Goal: Information Seeking & Learning: Check status

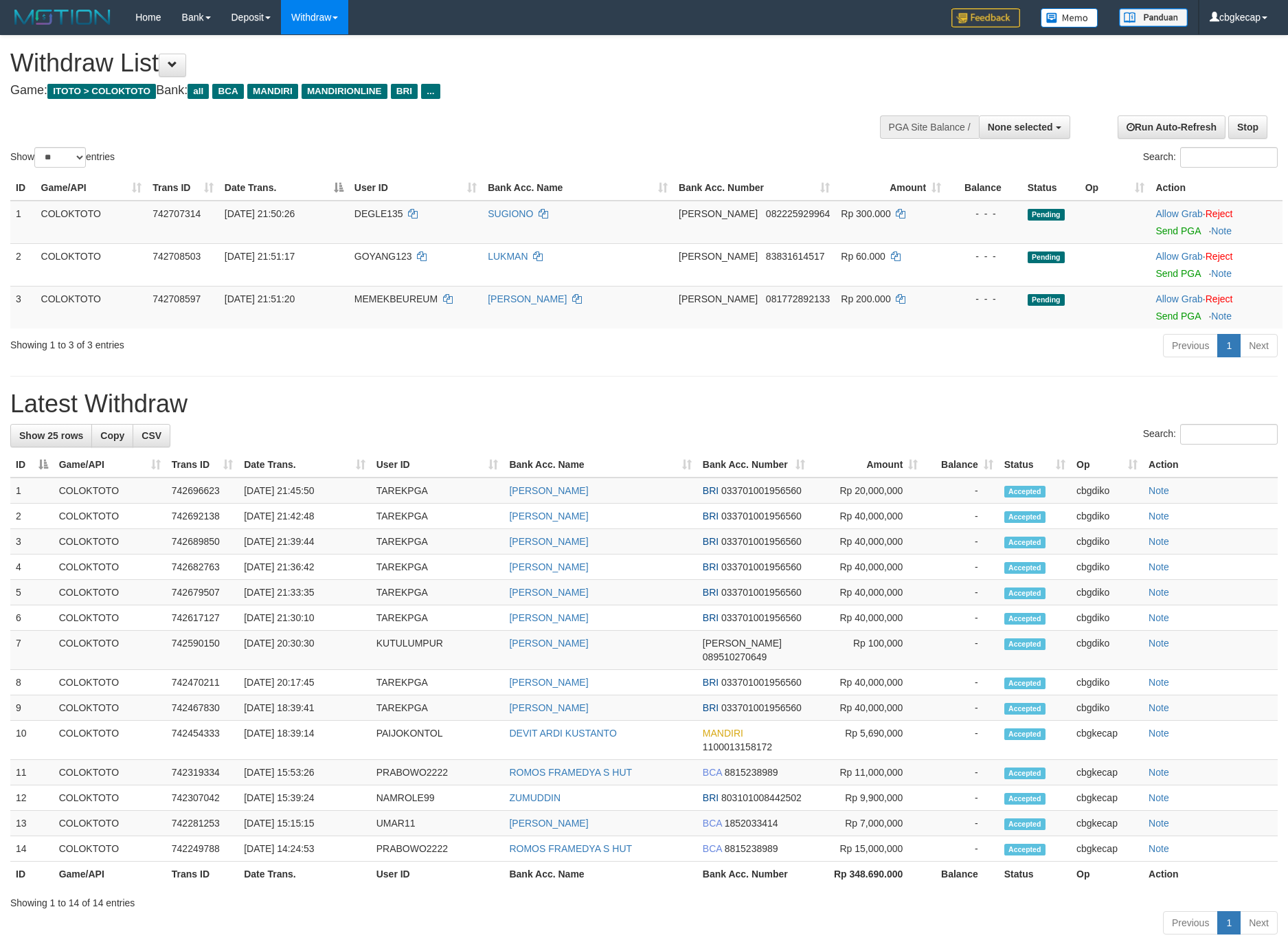
select select
select select "**"
click at [544, 116] on div "Show ** ** ** *** entries Search:" at bounding box center [644, 103] width 1288 height 134
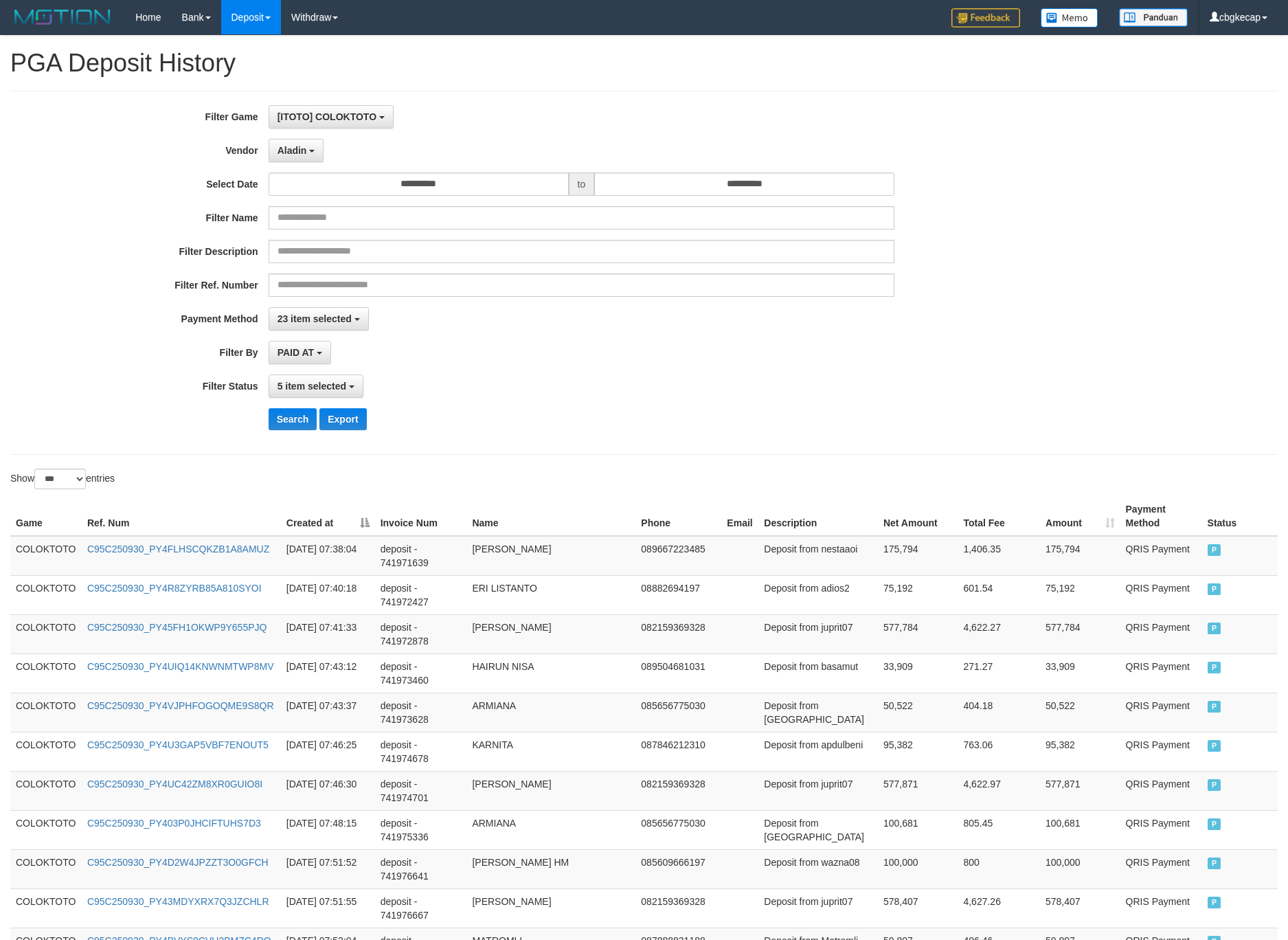
select select "**********"
select select "***"
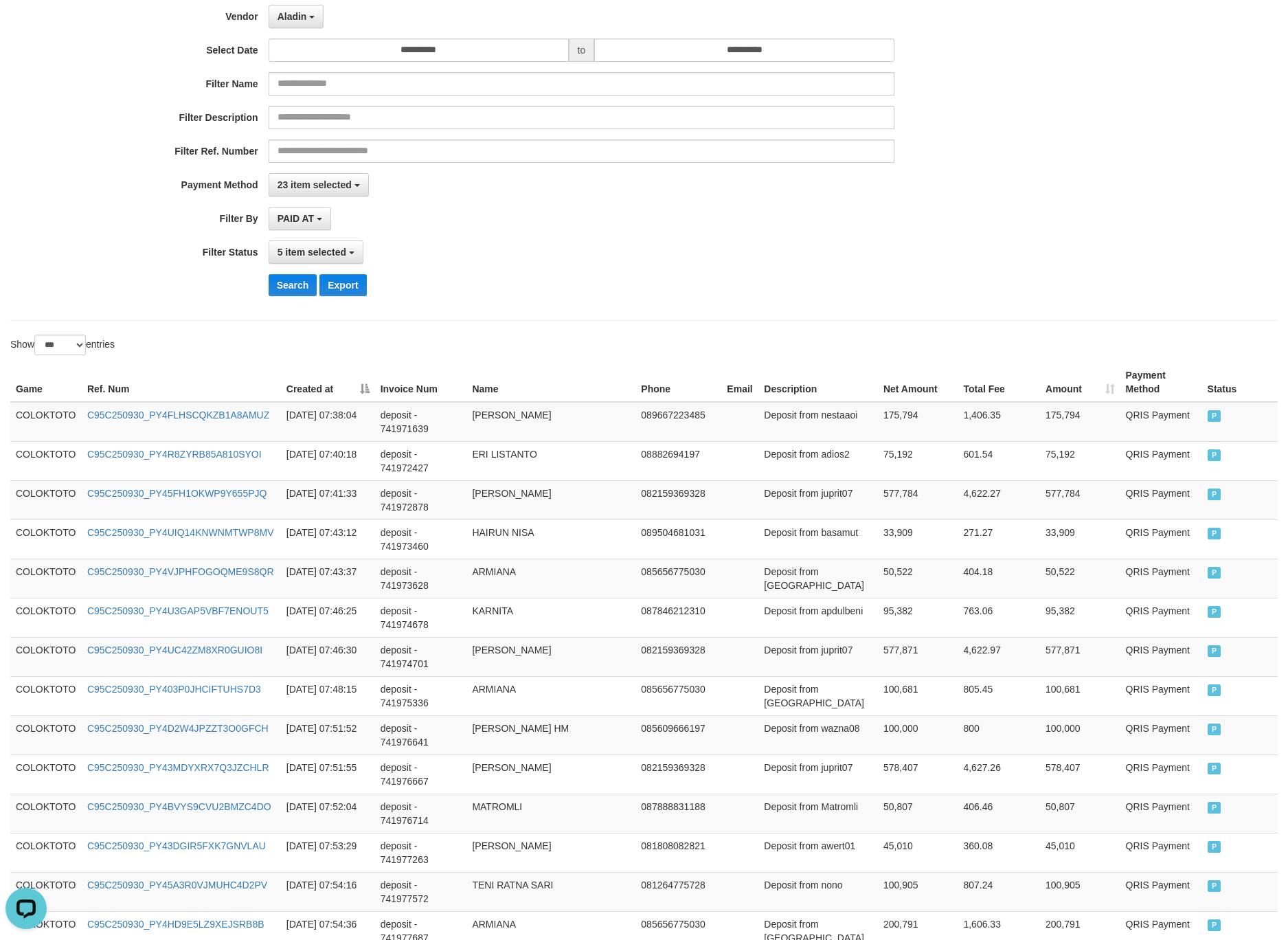
scroll to position [13, 0]
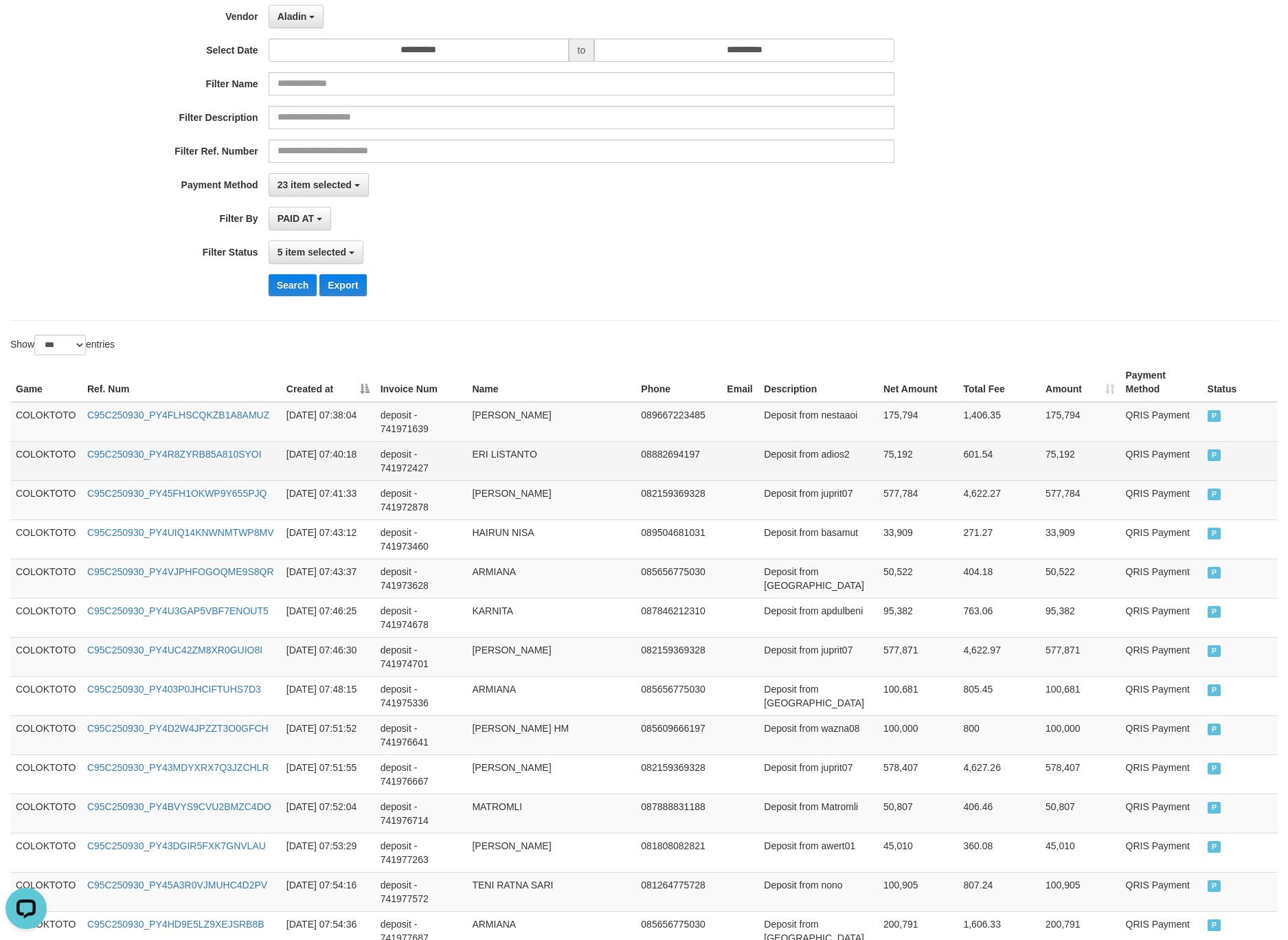
click at [67, 458] on td "COLOKTOTO" at bounding box center [46, 460] width 71 height 39
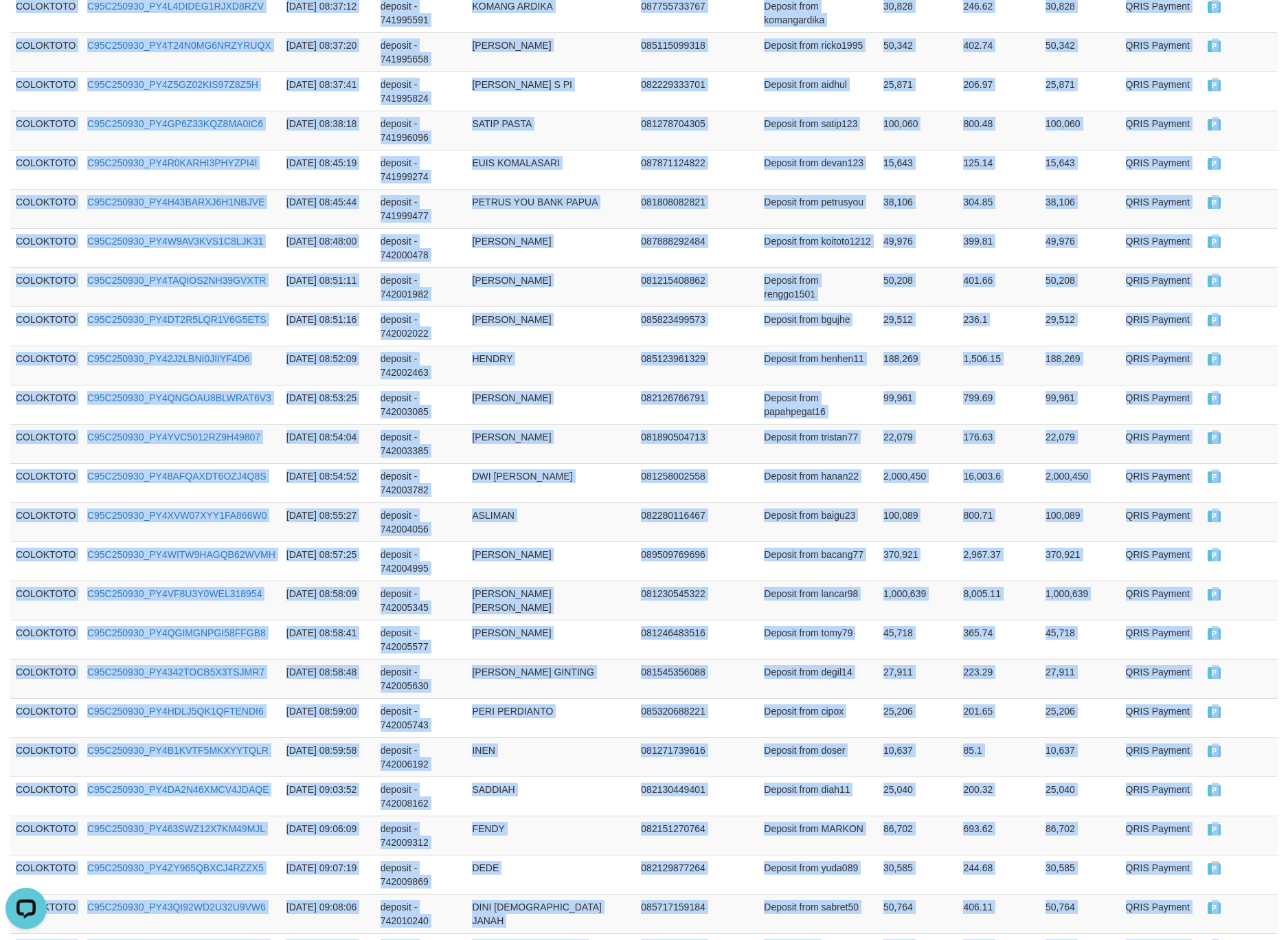
scroll to position [3695, 0]
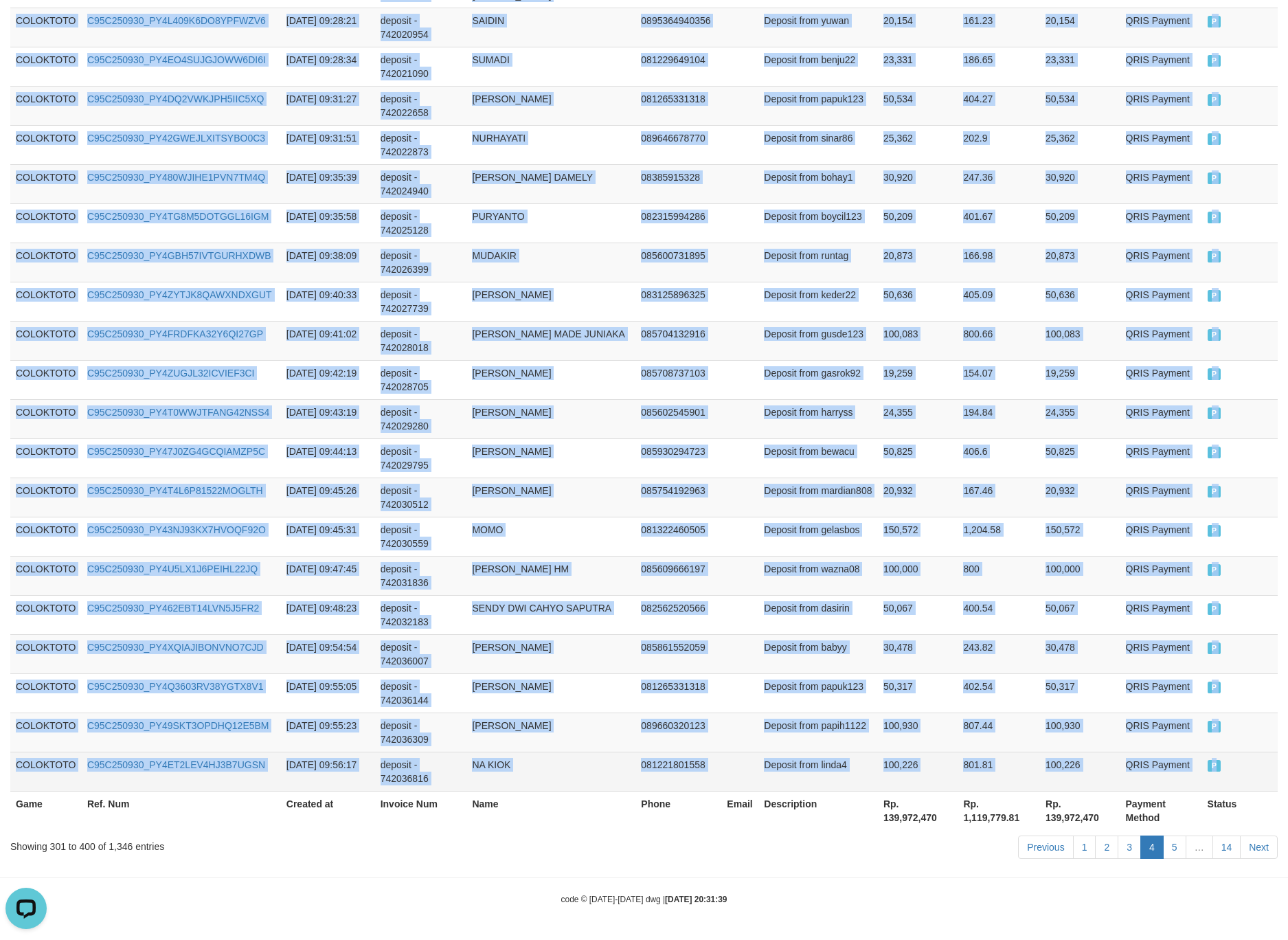
drag, startPoint x: 67, startPoint y: 458, endPoint x: 1251, endPoint y: 751, distance: 1219.7
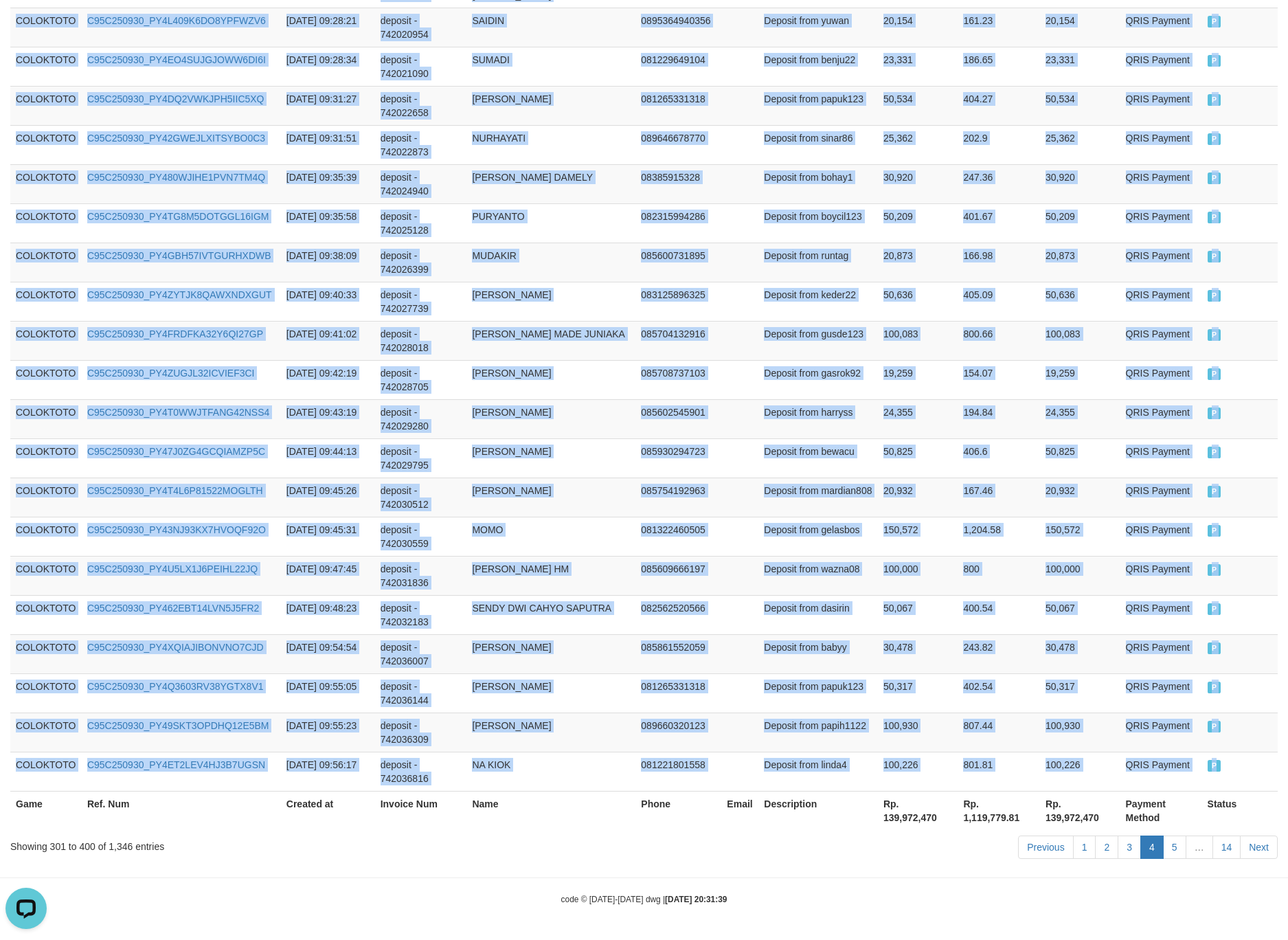
copy tbody "COLOKTOTO C95C250930_PY4R8ZYRB85A810SYOI 2025-09-30 07:40:18 deposit - 74197242…"
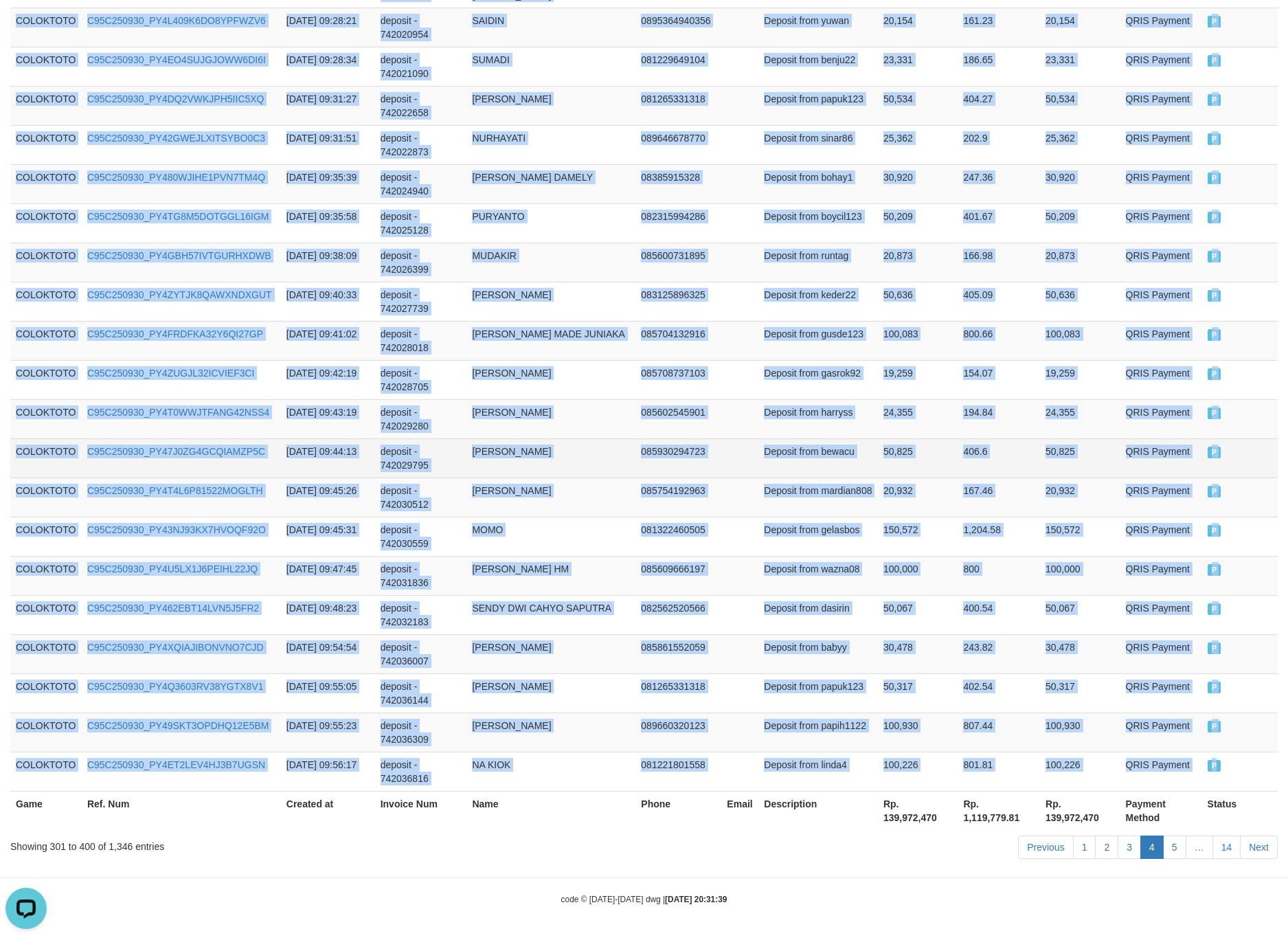
drag, startPoint x: 763, startPoint y: 470, endPoint x: 1046, endPoint y: 840, distance: 465.8
click at [763, 472] on td "Deposit from bewacu" at bounding box center [818, 458] width 120 height 39
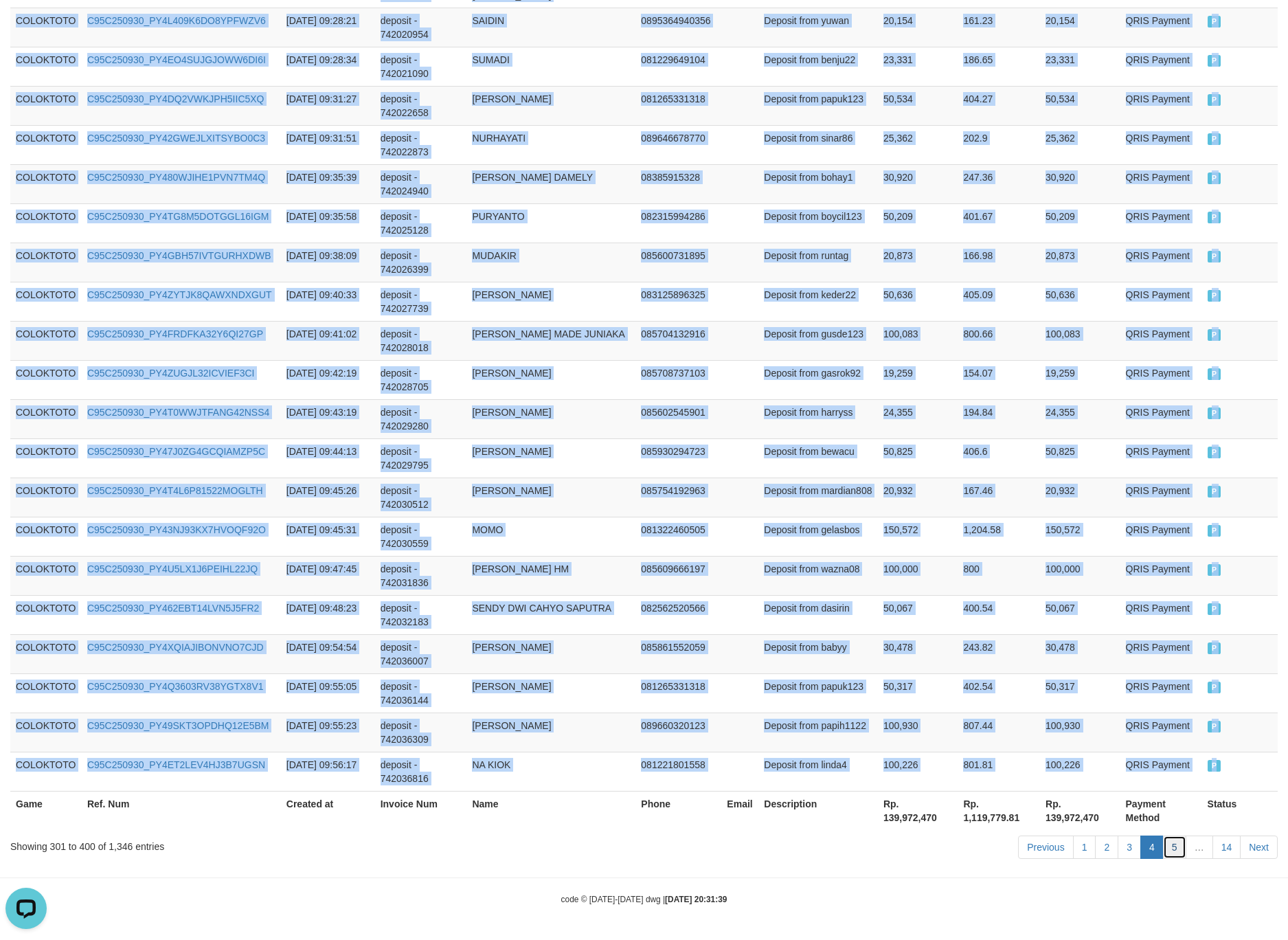
click at [1169, 846] on link "5" at bounding box center [1174, 846] width 23 height 23
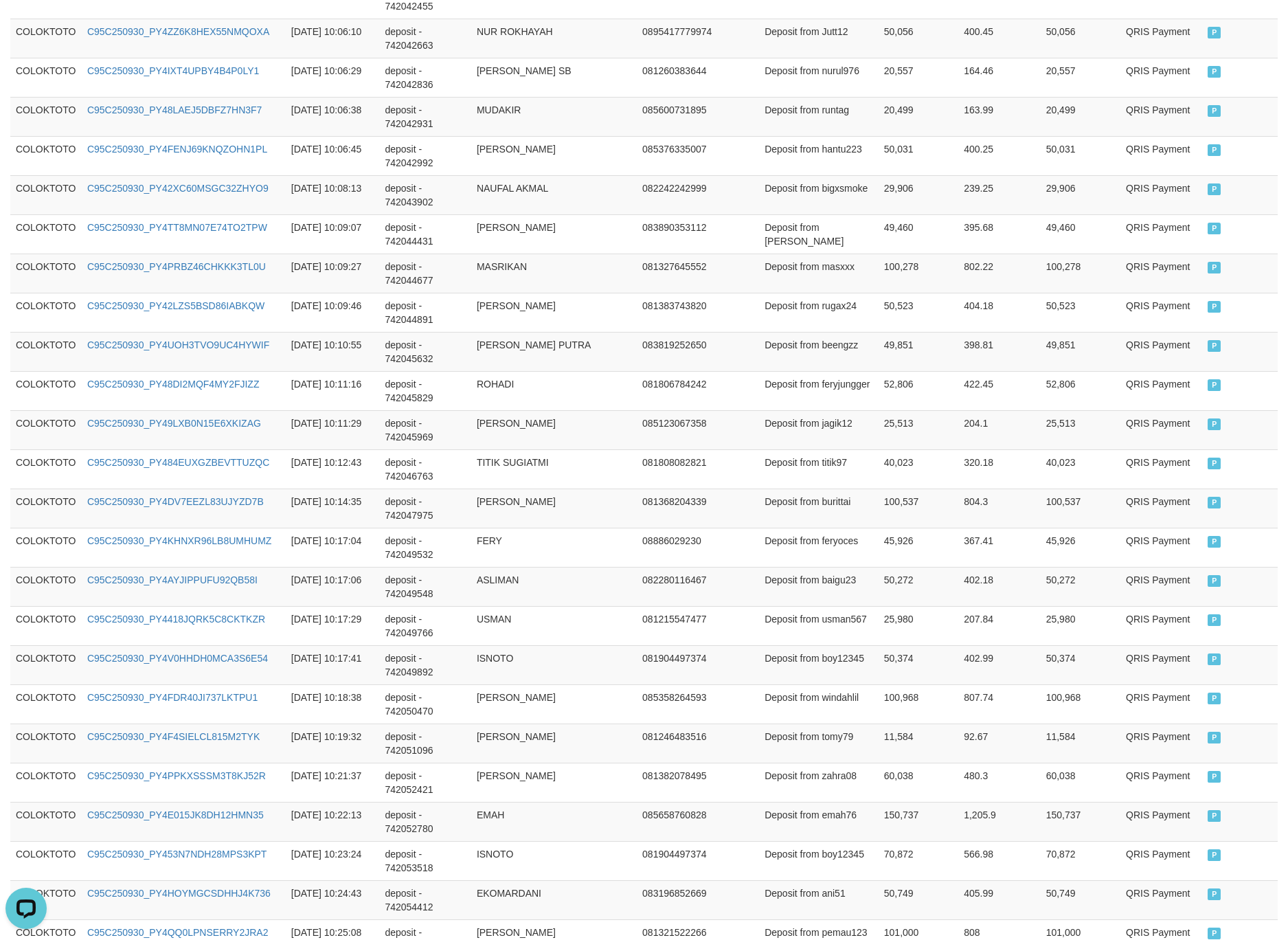
scroll to position [398, 0]
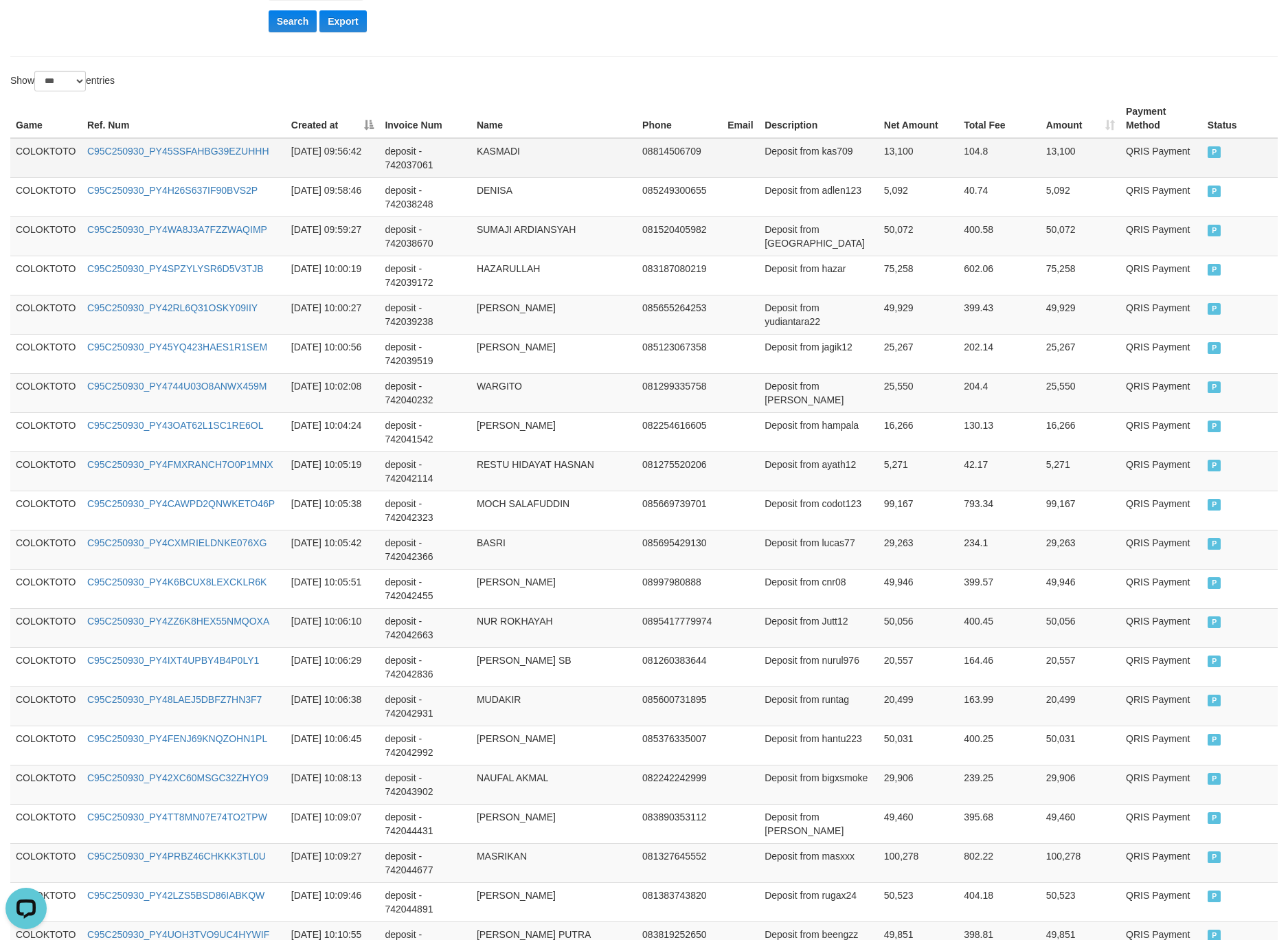
click at [40, 155] on td "COLOKTOTO" at bounding box center [46, 158] width 71 height 40
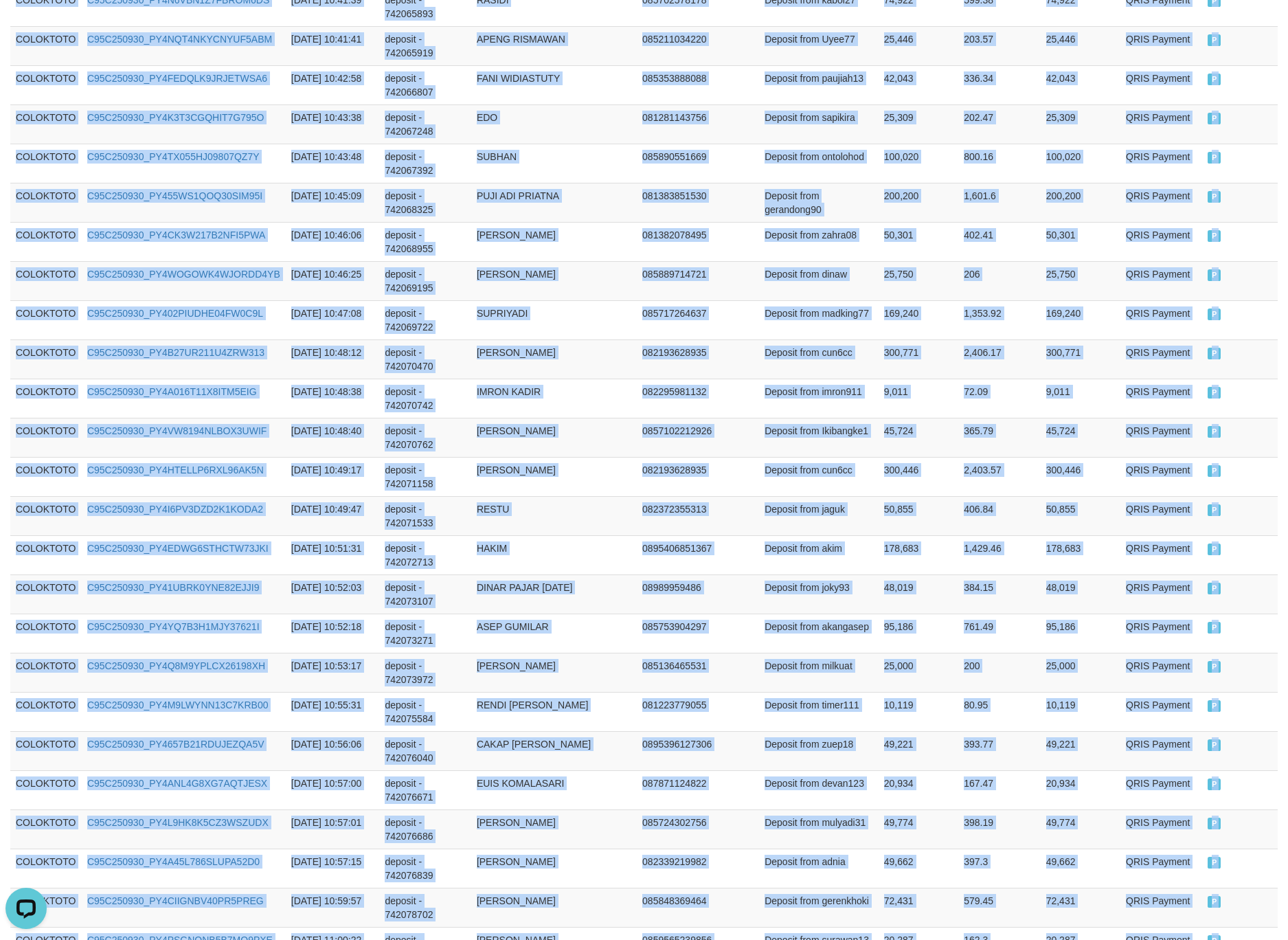
scroll to position [3695, 0]
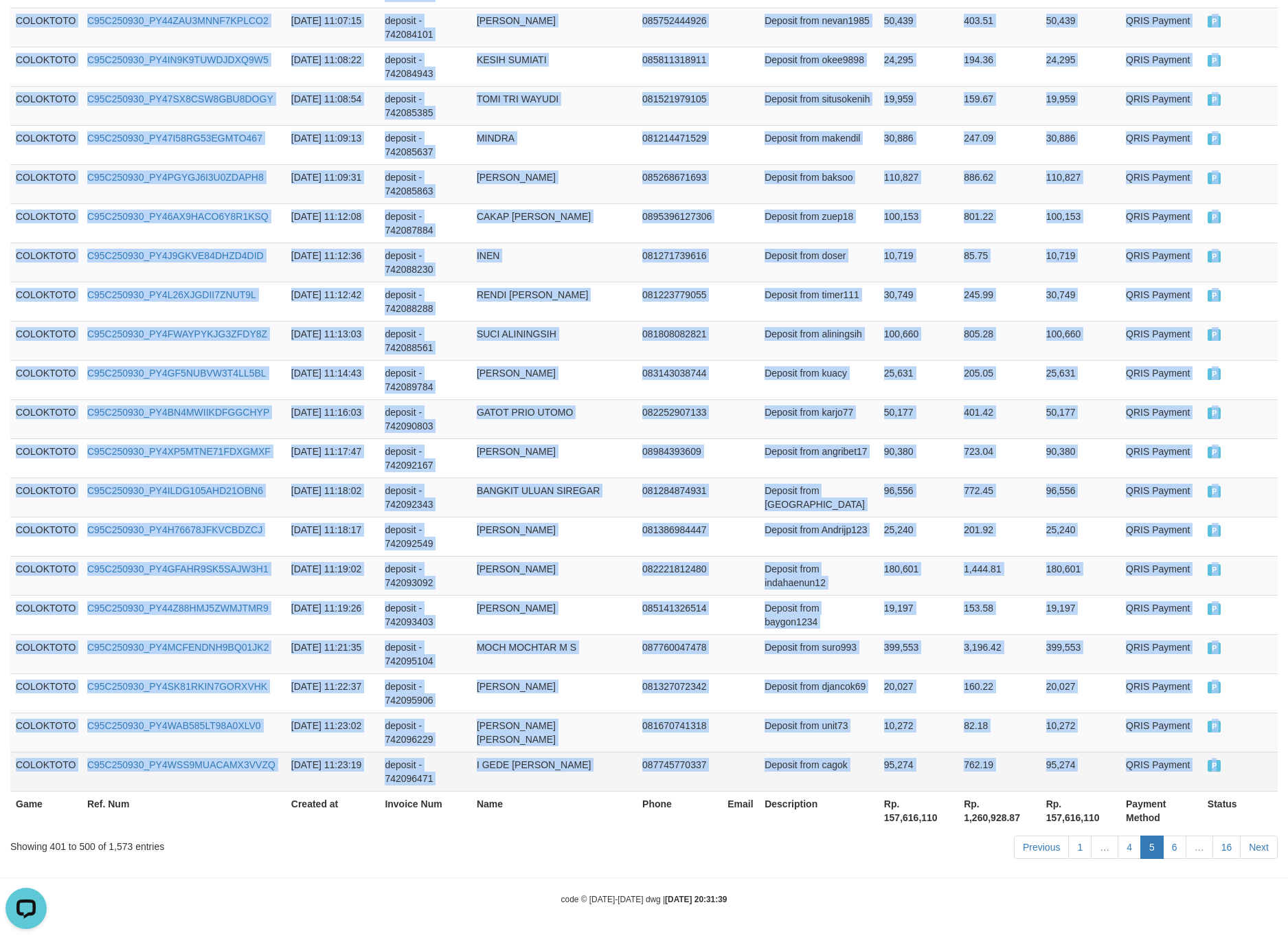
drag, startPoint x: 40, startPoint y: 155, endPoint x: 1221, endPoint y: 762, distance: 1327.9
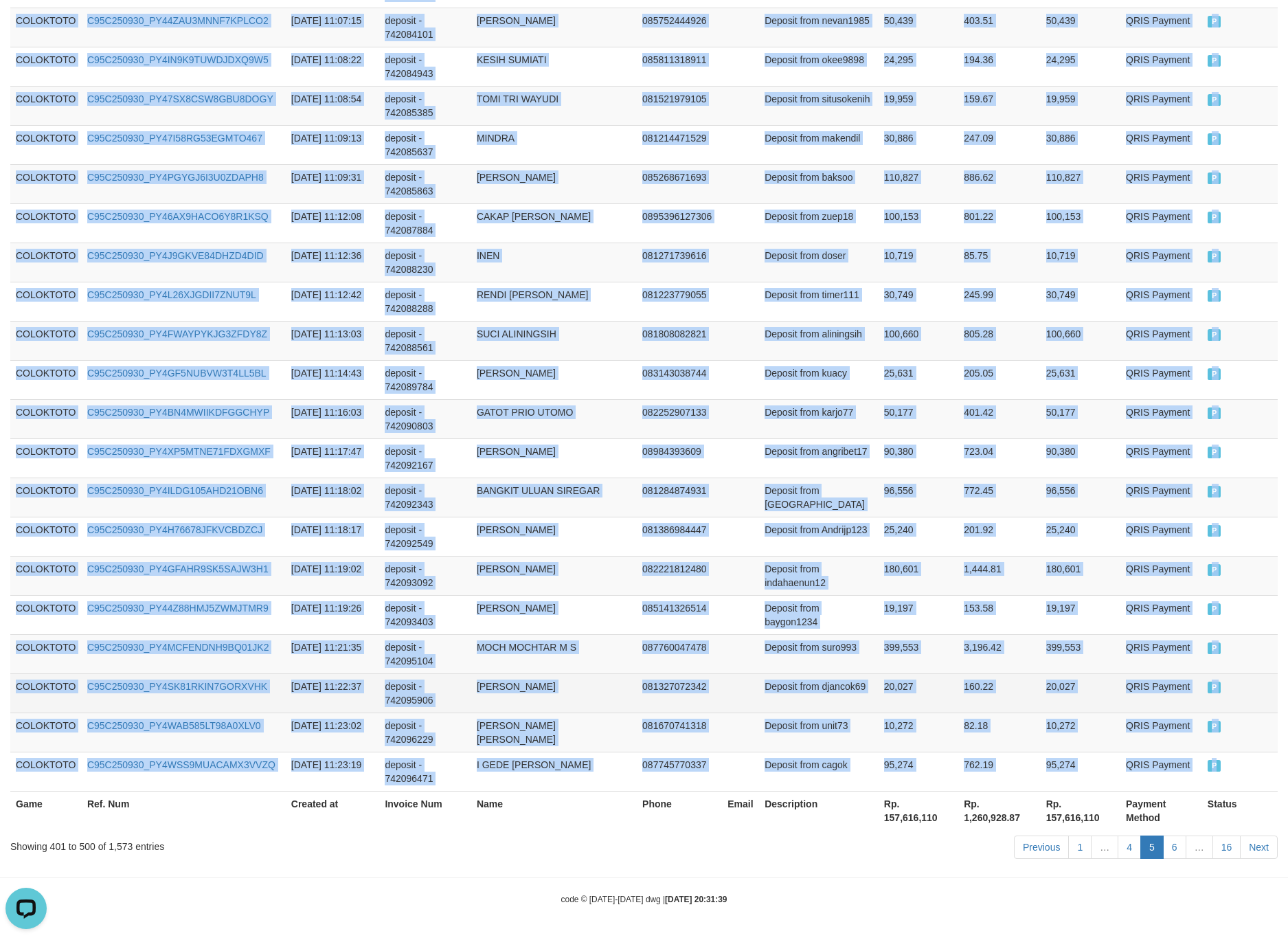
copy tbody "COLOKTOTO C95C250930_PY45SSFAHBG39EZUHHH 2025-09-30 09:56:42 deposit - 74203706…"
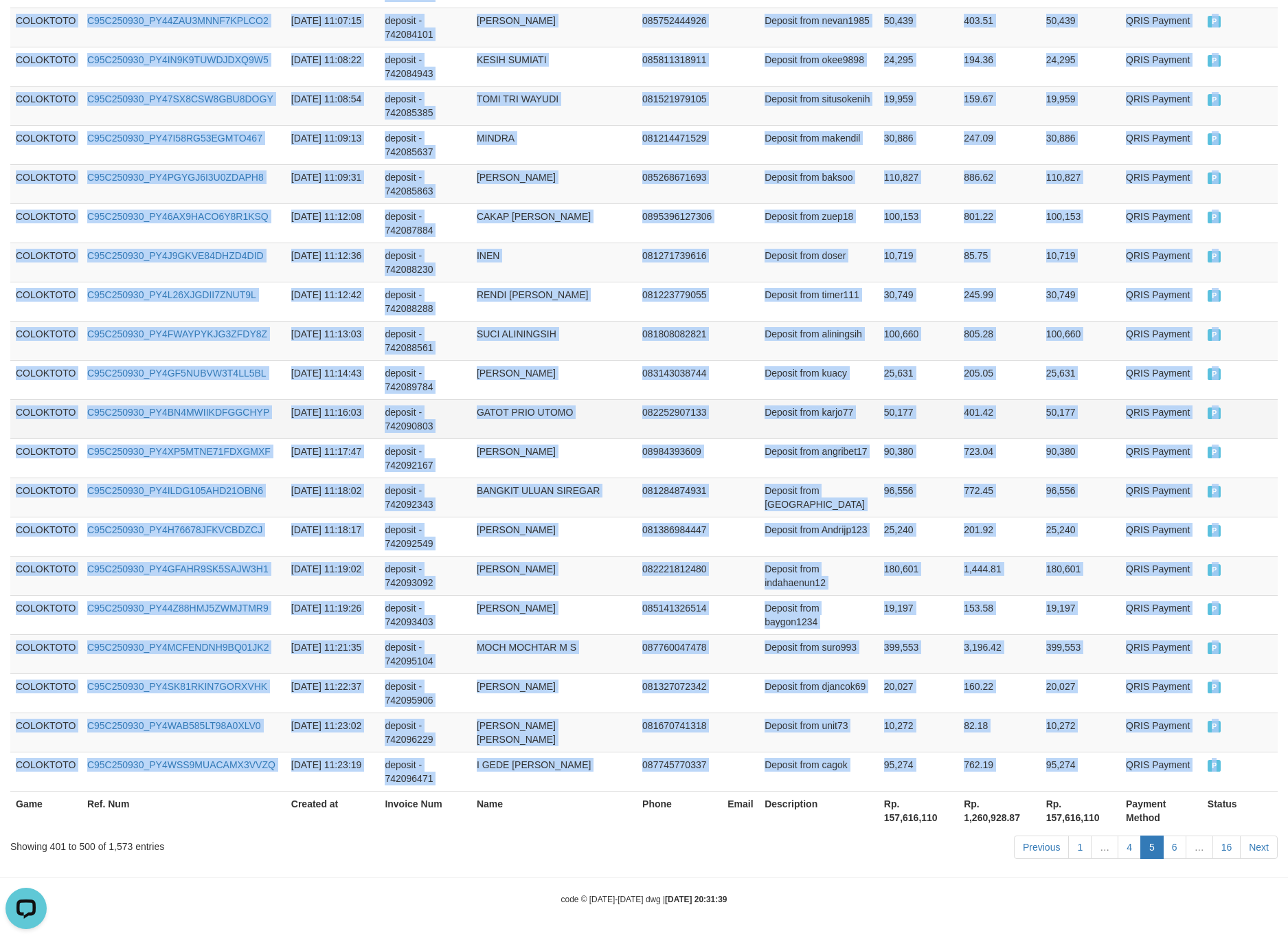
click at [959, 400] on td "401.42" at bounding box center [1000, 418] width 82 height 39
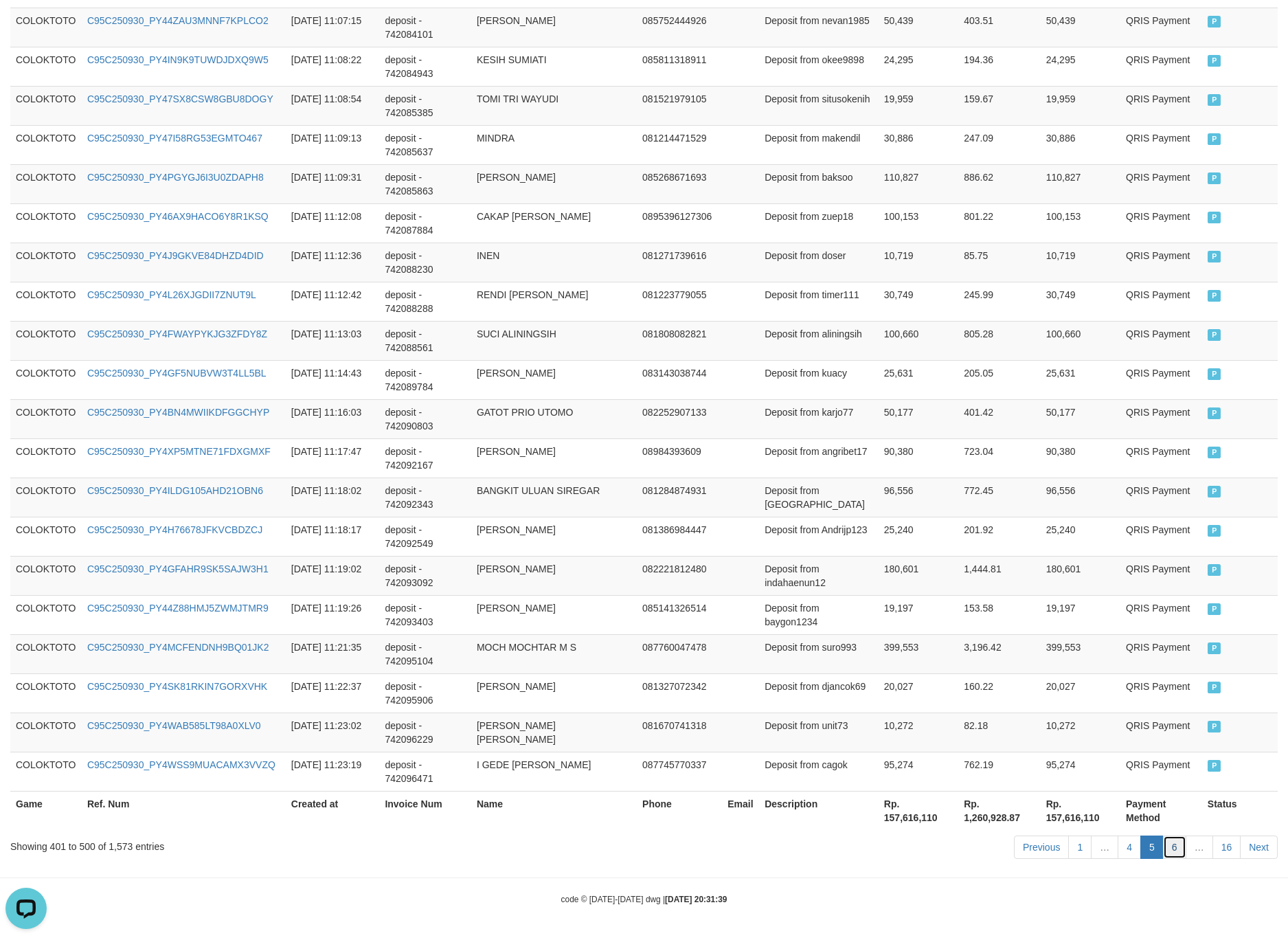
click at [1169, 855] on link "6" at bounding box center [1174, 846] width 23 height 23
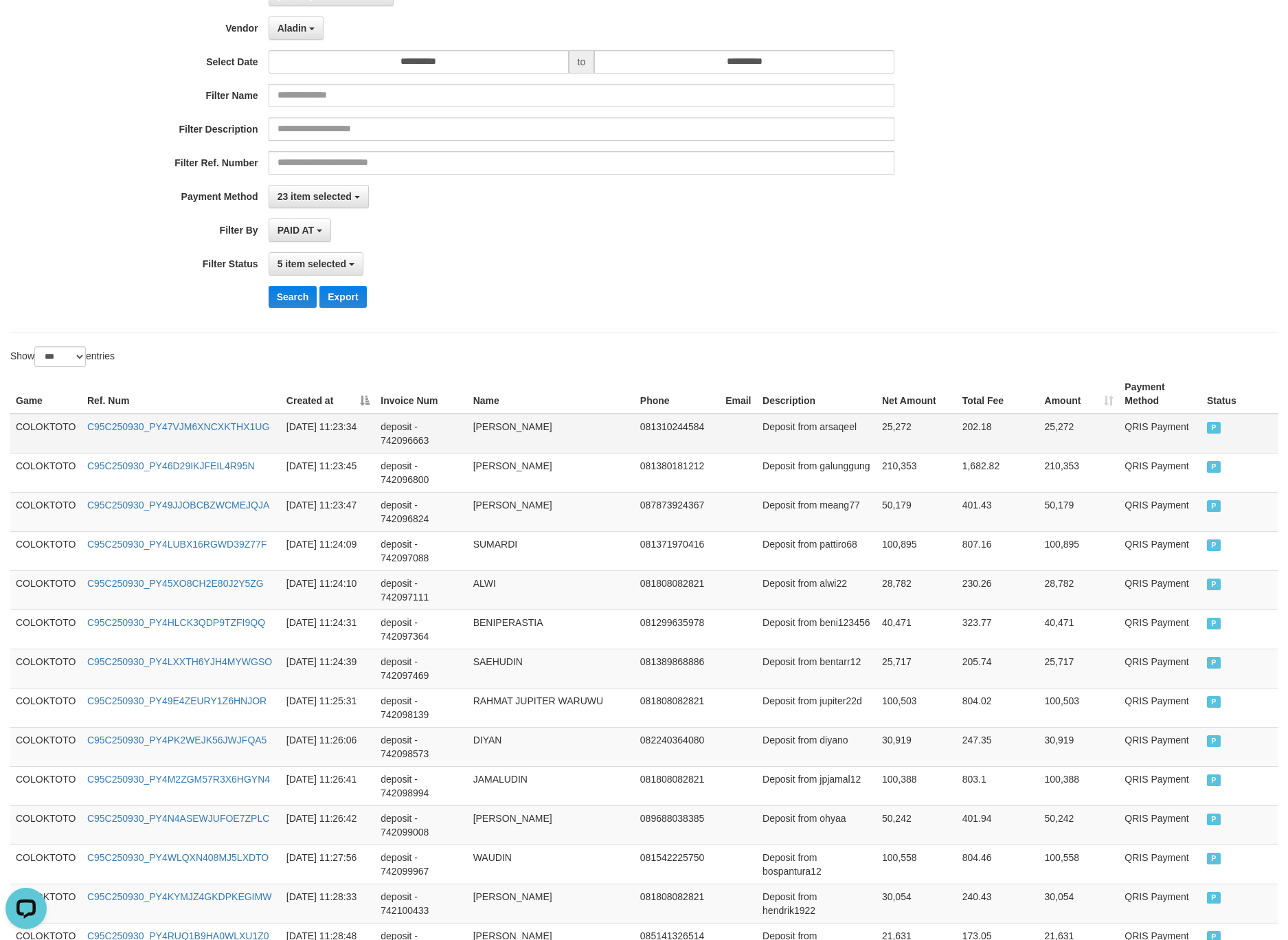
click at [46, 439] on td "COLOKTOTO" at bounding box center [46, 434] width 71 height 40
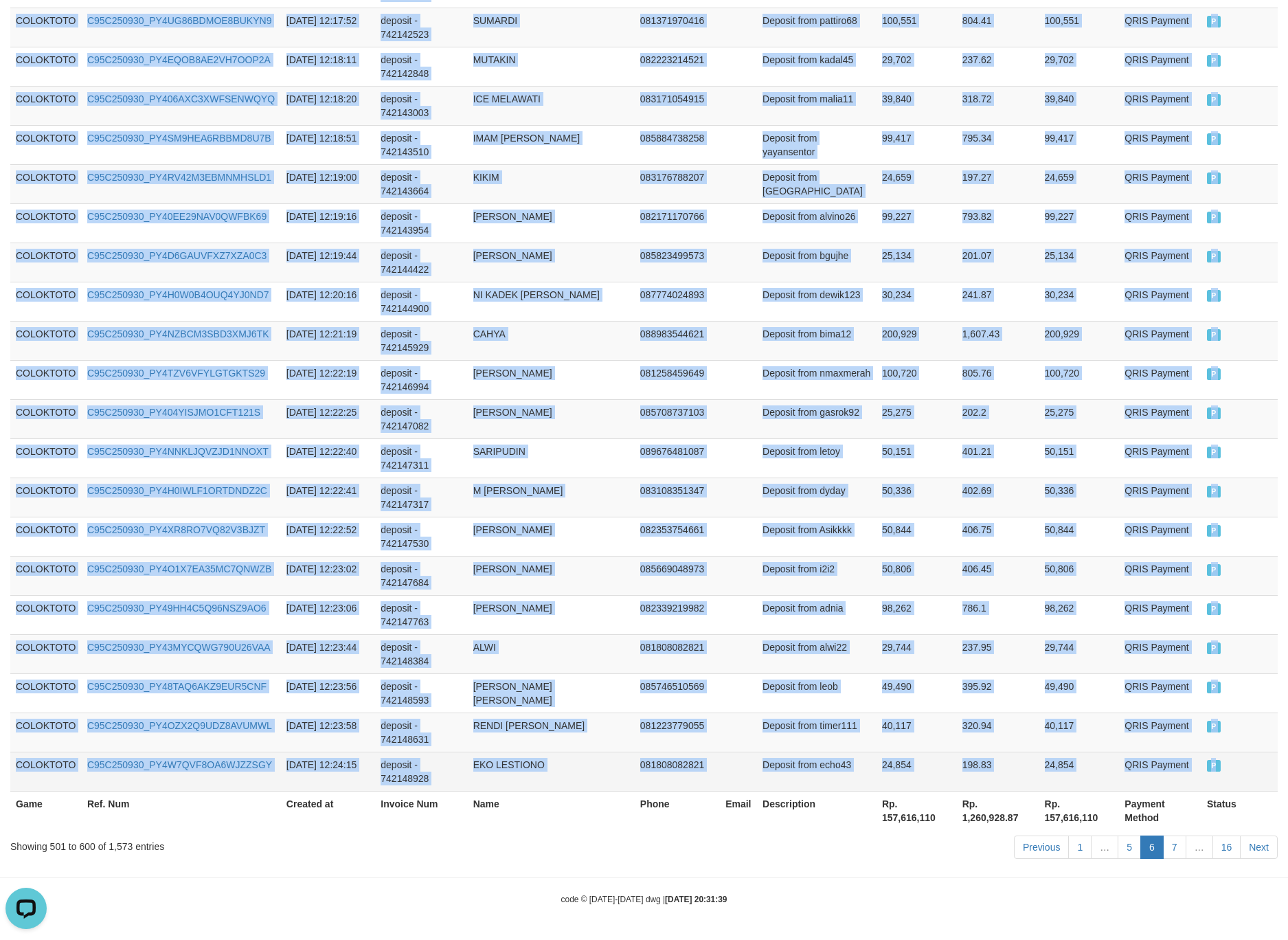
drag, startPoint x: 46, startPoint y: 439, endPoint x: 1229, endPoint y: 762, distance: 1226.3
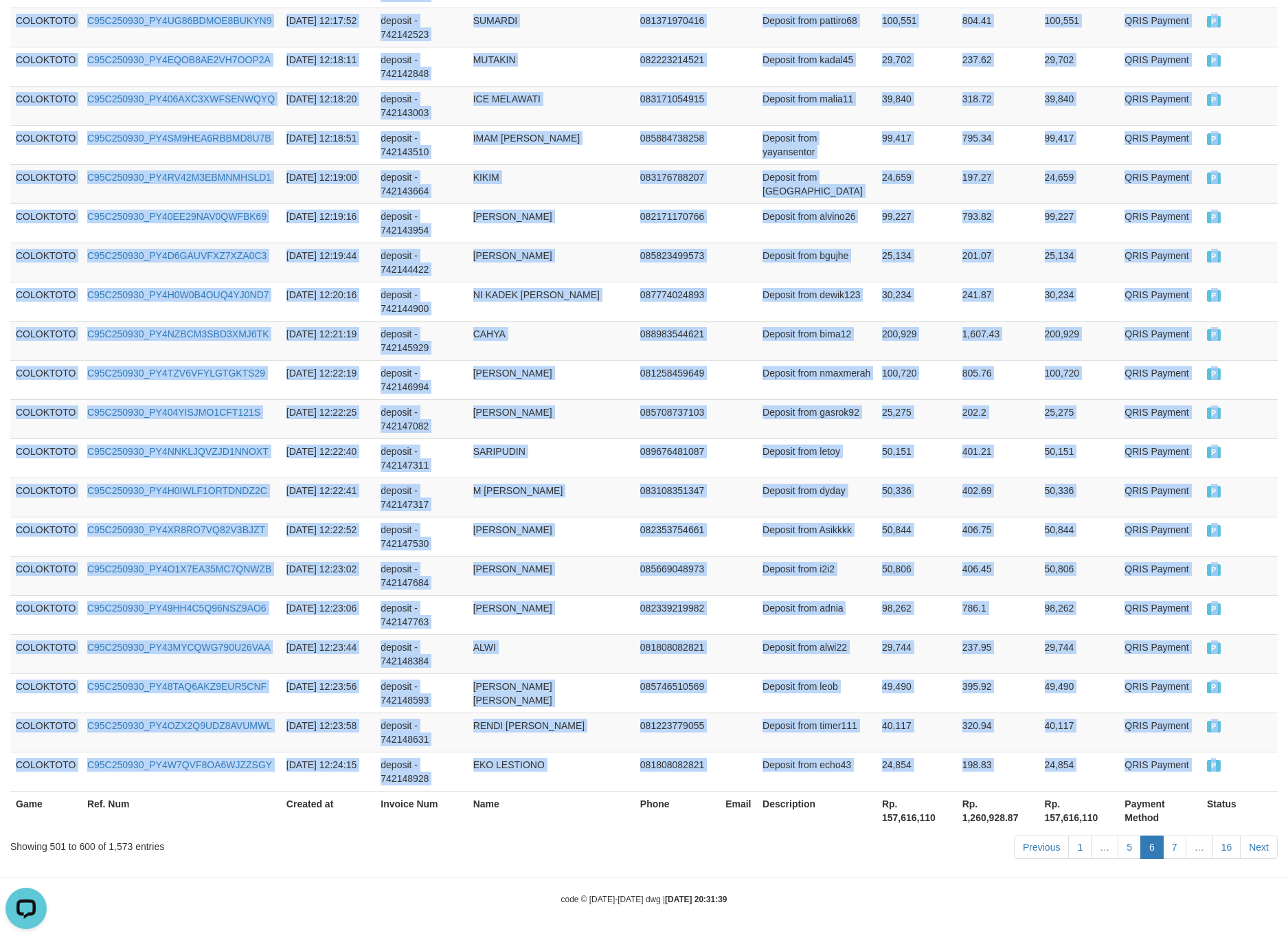
copy tbody "COLOKTOTO C95C250930_PY47VJM6XNCXKTHX1UG 2025-09-30 11:23:34 deposit - 74209666…"
click at [1163, 853] on link "7" at bounding box center [1174, 846] width 23 height 23
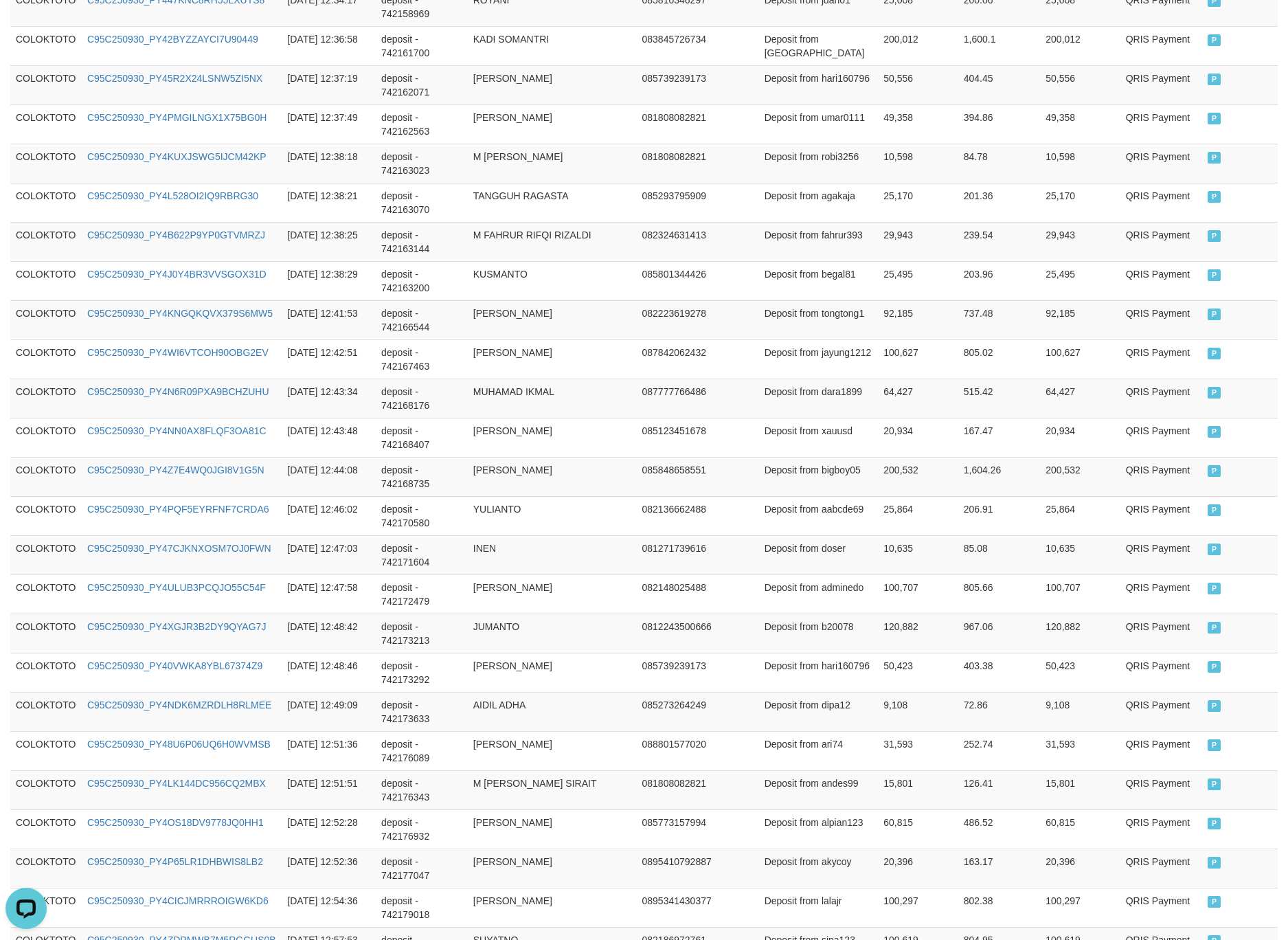
scroll to position [398, 0]
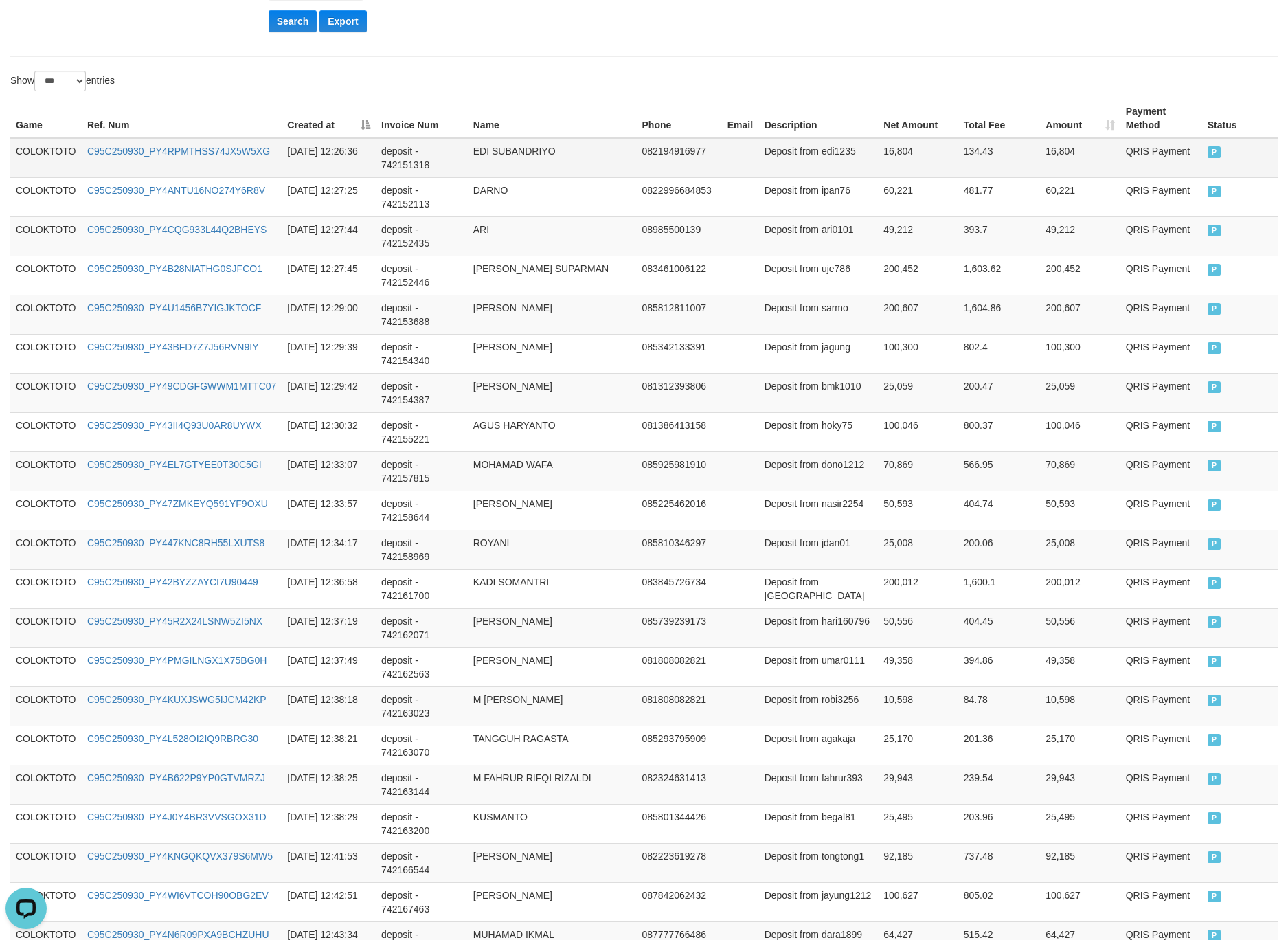
drag, startPoint x: 37, startPoint y: 153, endPoint x: 33, endPoint y: 165, distance: 12.6
click at [33, 165] on td "COLOKTOTO" at bounding box center [46, 158] width 71 height 40
click at [35, 165] on td "COLOKTOTO" at bounding box center [46, 158] width 71 height 40
click at [30, 138] on th "Game" at bounding box center [46, 118] width 71 height 39
click at [25, 155] on td "COLOKTOTO" at bounding box center [46, 158] width 71 height 40
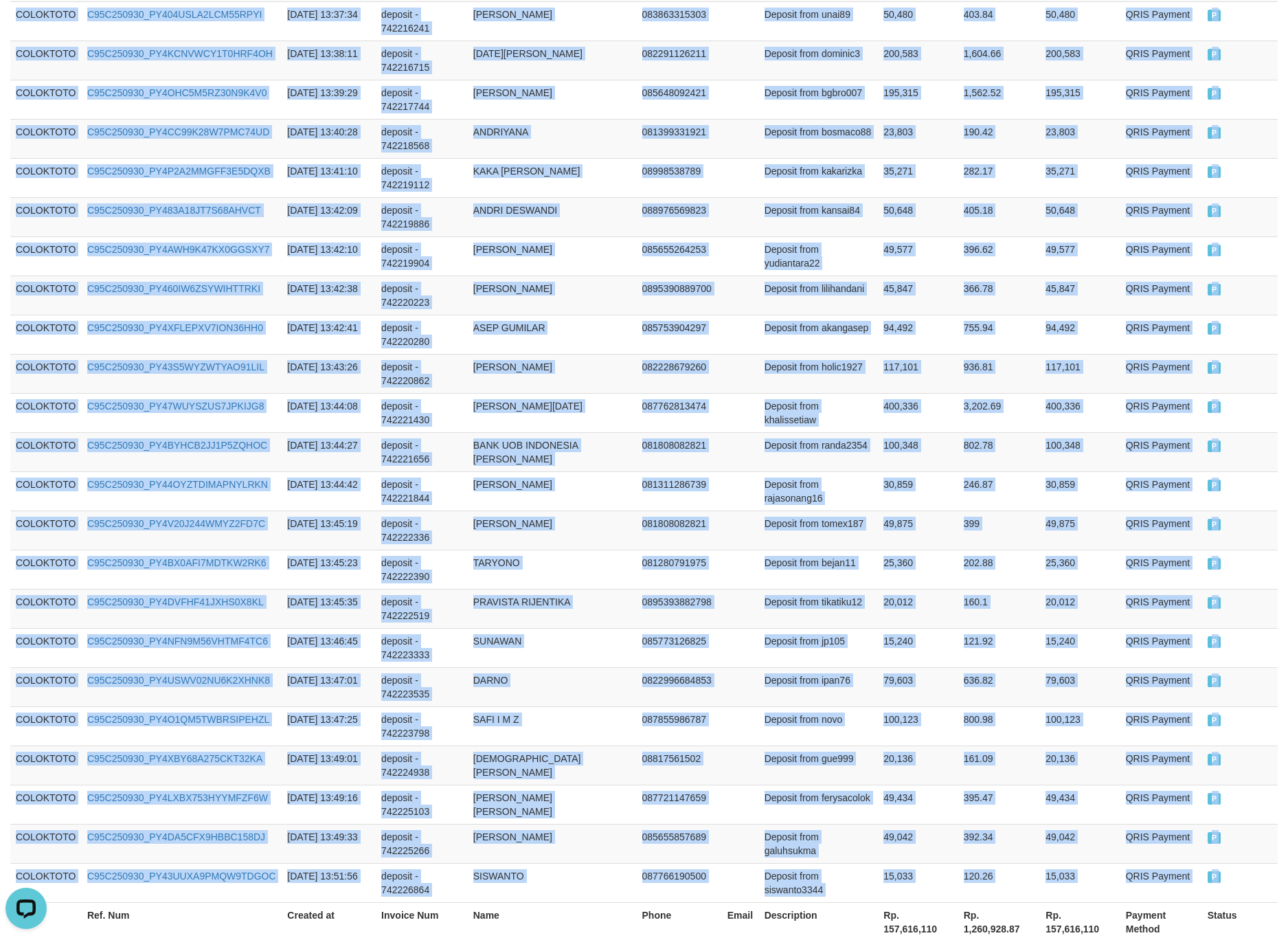
scroll to position [3695, 0]
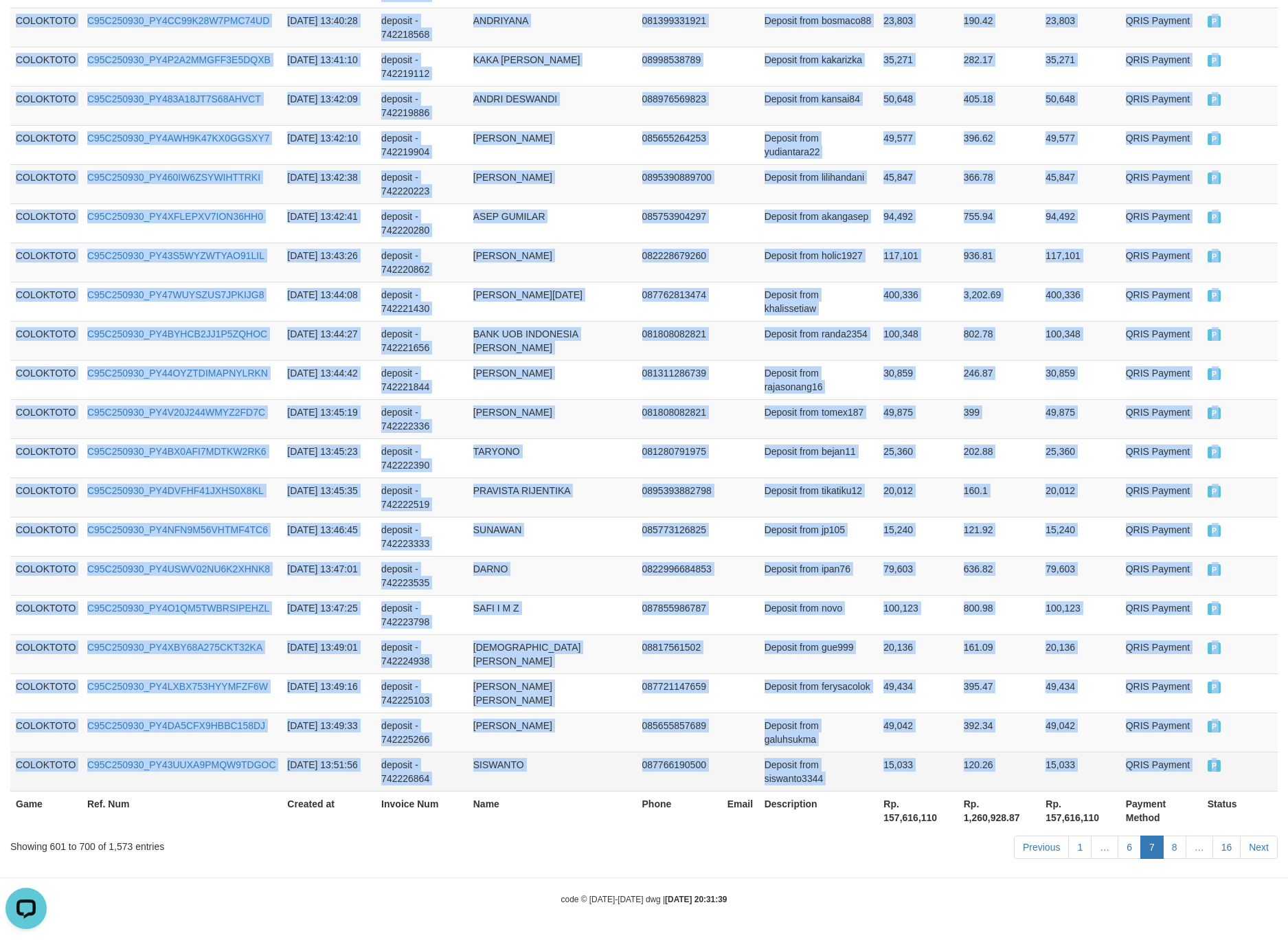
drag, startPoint x: 25, startPoint y: 155, endPoint x: 1253, endPoint y: 763, distance: 1370.3
copy tbody "COLOKTOTO C95C250930_PY4RPMTHSS74JX5W5XG 2025-09-30 12:26:36 deposit - 74215131…"
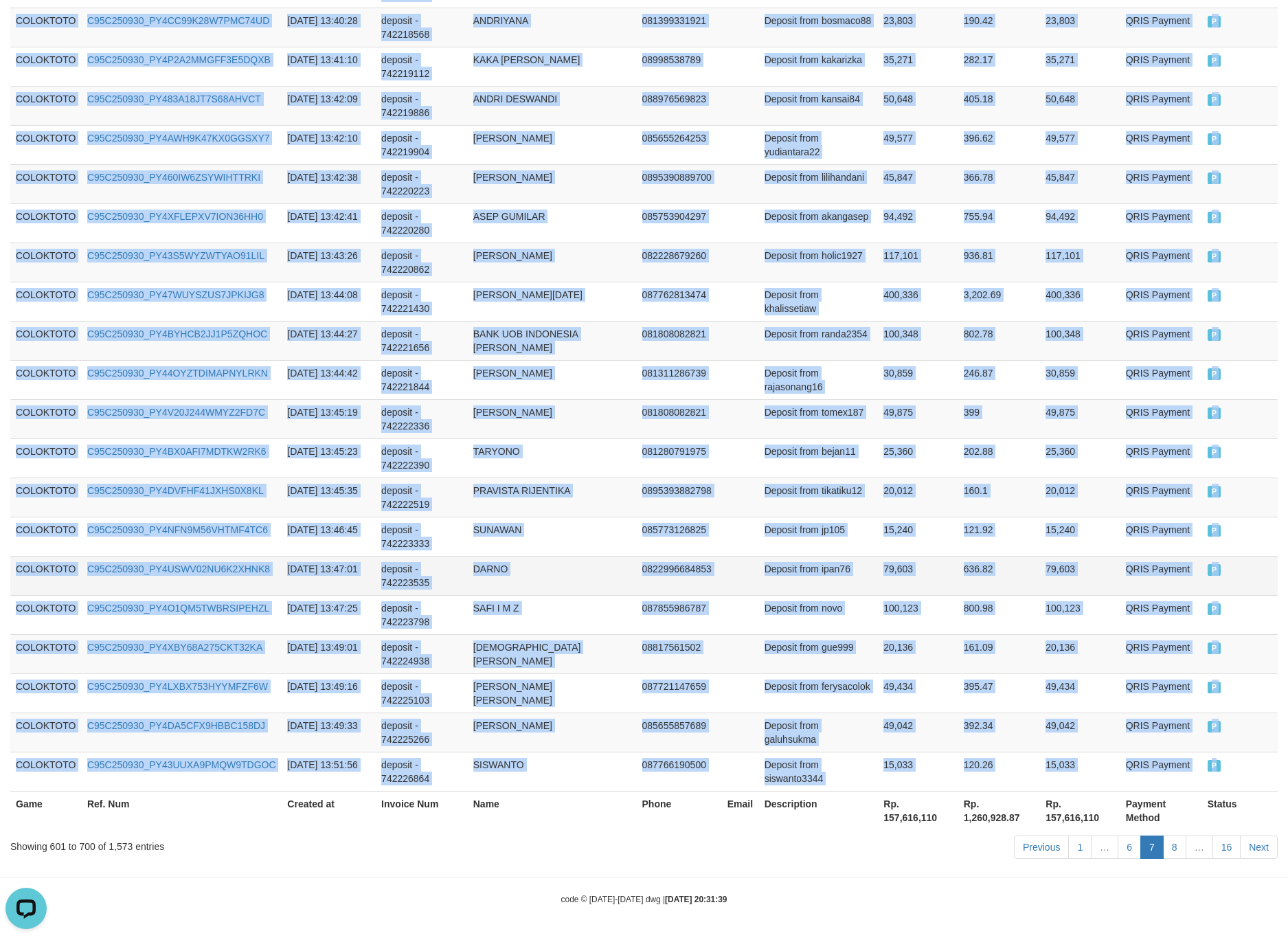
click at [901, 557] on td "79,603" at bounding box center [917, 575] width 80 height 39
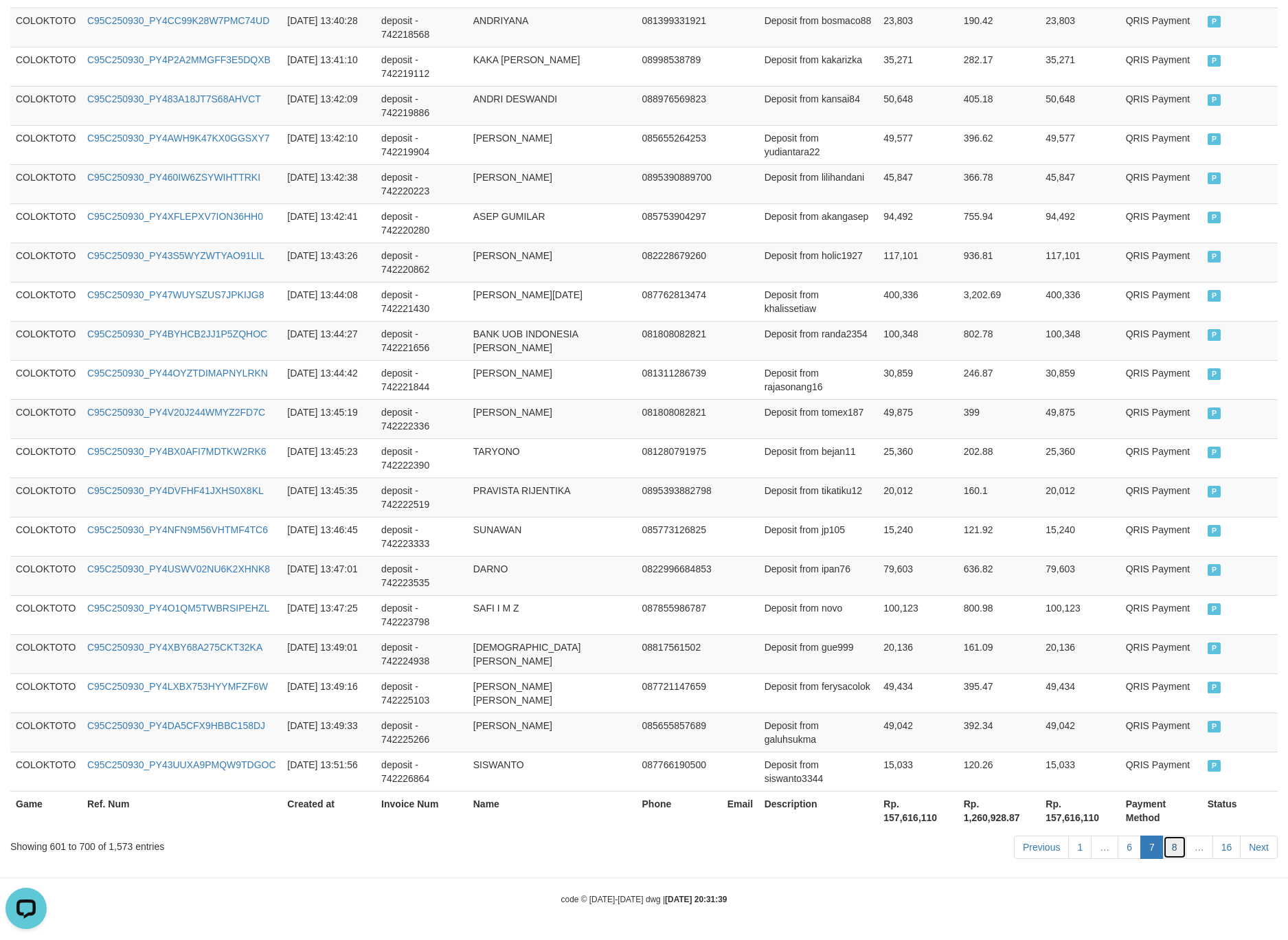
click at [1171, 837] on link "8" at bounding box center [1174, 846] width 23 height 23
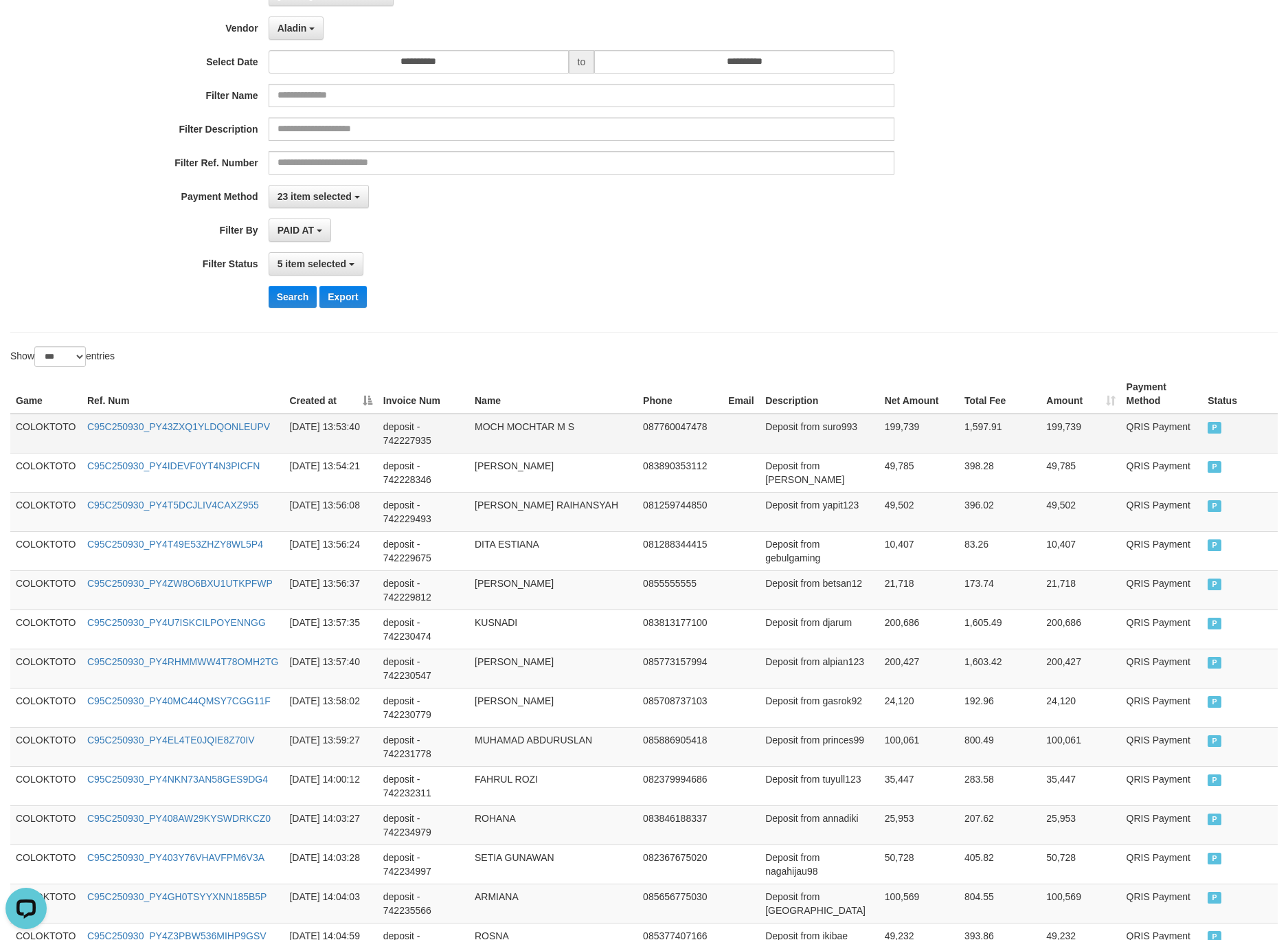
click at [62, 429] on td "COLOKTOTO" at bounding box center [46, 434] width 71 height 40
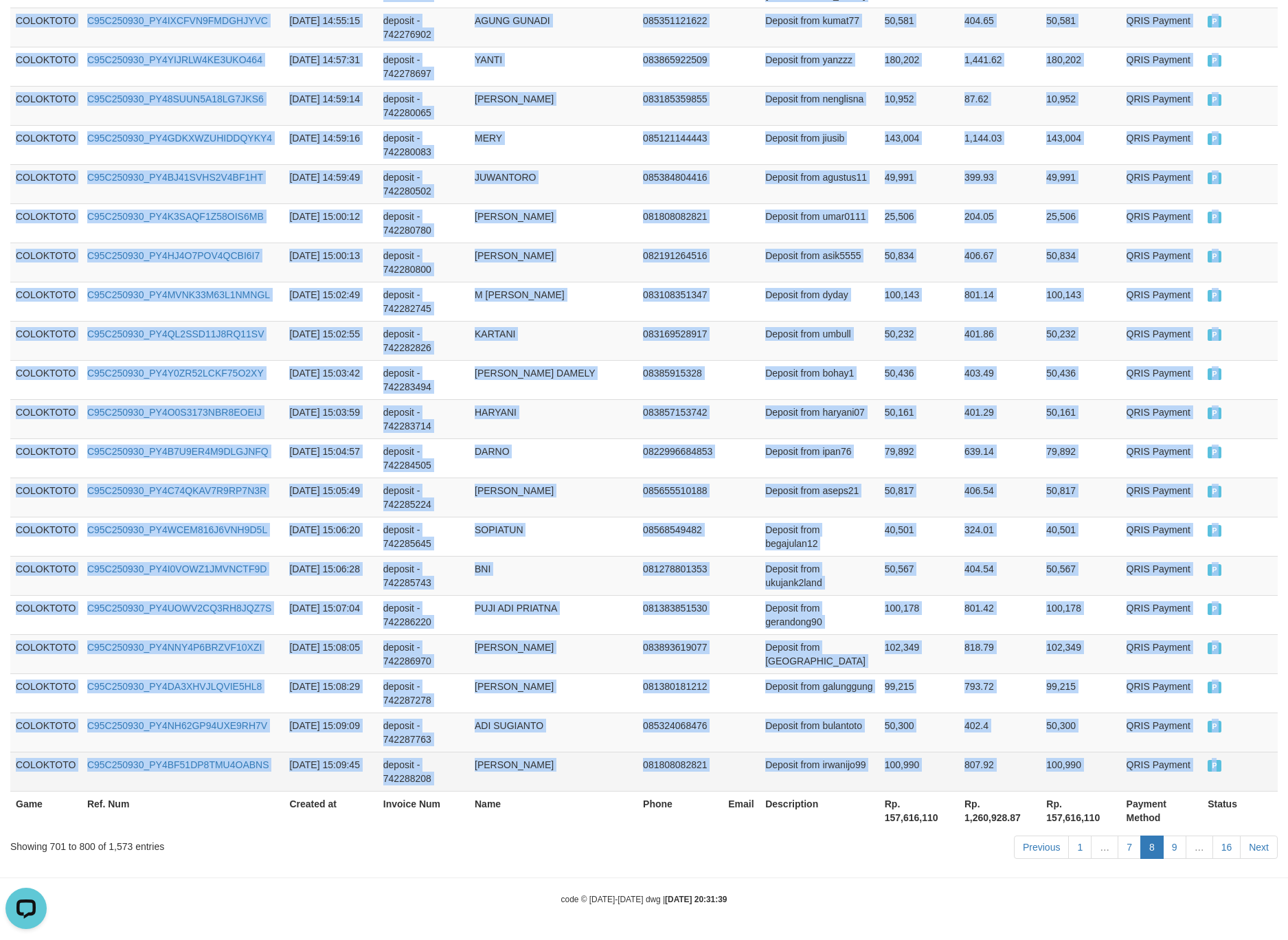
drag, startPoint x: 62, startPoint y: 429, endPoint x: 1237, endPoint y: 784, distance: 1227.5
copy tbody "COLOKTOTO C95C250930_PY43ZXQ1YLDQONLEUPV 2025-09-30 13:53:40 deposit - 74222793…"
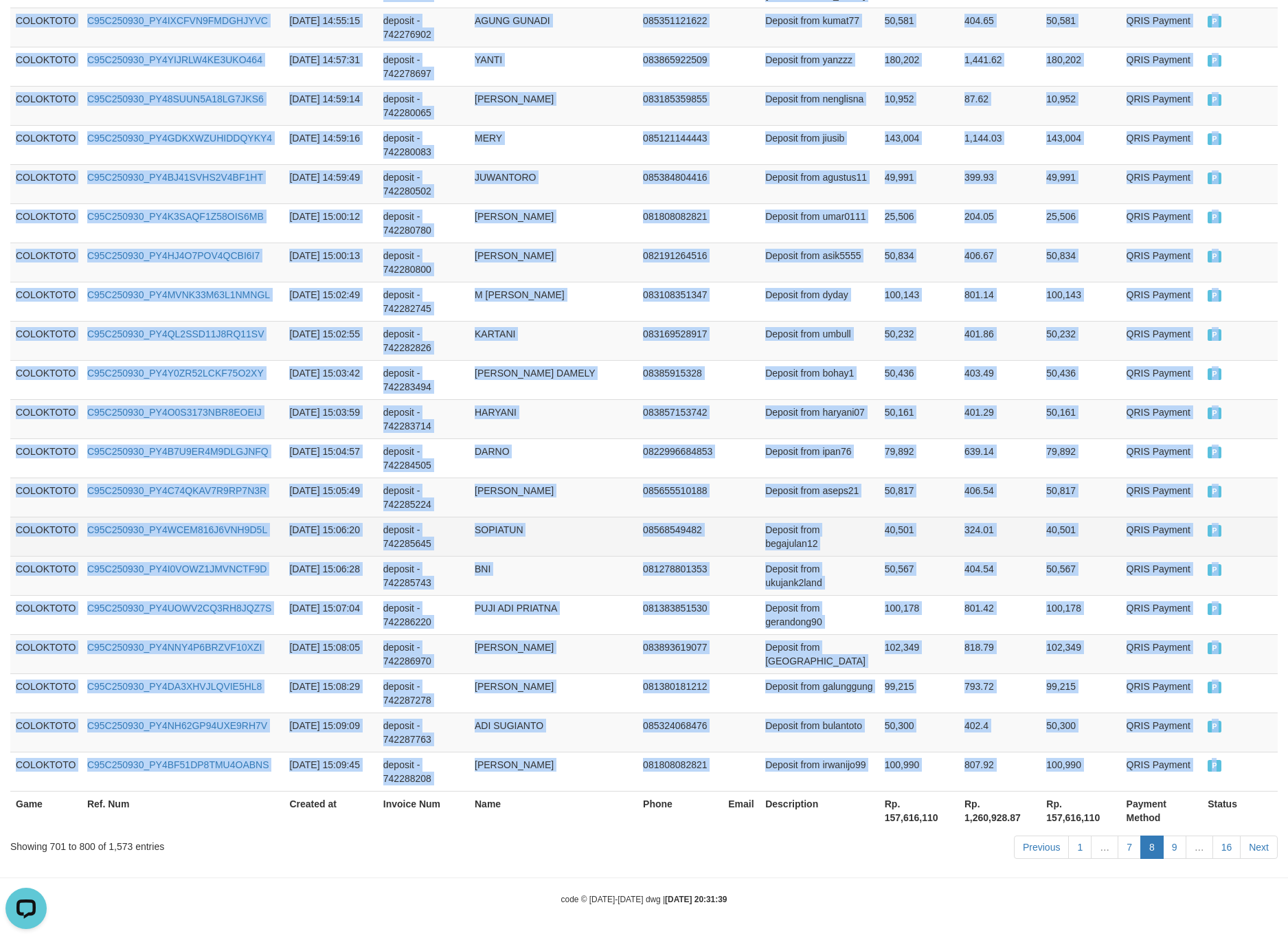
click at [796, 539] on td "Deposit from begajulan12" at bounding box center [819, 536] width 120 height 39
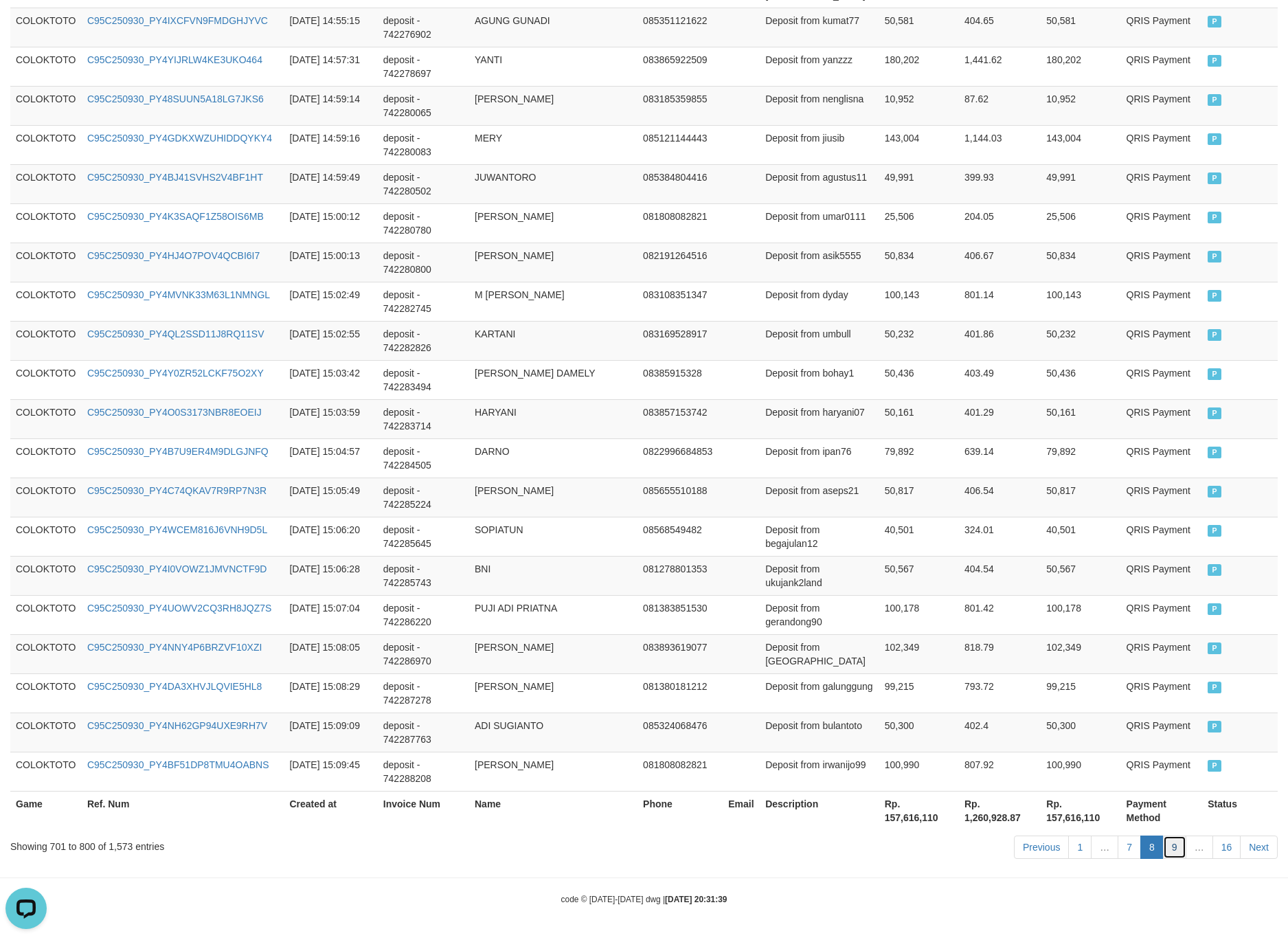
click at [1163, 847] on link "9" at bounding box center [1174, 846] width 23 height 23
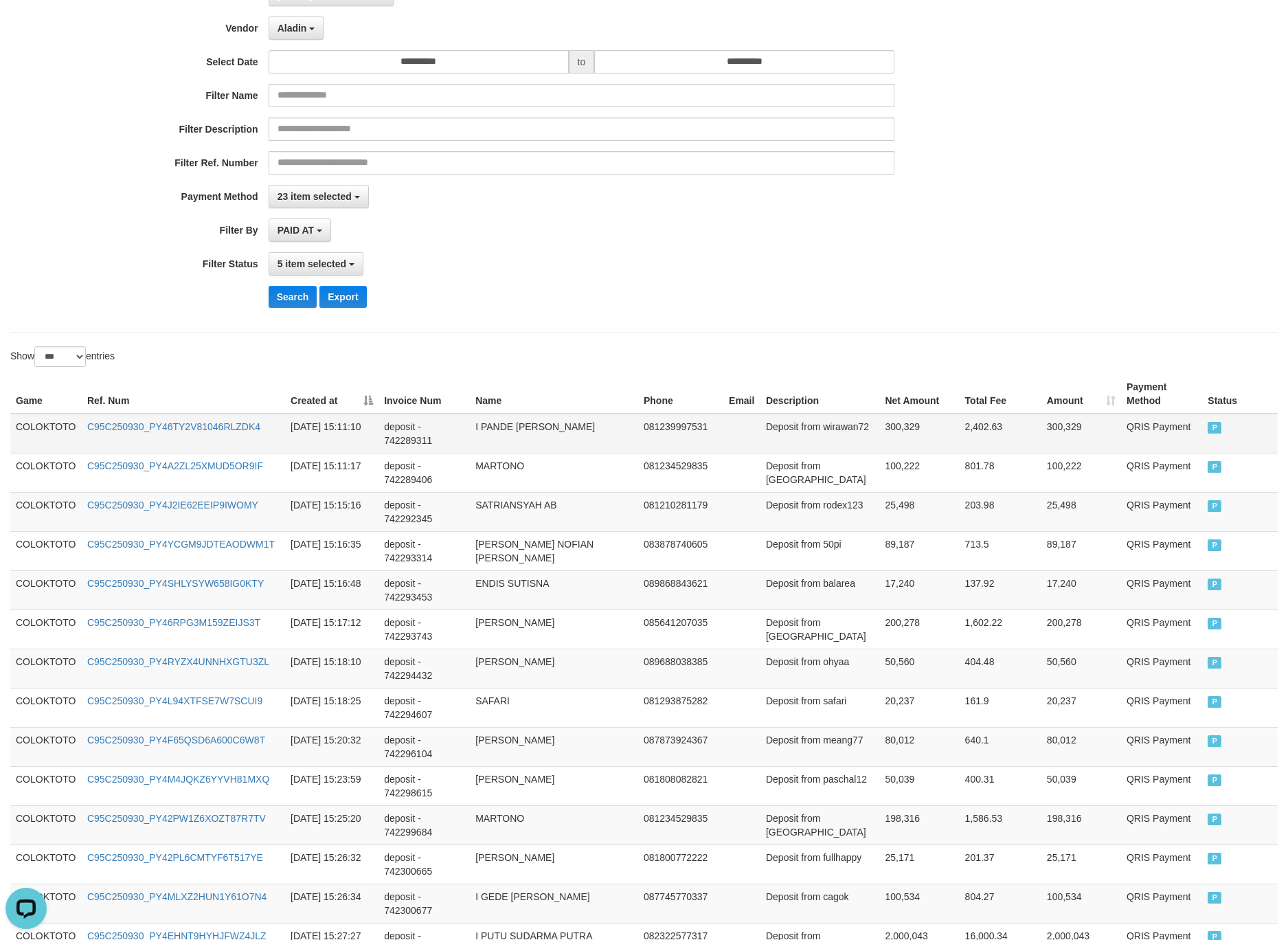
click at [50, 418] on td "COLOKTOTO" at bounding box center [46, 434] width 71 height 40
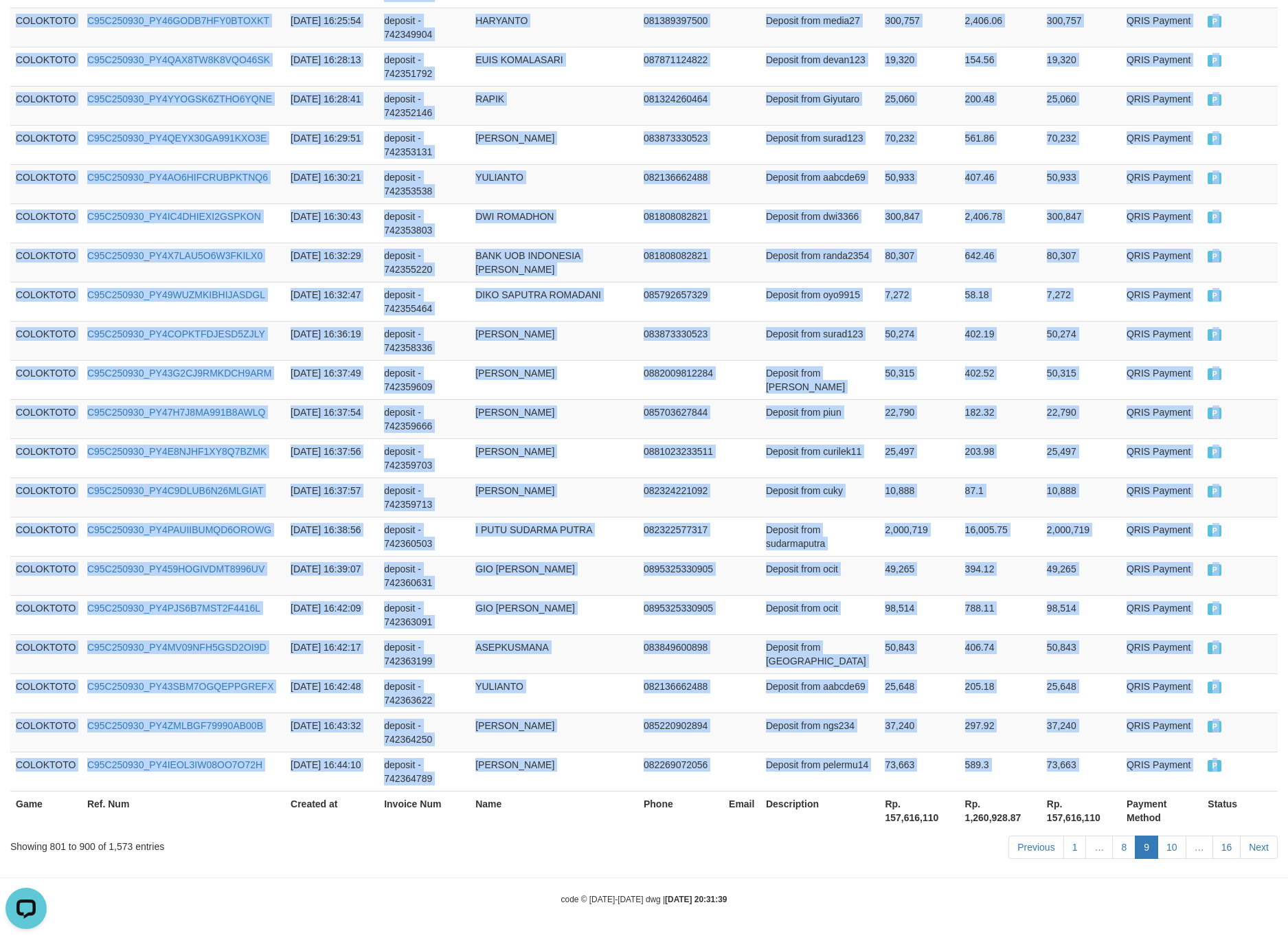
drag, startPoint x: 50, startPoint y: 418, endPoint x: 1278, endPoint y: 693, distance: 1258.4
copy tbody "COLOKTOTO C95C250930_PY46TY2V81046RLZDK4 2025-09-30 15:11:10 deposit - 74228931…"
click at [980, 634] on td "406.74" at bounding box center [1000, 653] width 82 height 39
click at [1175, 841] on link "10" at bounding box center [1172, 846] width 29 height 23
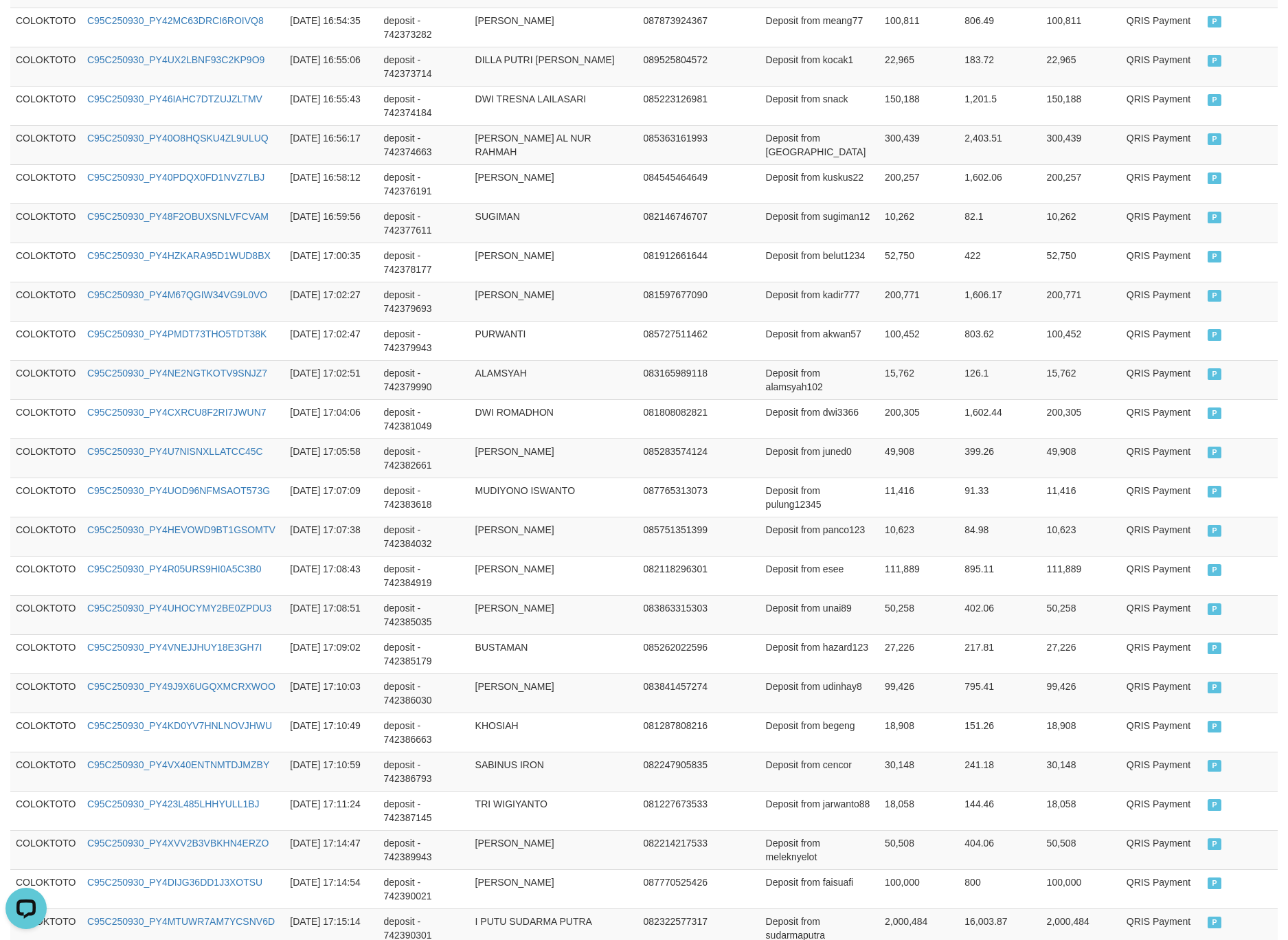
scroll to position [123, 0]
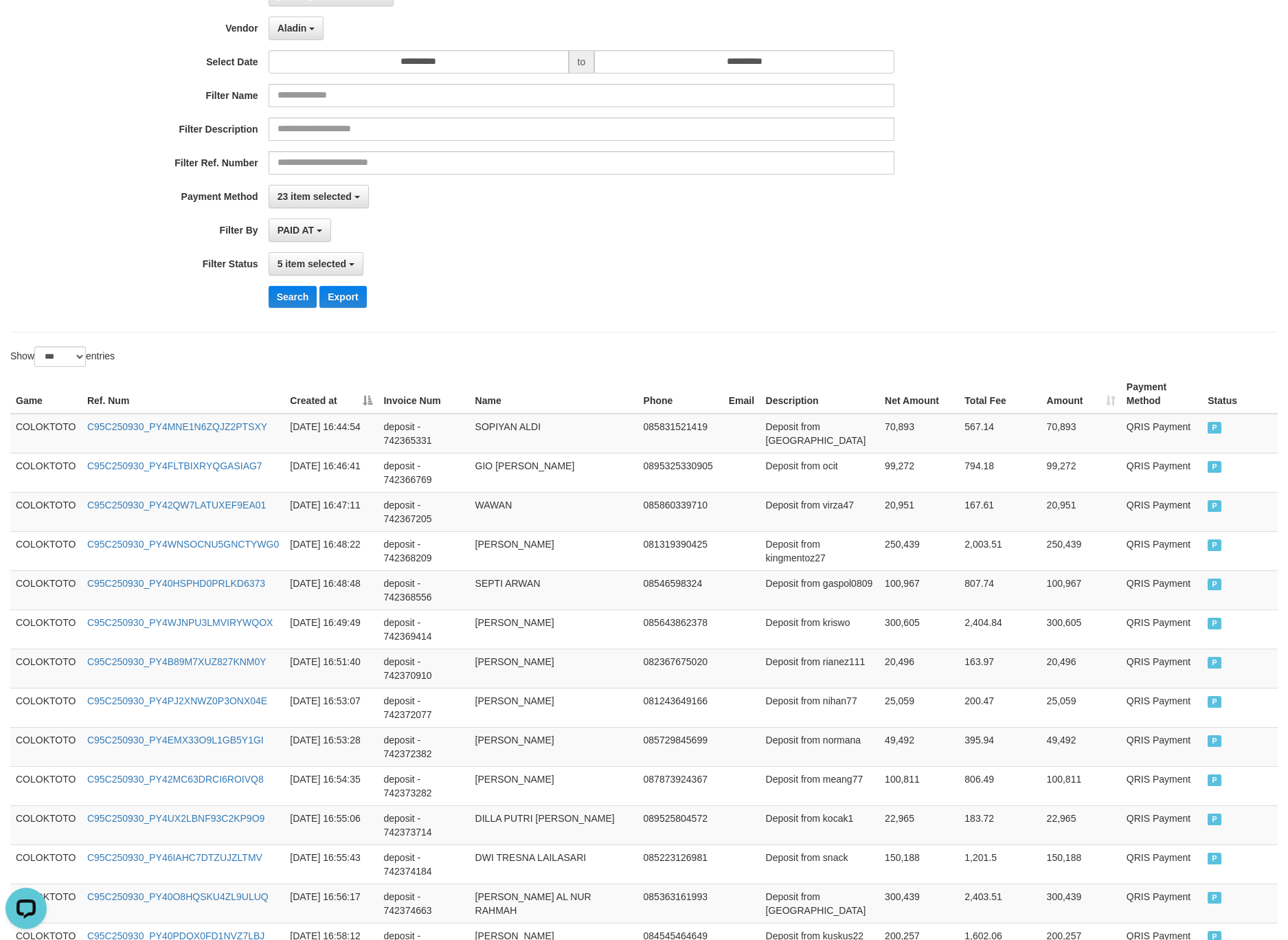
click at [52, 413] on th "Game" at bounding box center [46, 394] width 71 height 39
click at [50, 443] on td "COLOKTOTO" at bounding box center [46, 434] width 71 height 40
drag, startPoint x: 50, startPoint y: 440, endPoint x: 67, endPoint y: 441, distance: 17.0
click at [67, 441] on td "COLOKTOTO" at bounding box center [46, 434] width 71 height 40
click at [39, 427] on td "COLOKTOTO" at bounding box center [46, 434] width 71 height 40
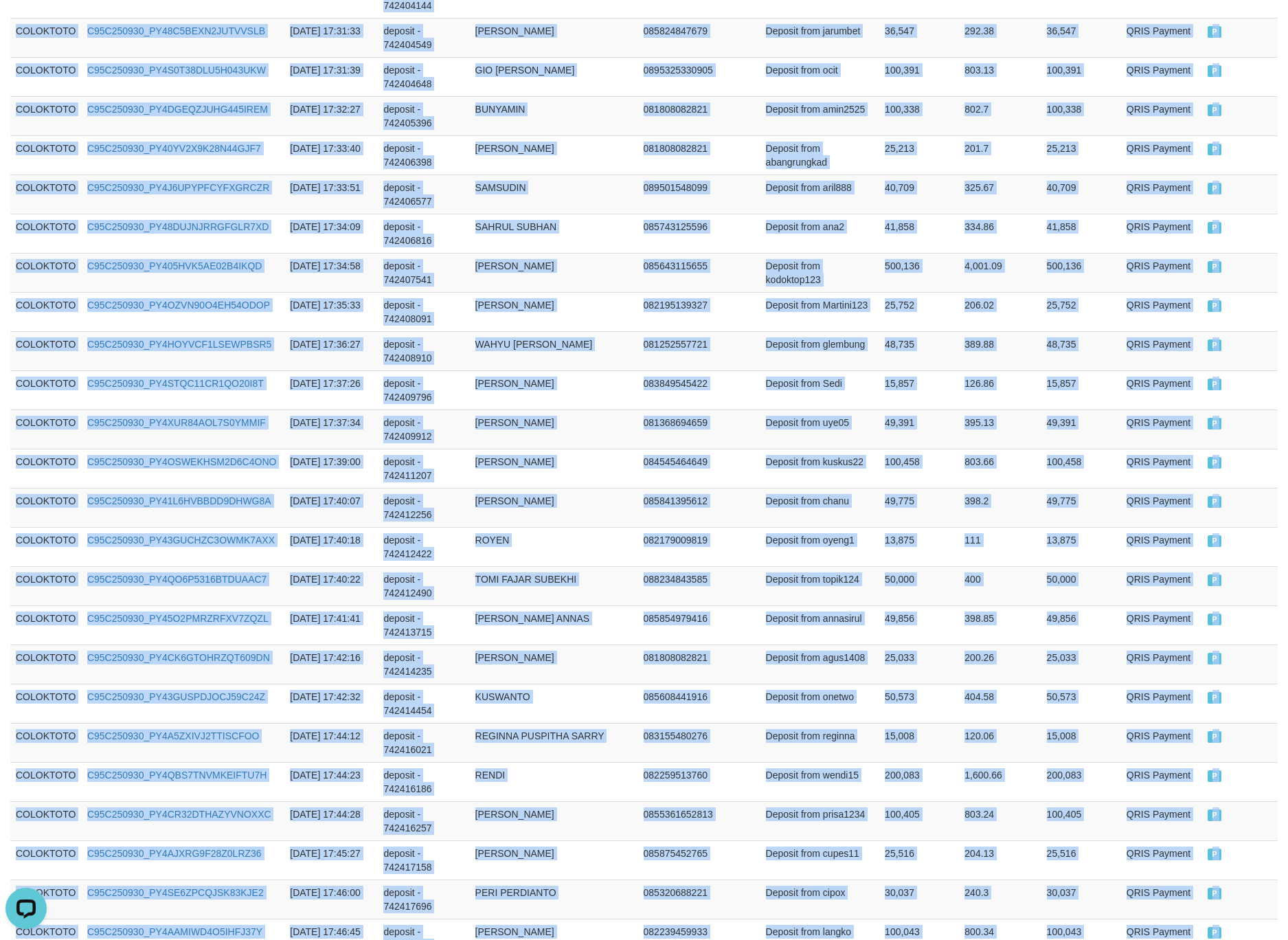
scroll to position [3695, 0]
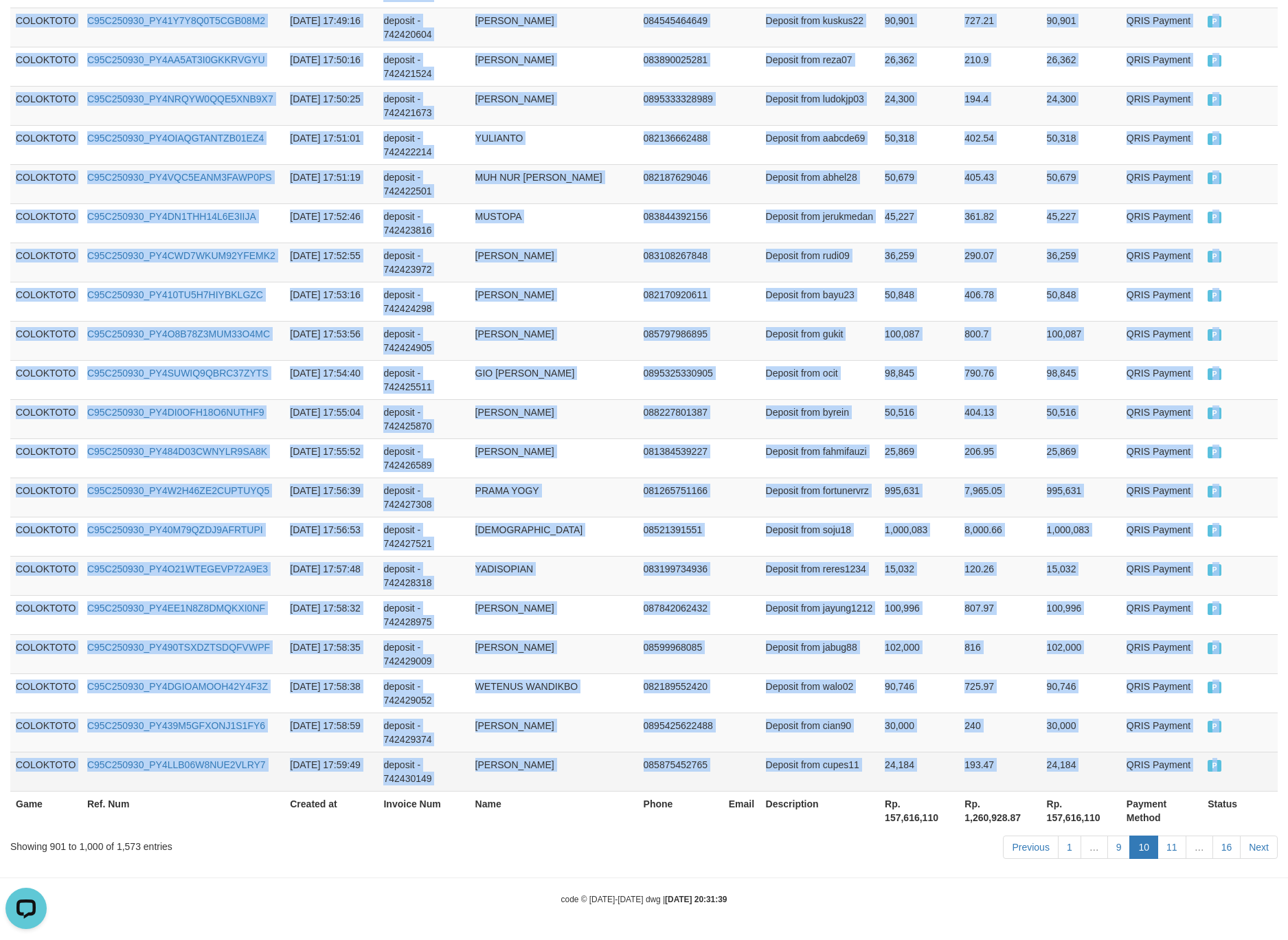
drag, startPoint x: 39, startPoint y: 427, endPoint x: 1241, endPoint y: 756, distance: 1246.2
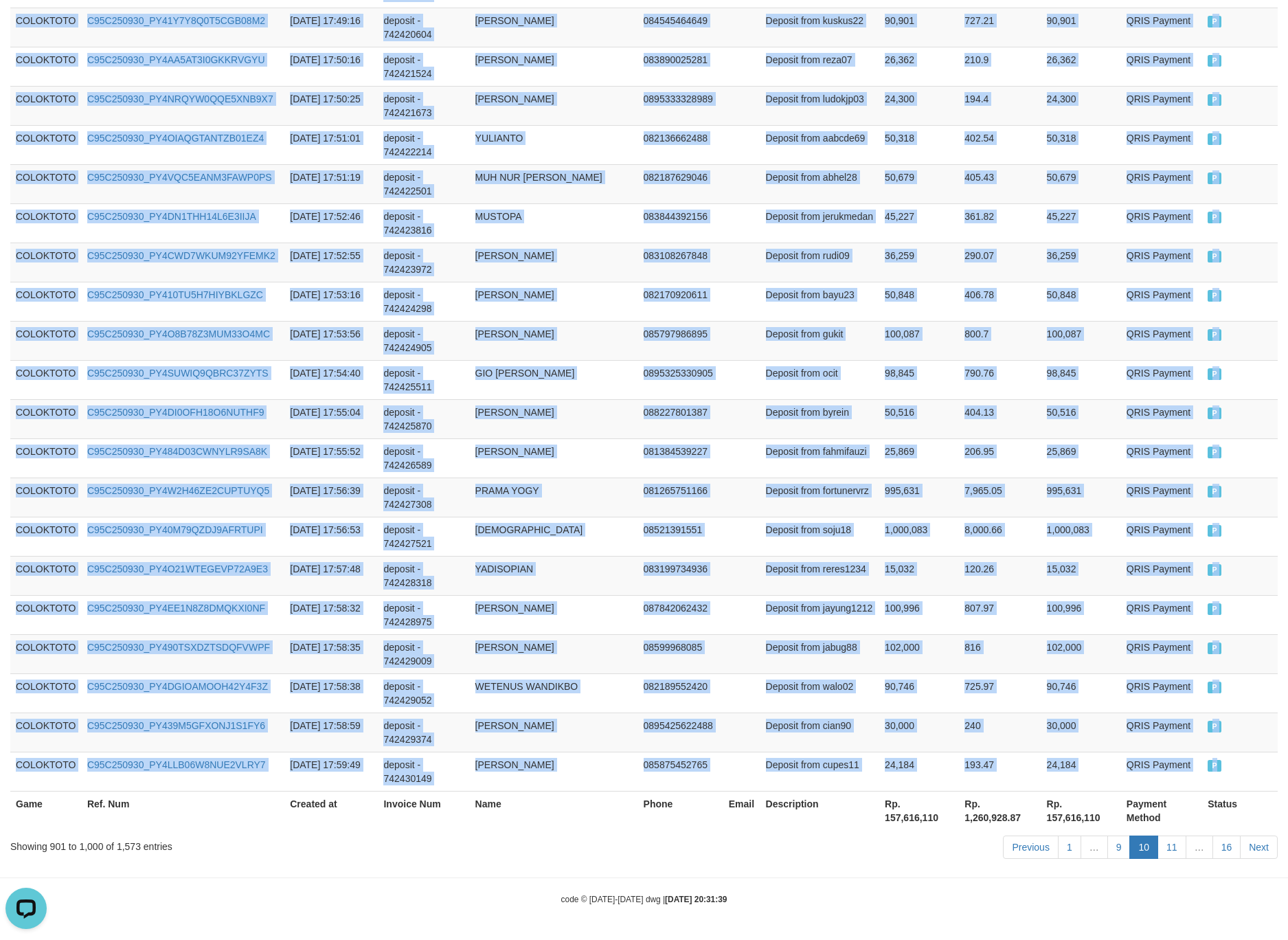
copy tbody "COLOKTOTO C95C250930_PY4MNE1N6ZQJZ2PTSXY 2025-09-30 16:44:54 deposit - 74236533…"
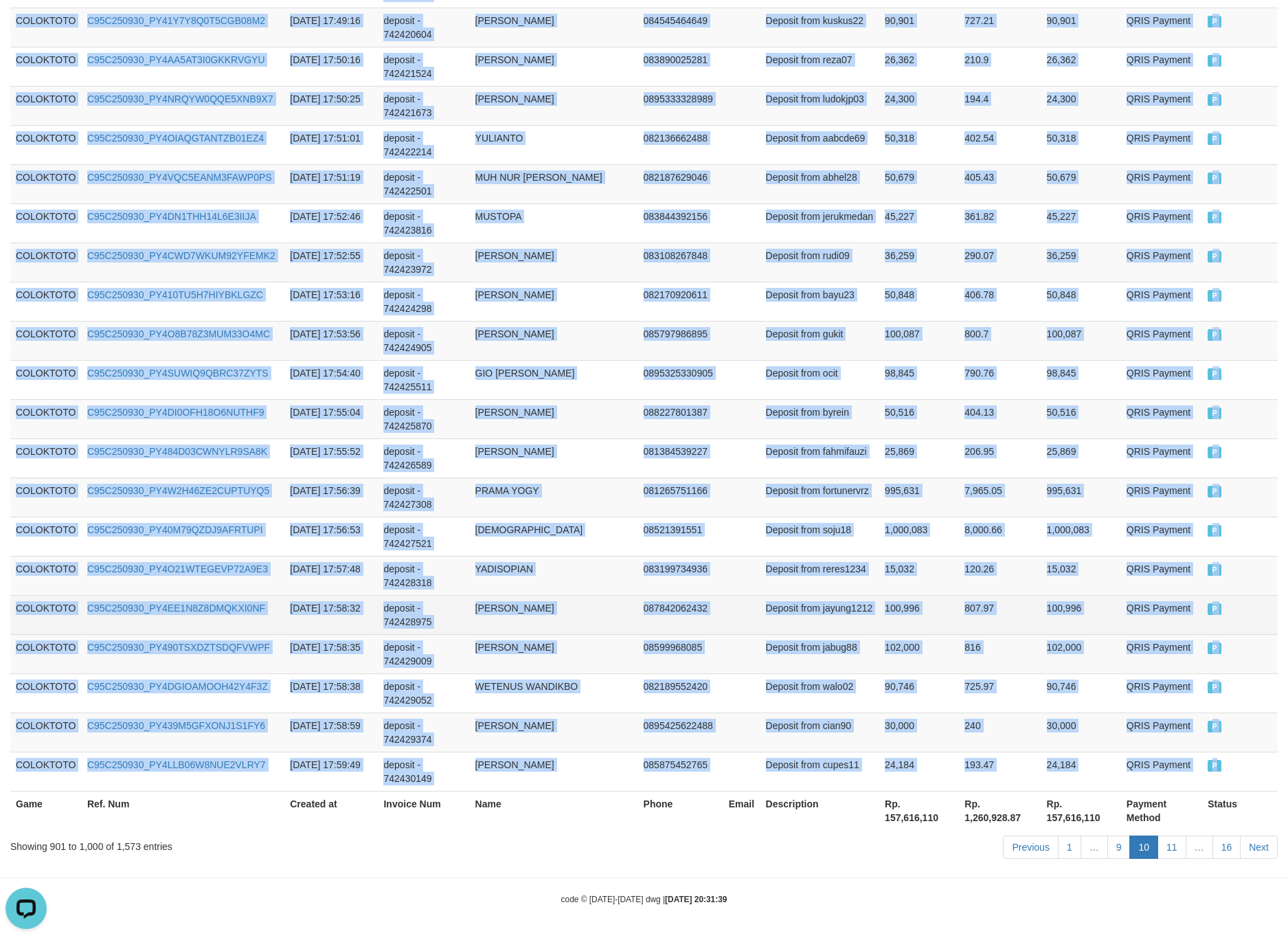
click at [880, 595] on td "100,996" at bounding box center [919, 615] width 80 height 39
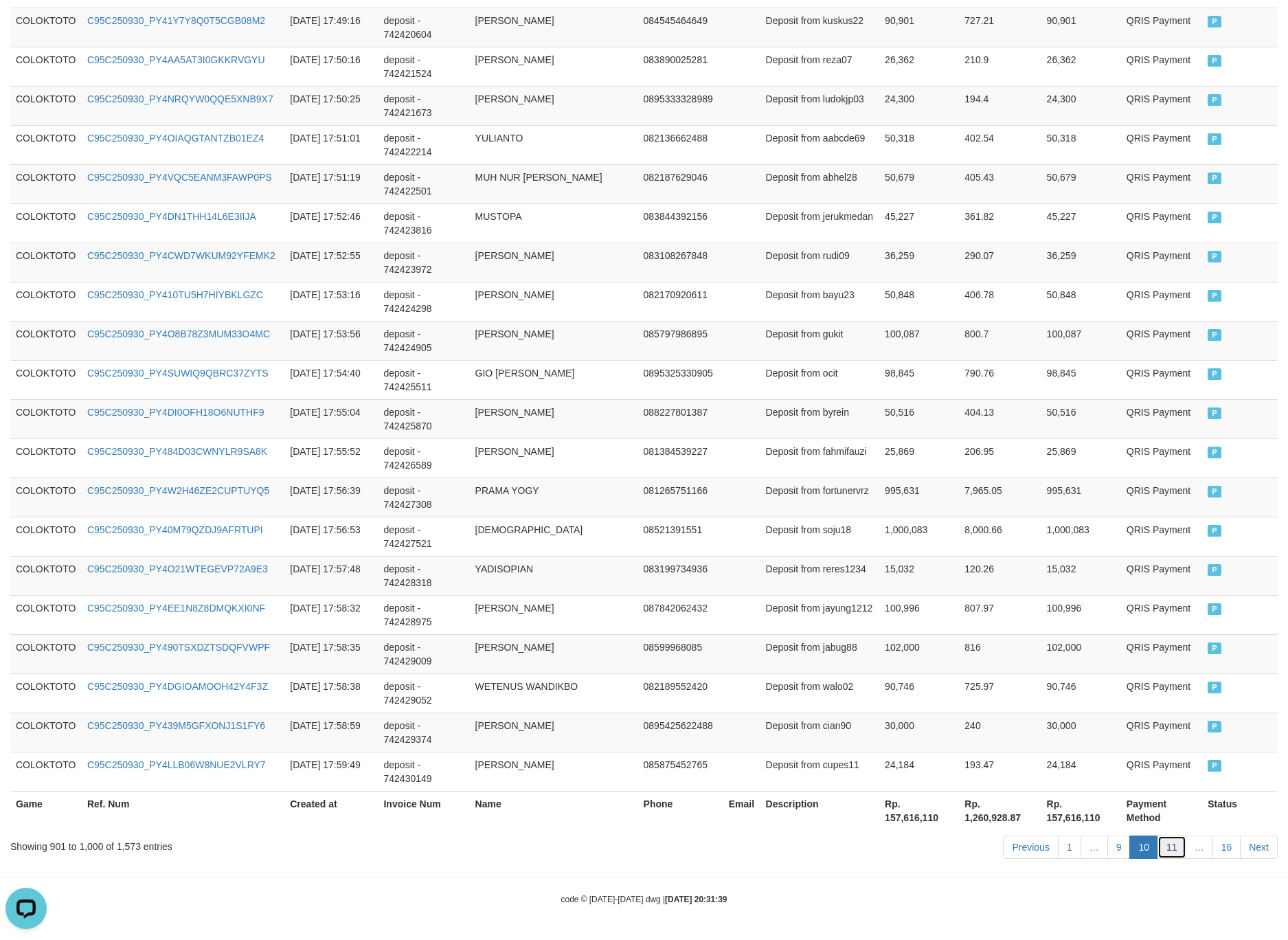
click at [1177, 854] on link "11" at bounding box center [1172, 846] width 29 height 23
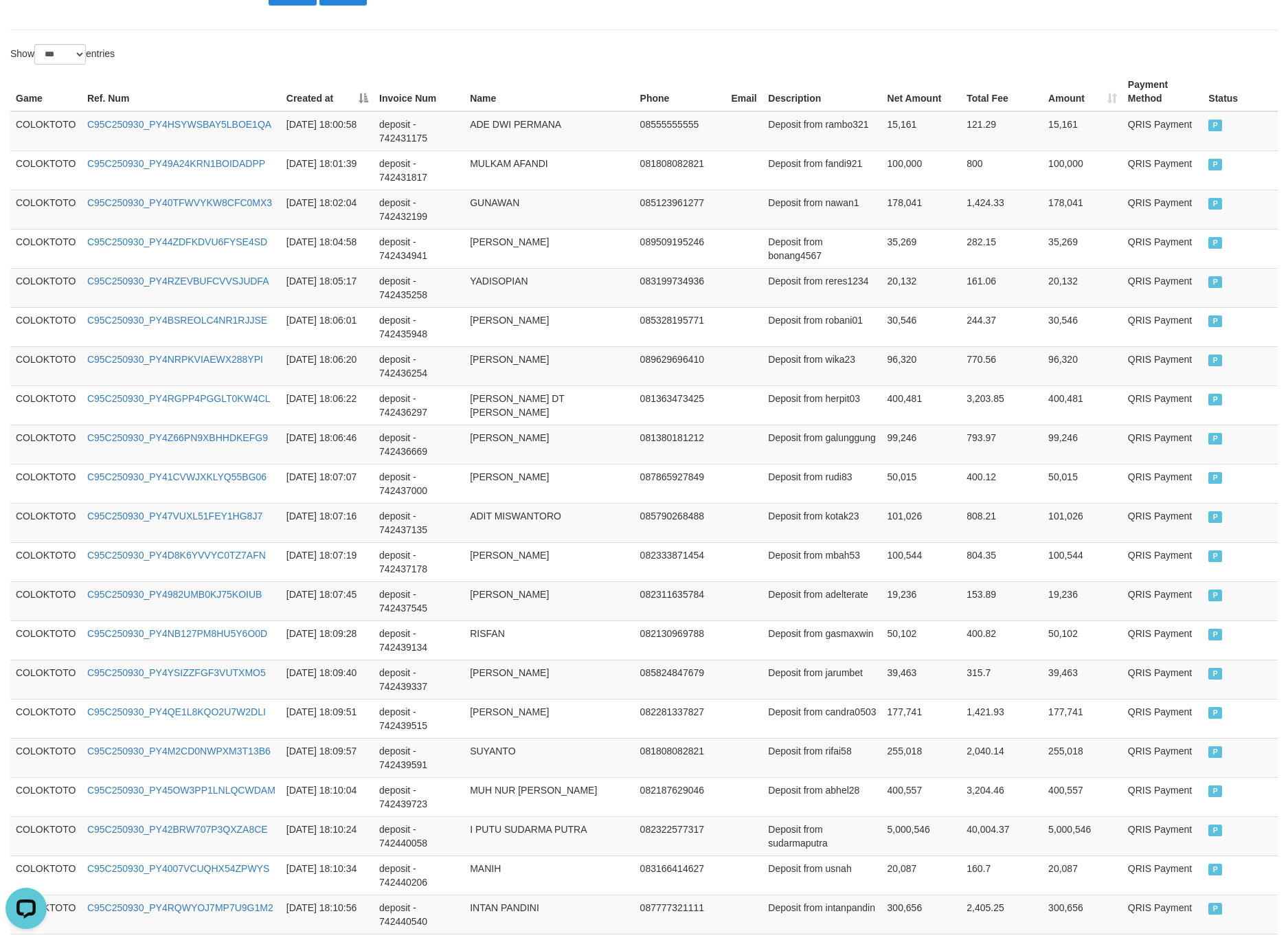
scroll to position [0, 0]
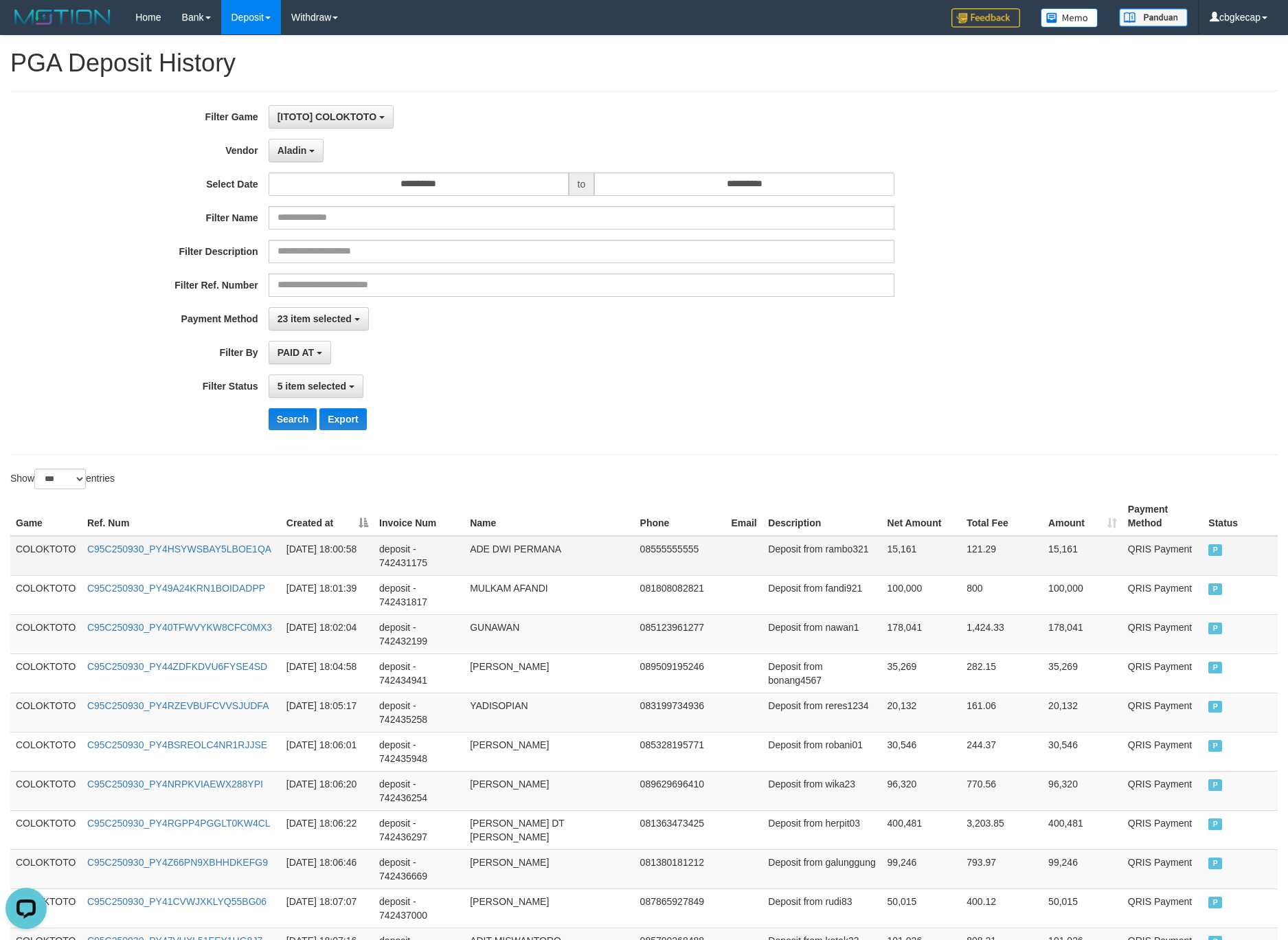
click at [65, 546] on td "COLOKTOTO" at bounding box center [46, 556] width 71 height 40
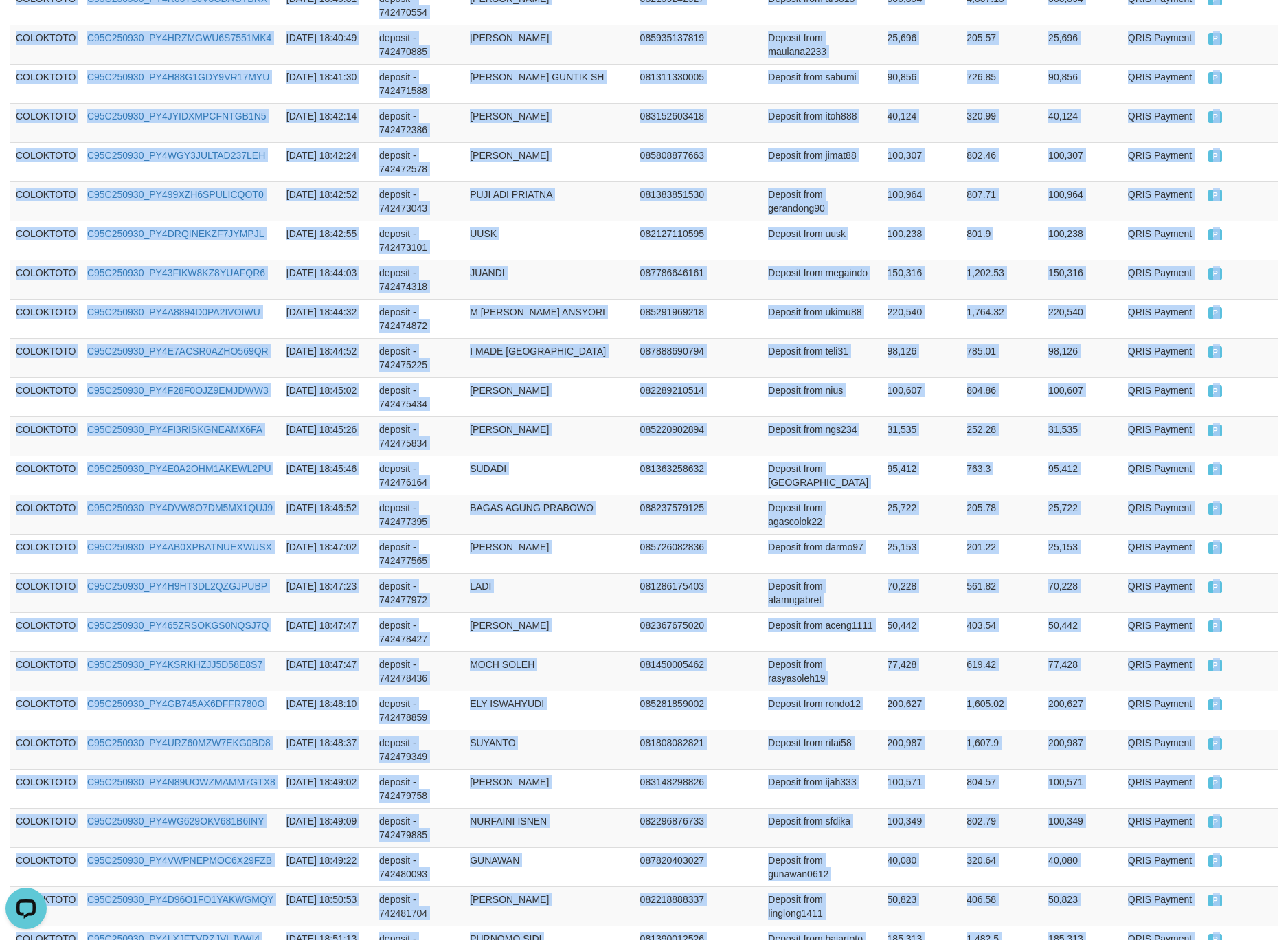
scroll to position [3695, 0]
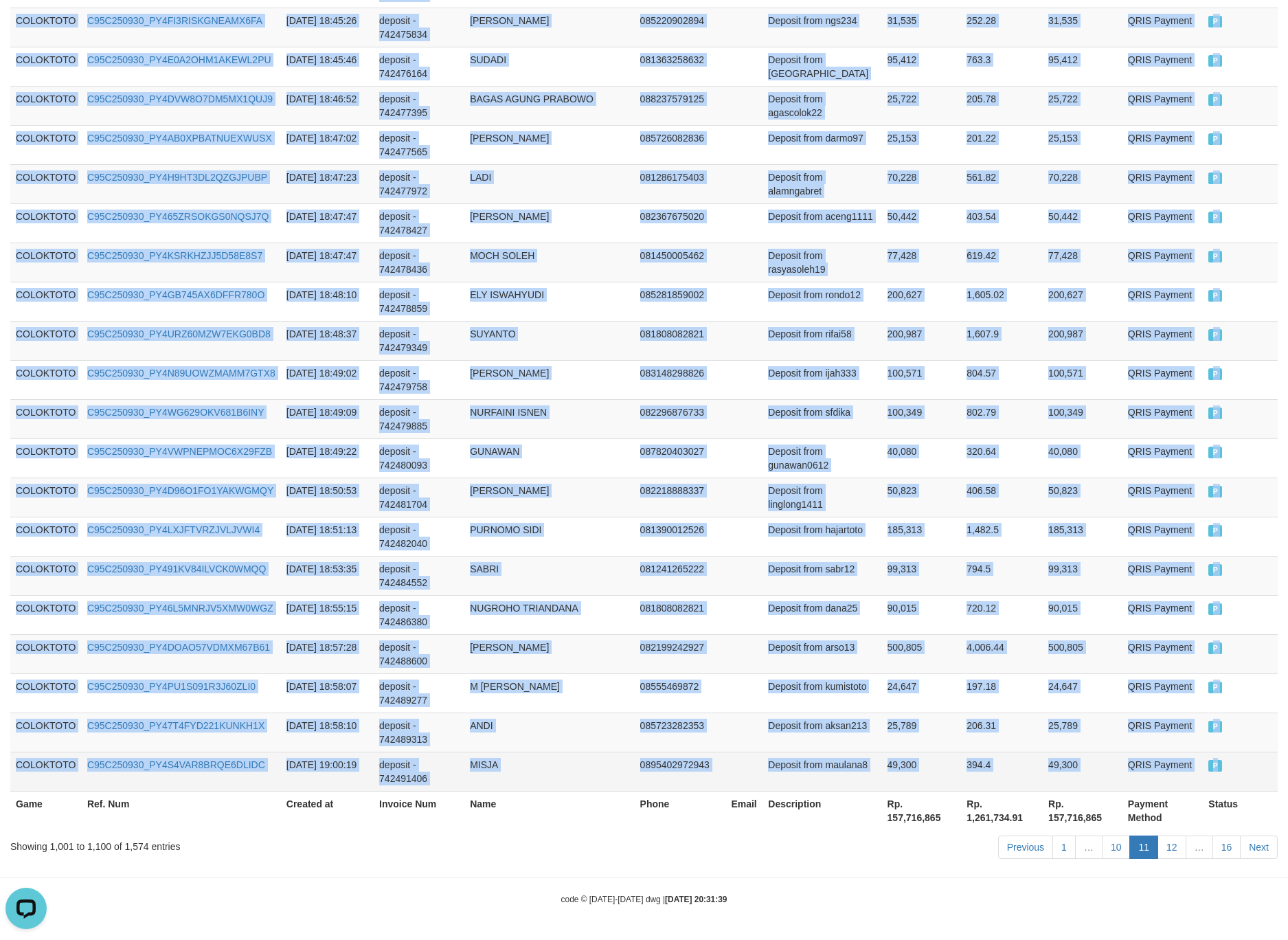
drag, startPoint x: 65, startPoint y: 546, endPoint x: 1232, endPoint y: 771, distance: 1188.5
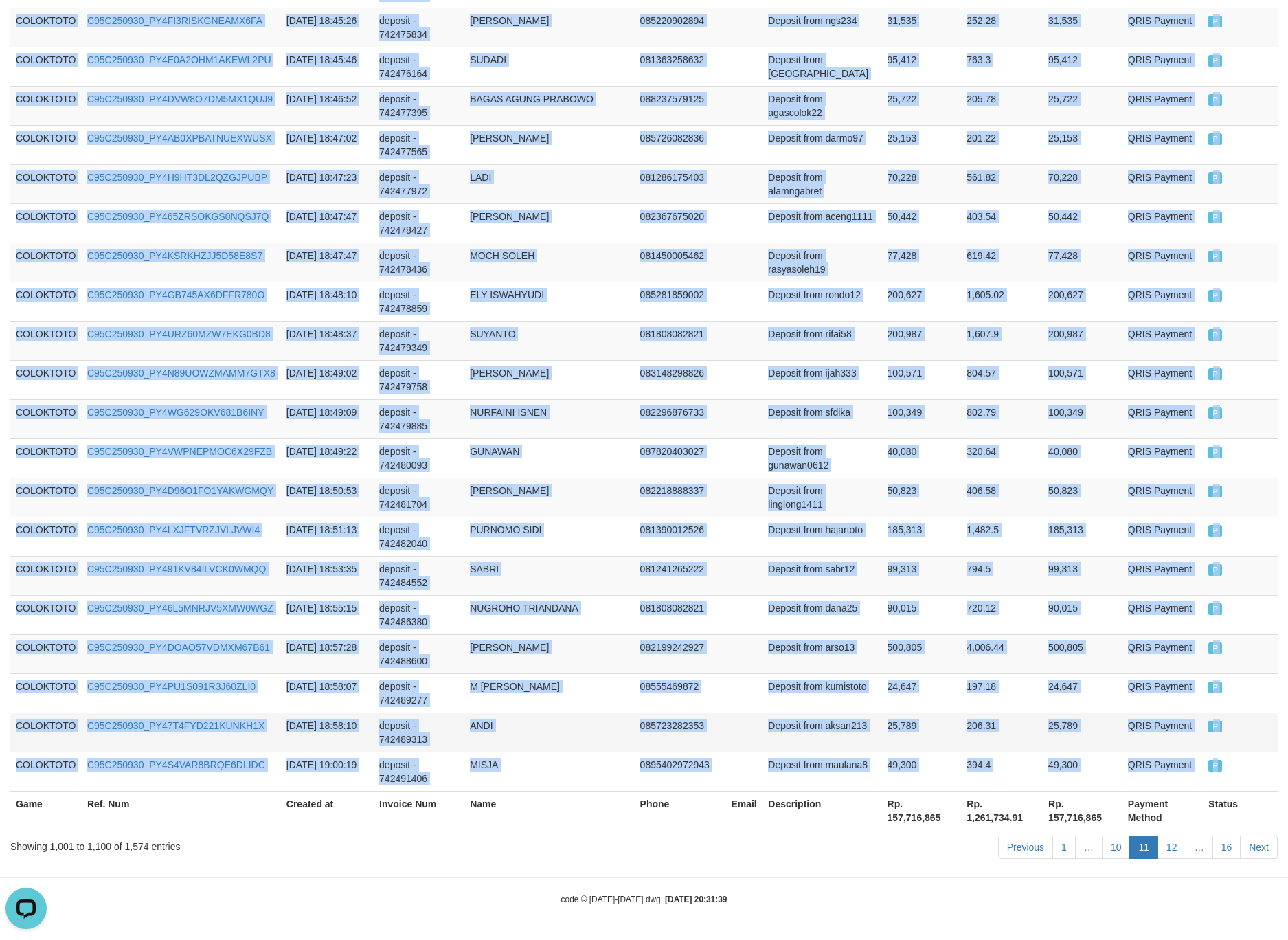
copy tbody "COLOKTOTO C95C250930_PY4HSYWSBAY5LBOE1QA 2025-09-30 18:00:58 deposit - 74243117…"
click at [887, 586] on td "99,313" at bounding box center [922, 575] width 80 height 39
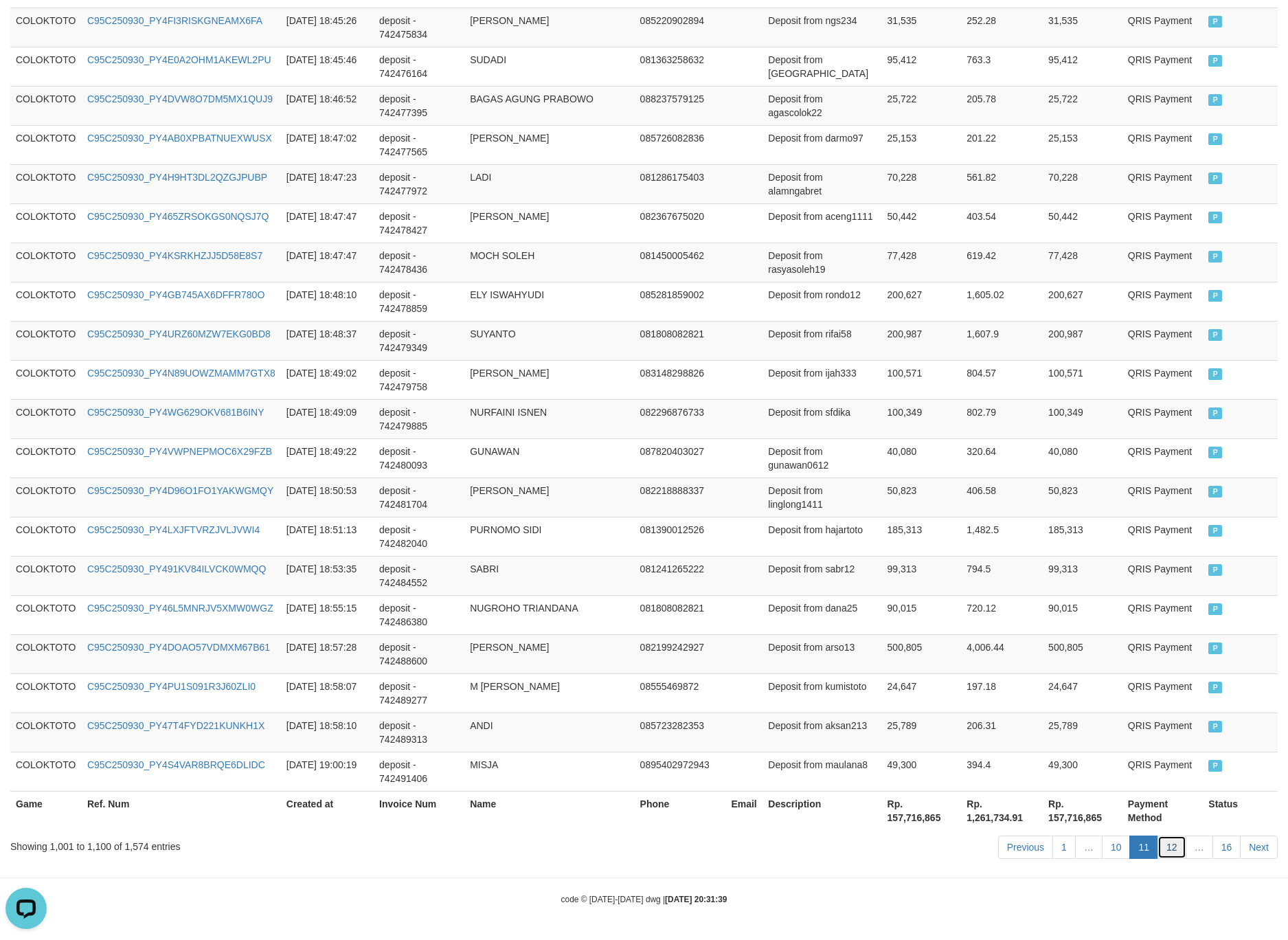
click at [1173, 845] on link "12" at bounding box center [1172, 846] width 29 height 23
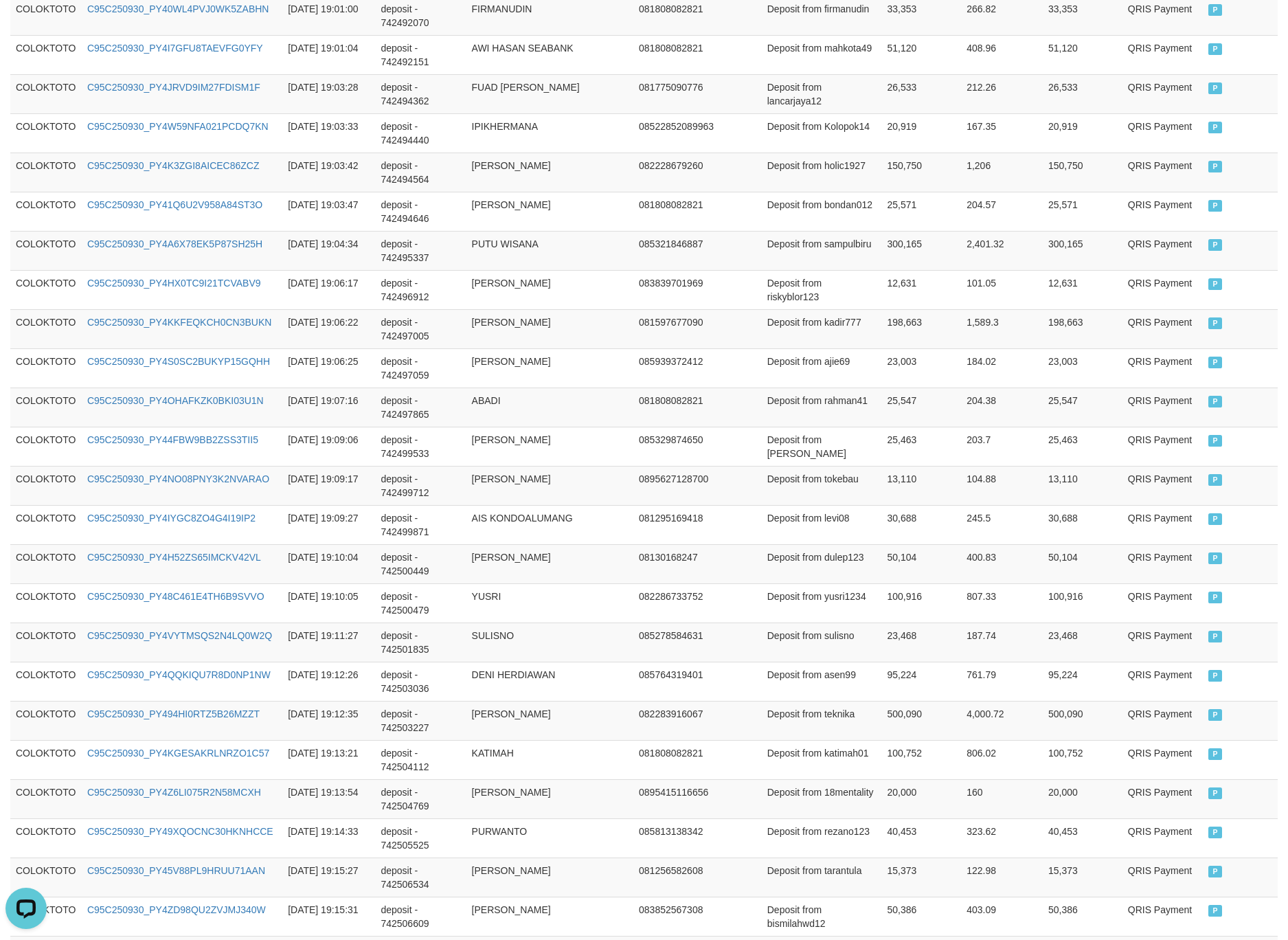
scroll to position [0, 0]
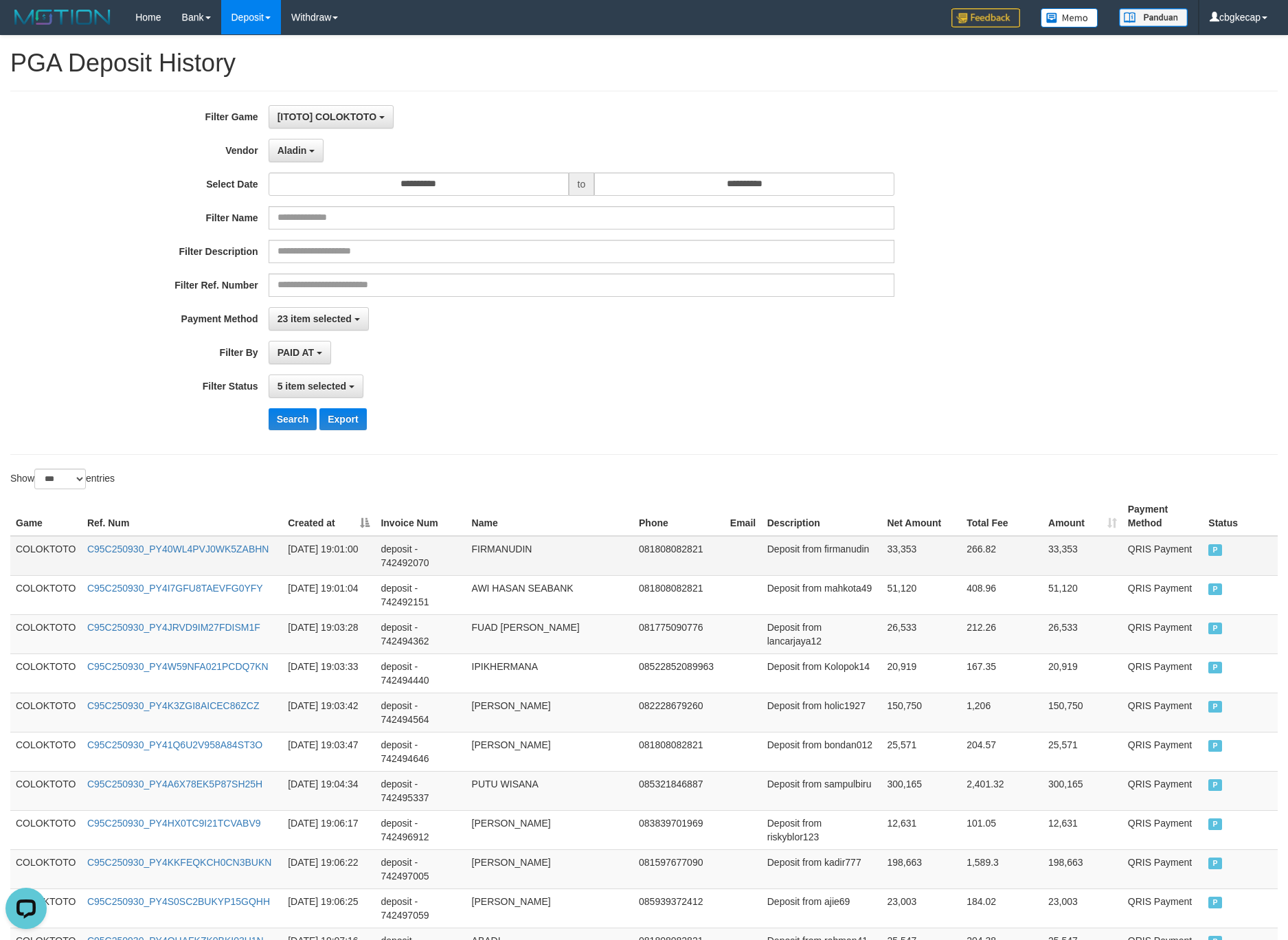
click at [50, 547] on td "COLOKTOTO" at bounding box center [46, 556] width 71 height 40
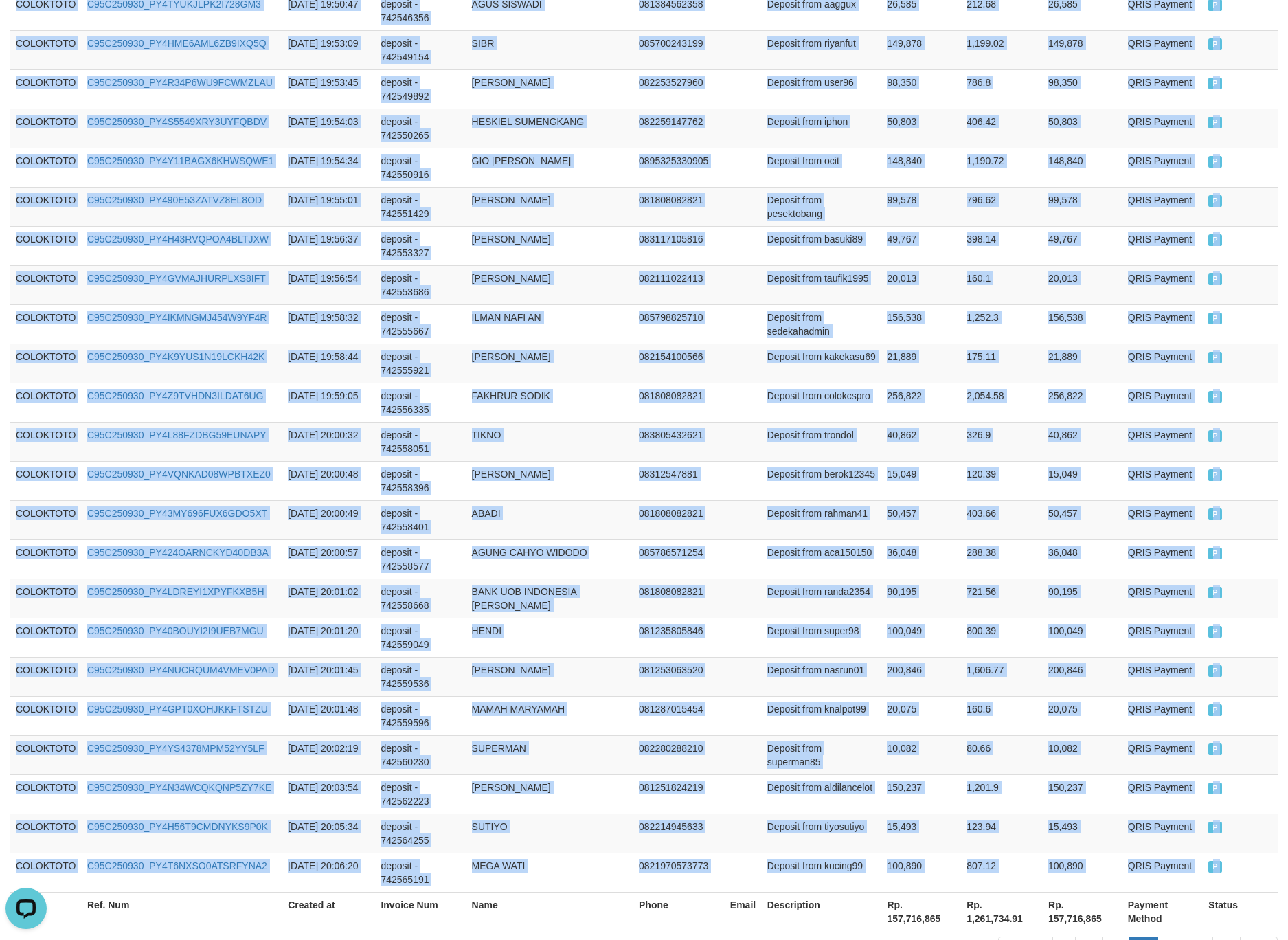
scroll to position [3695, 0]
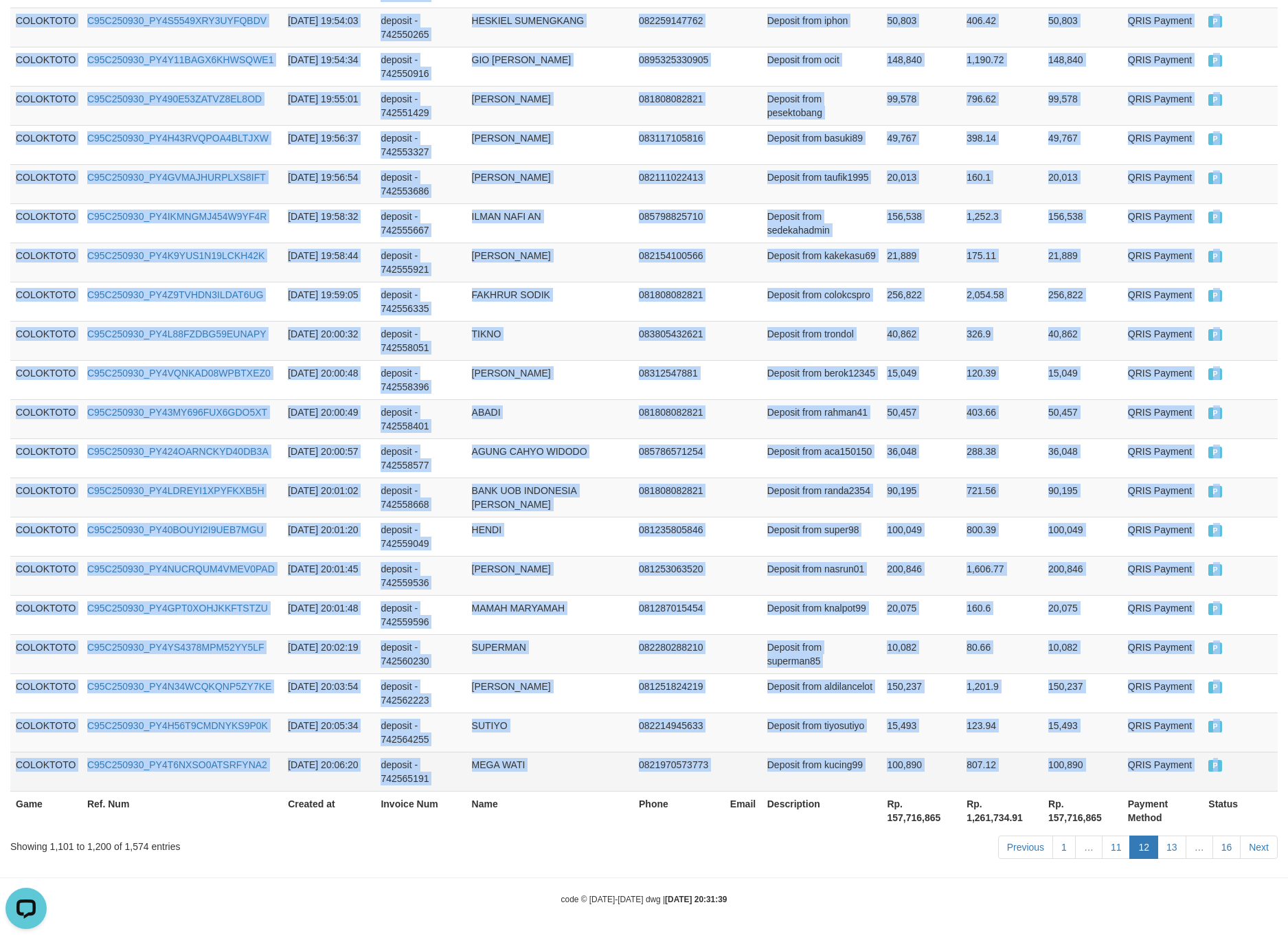
drag, startPoint x: 50, startPoint y: 547, endPoint x: 1237, endPoint y: 761, distance: 1206.1
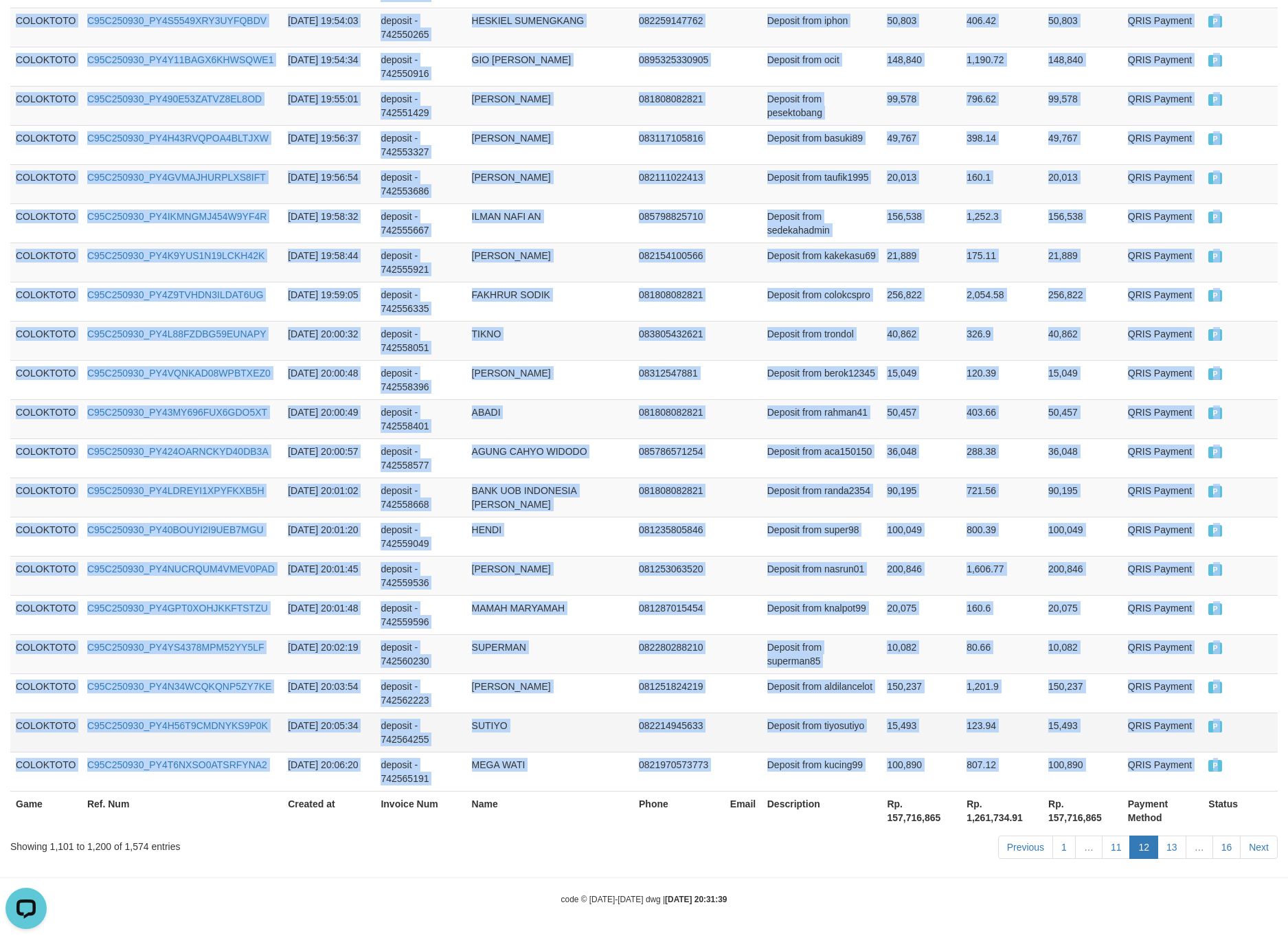
copy tbody "COLOKTOTO C95C250930_PY40WL4PVJ0WK5ZABHN 2025-09-30 19:01:00 deposit - 74249207…"
click at [940, 571] on td "200,846" at bounding box center [921, 575] width 80 height 39
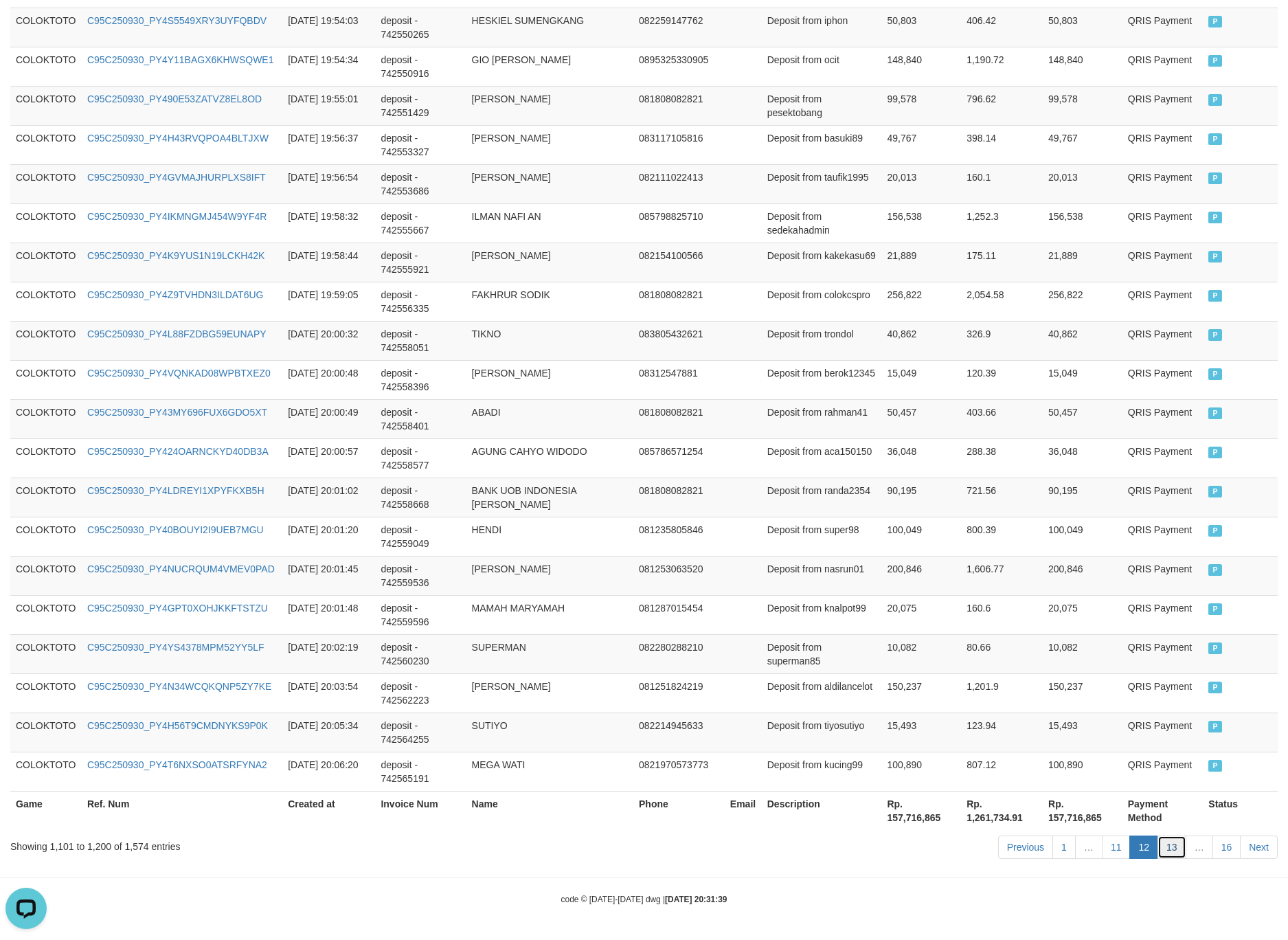
click at [1167, 851] on link "13" at bounding box center [1172, 846] width 29 height 23
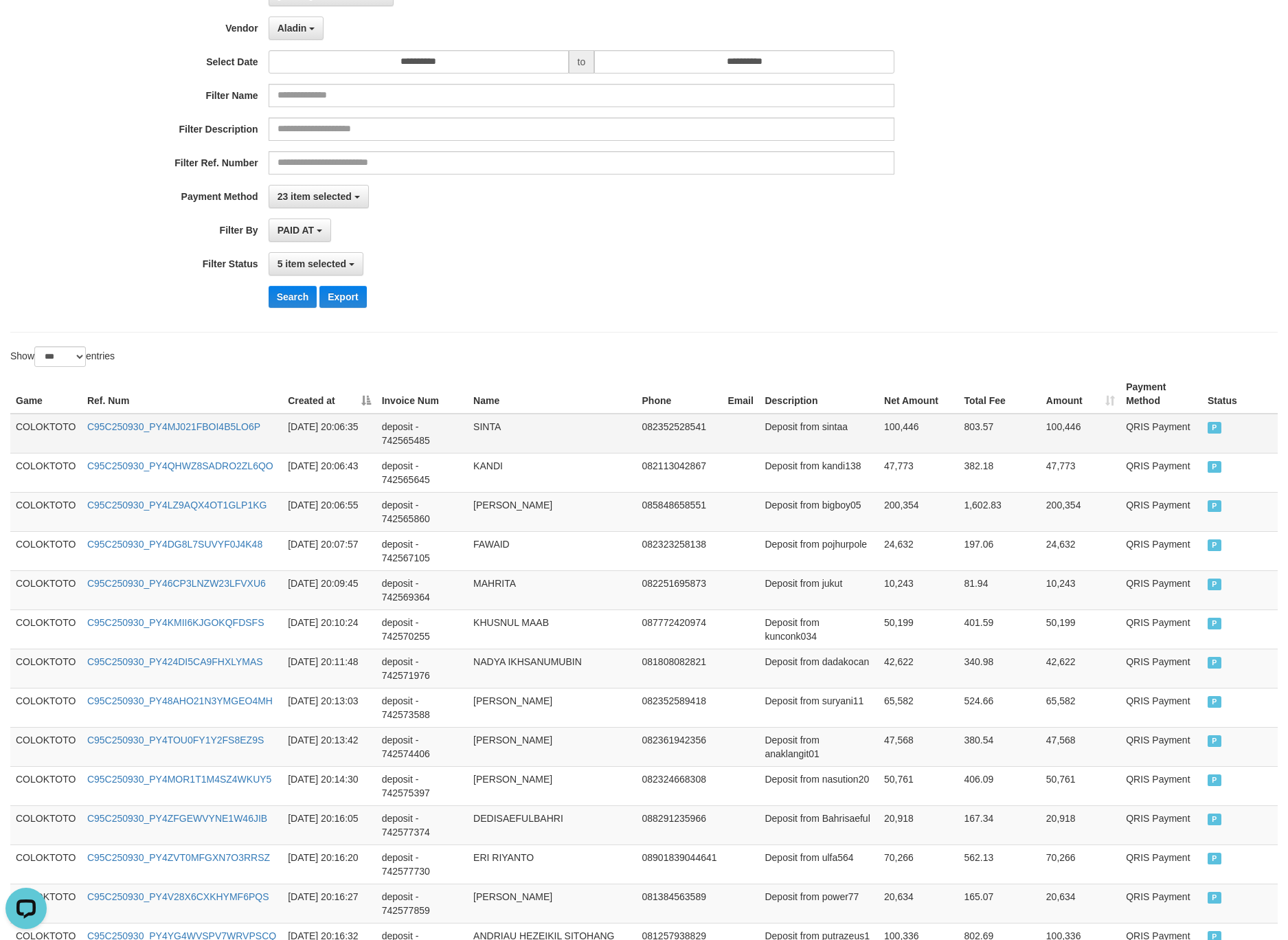
click at [46, 431] on td "COLOKTOTO" at bounding box center [46, 434] width 71 height 40
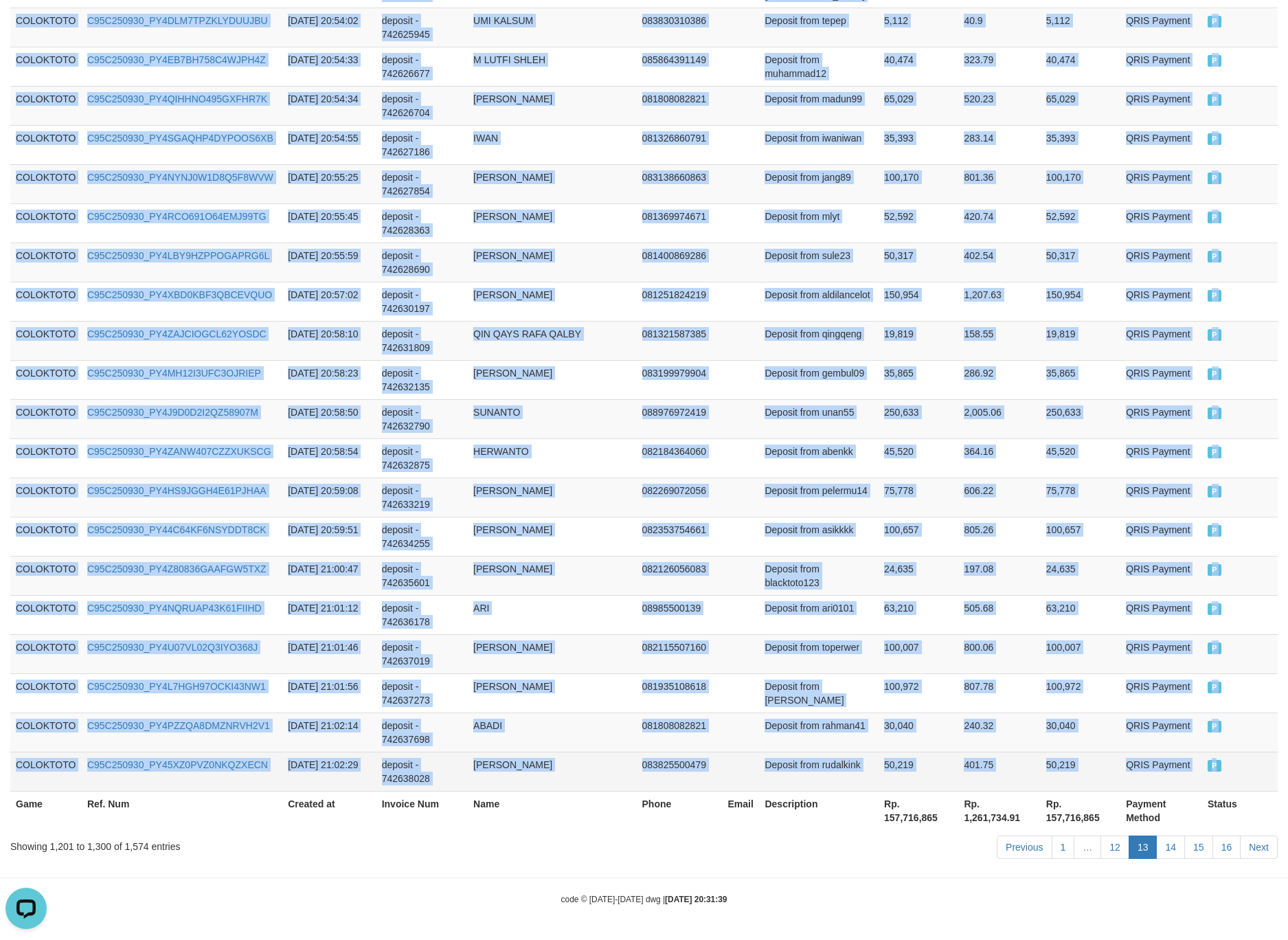
drag, startPoint x: 46, startPoint y: 431, endPoint x: 1233, endPoint y: 761, distance: 1232.0
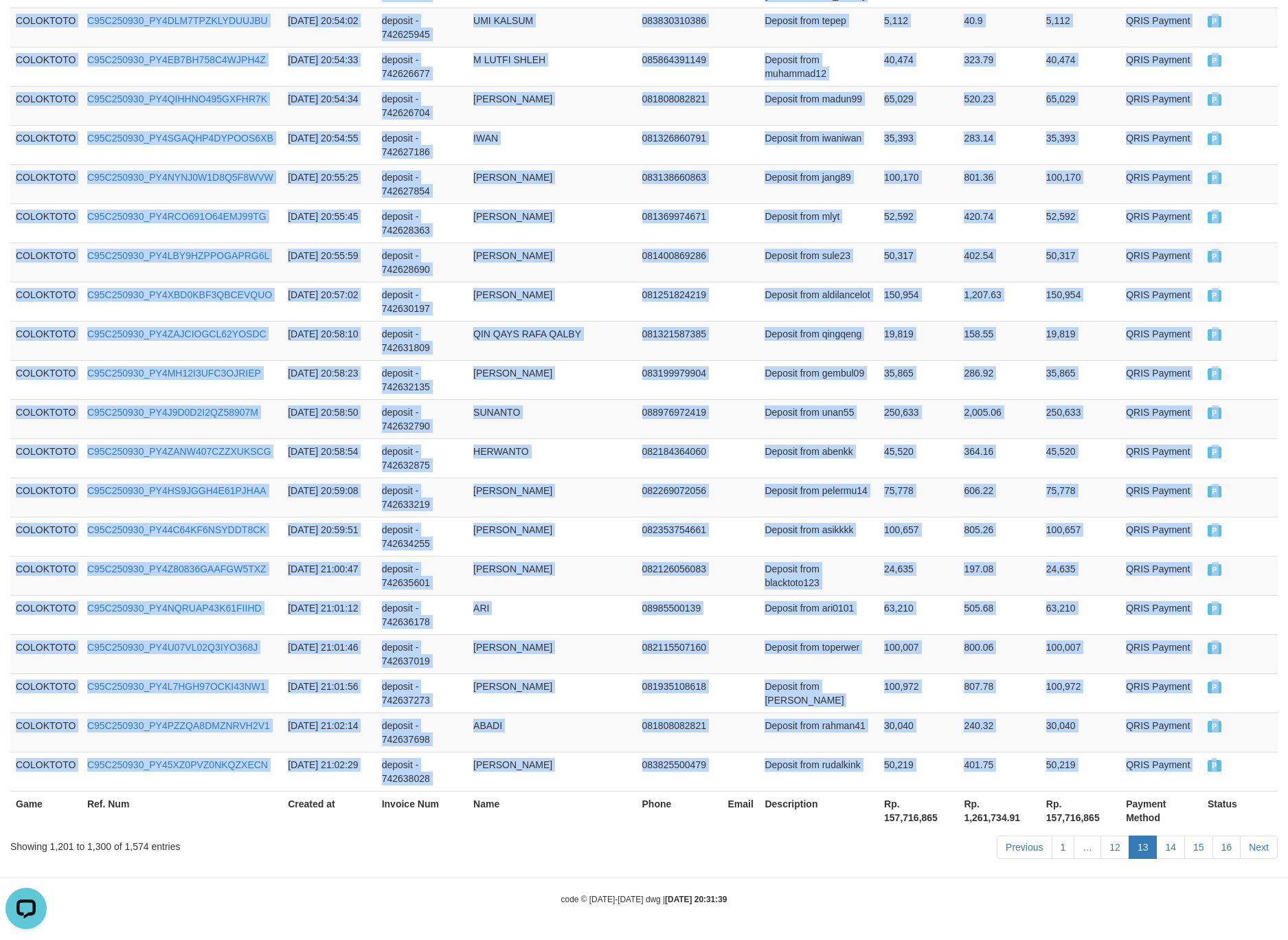
copy tbody "COLOKTOTO C95C250930_PY4MJ021FBOI4B5LO6P 2025-09-30 20:06:35 deposit - 74256548…"
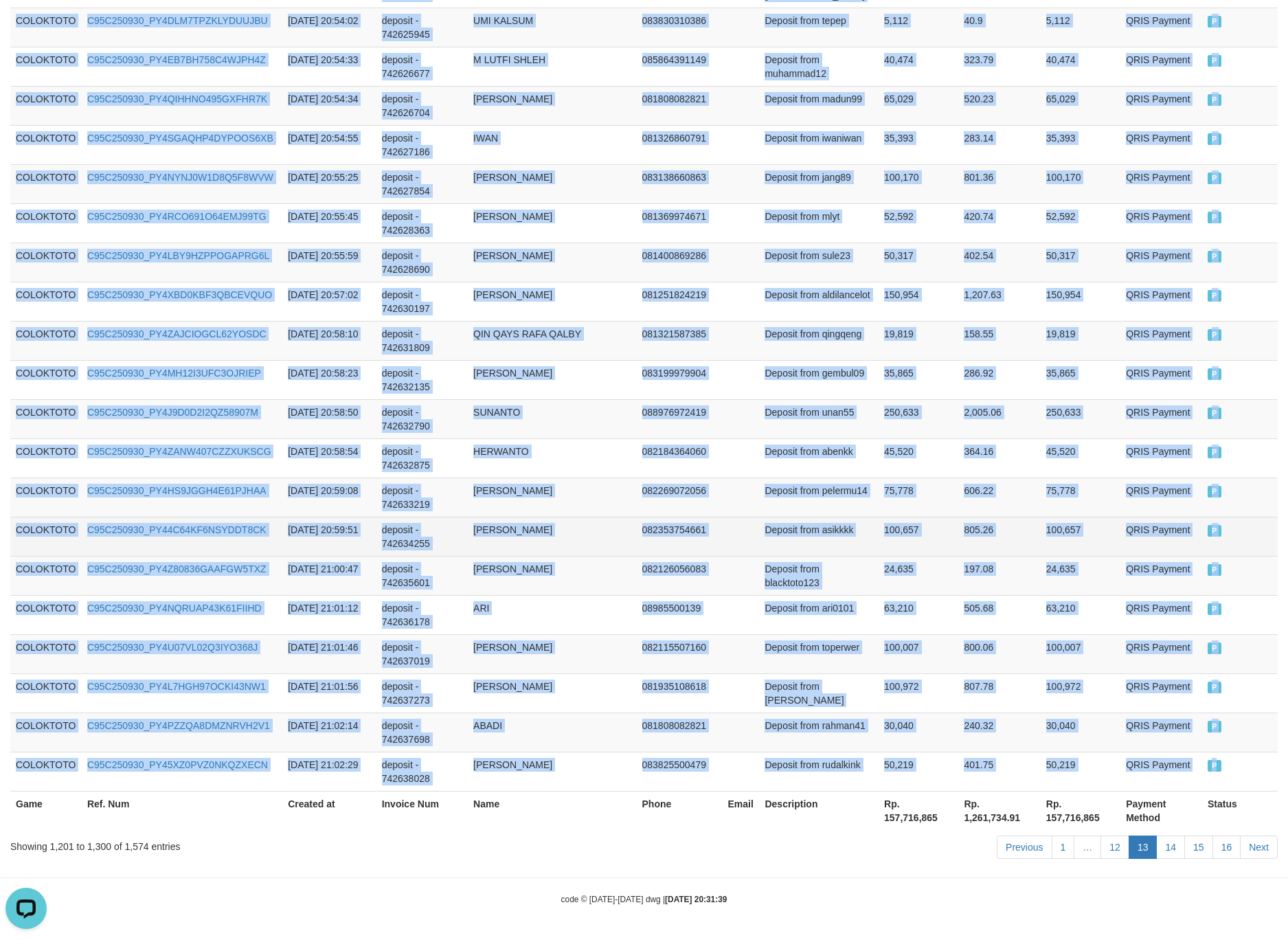
drag, startPoint x: 855, startPoint y: 474, endPoint x: 911, endPoint y: 536, distance: 83.5
click at [858, 477] on td "Deposit from pelermu14" at bounding box center [819, 496] width 120 height 39
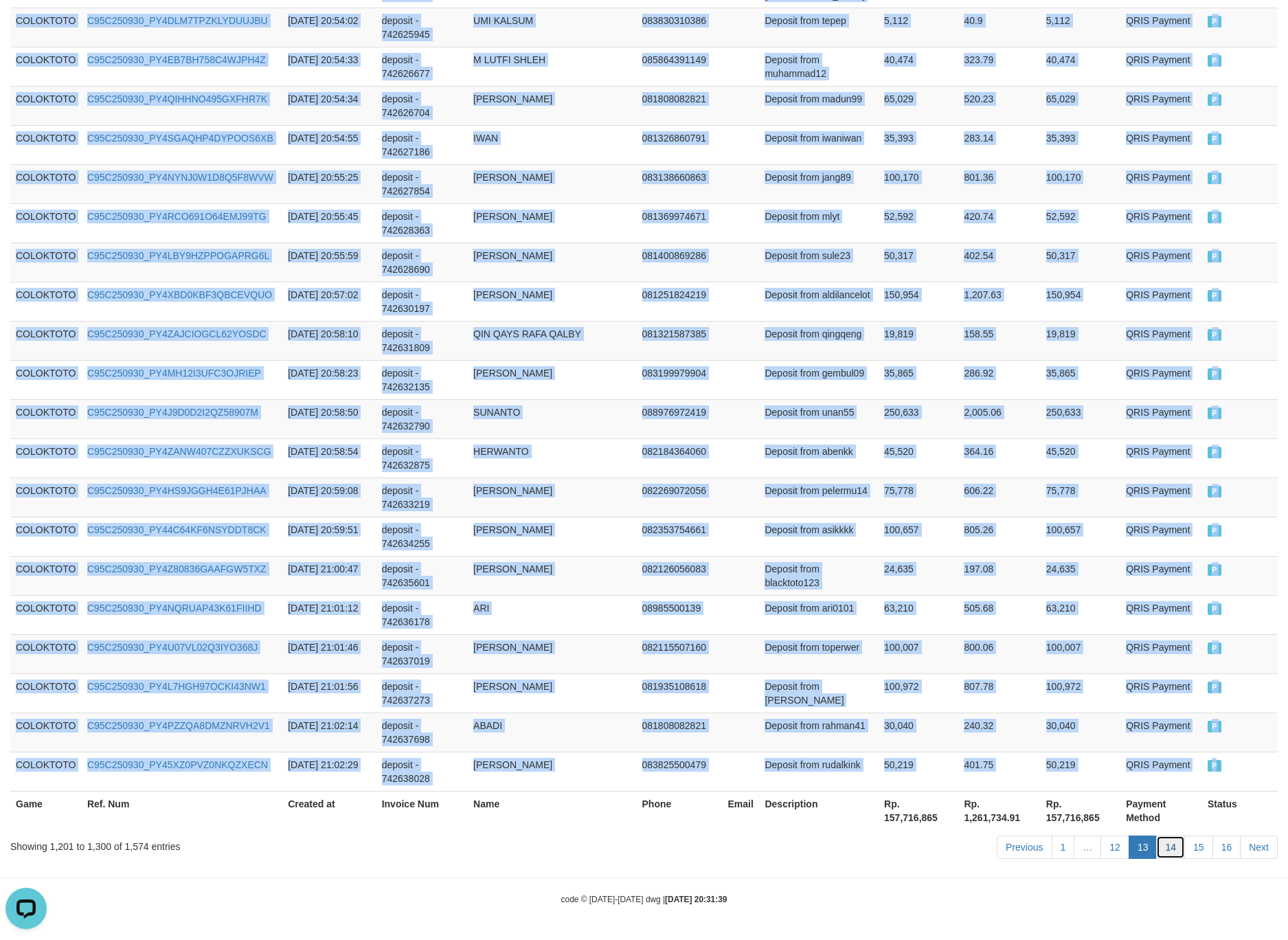
click at [1163, 841] on link "14" at bounding box center [1171, 846] width 29 height 23
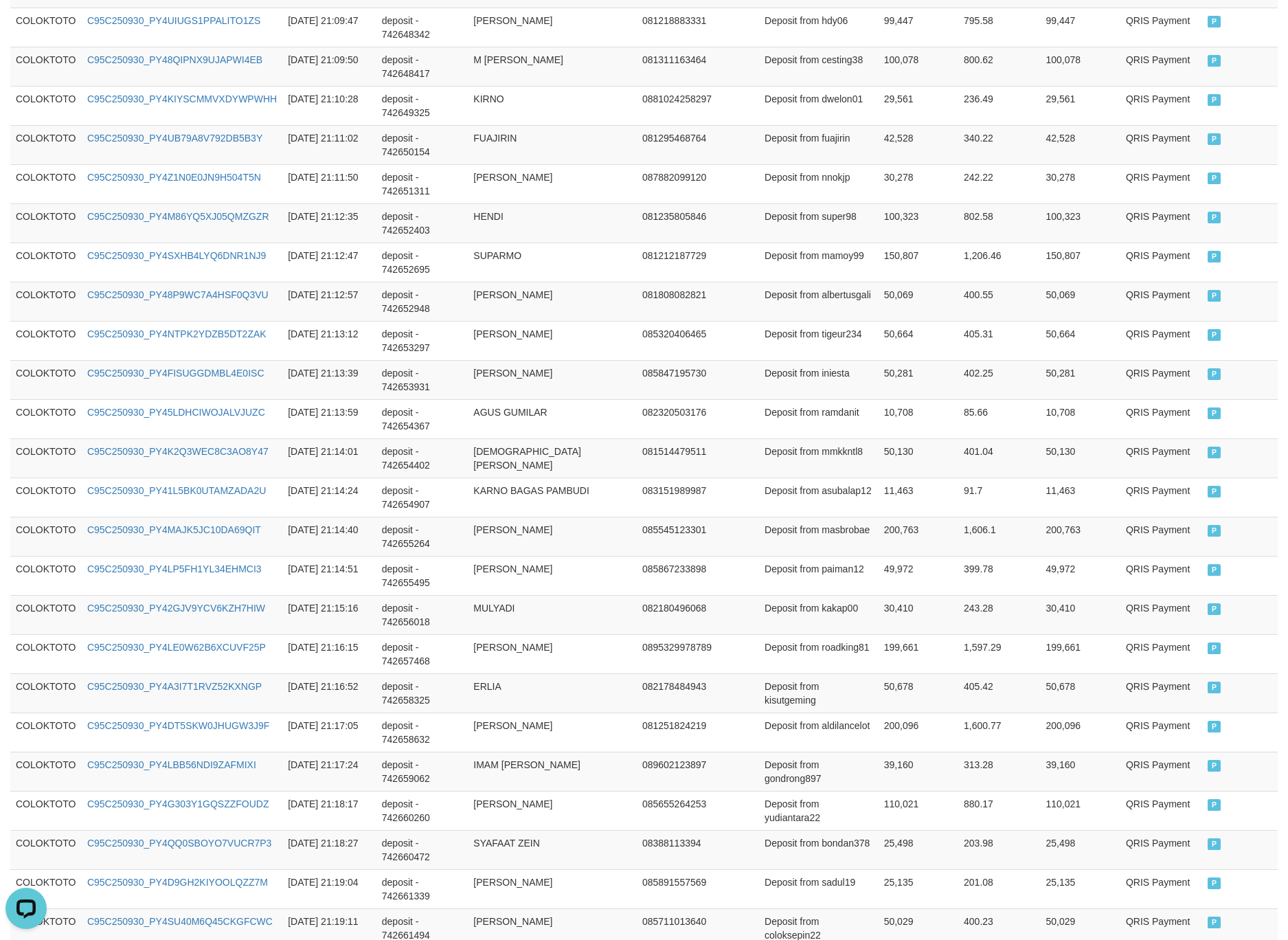
scroll to position [123, 0]
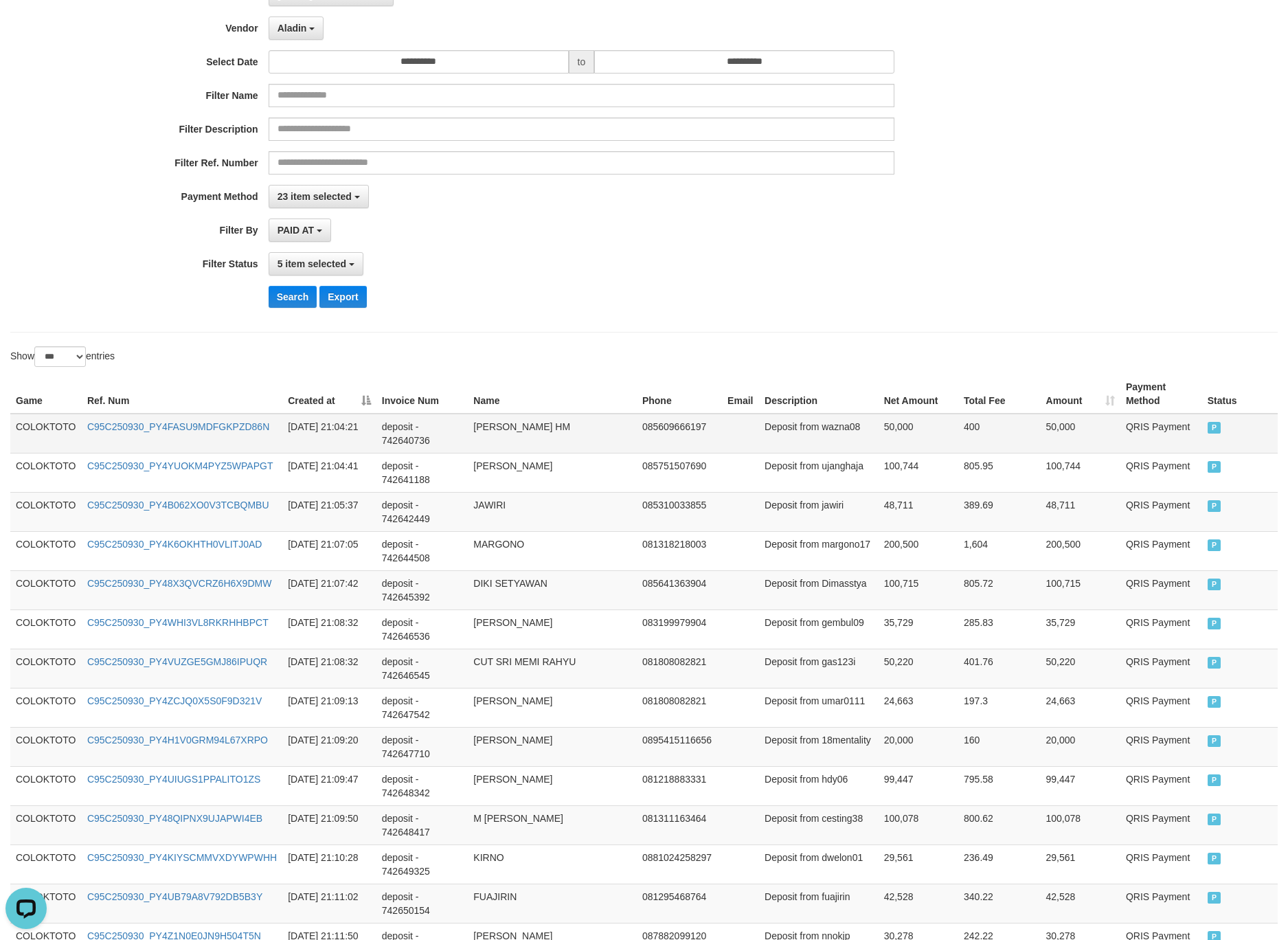
click at [56, 435] on td "COLOKTOTO" at bounding box center [46, 434] width 71 height 40
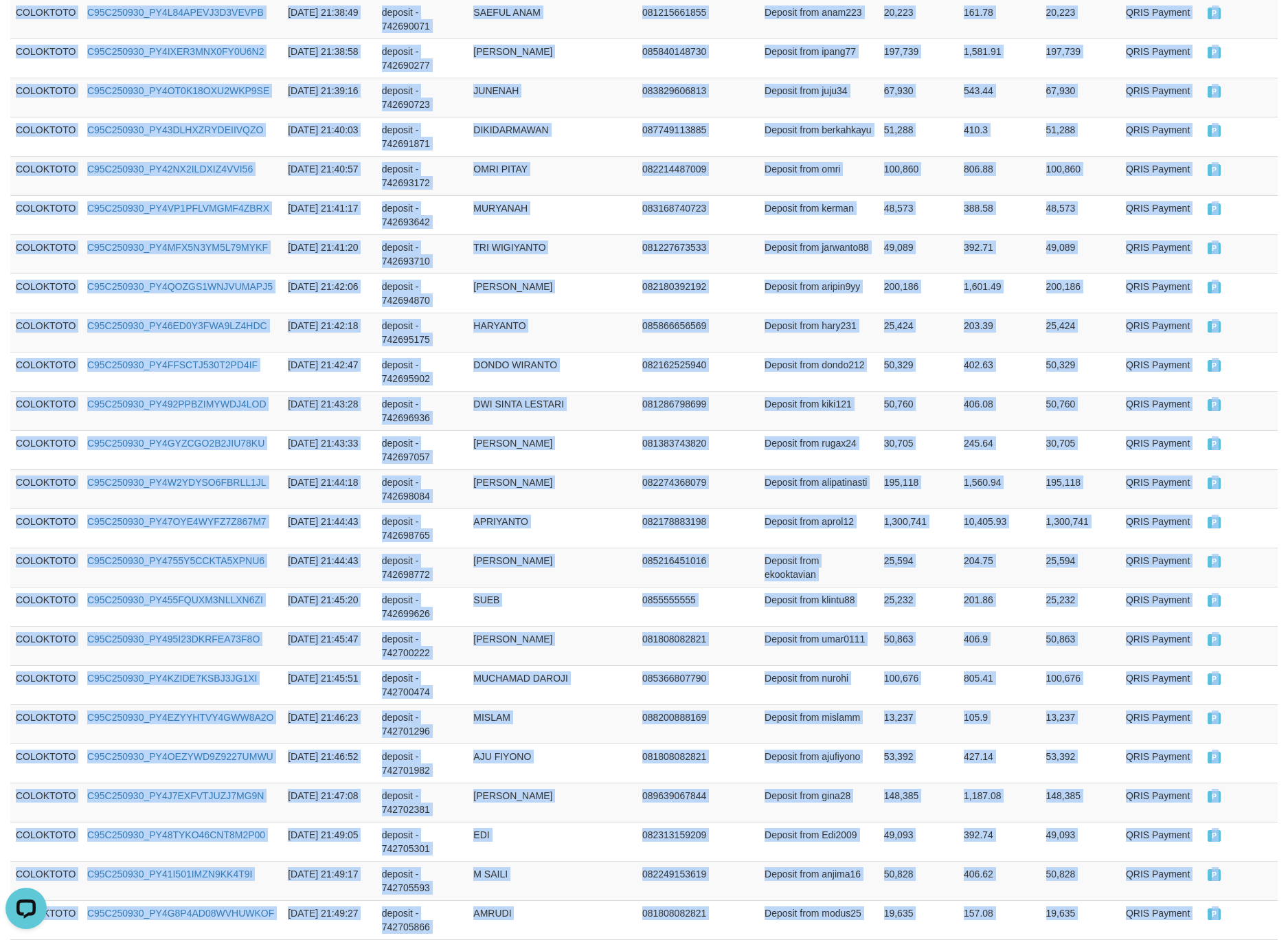
scroll to position [3695, 0]
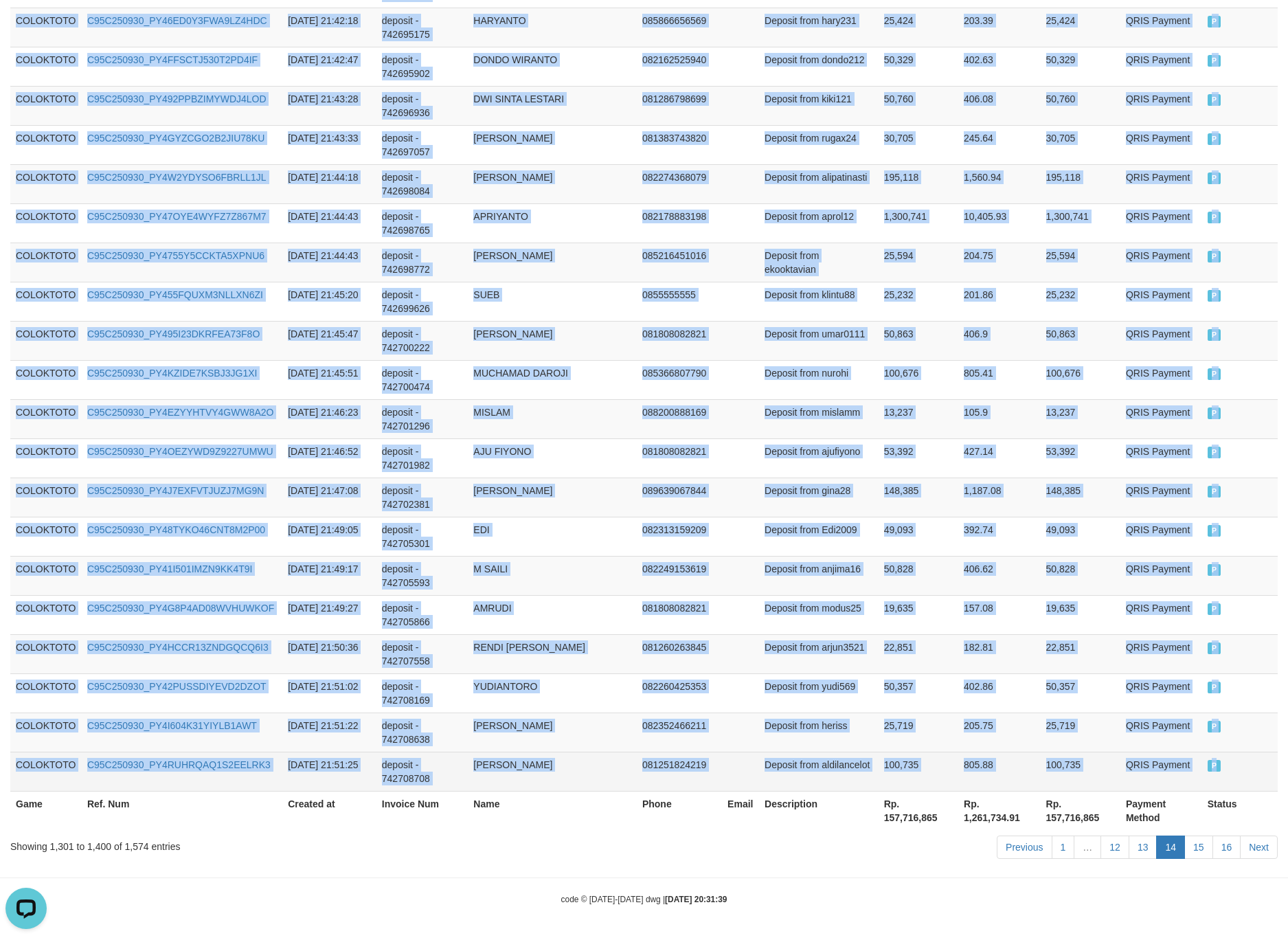
drag, startPoint x: 56, startPoint y: 435, endPoint x: 1243, endPoint y: 775, distance: 1234.7
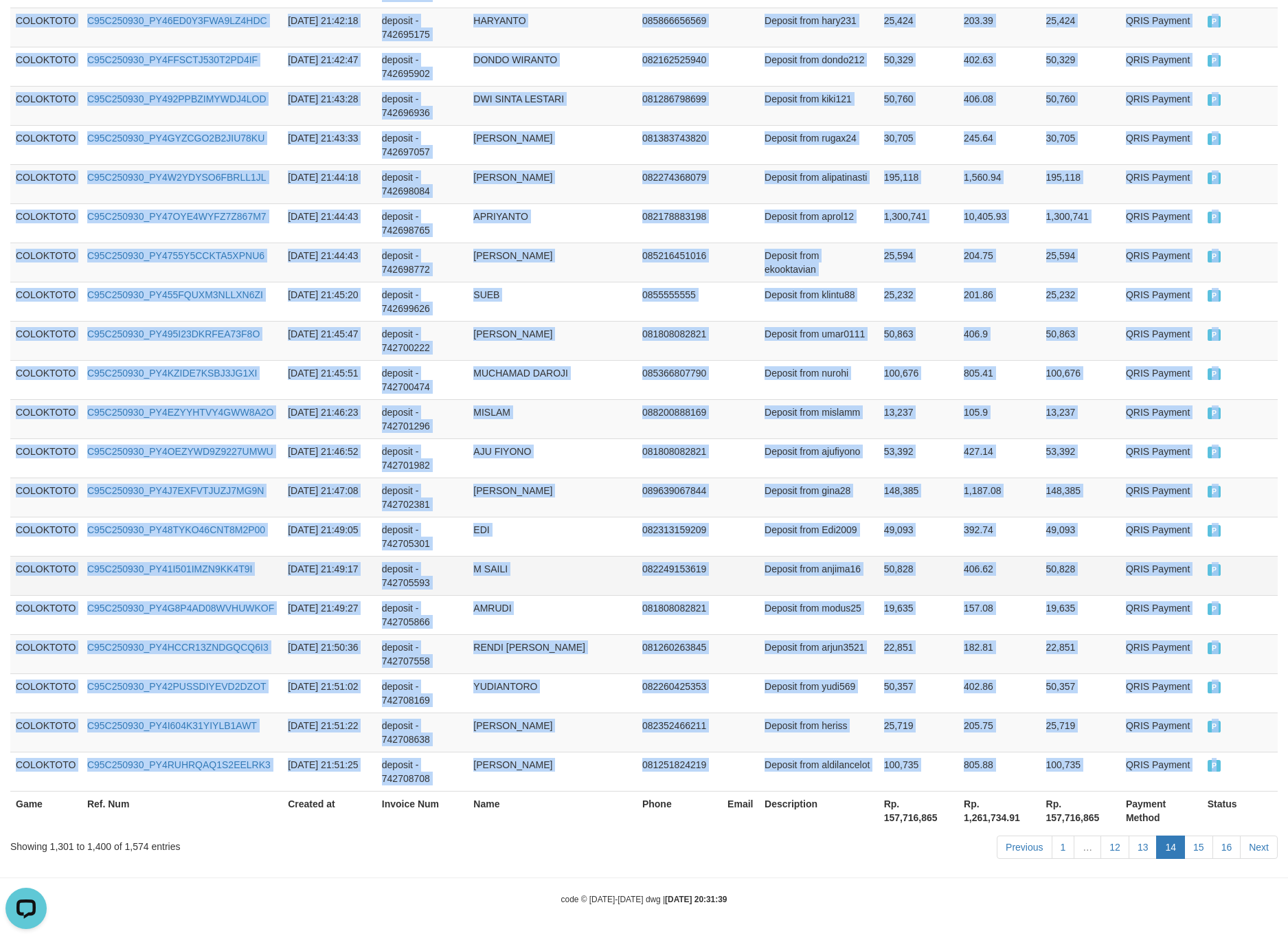
click at [861, 568] on td "Deposit from anjima16" at bounding box center [819, 575] width 120 height 39
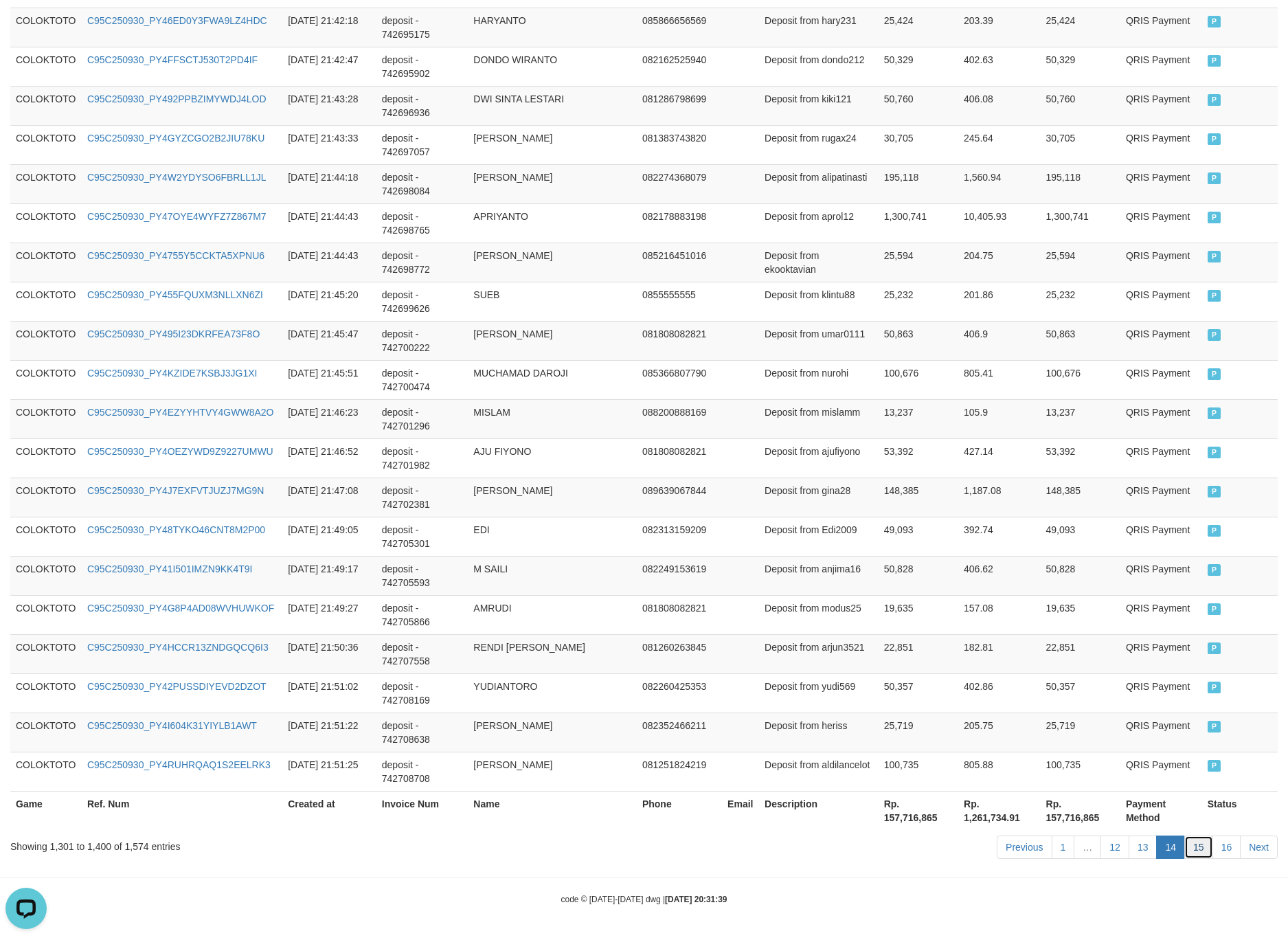
click at [1185, 848] on link "15" at bounding box center [1199, 846] width 29 height 23
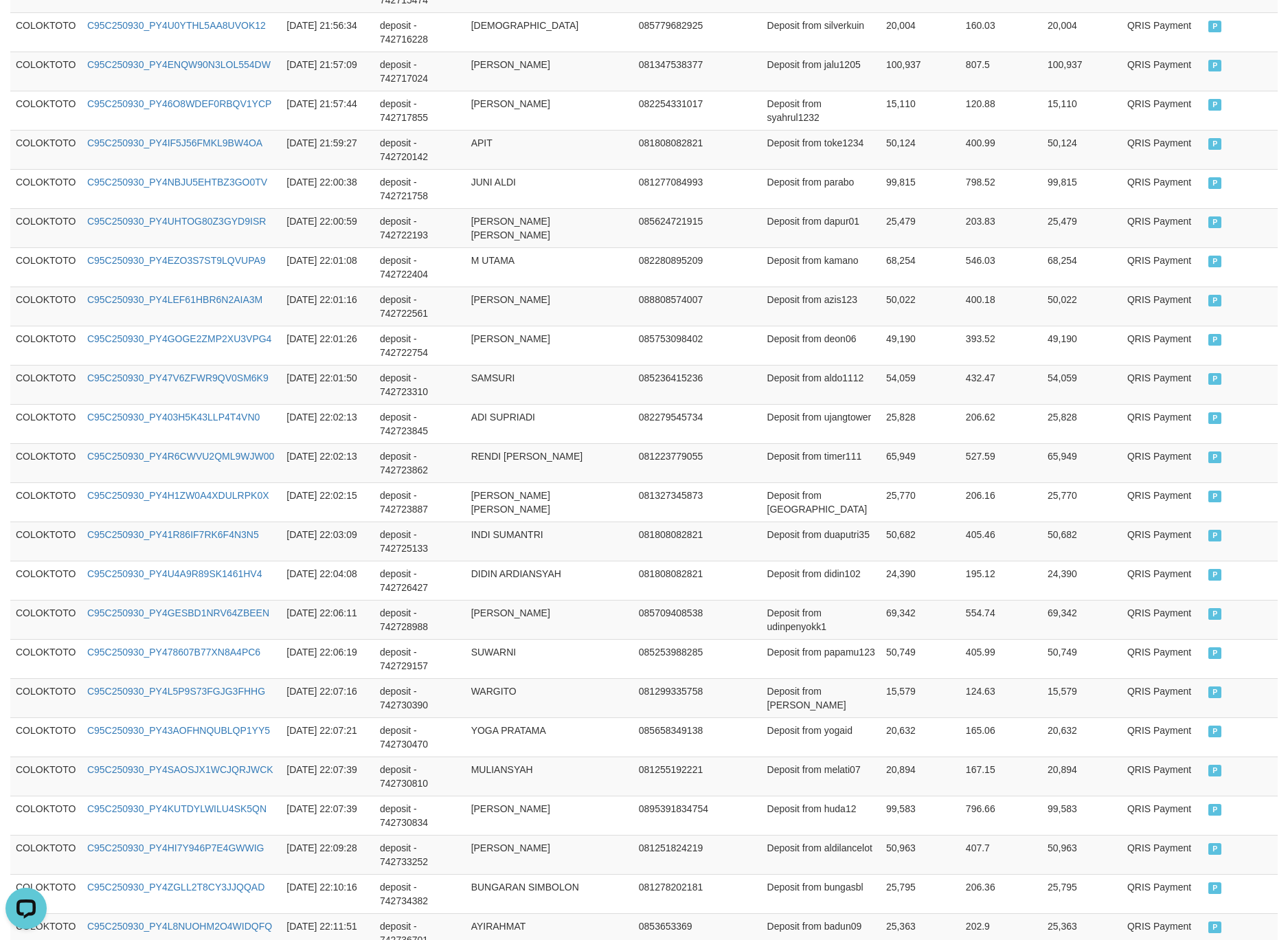
scroll to position [398, 0]
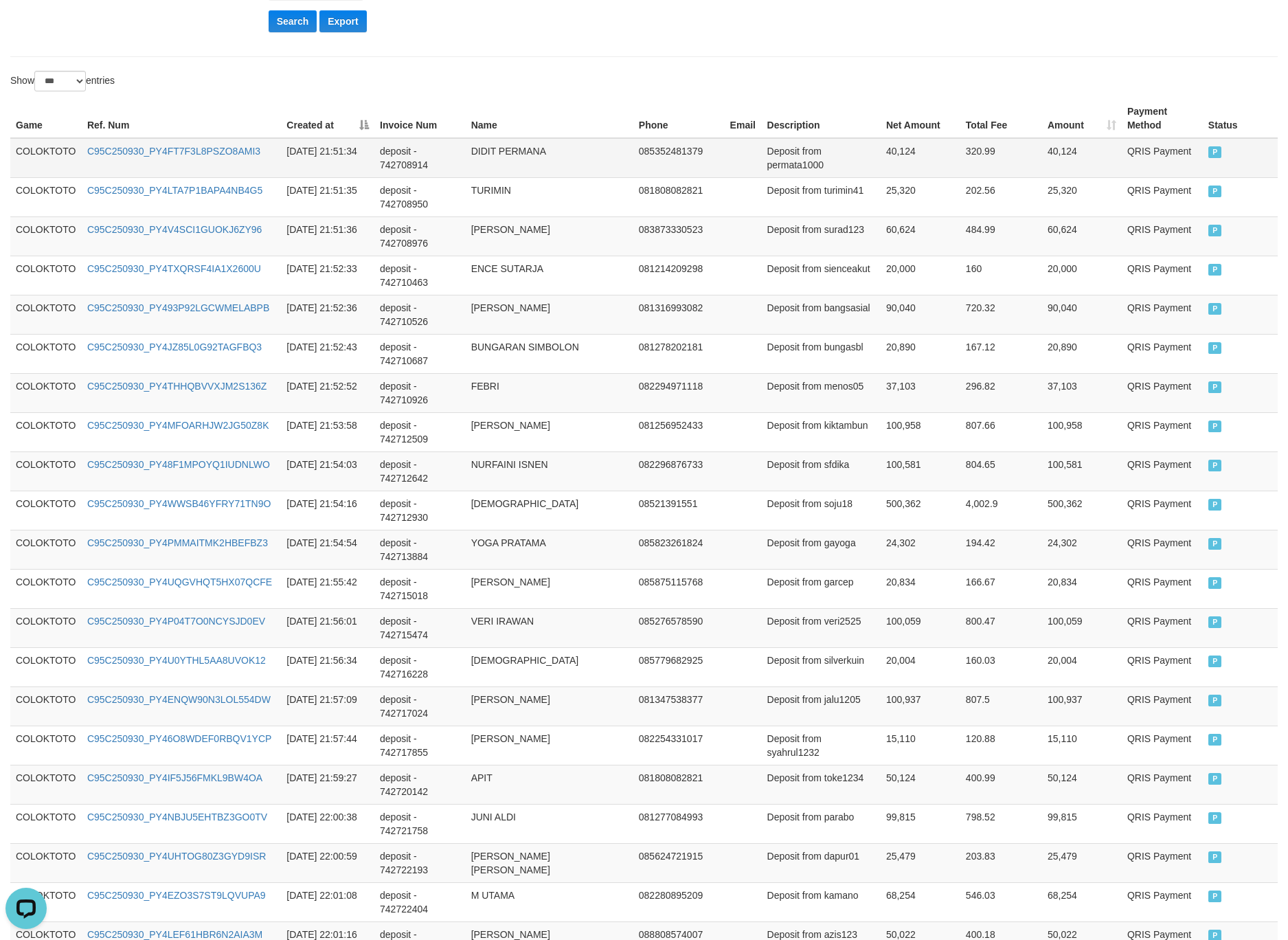
click at [32, 155] on td "COLOKTOTO" at bounding box center [46, 158] width 71 height 40
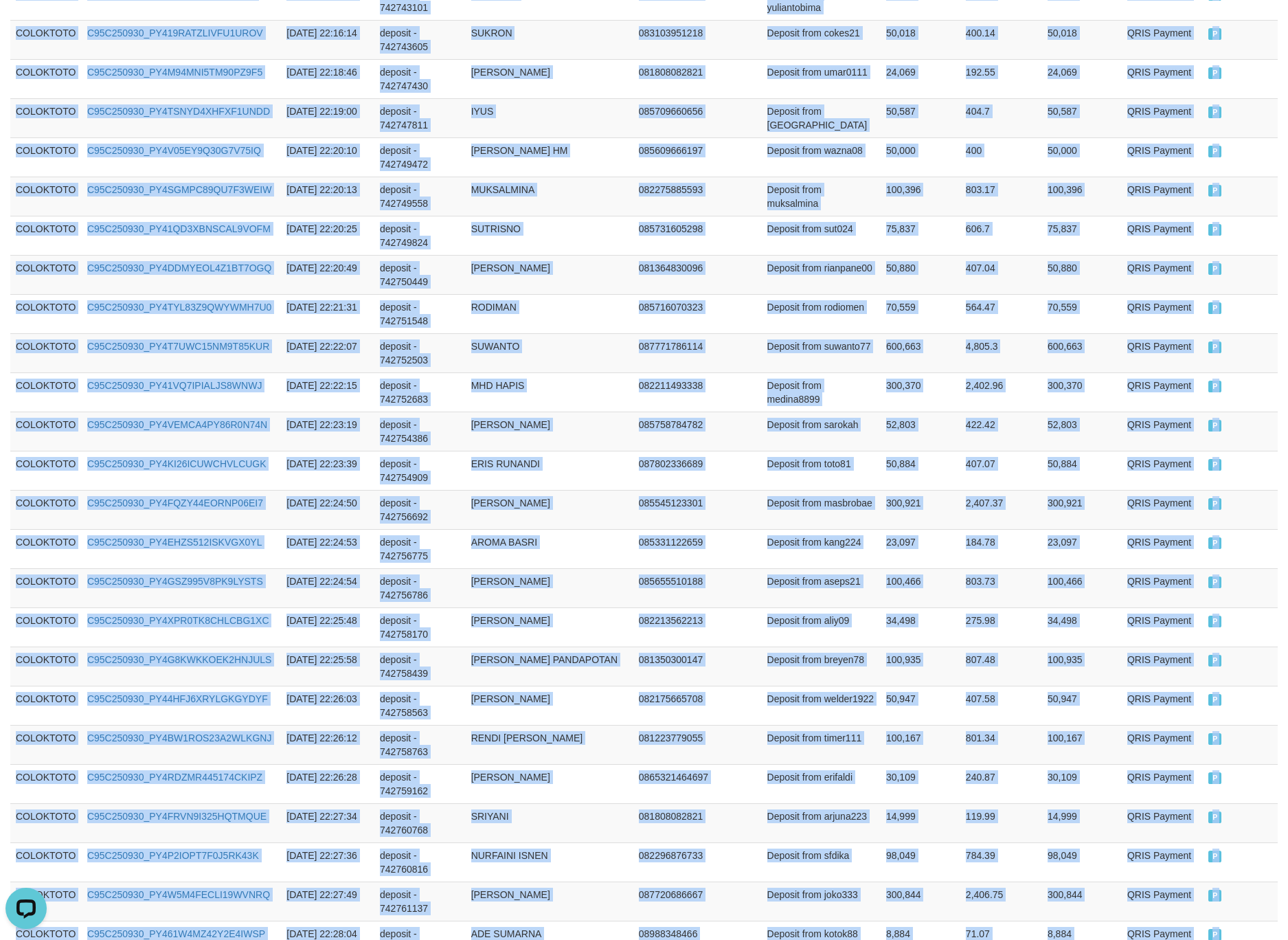
scroll to position [3695, 0]
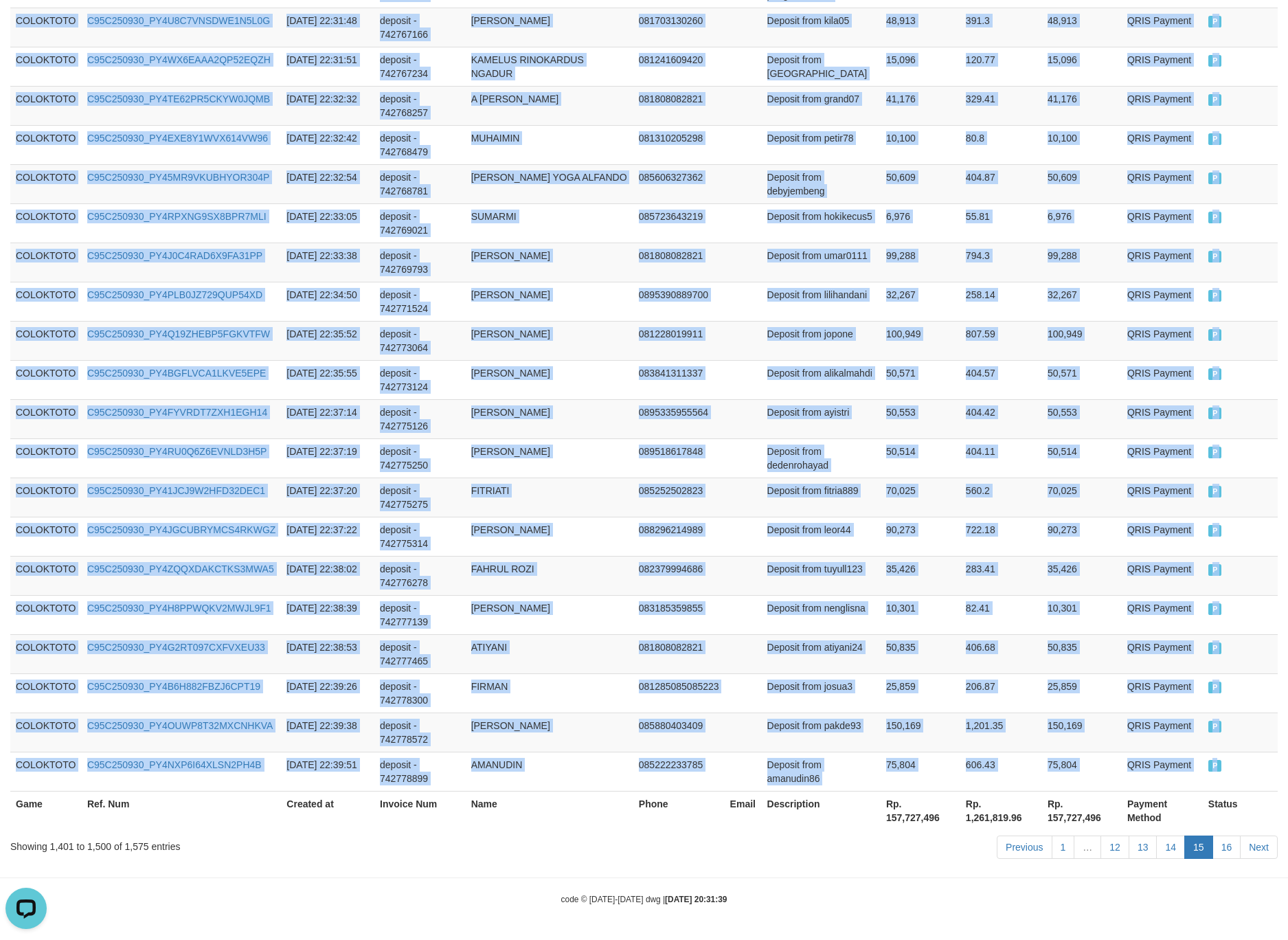
drag, startPoint x: 32, startPoint y: 155, endPoint x: 1295, endPoint y: 690, distance: 1371.6
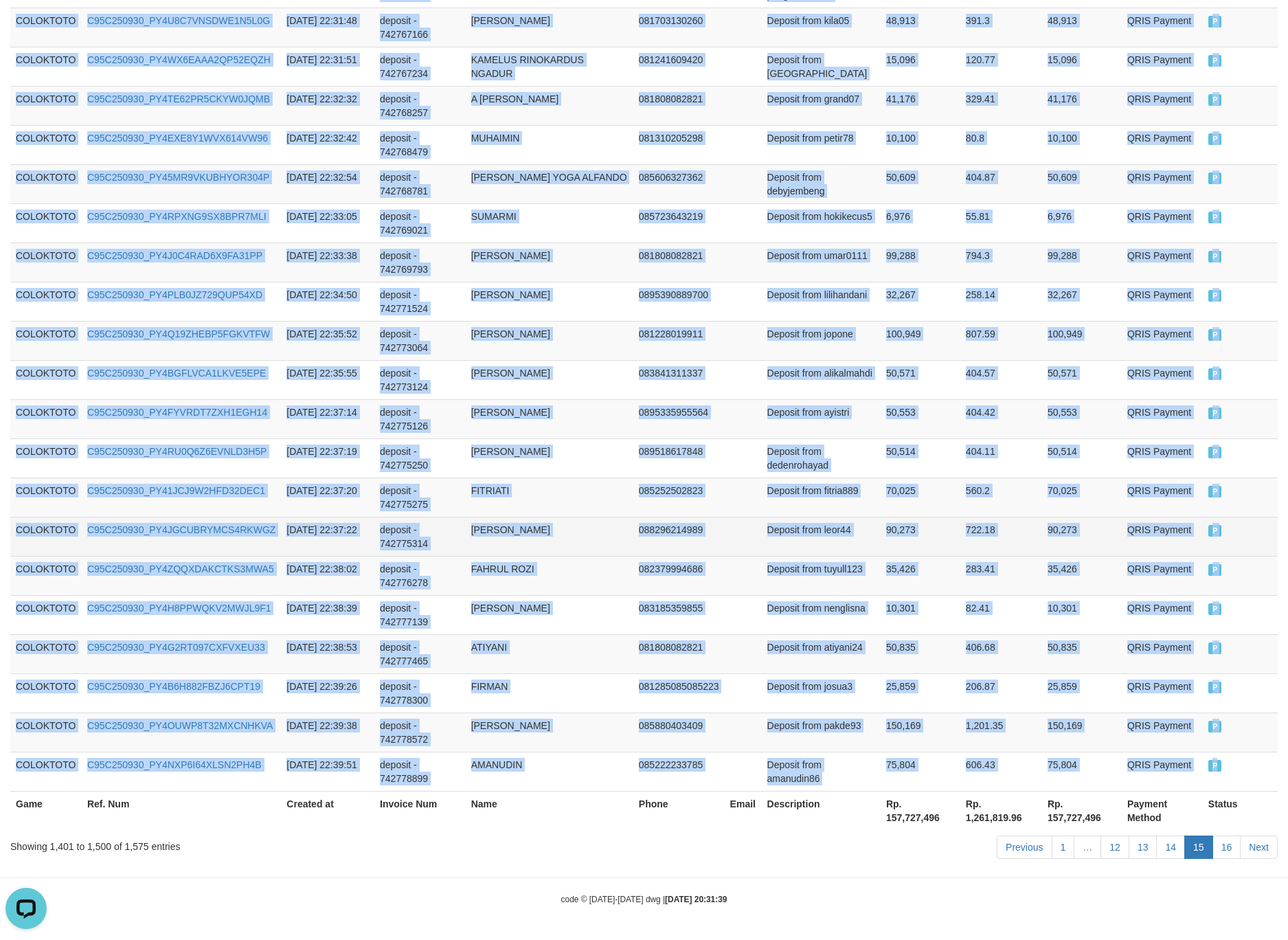
click at [876, 548] on td "Deposit from leor44" at bounding box center [821, 536] width 119 height 39
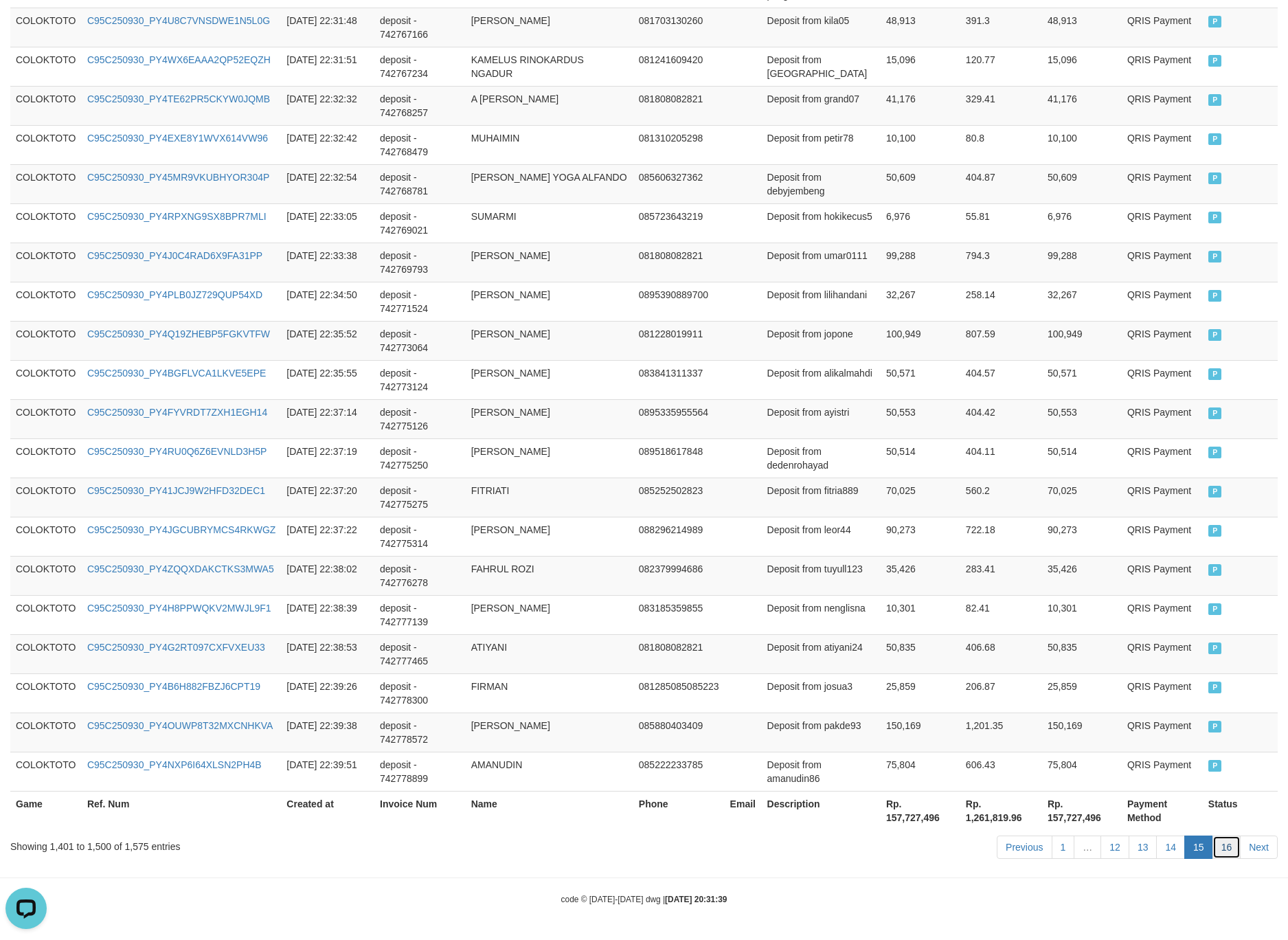
click at [1219, 846] on link "16" at bounding box center [1227, 846] width 29 height 23
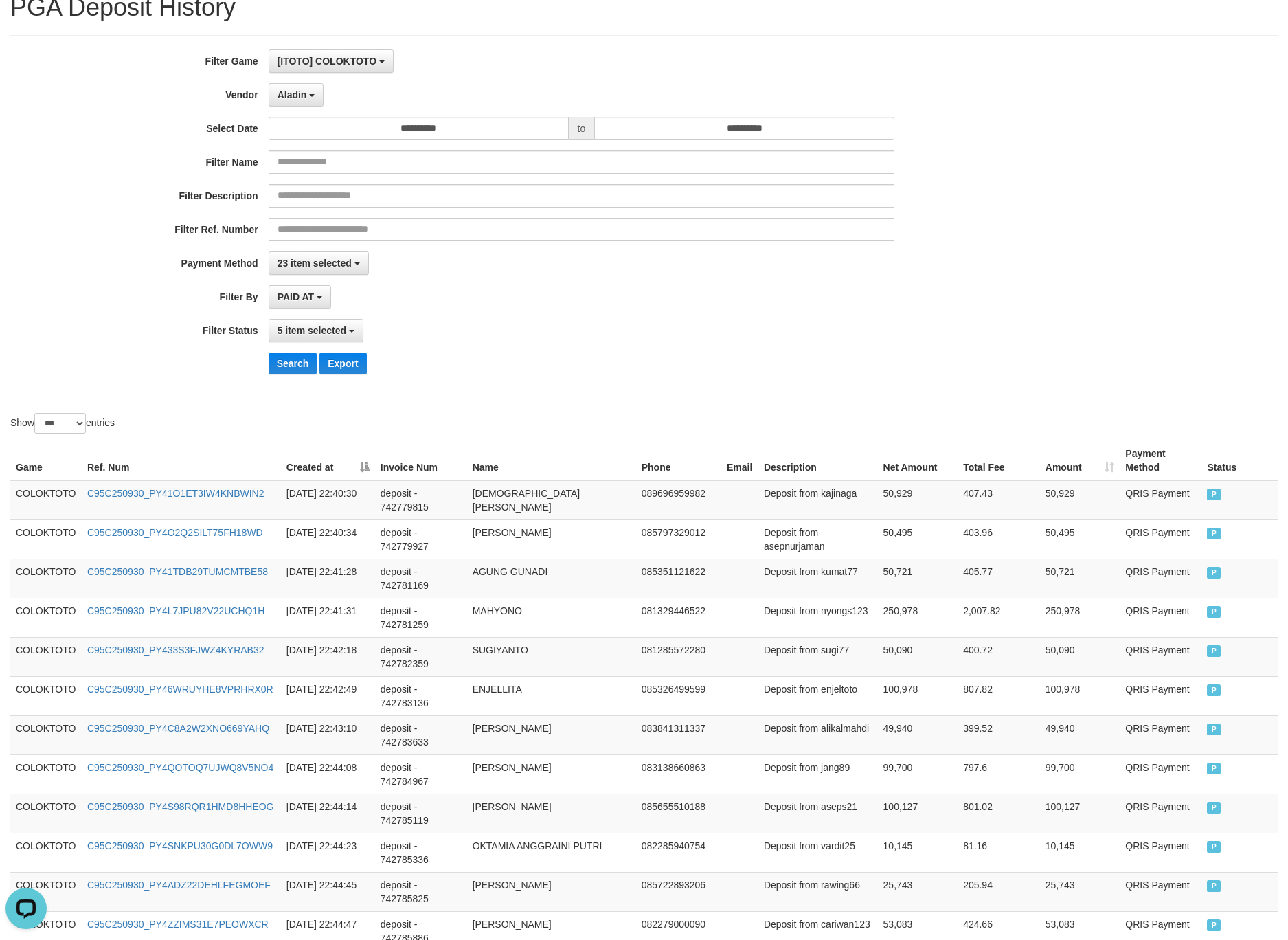
scroll to position [0, 0]
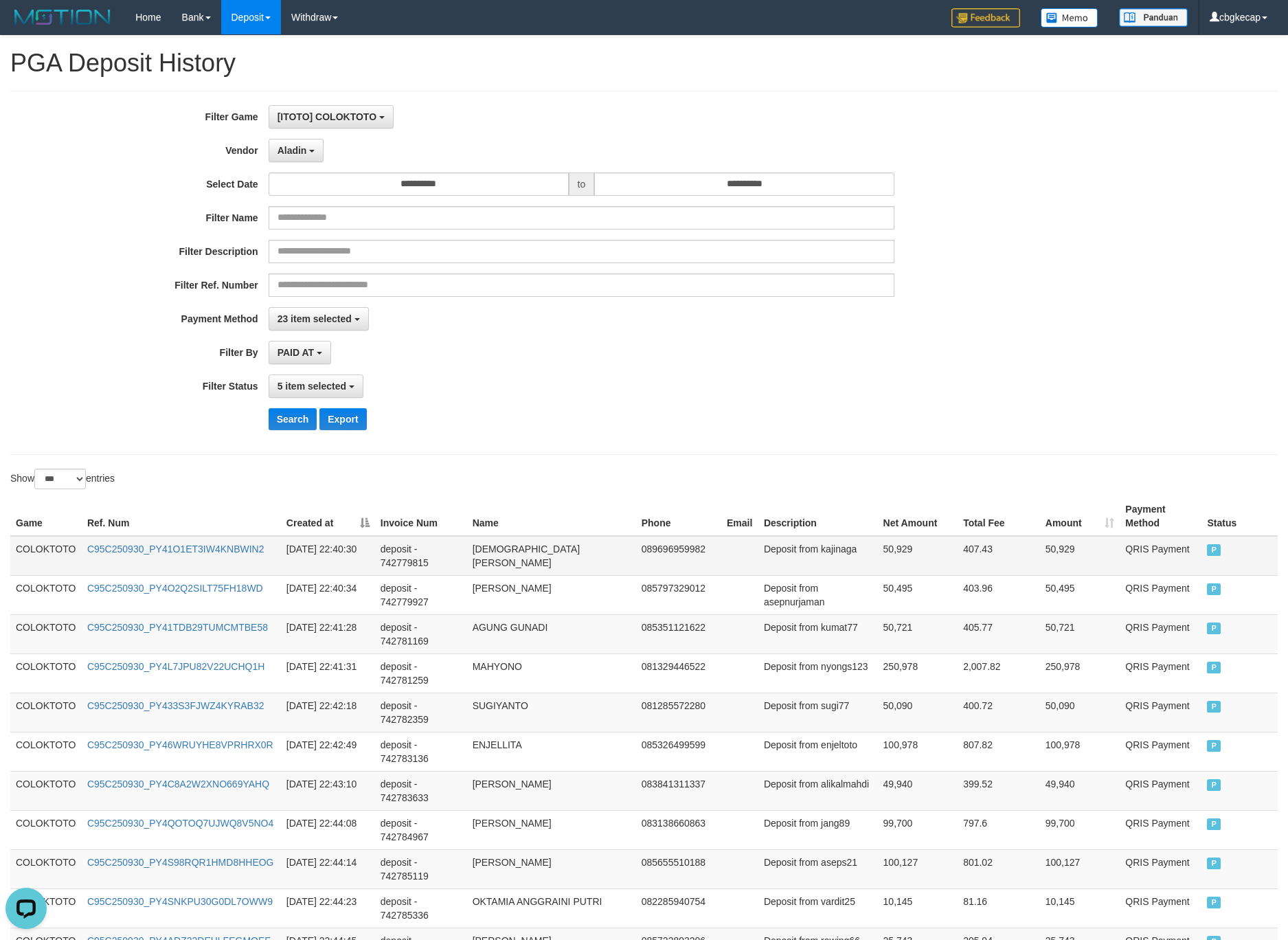
click at [52, 542] on td "COLOKTOTO" at bounding box center [46, 556] width 71 height 40
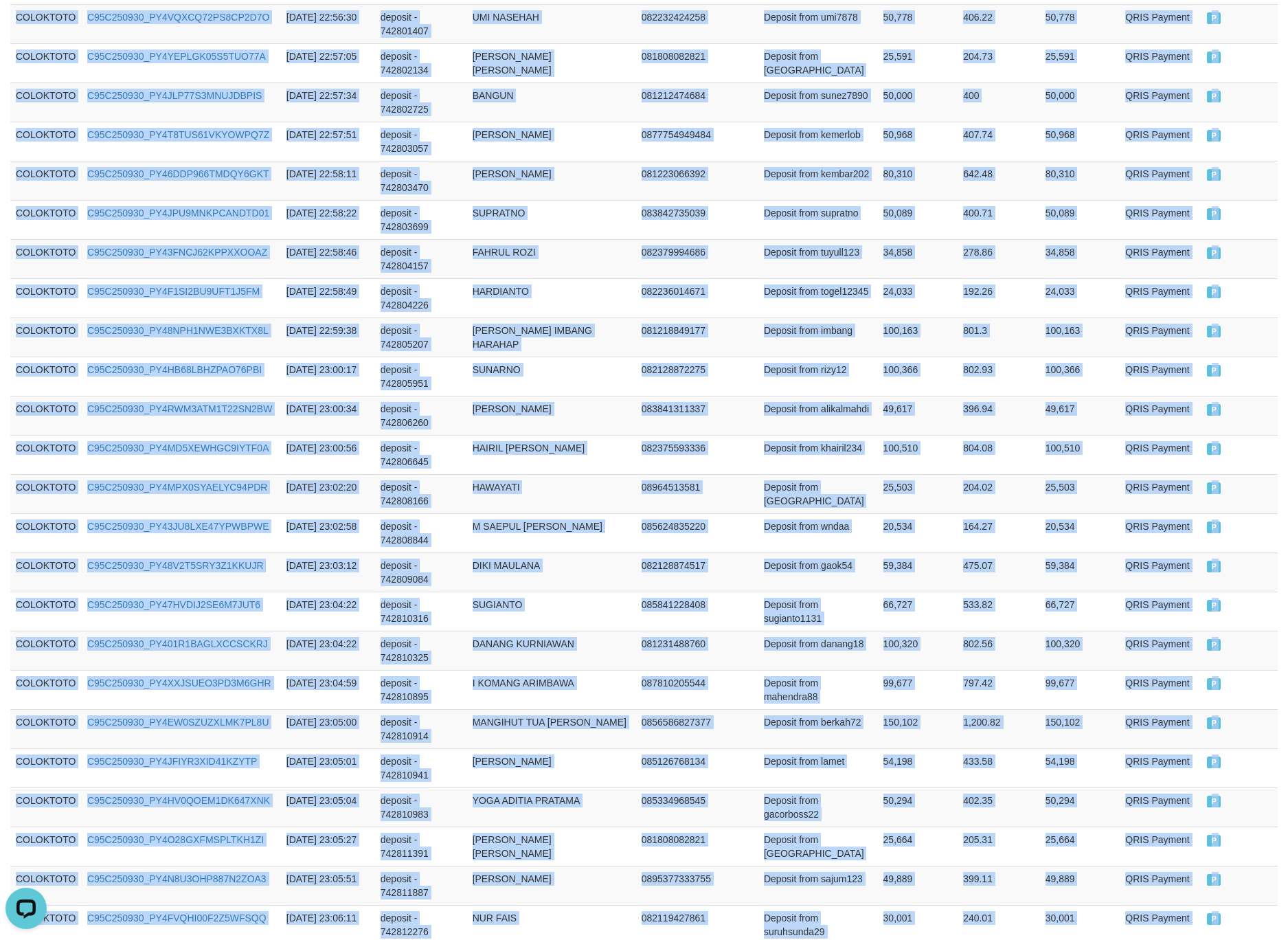
scroll to position [2788, 0]
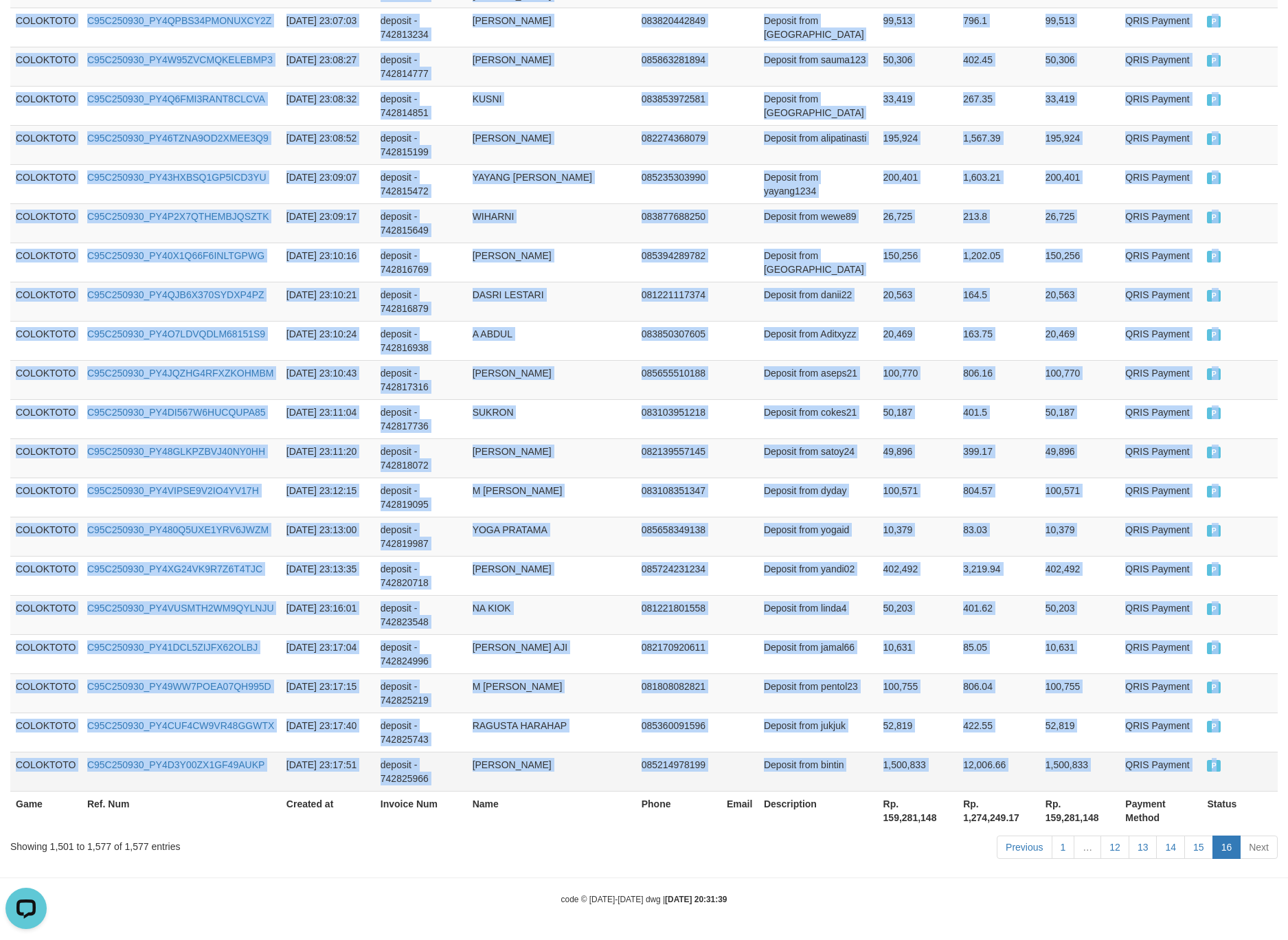
drag, startPoint x: 52, startPoint y: 542, endPoint x: 1235, endPoint y: 757, distance: 1202.4
click at [825, 365] on td "Deposit from aseps21" at bounding box center [818, 379] width 120 height 39
click at [548, 242] on td "ALWI ANWAR" at bounding box center [551, 262] width 169 height 39
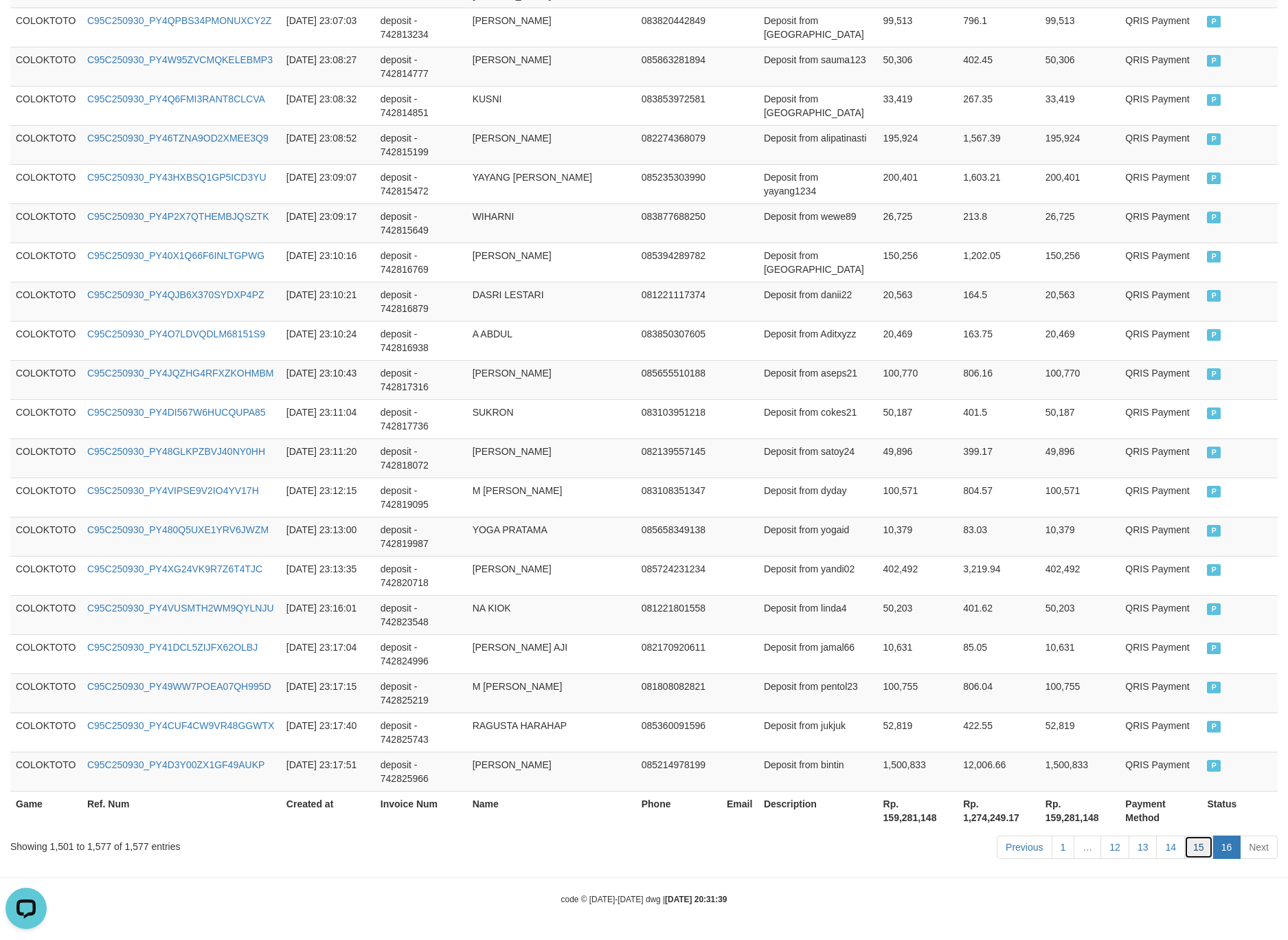
click at [1206, 841] on link "15" at bounding box center [1199, 846] width 29 height 23
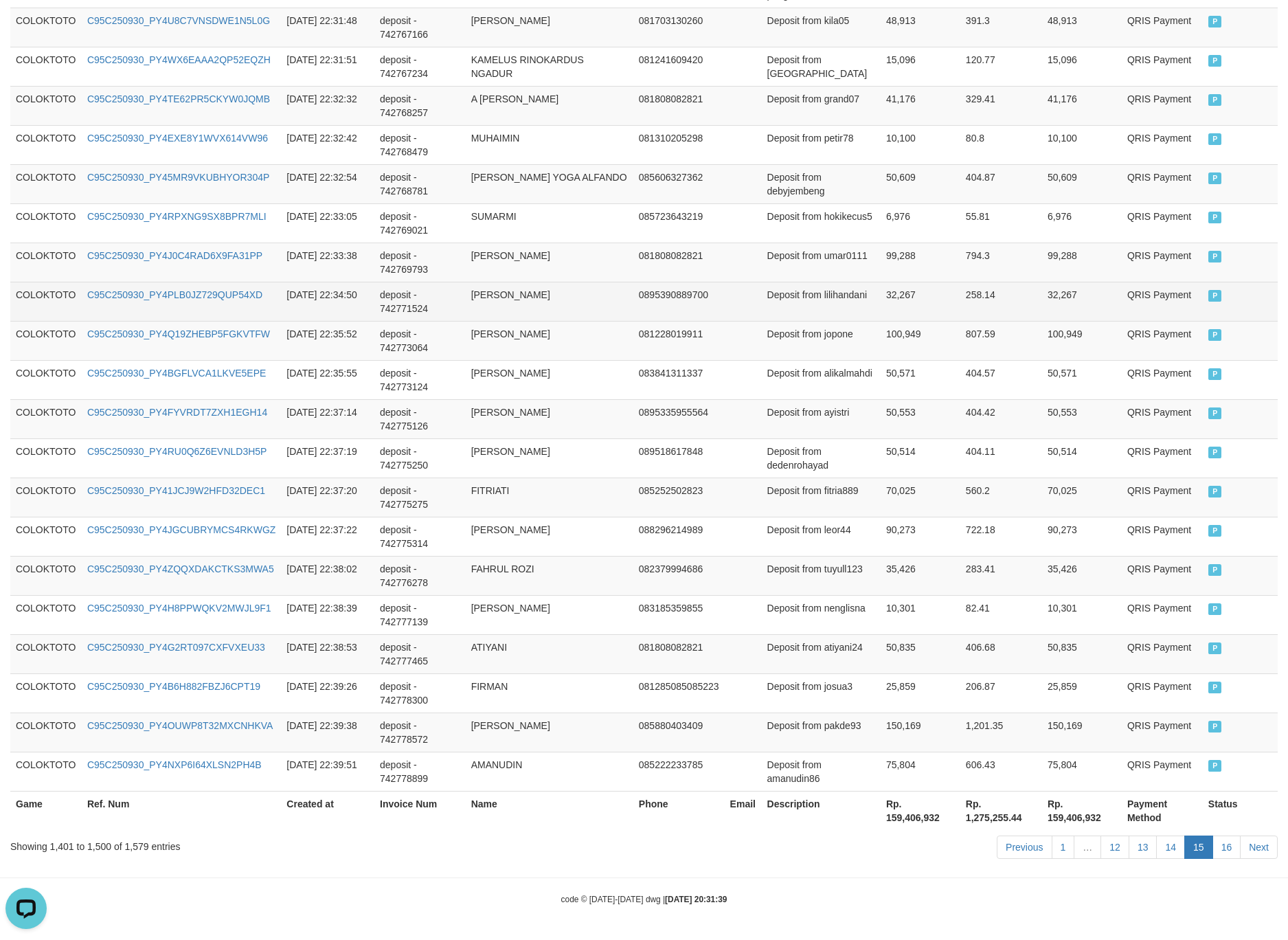
click at [814, 296] on td "Deposit from lilihandani" at bounding box center [821, 301] width 119 height 39
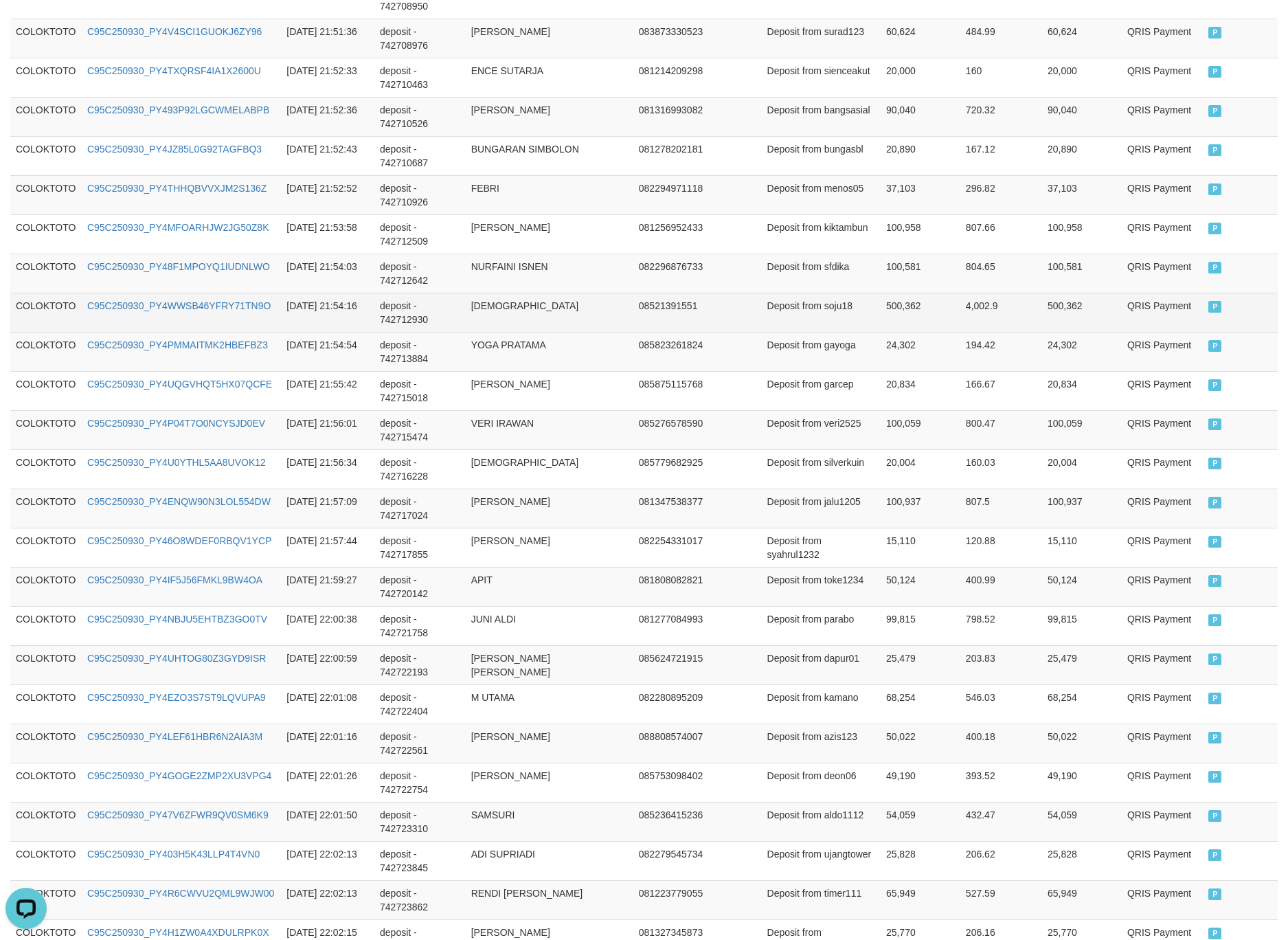
click at [633, 320] on td "08521391551" at bounding box center [679, 312] width 91 height 39
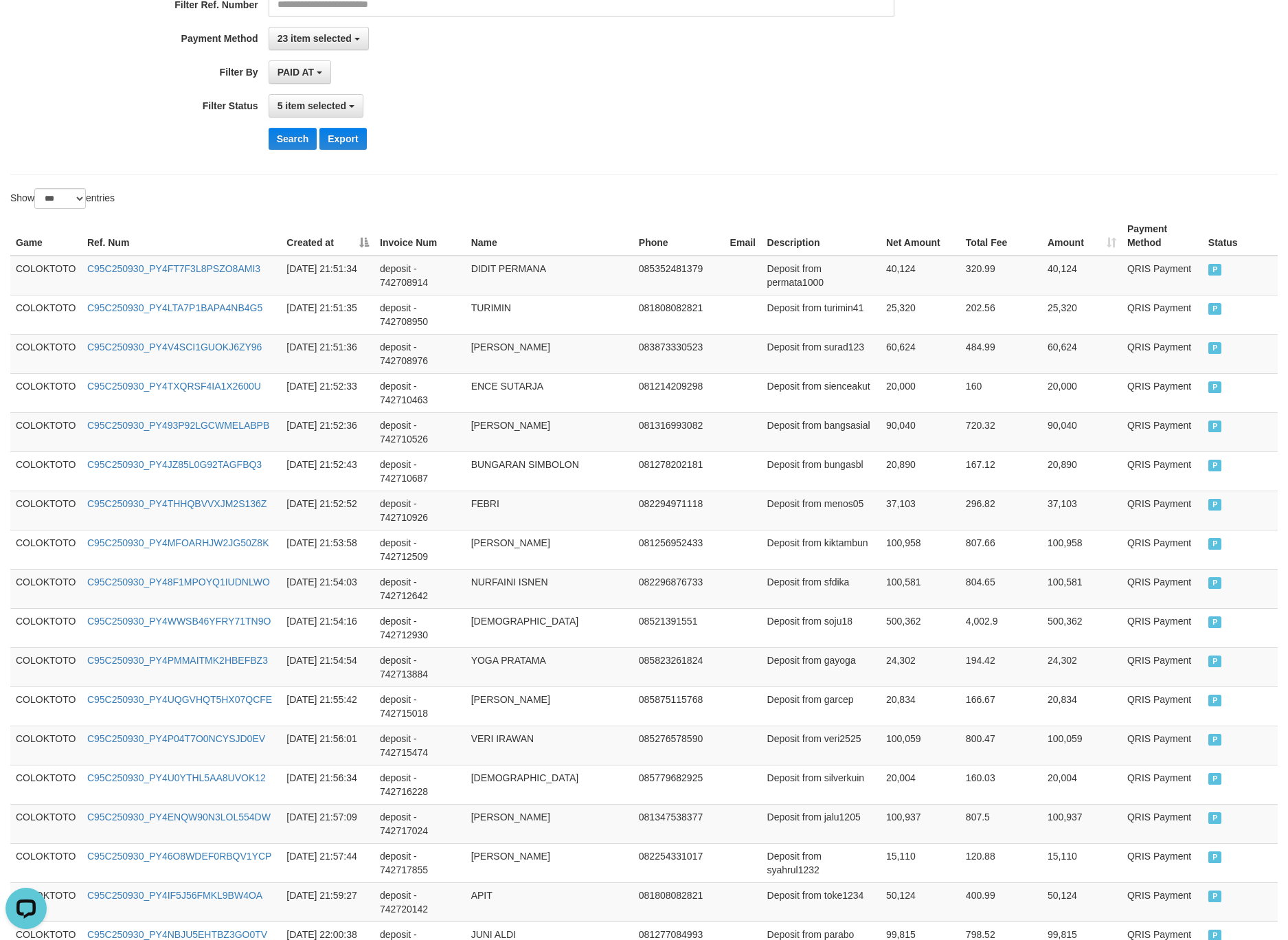
scroll to position [1463, 0]
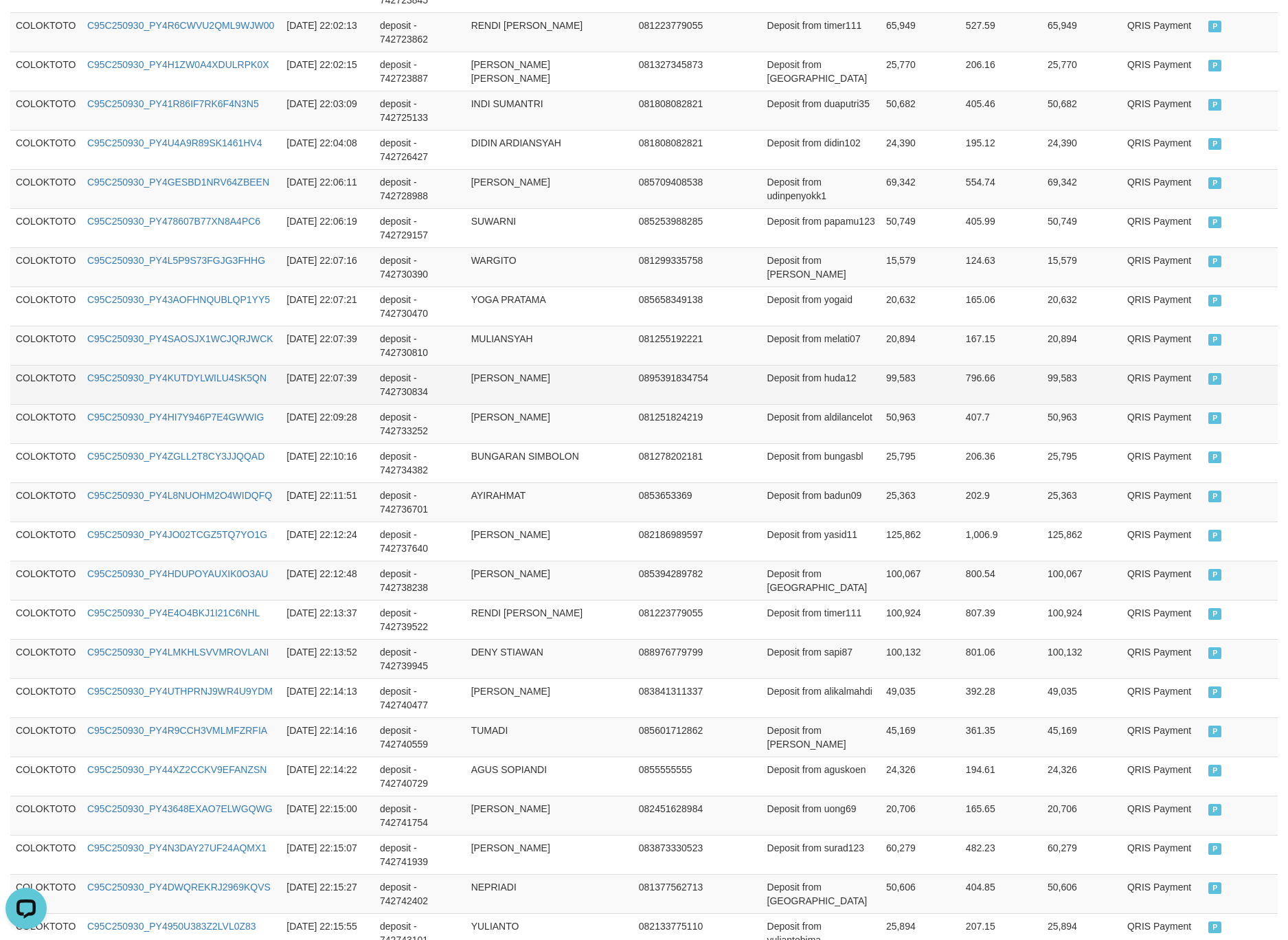
click at [923, 404] on td "99,583" at bounding box center [920, 384] width 80 height 39
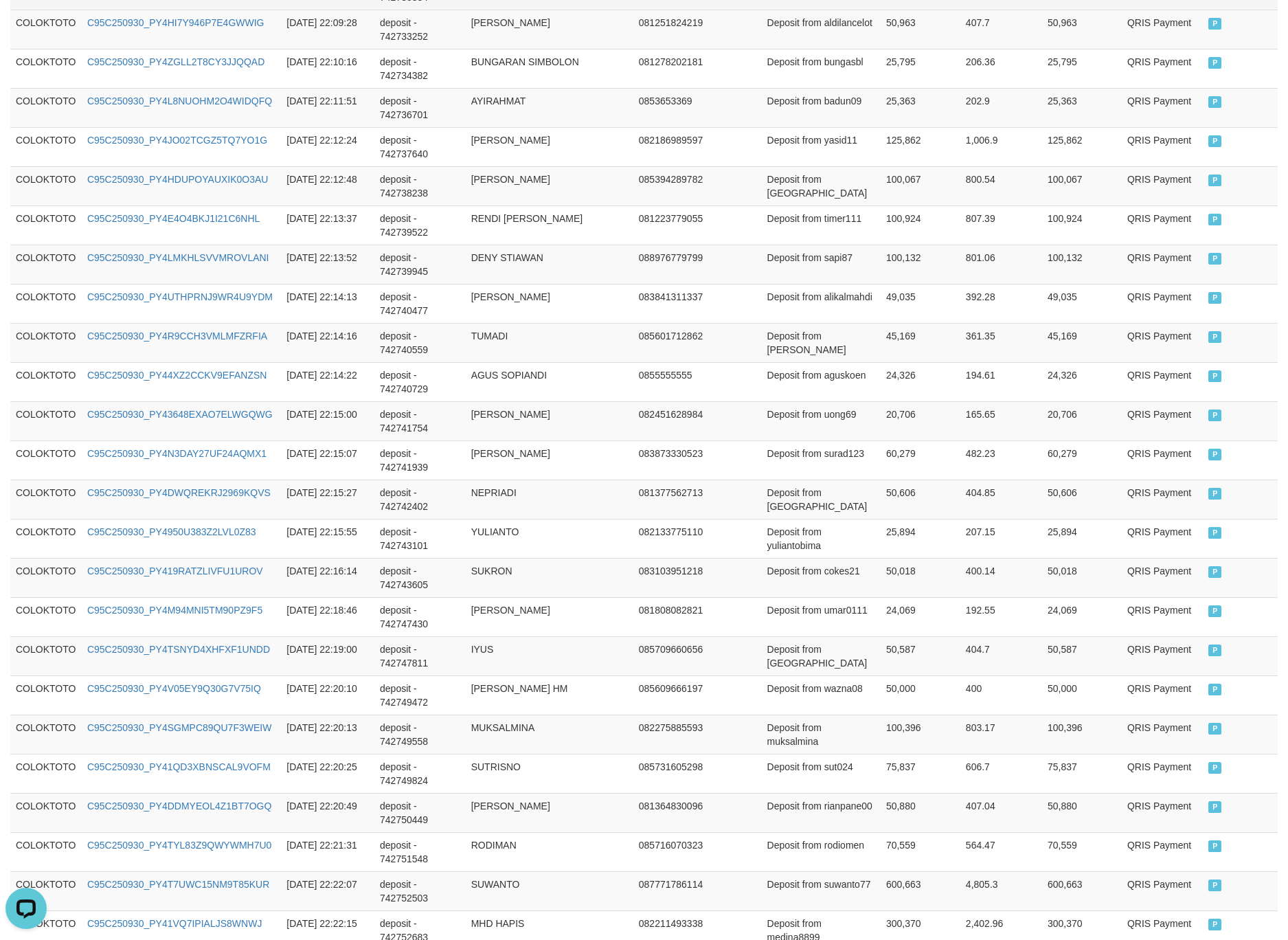
scroll to position [161, 0]
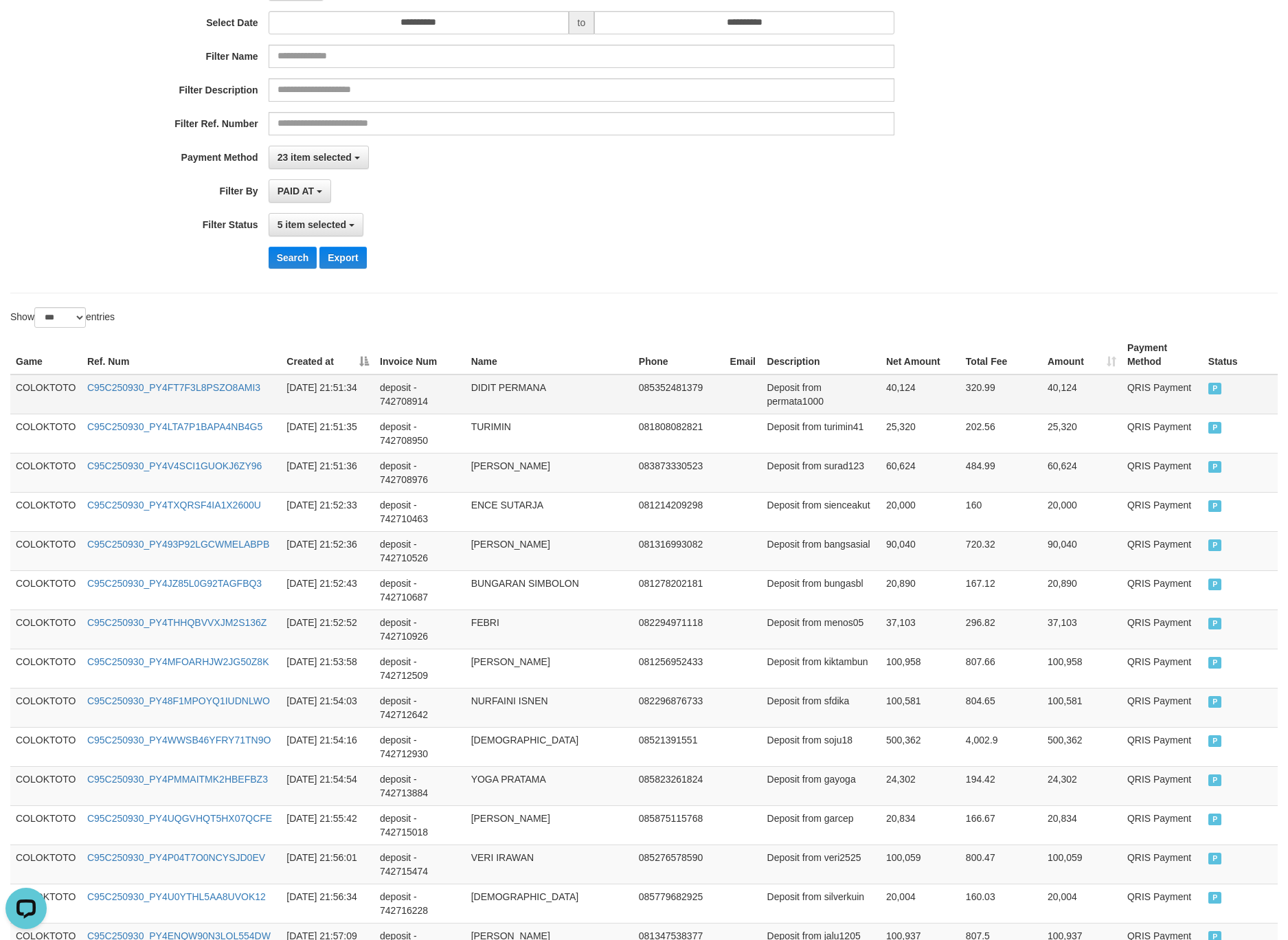
click at [936, 389] on td "40,124" at bounding box center [920, 395] width 80 height 40
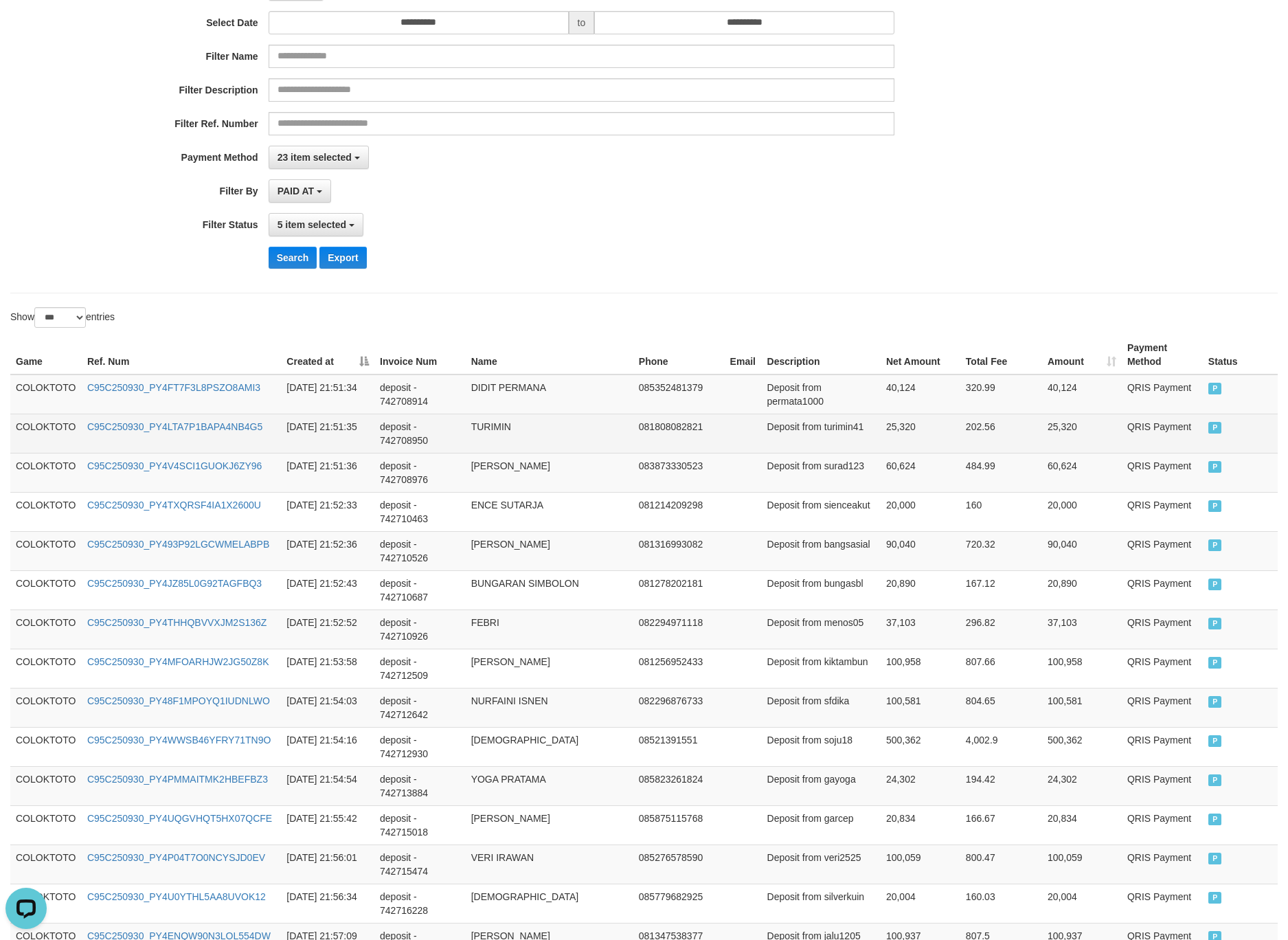
click at [50, 423] on td "COLOKTOTO" at bounding box center [46, 433] width 71 height 39
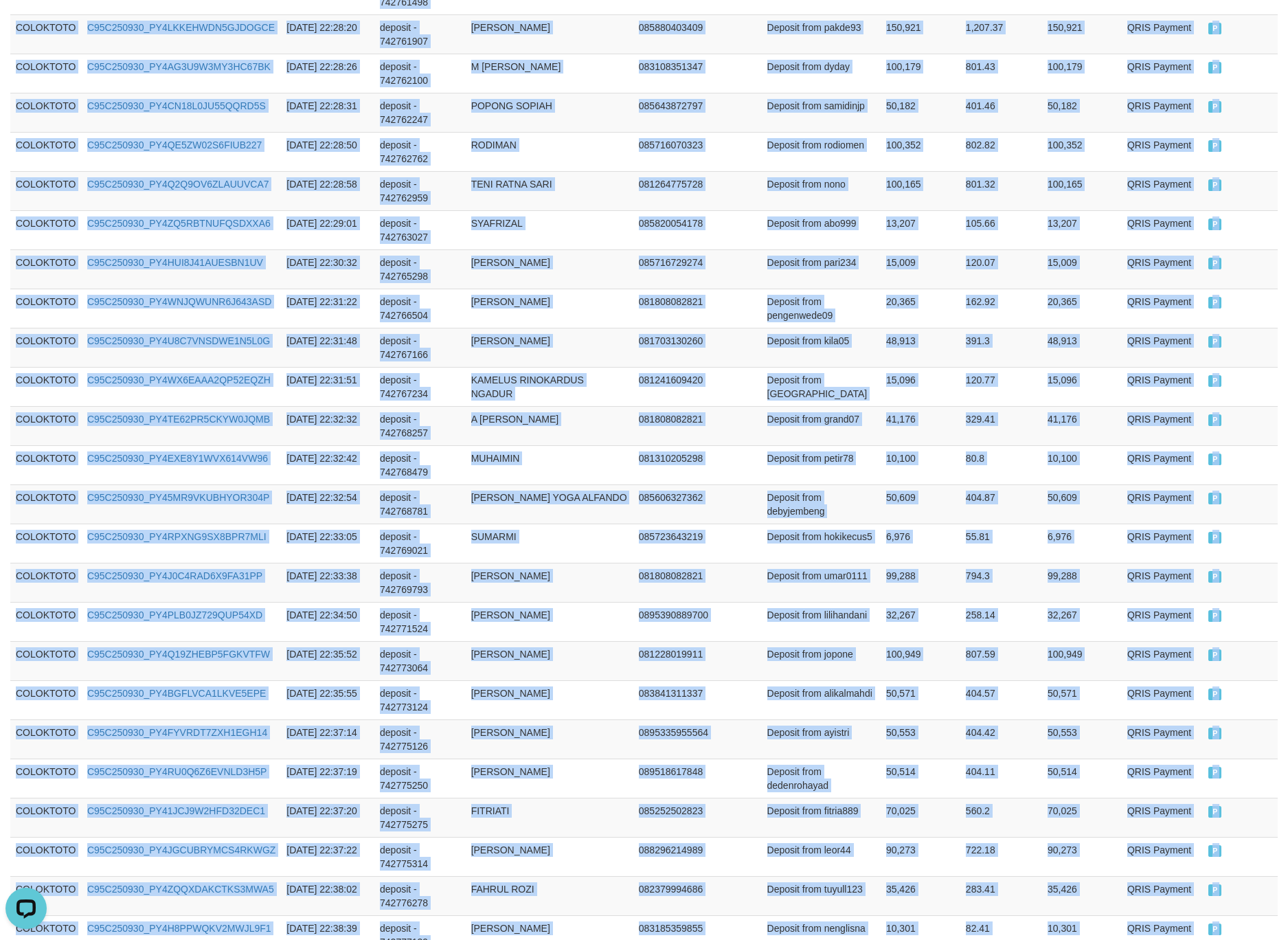
scroll to position [3695, 0]
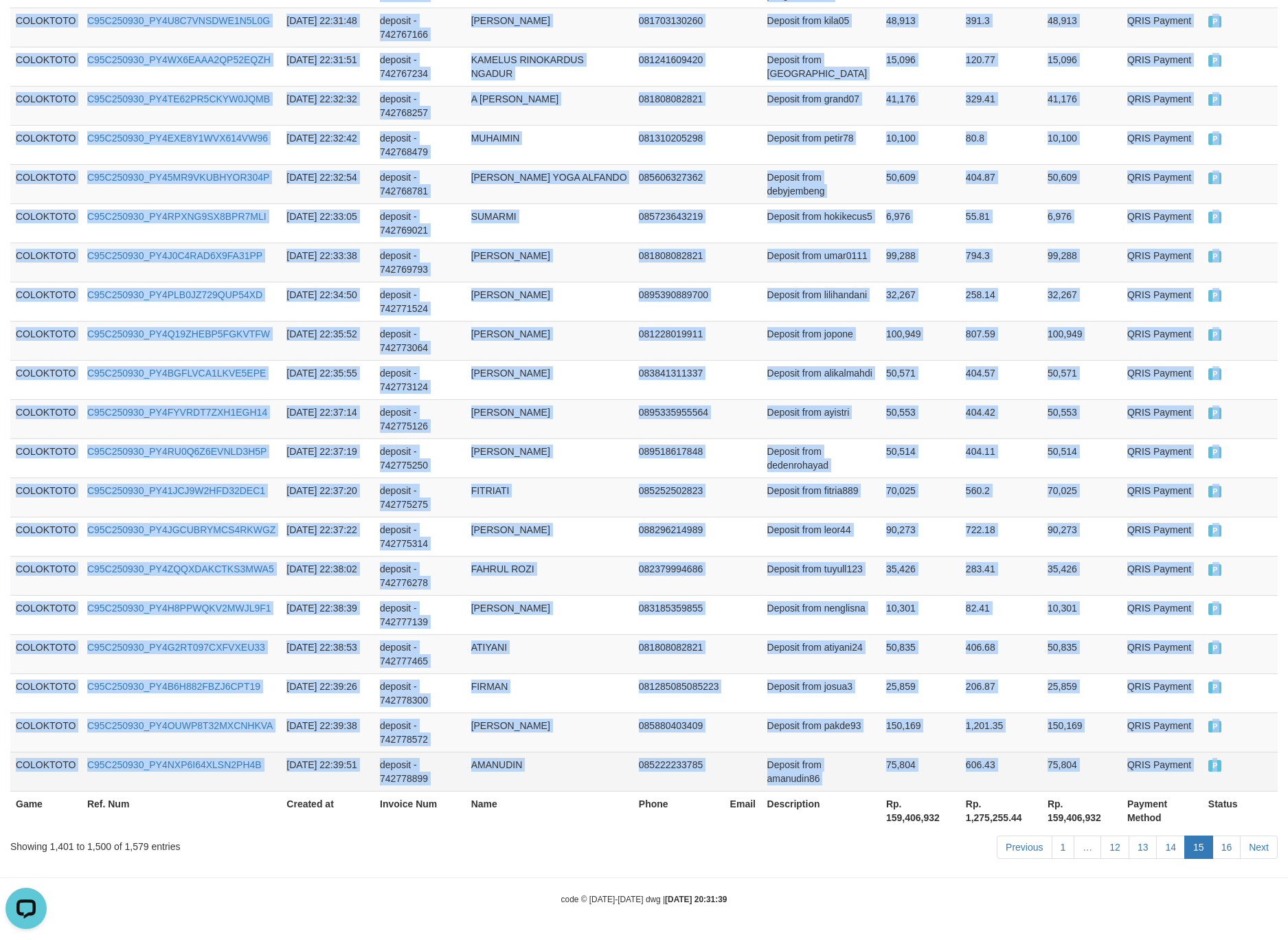
drag, startPoint x: 50, startPoint y: 423, endPoint x: 1247, endPoint y: 757, distance: 1242.7
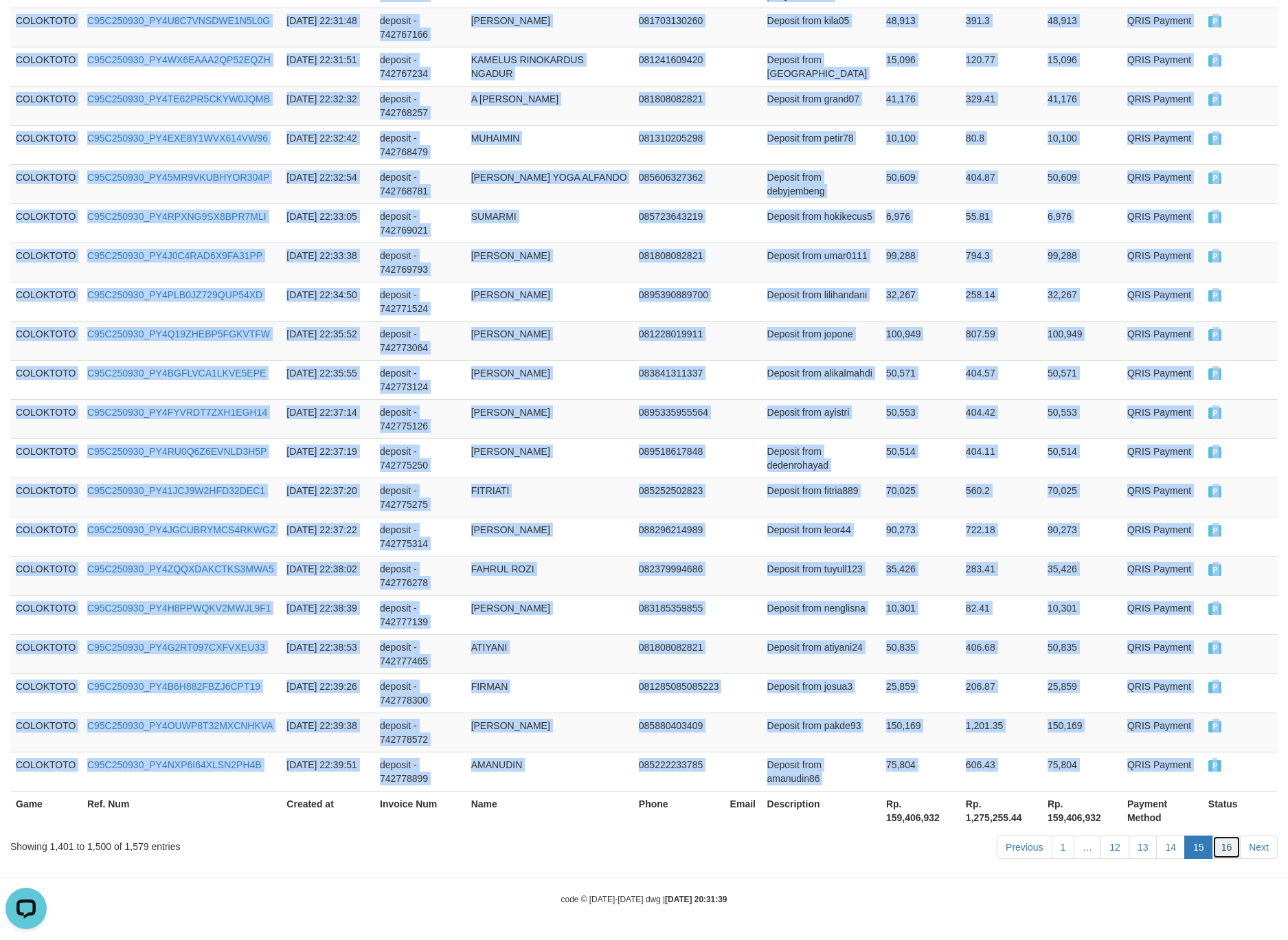
click at [1223, 837] on link "16" at bounding box center [1227, 846] width 29 height 23
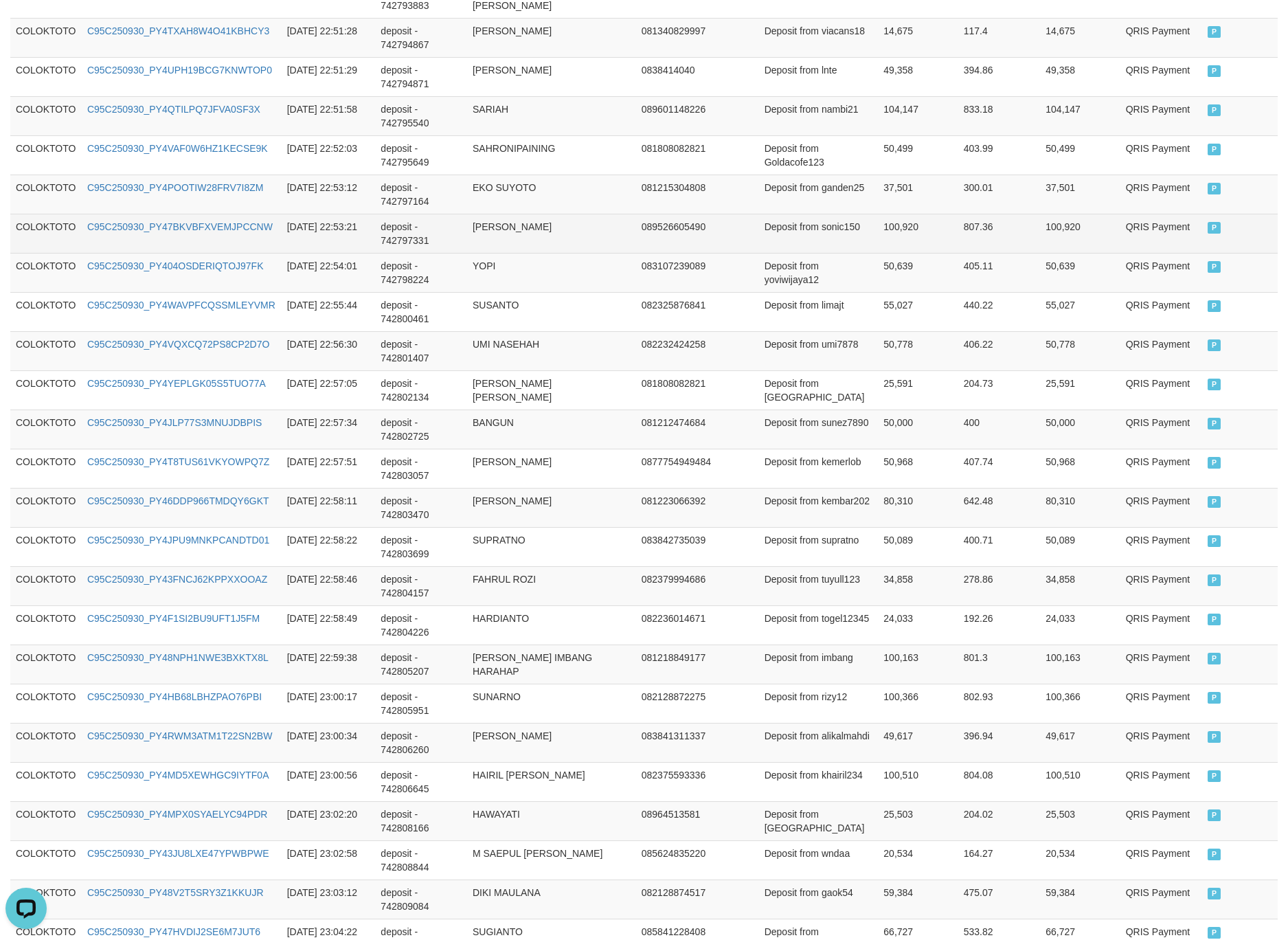
scroll to position [0, 0]
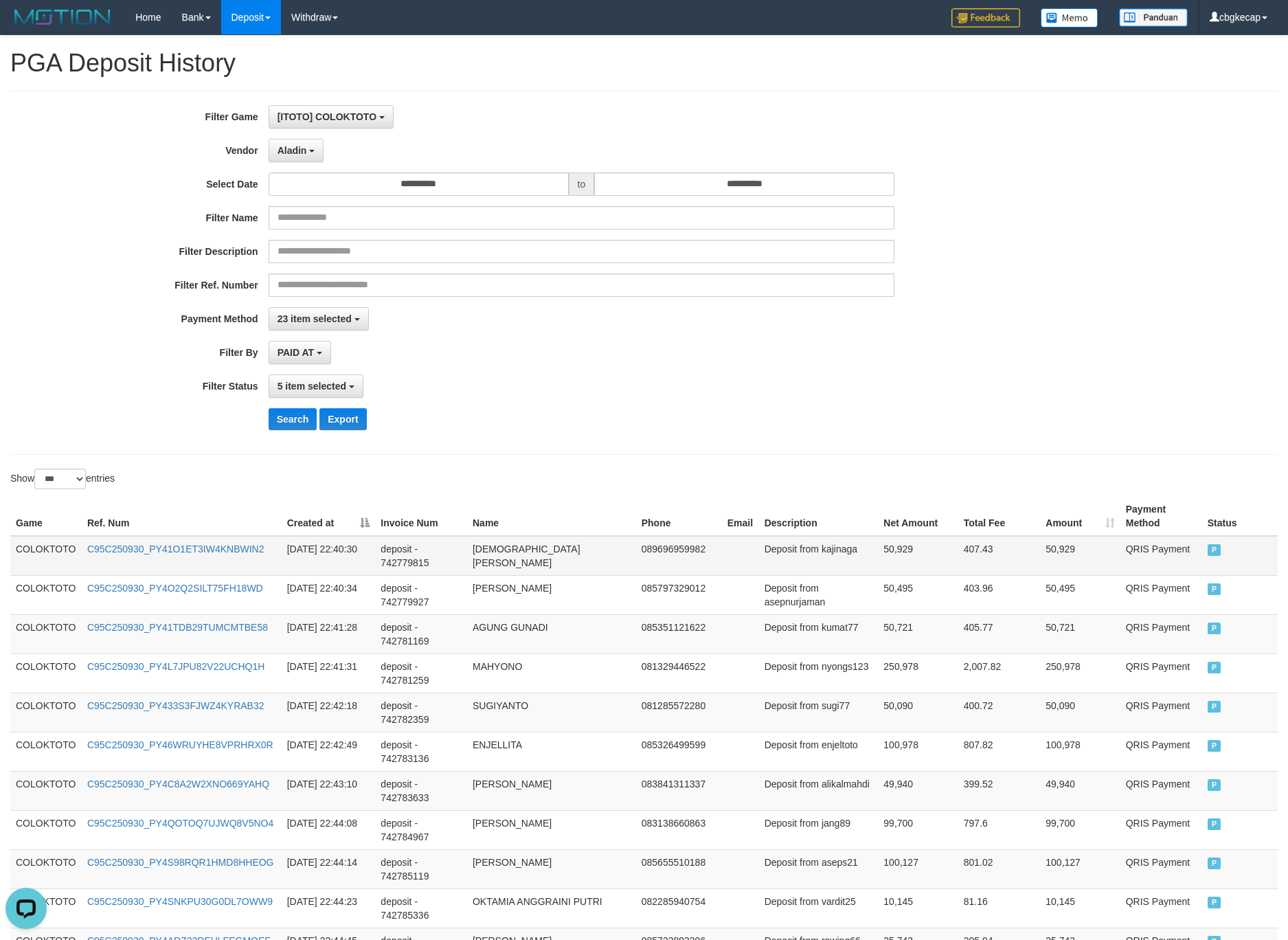
click at [64, 551] on td "COLOKTOTO" at bounding box center [46, 556] width 71 height 40
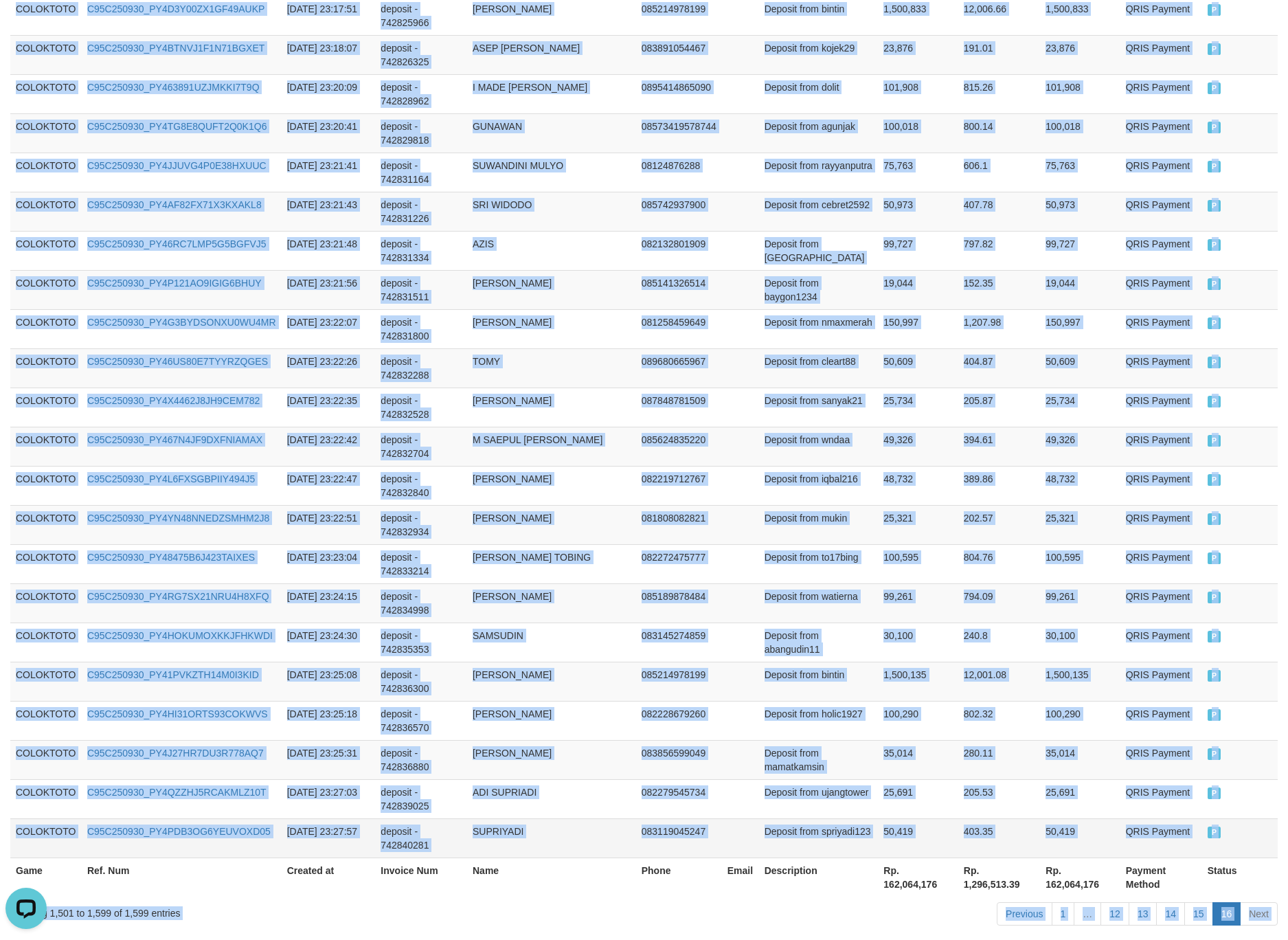
scroll to position [3656, 0]
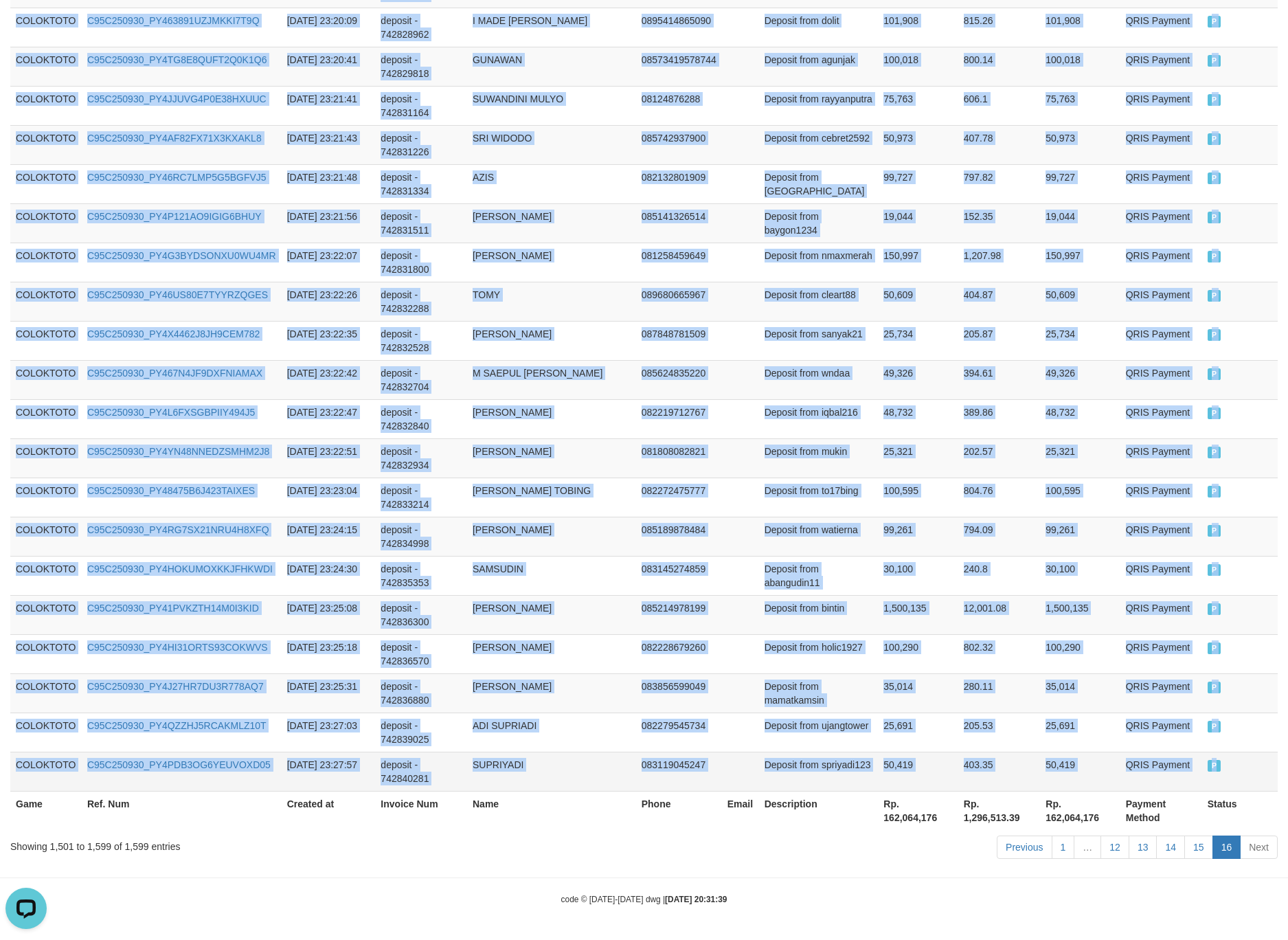
drag, startPoint x: 64, startPoint y: 551, endPoint x: 1258, endPoint y: 767, distance: 1213.4
click at [687, 377] on td "085624835220" at bounding box center [679, 379] width 86 height 39
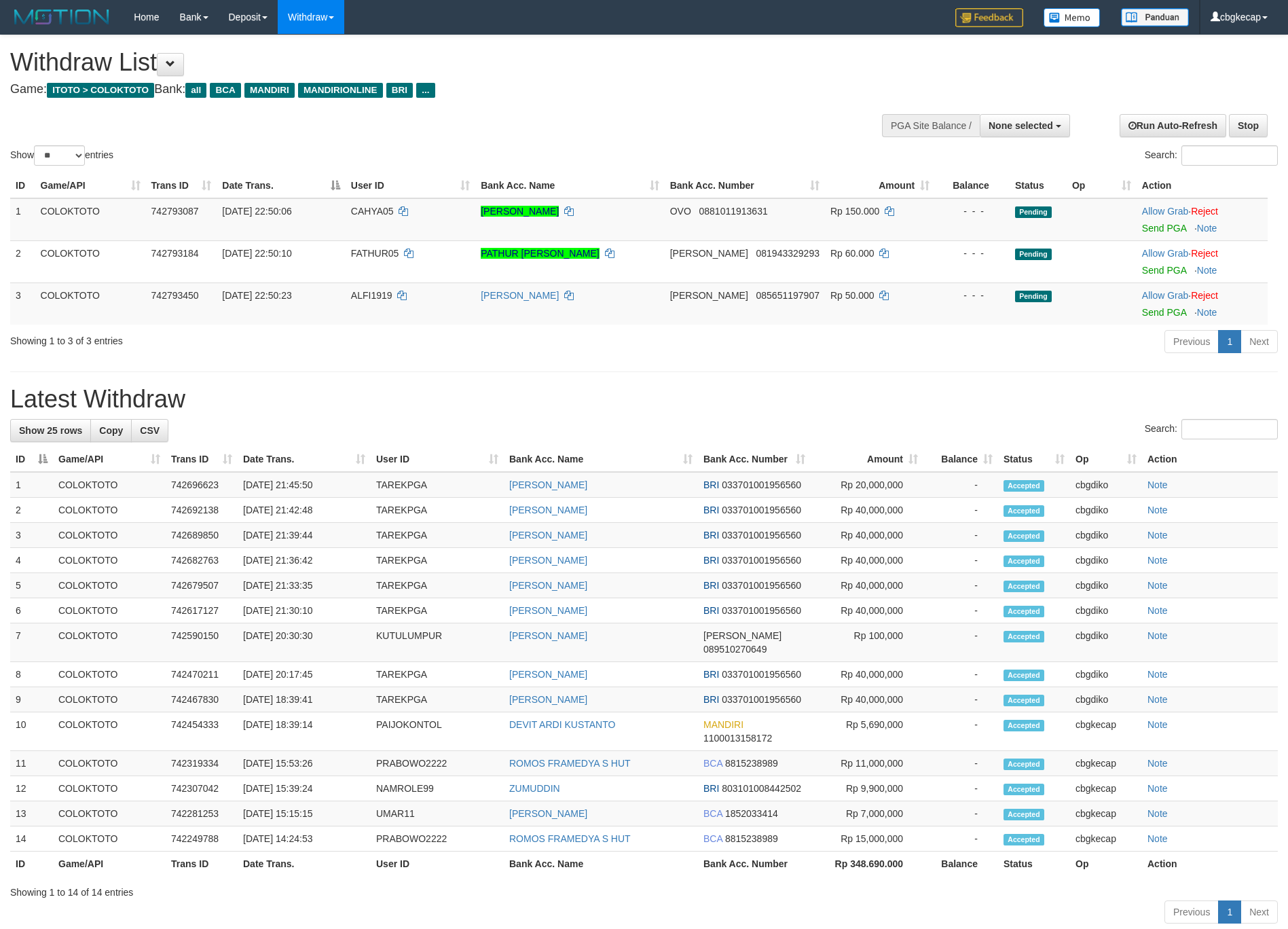
select select
select select "**"
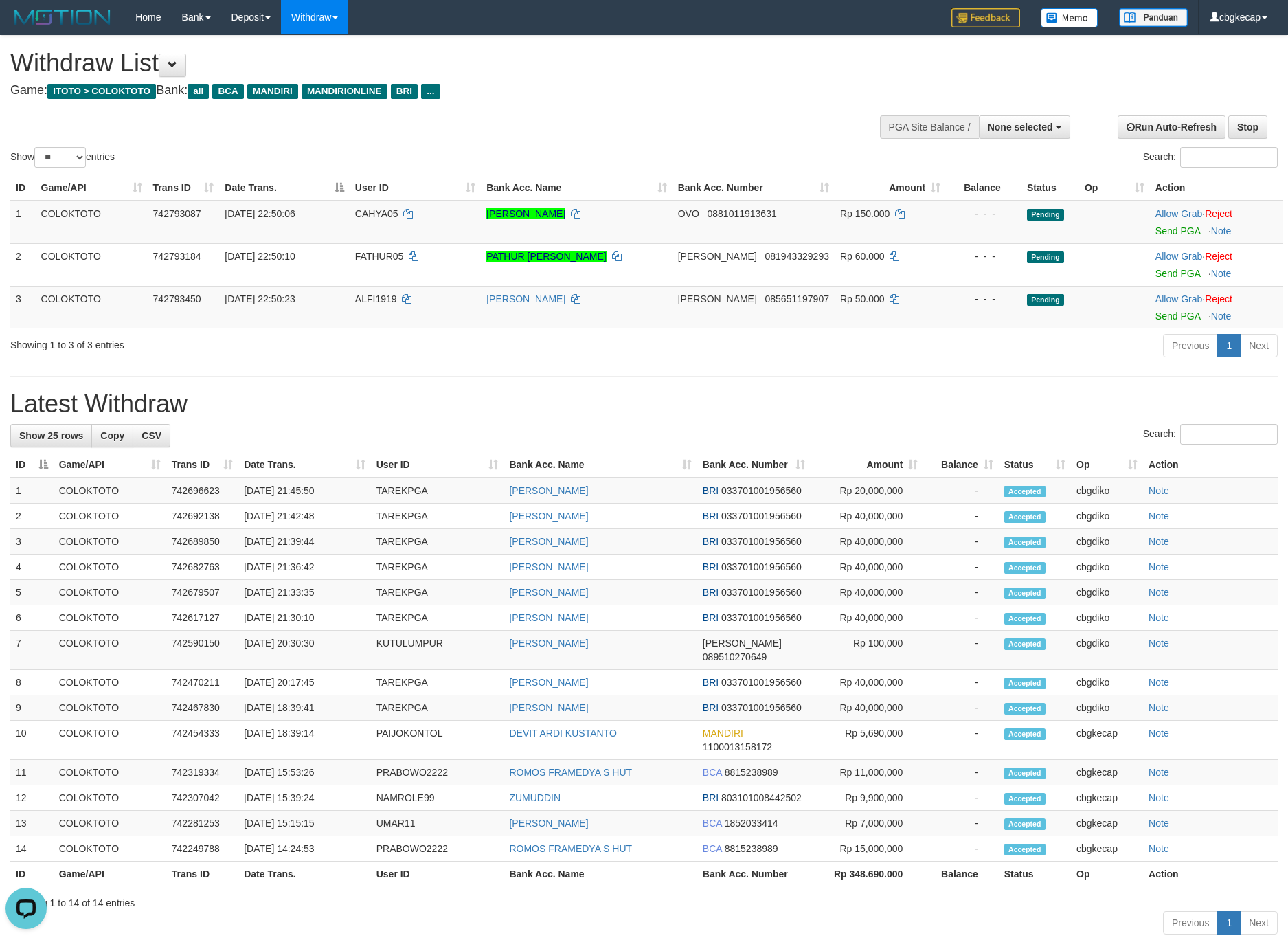
drag, startPoint x: 577, startPoint y: 79, endPoint x: 640, endPoint y: 109, distance: 69.8
click at [581, 79] on div "Withdraw List Game: ITOTO > COLOKTOTO Bank: all BCA MANDIRI MANDIRIONLINE BRI .…" at bounding box center [427, 74] width 835 height 48
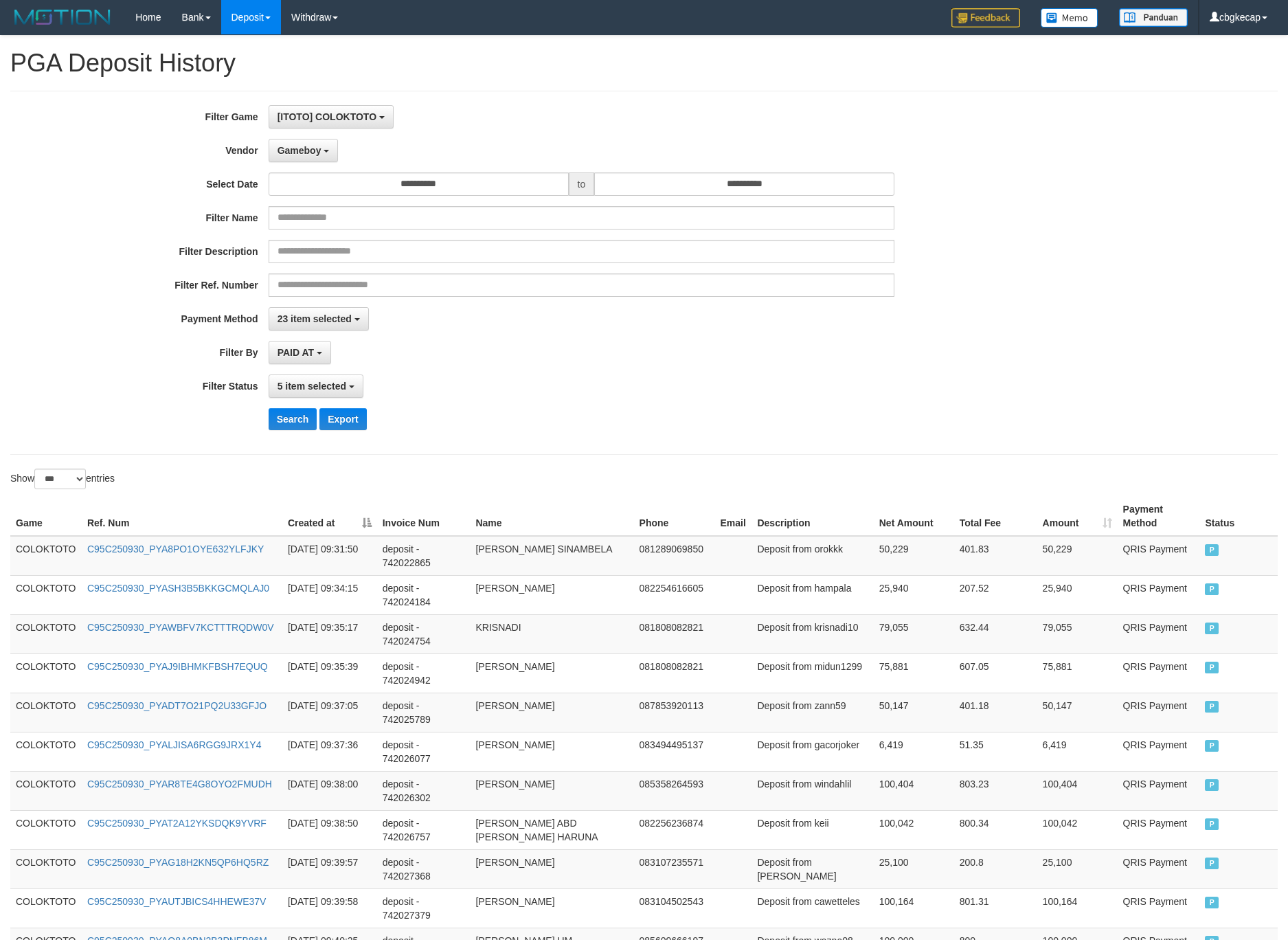
select select "**********"
select select "***"
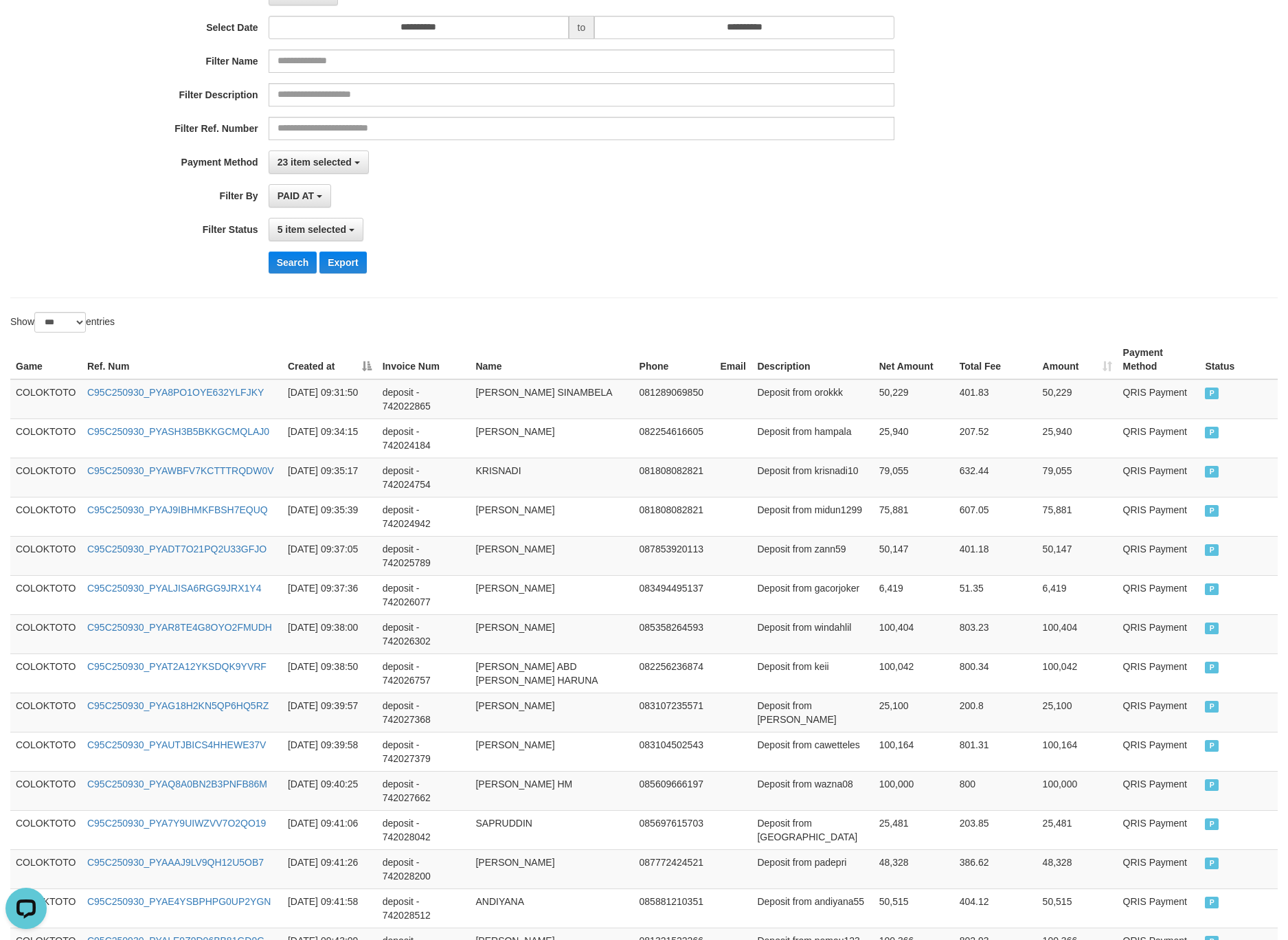
scroll to position [13, 0]
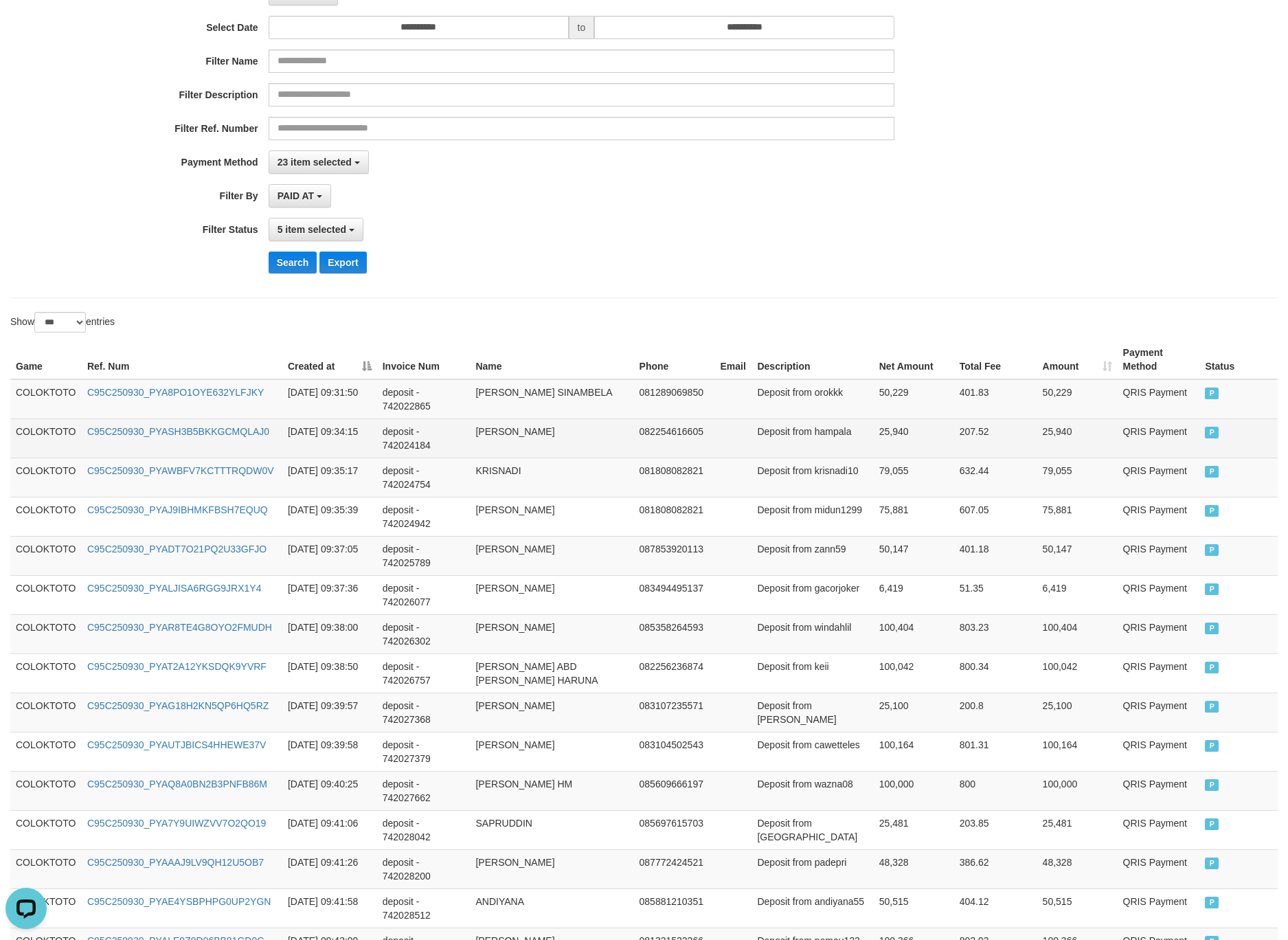
click at [52, 424] on td "COLOKTOTO" at bounding box center [46, 438] width 71 height 39
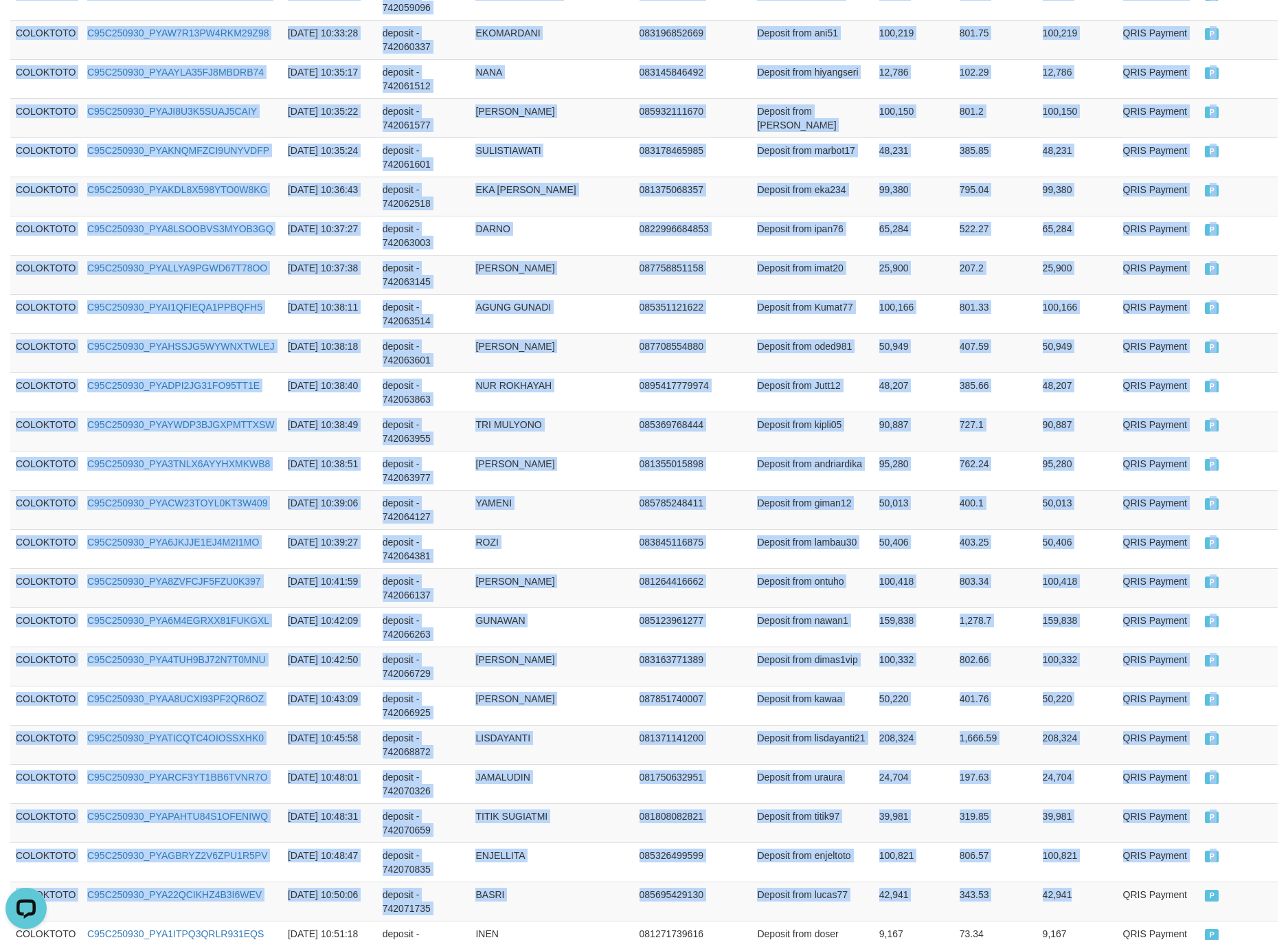
scroll to position [3695, 0]
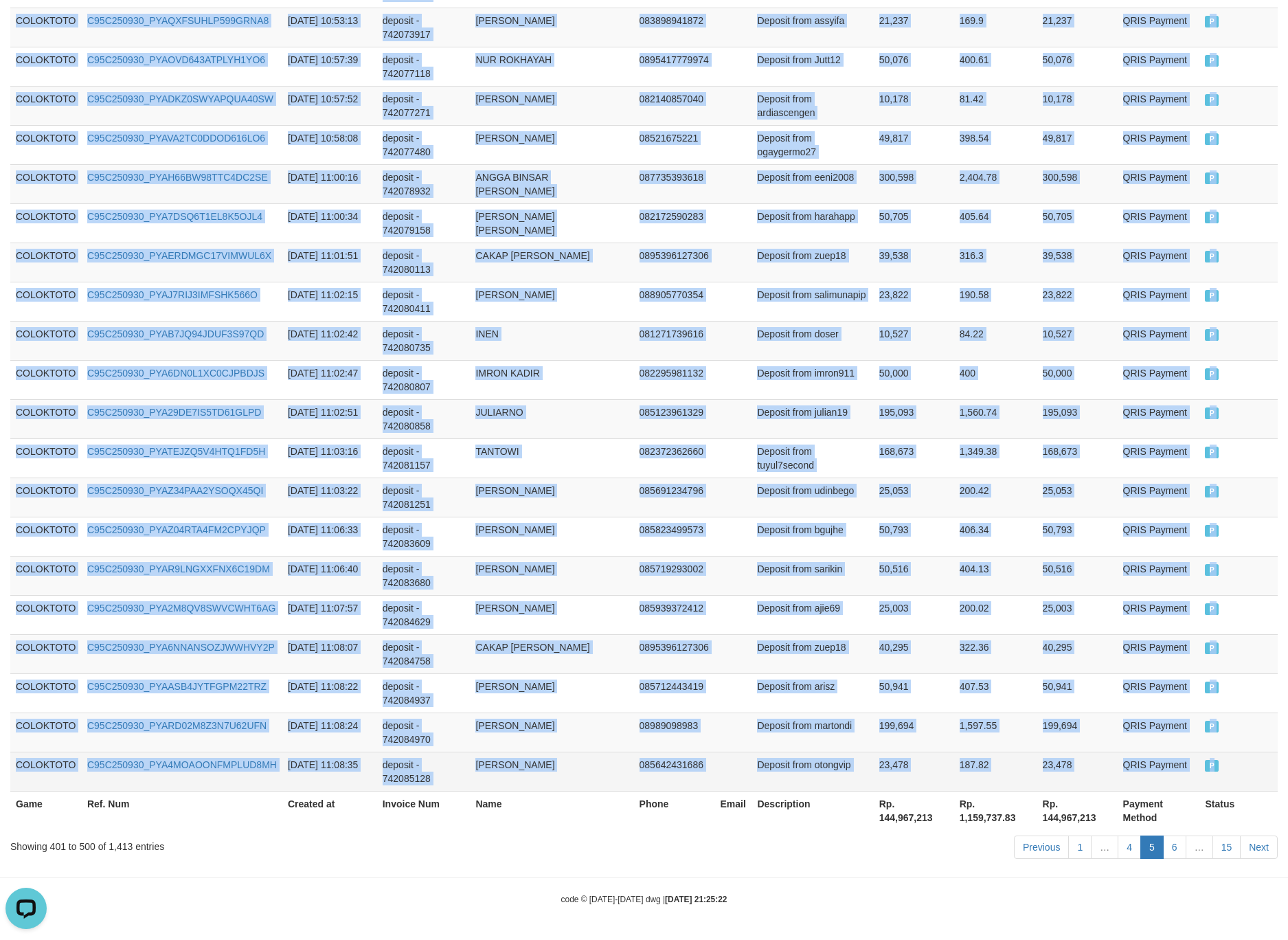
drag, startPoint x: 52, startPoint y: 424, endPoint x: 1208, endPoint y: 759, distance: 1203.6
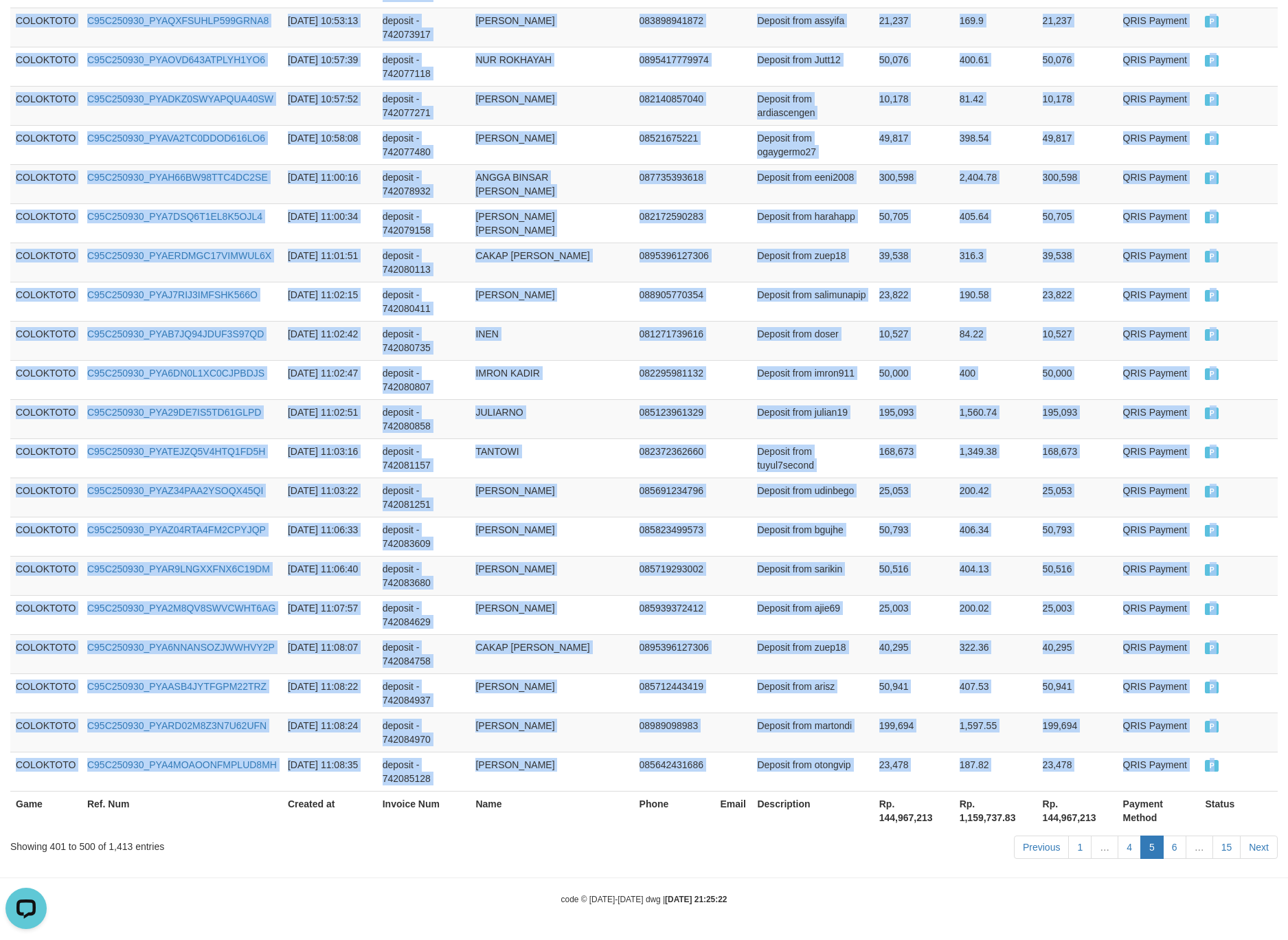
copy tbody "COLOKTOTO C95C250930_PYASH3B5BKKGCMQLAJ0 2025-09-30 09:34:15 deposit - 74202418…"
click at [664, 245] on td "0895396127306" at bounding box center [674, 262] width 81 height 39
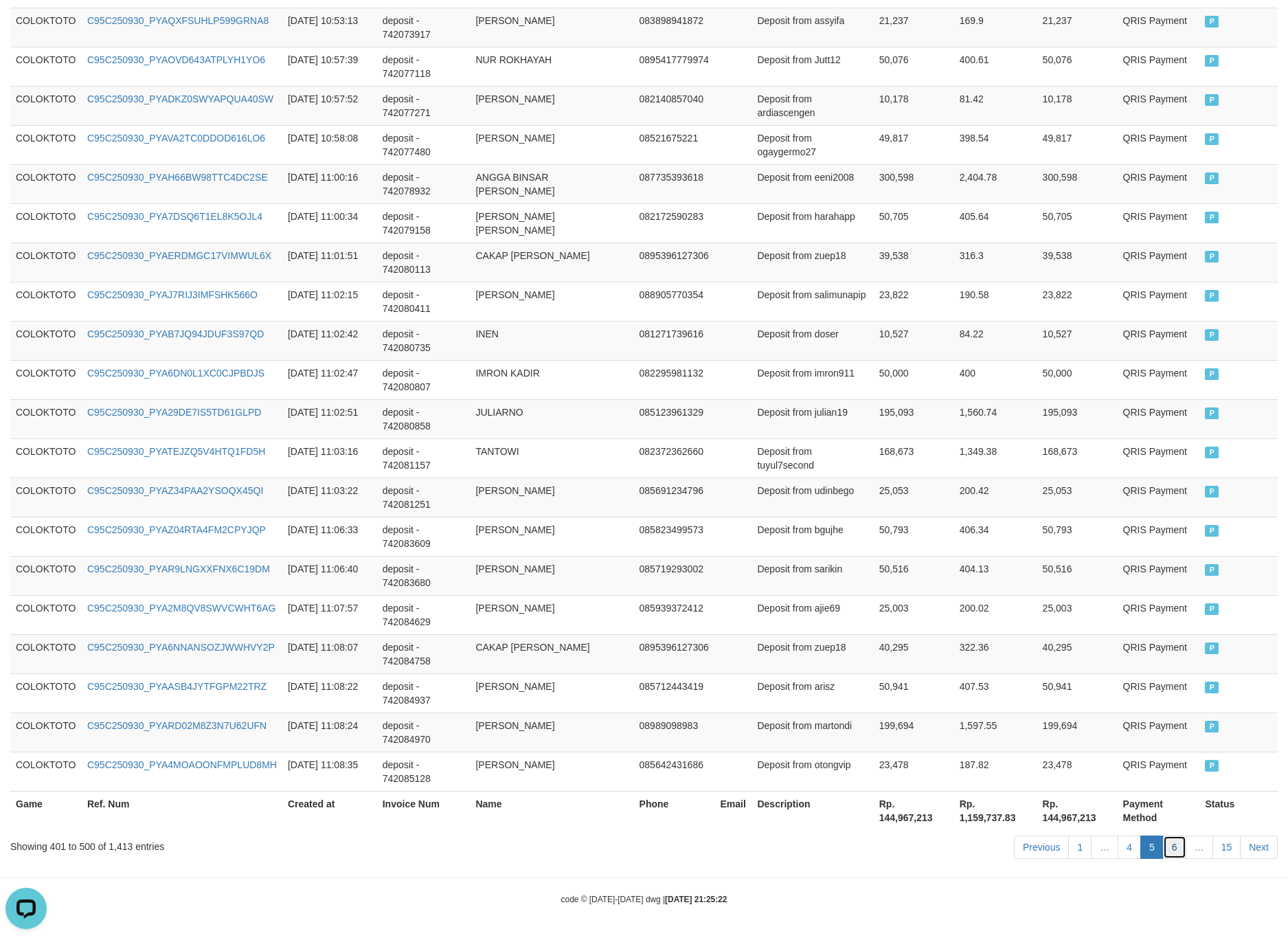
click at [1179, 847] on link "6" at bounding box center [1174, 846] width 23 height 23
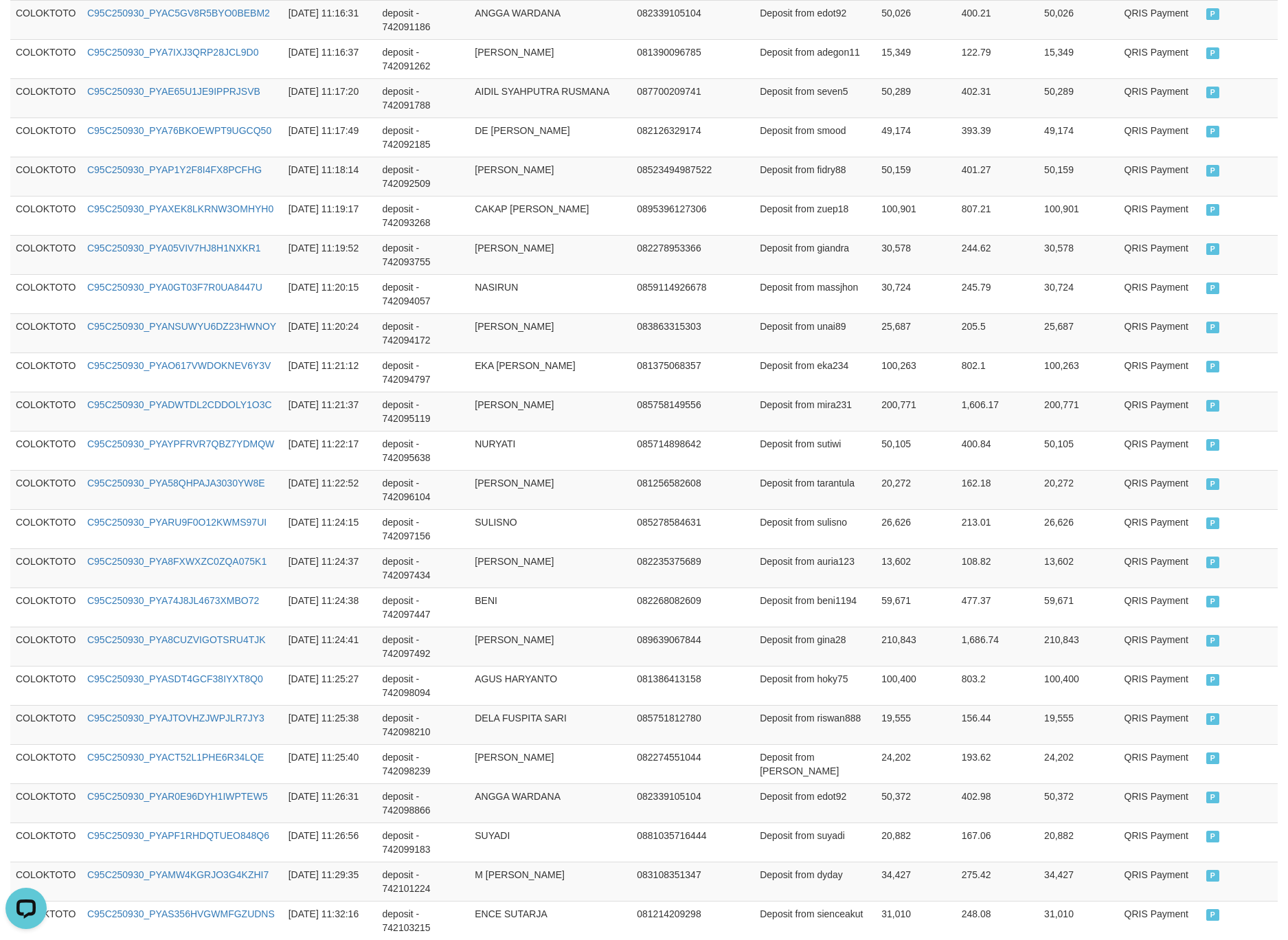
scroll to position [123, 0]
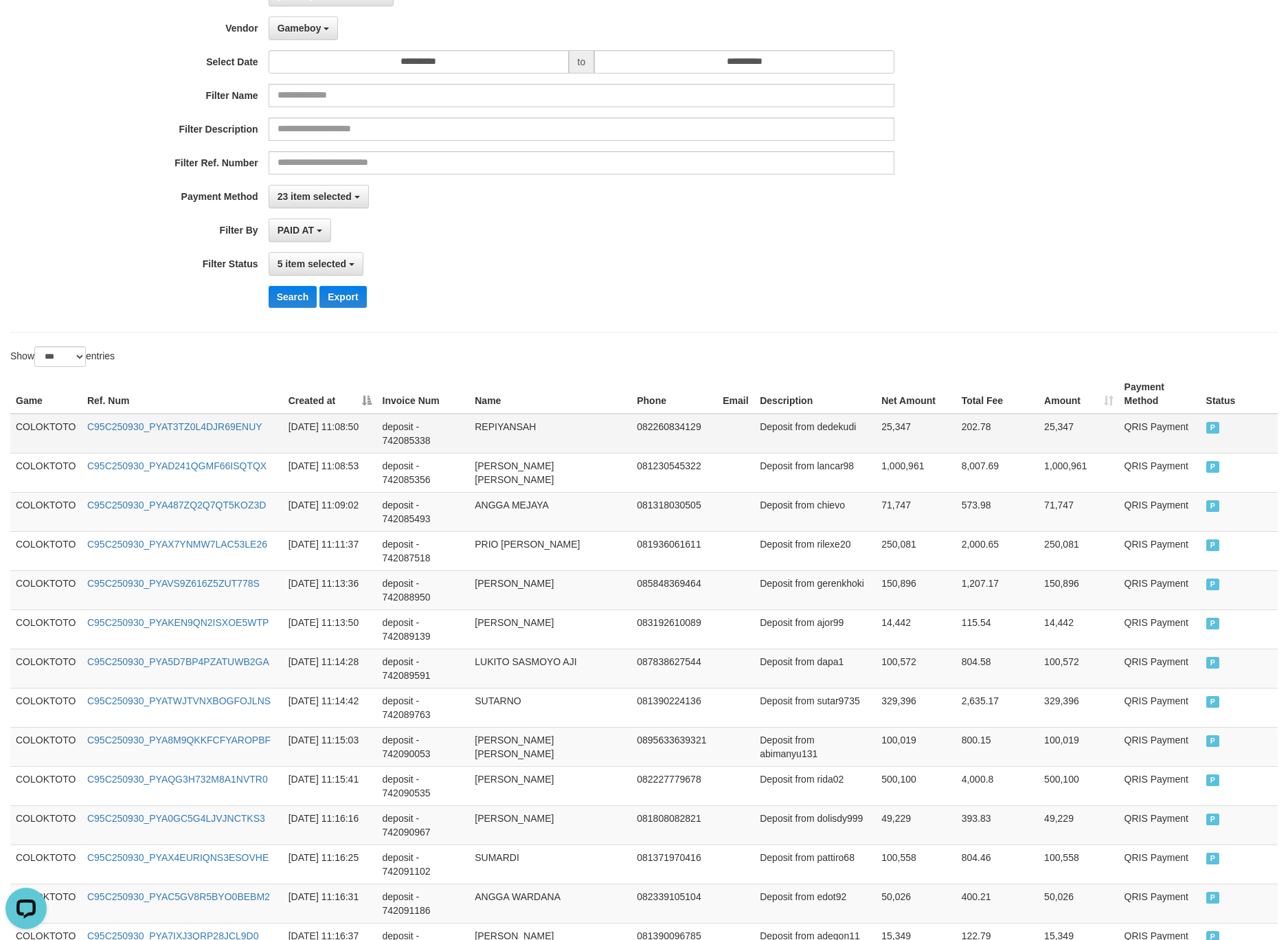
click at [43, 425] on td "COLOKTOTO" at bounding box center [46, 434] width 71 height 40
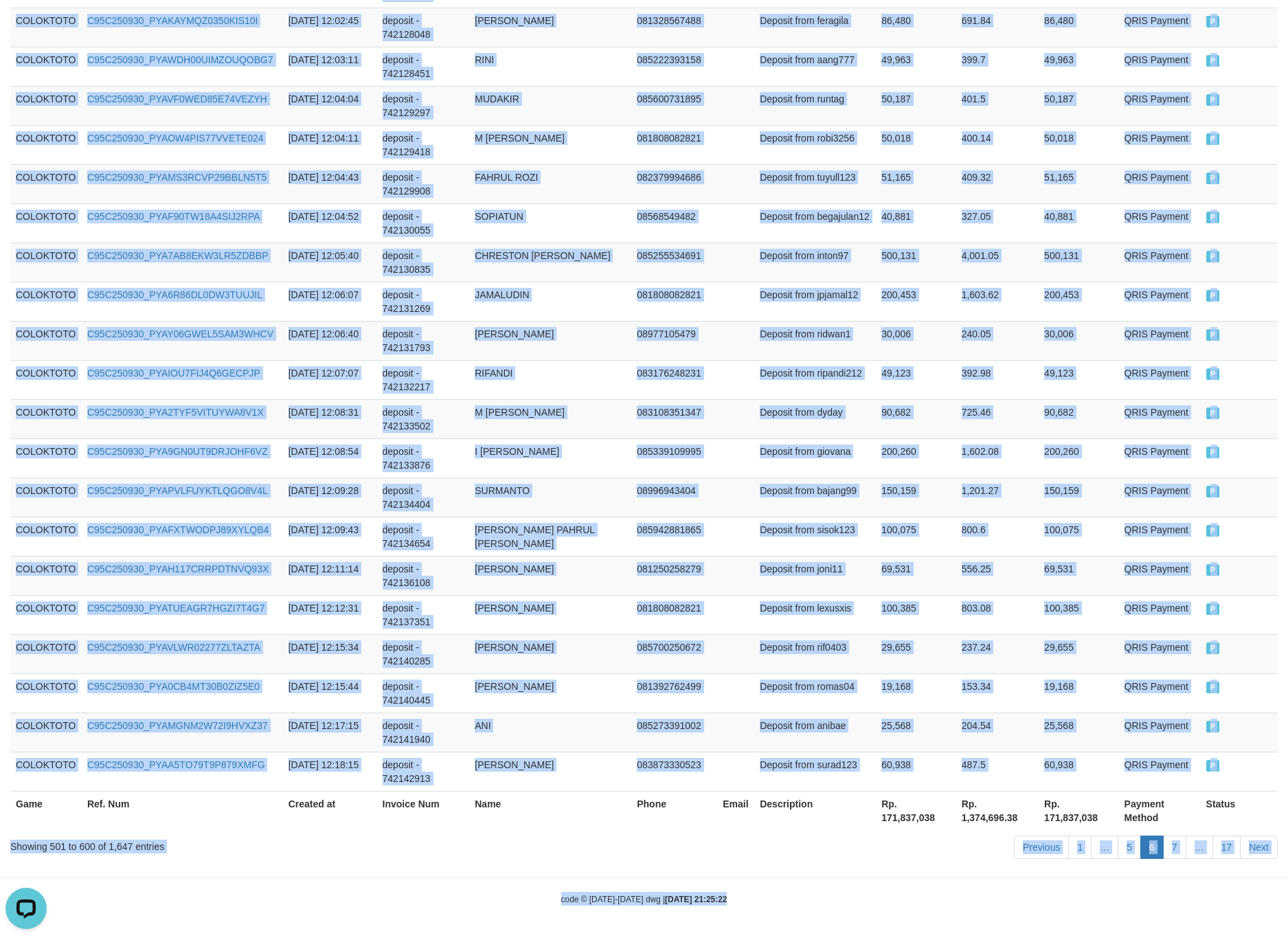
scroll to position [3695, 0]
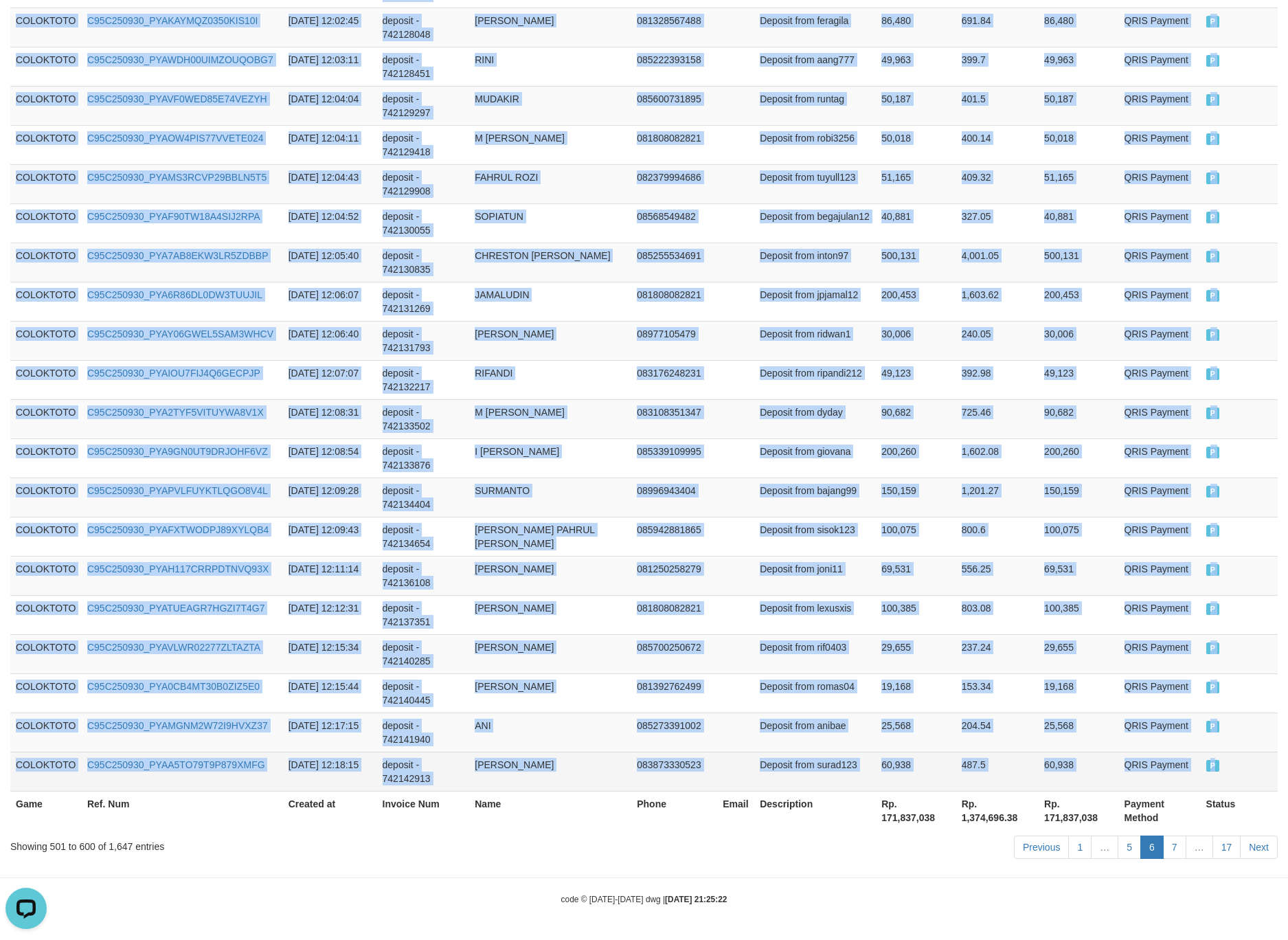
drag, startPoint x: 43, startPoint y: 425, endPoint x: 1241, endPoint y: 765, distance: 1245.3
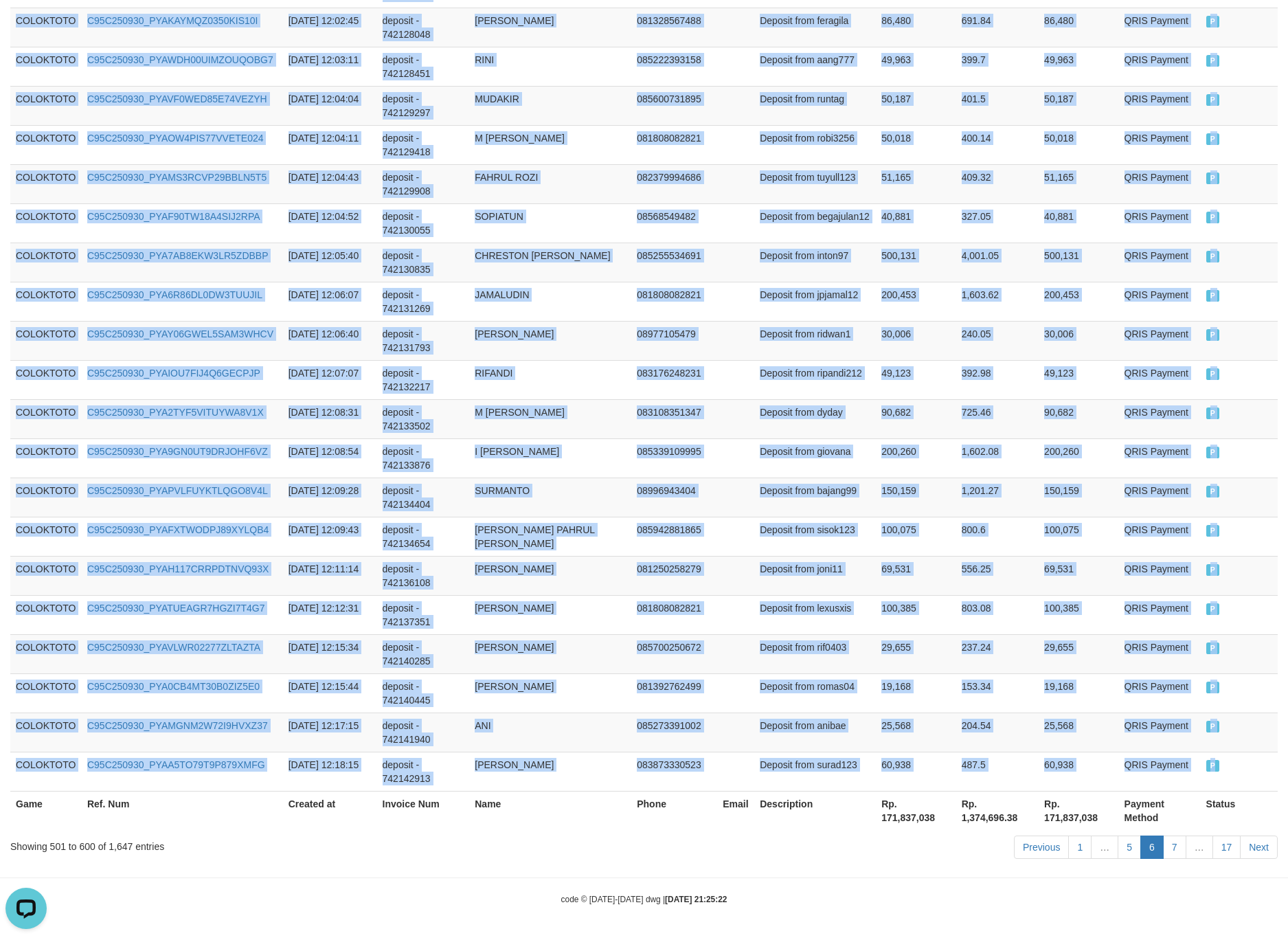
copy tbody "COLOKTOTO C95C250930_PYAT3TZ0L4DJR69ENUY 2025-09-30 11:08:50 deposit - 74208533…"
drag, startPoint x: 890, startPoint y: 423, endPoint x: 968, endPoint y: 542, distance: 142.3
click at [889, 421] on td "90,682" at bounding box center [916, 418] width 80 height 39
click at [1176, 841] on link "7" at bounding box center [1174, 846] width 23 height 23
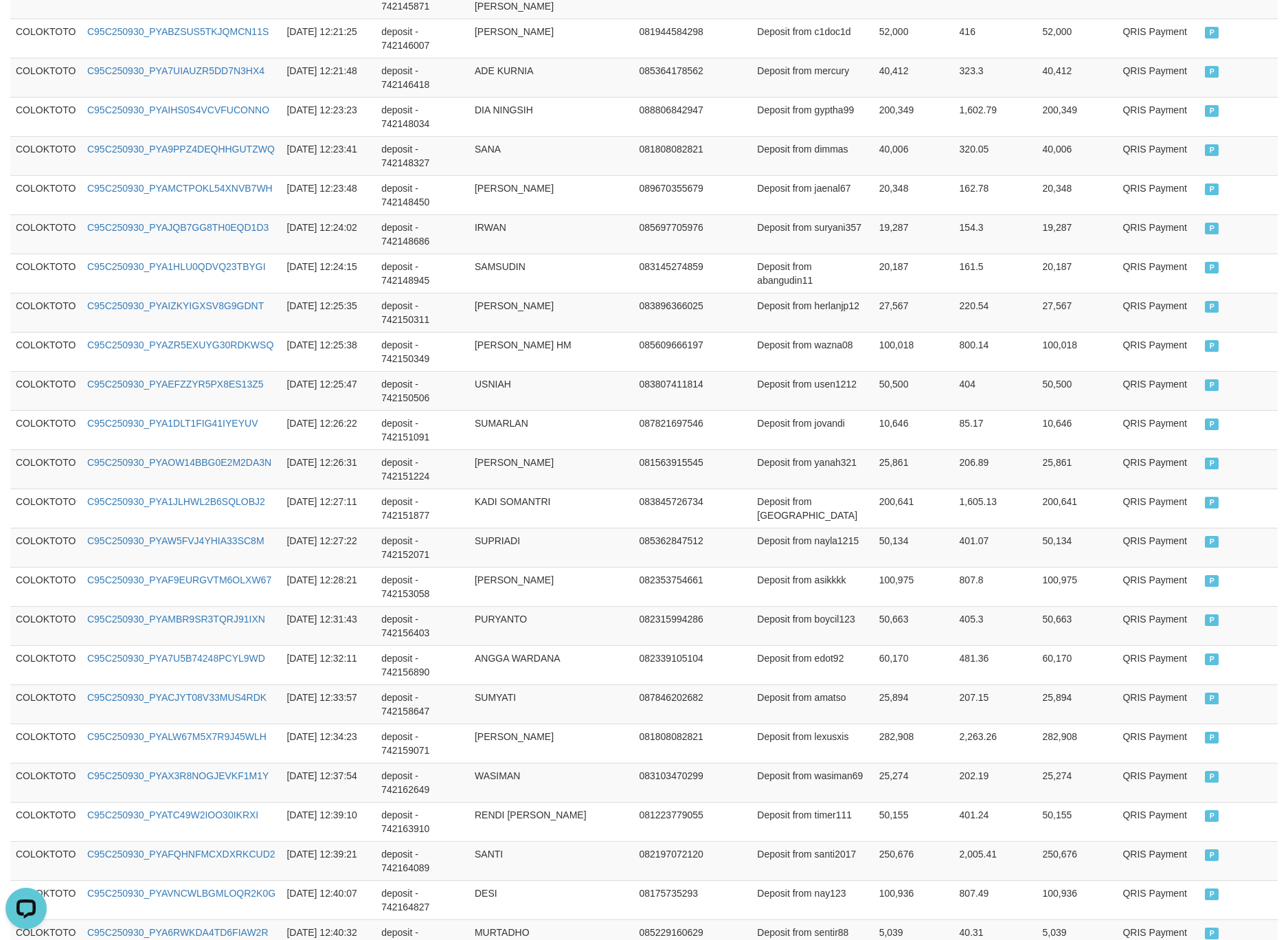
scroll to position [123, 0]
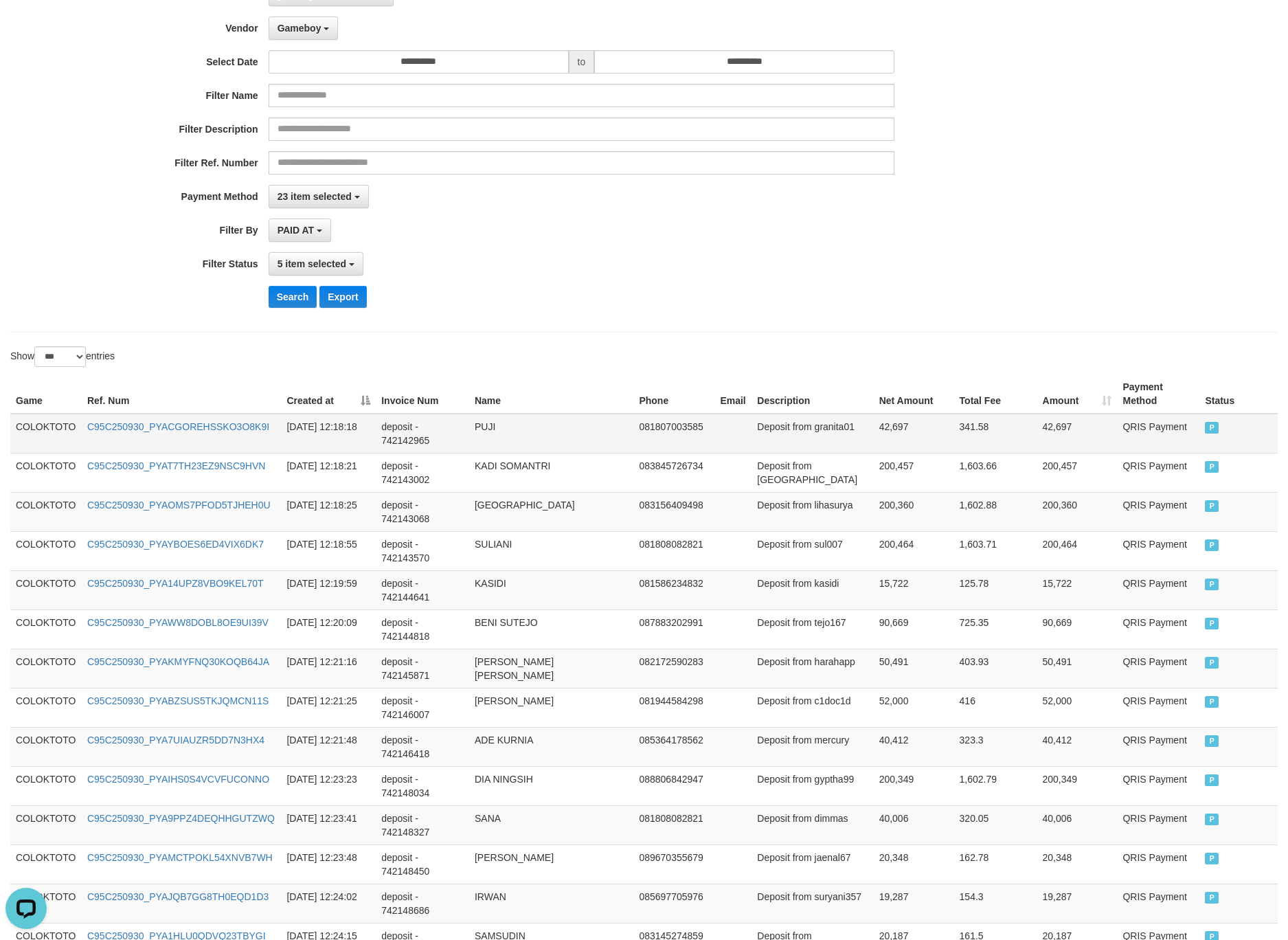
click at [38, 429] on td "COLOKTOTO" at bounding box center [46, 434] width 71 height 40
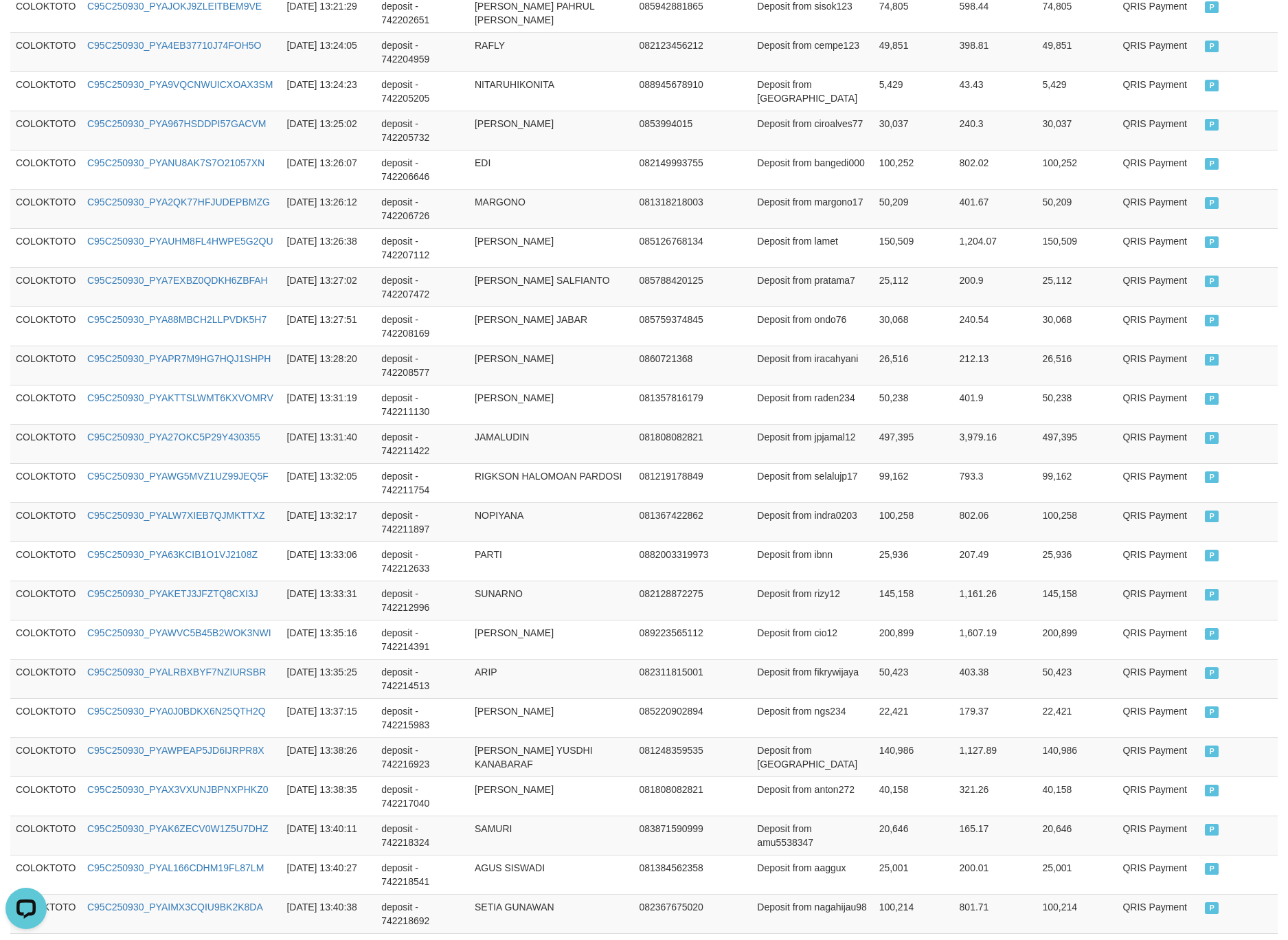
scroll to position [3695, 0]
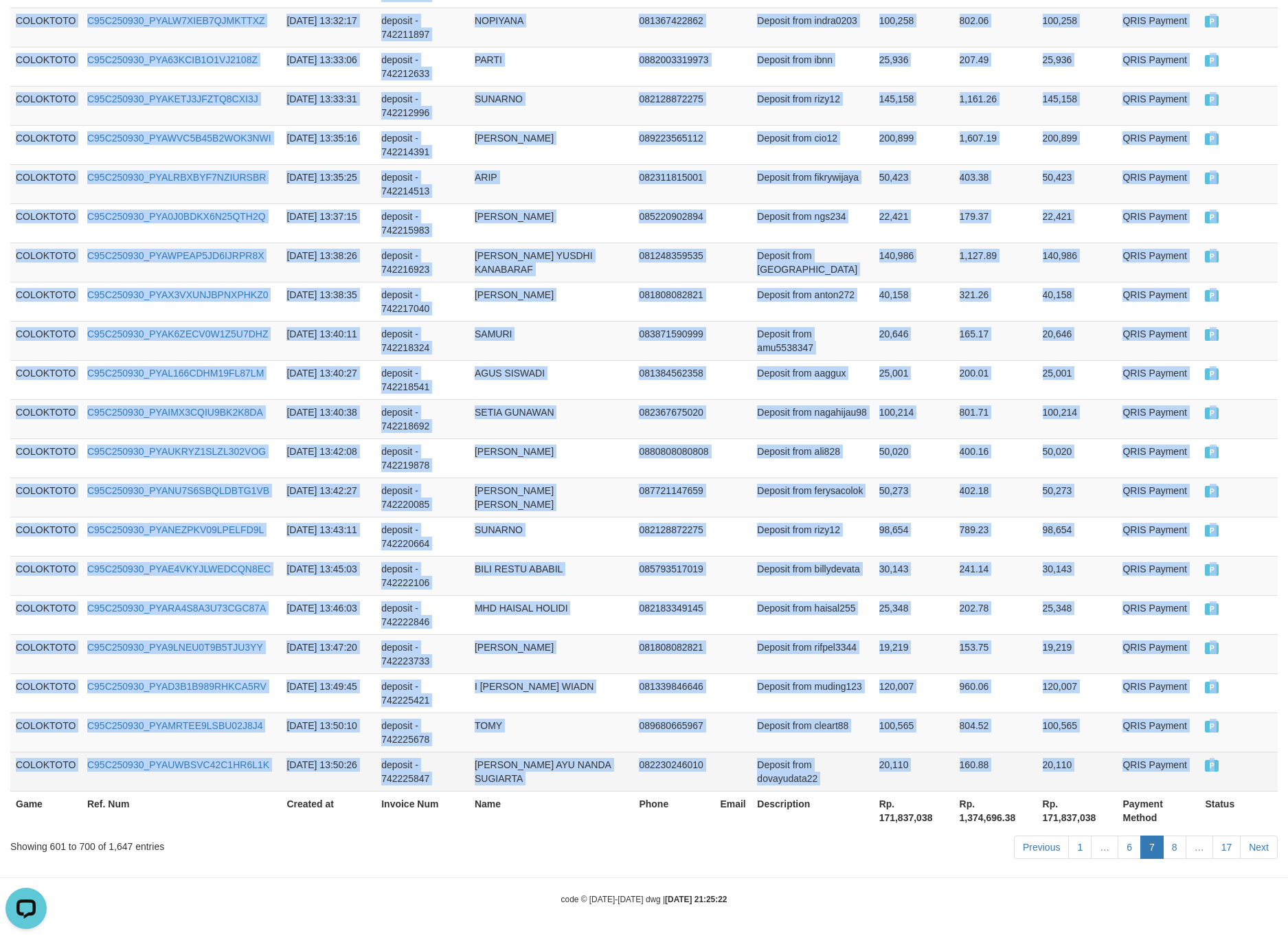
drag, startPoint x: 38, startPoint y: 429, endPoint x: 1237, endPoint y: 787, distance: 1251.3
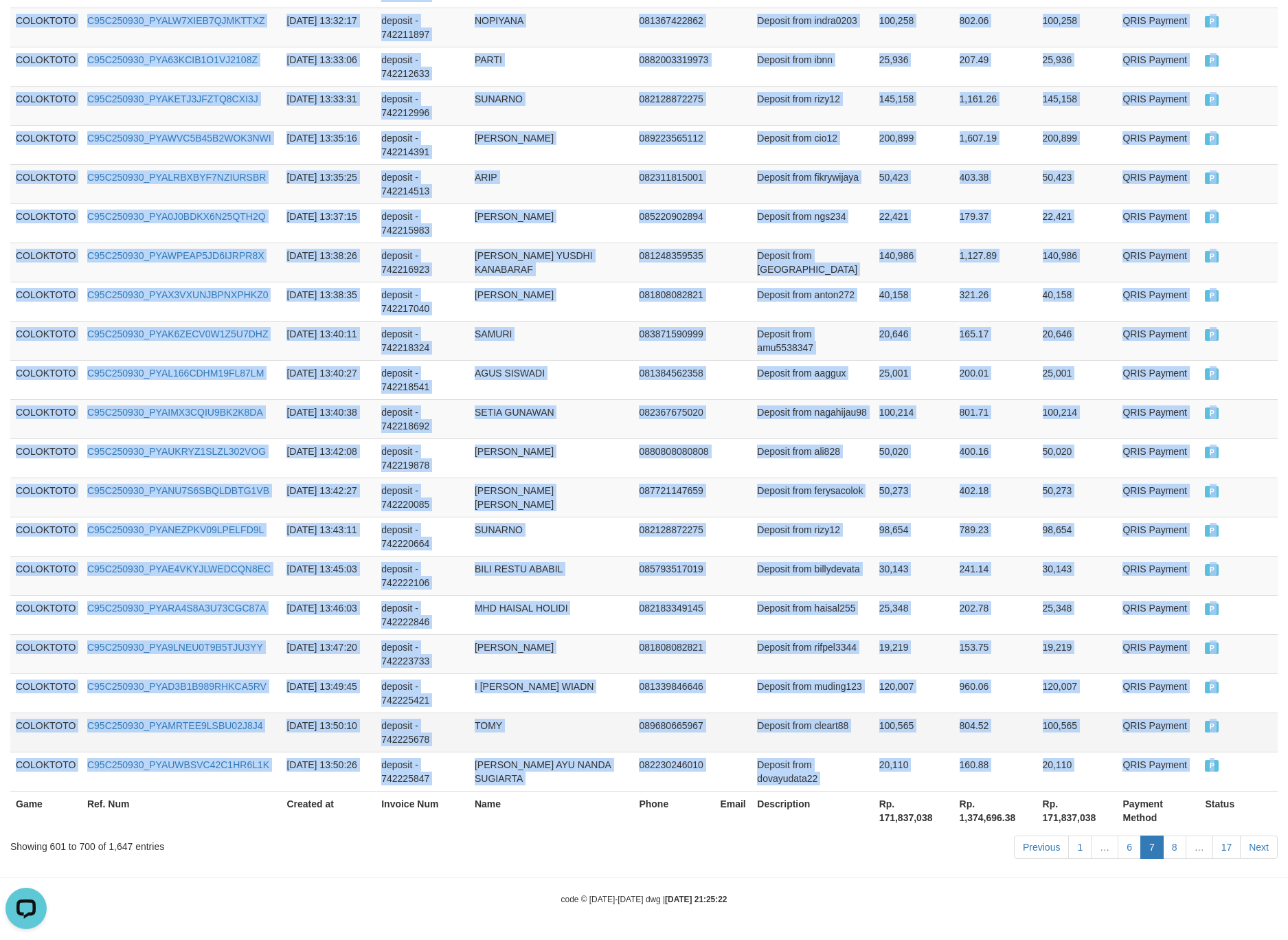
copy tbody "COLOKTOTO C95C250930_PYACGOREHSSKO3O8K9I 2025-09-30 12:18:18 deposit - 74214296…"
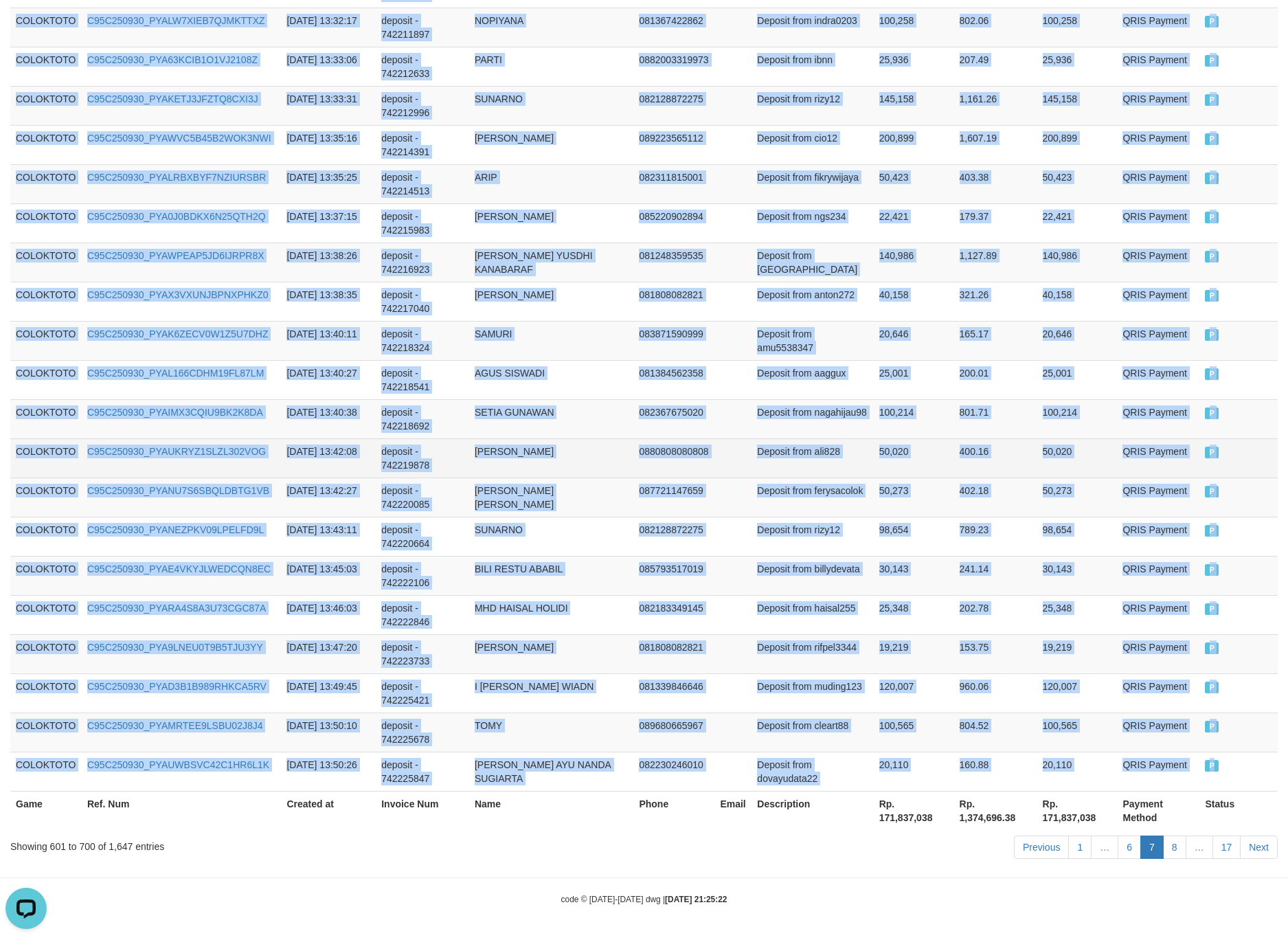
drag, startPoint x: 716, startPoint y: 447, endPoint x: 963, endPoint y: 716, distance: 365.2
click at [718, 447] on td at bounding box center [733, 458] width 37 height 39
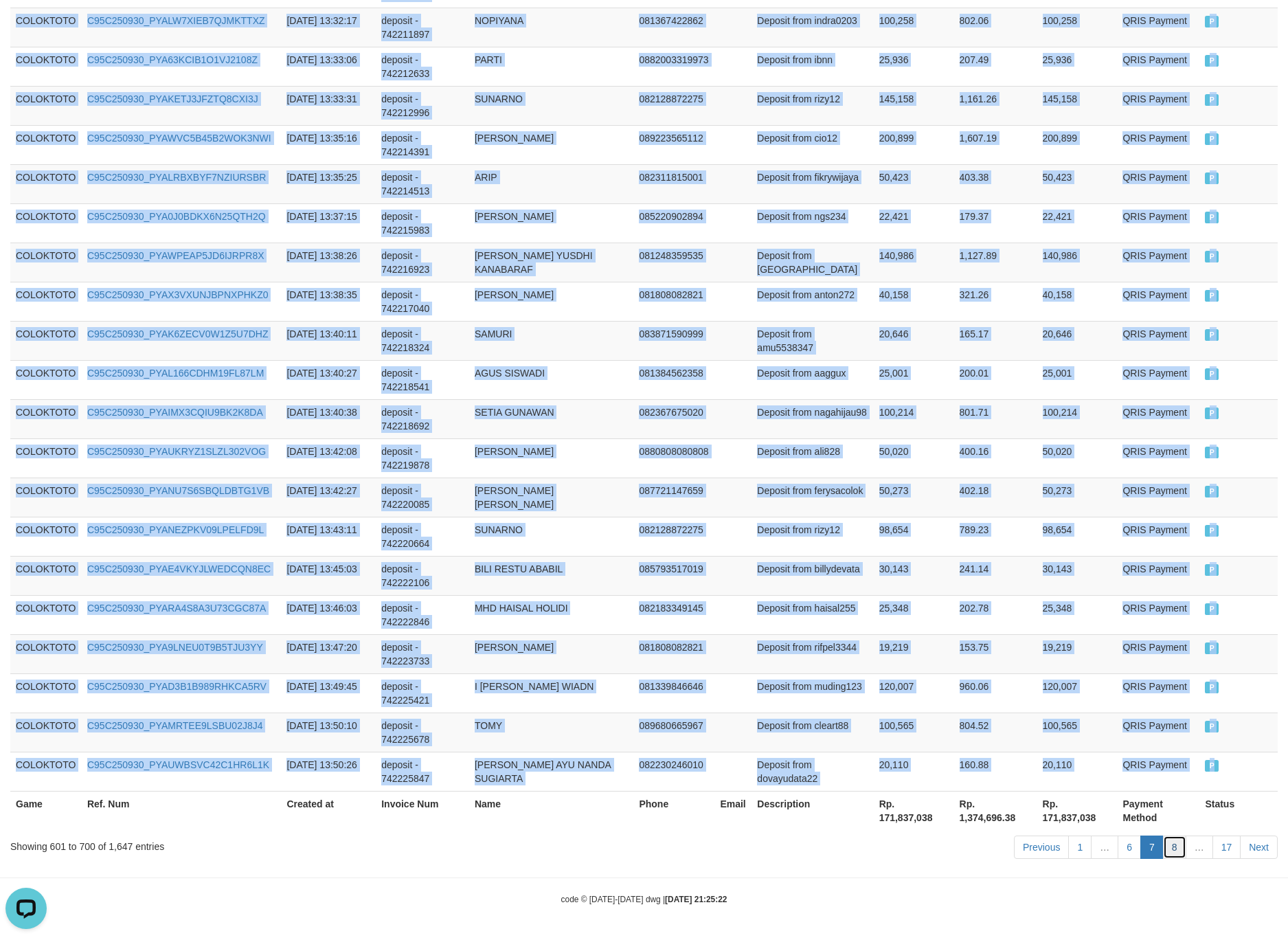
click at [1163, 837] on link "8" at bounding box center [1174, 846] width 23 height 23
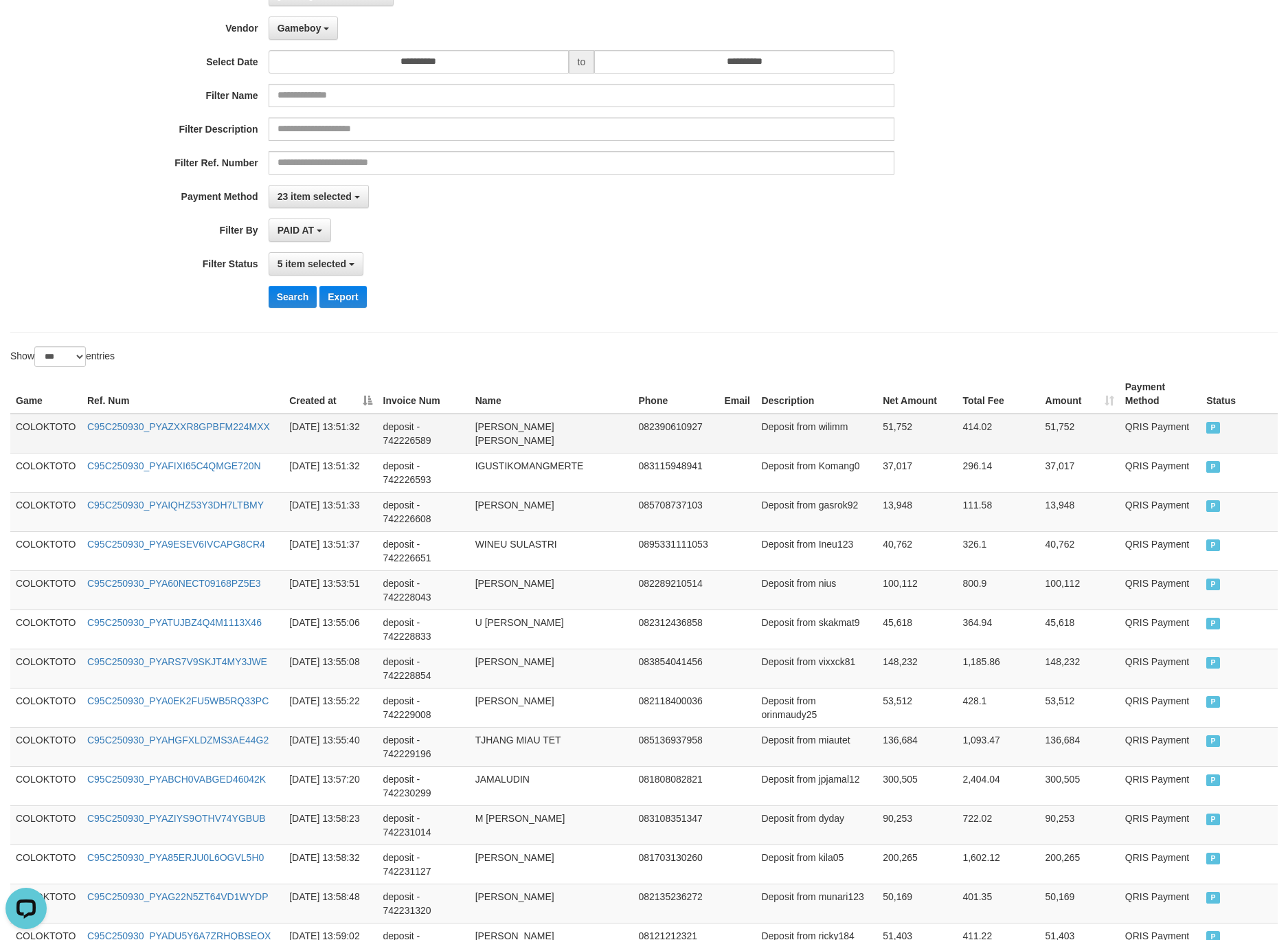
click at [43, 423] on td "COLOKTOTO" at bounding box center [46, 434] width 71 height 40
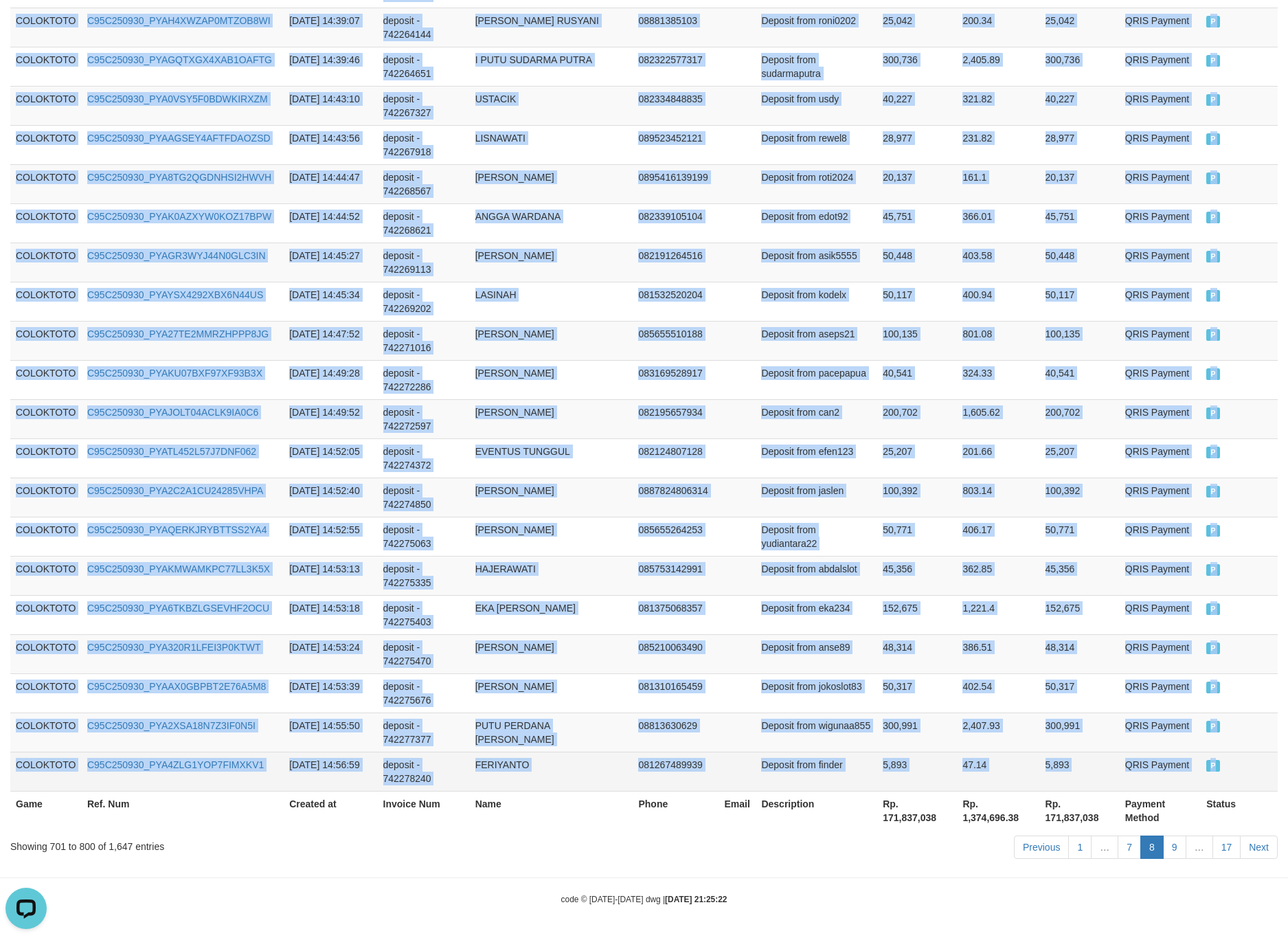
drag, startPoint x: 43, startPoint y: 423, endPoint x: 1247, endPoint y: 761, distance: 1250.5
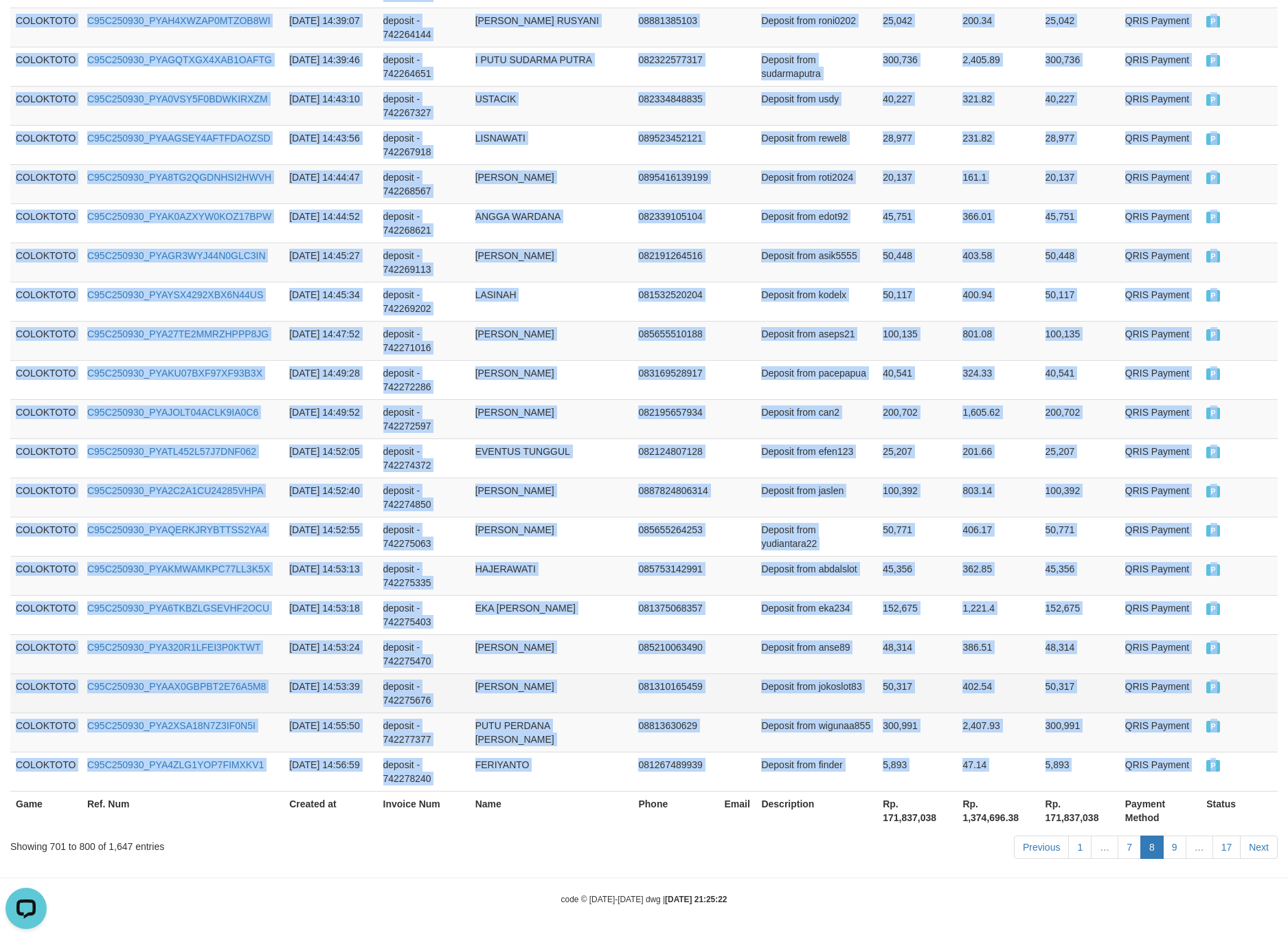
copy tbody "COLOKTOTO C95C250930_PYAZXXR8GPBFM224MXX 2025-09-30 13:51:32 deposit - 74222658…"
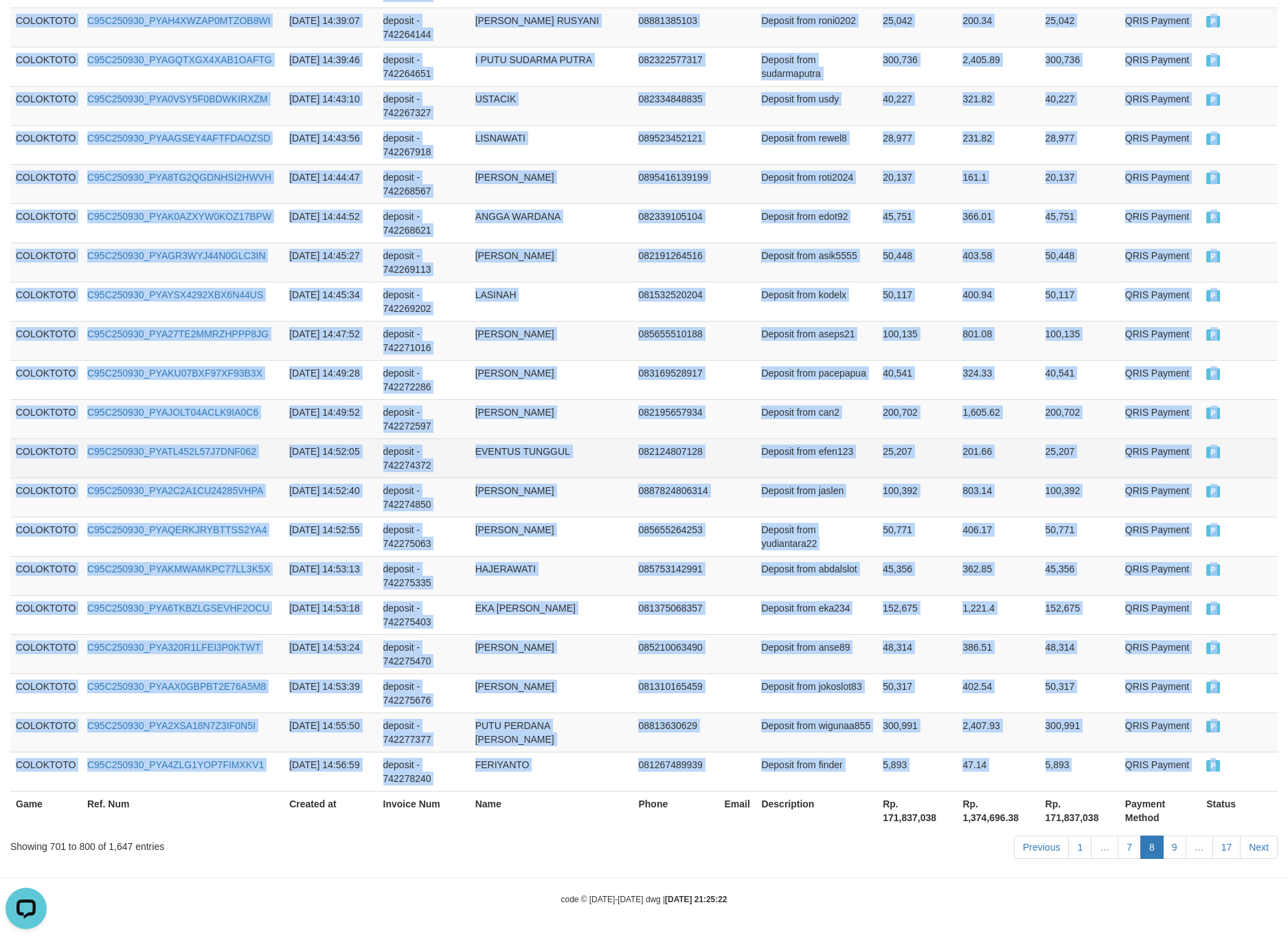
click at [925, 445] on td "25,207" at bounding box center [917, 458] width 80 height 39
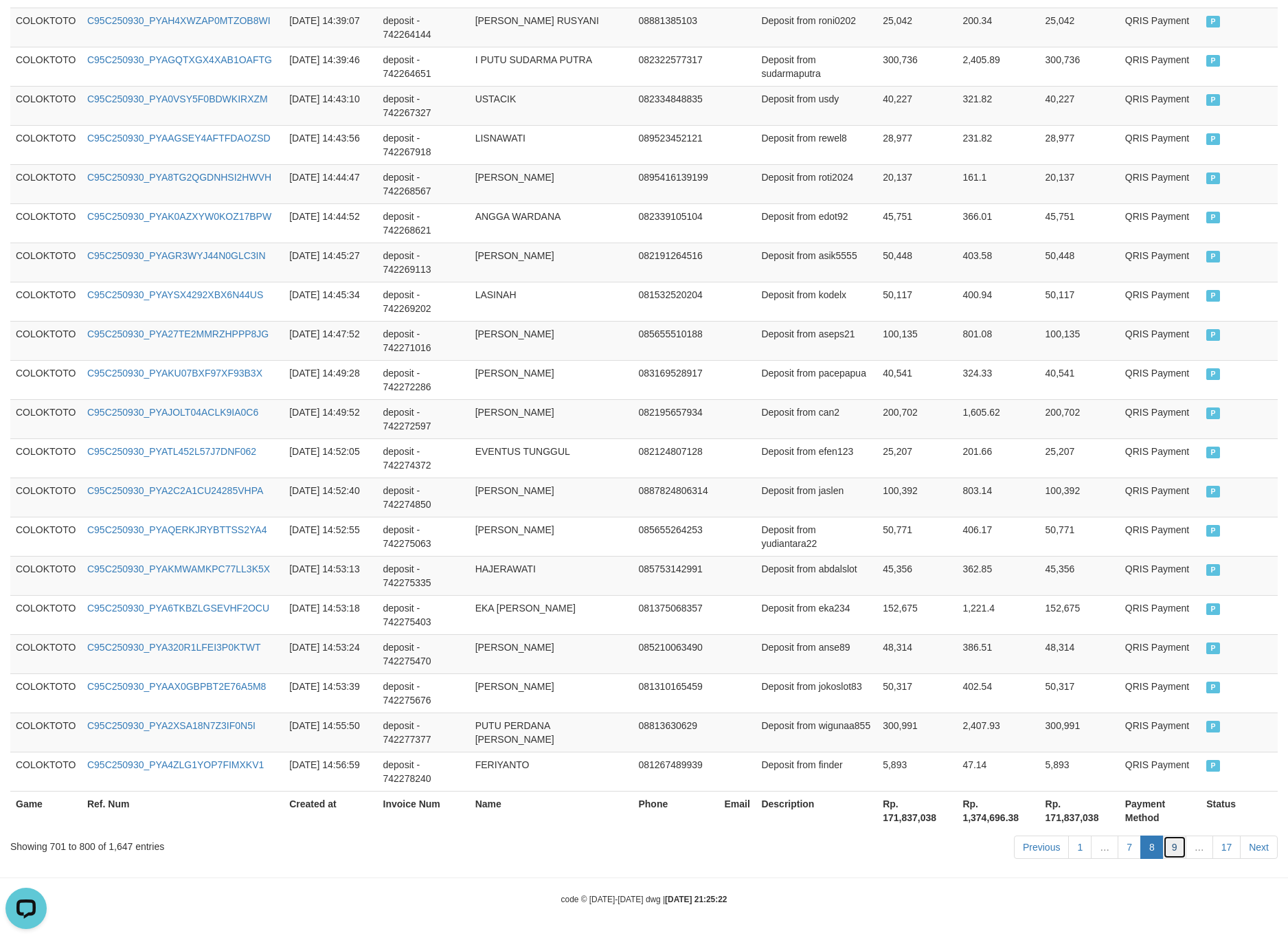
drag, startPoint x: 1165, startPoint y: 841, endPoint x: 1162, endPoint y: 833, distance: 8.5
click at [1165, 841] on link "9" at bounding box center [1174, 846] width 23 height 23
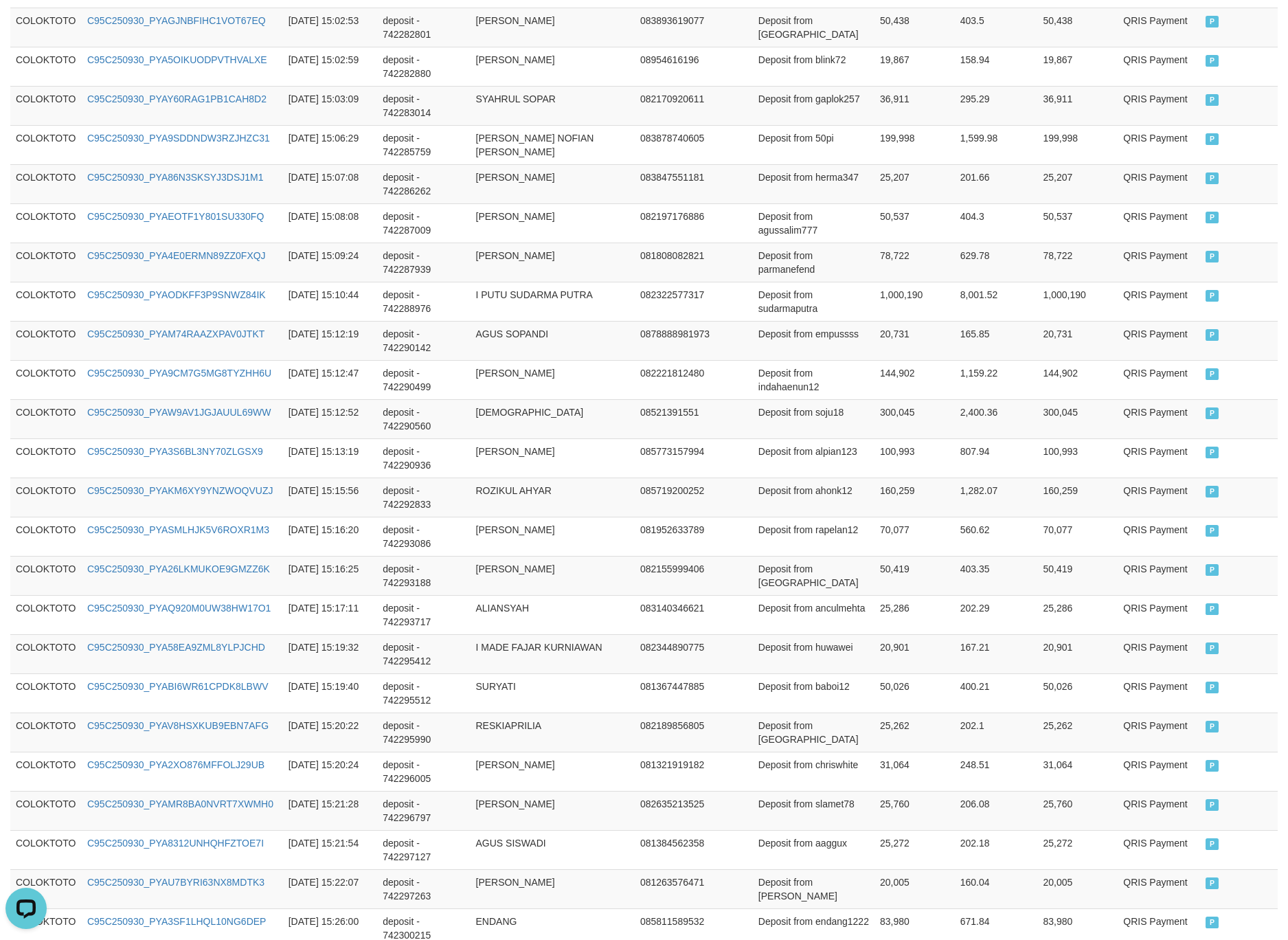
scroll to position [398, 0]
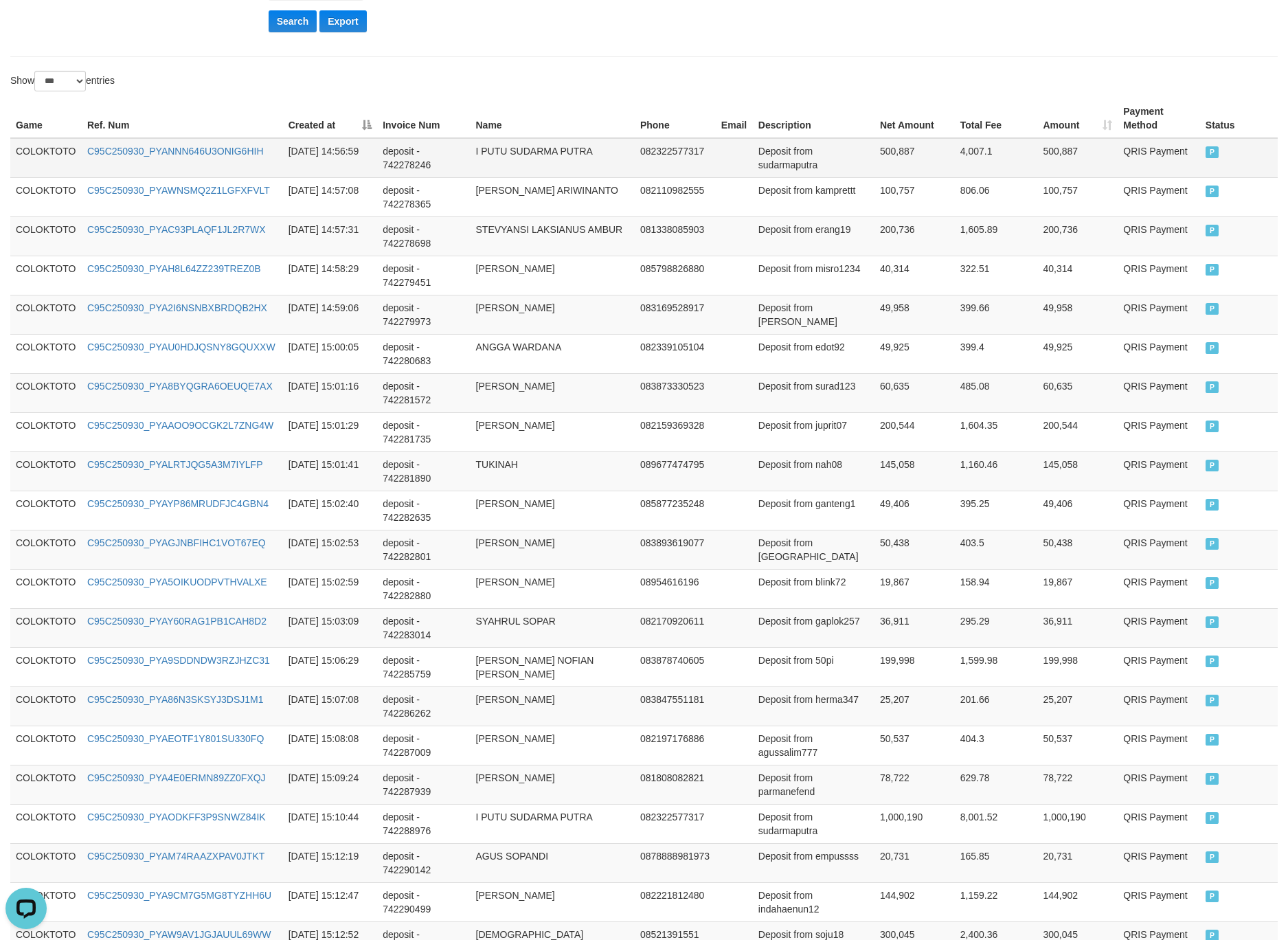
click at [27, 157] on td "COLOKTOTO" at bounding box center [46, 158] width 71 height 40
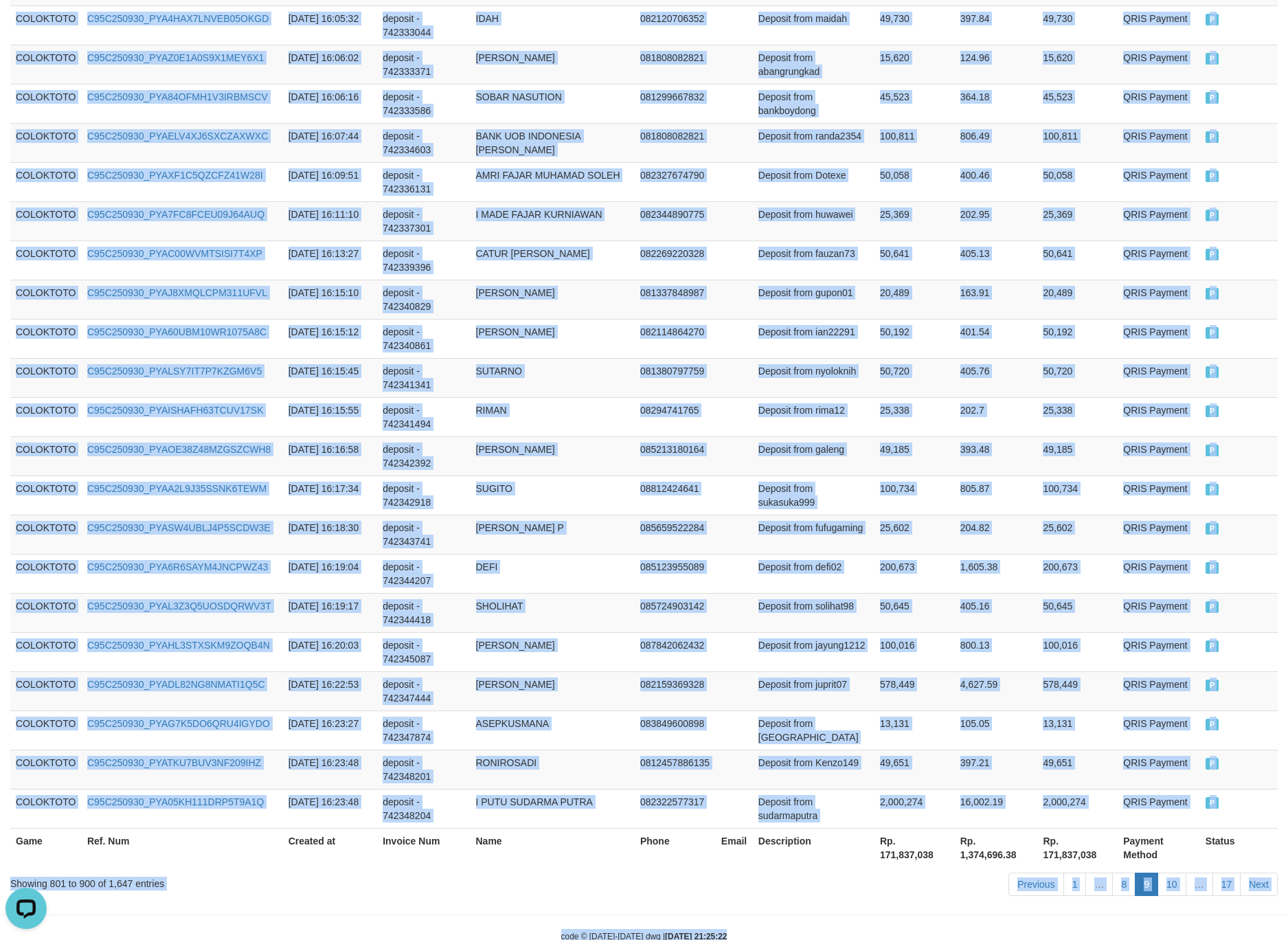
scroll to position [3695, 0]
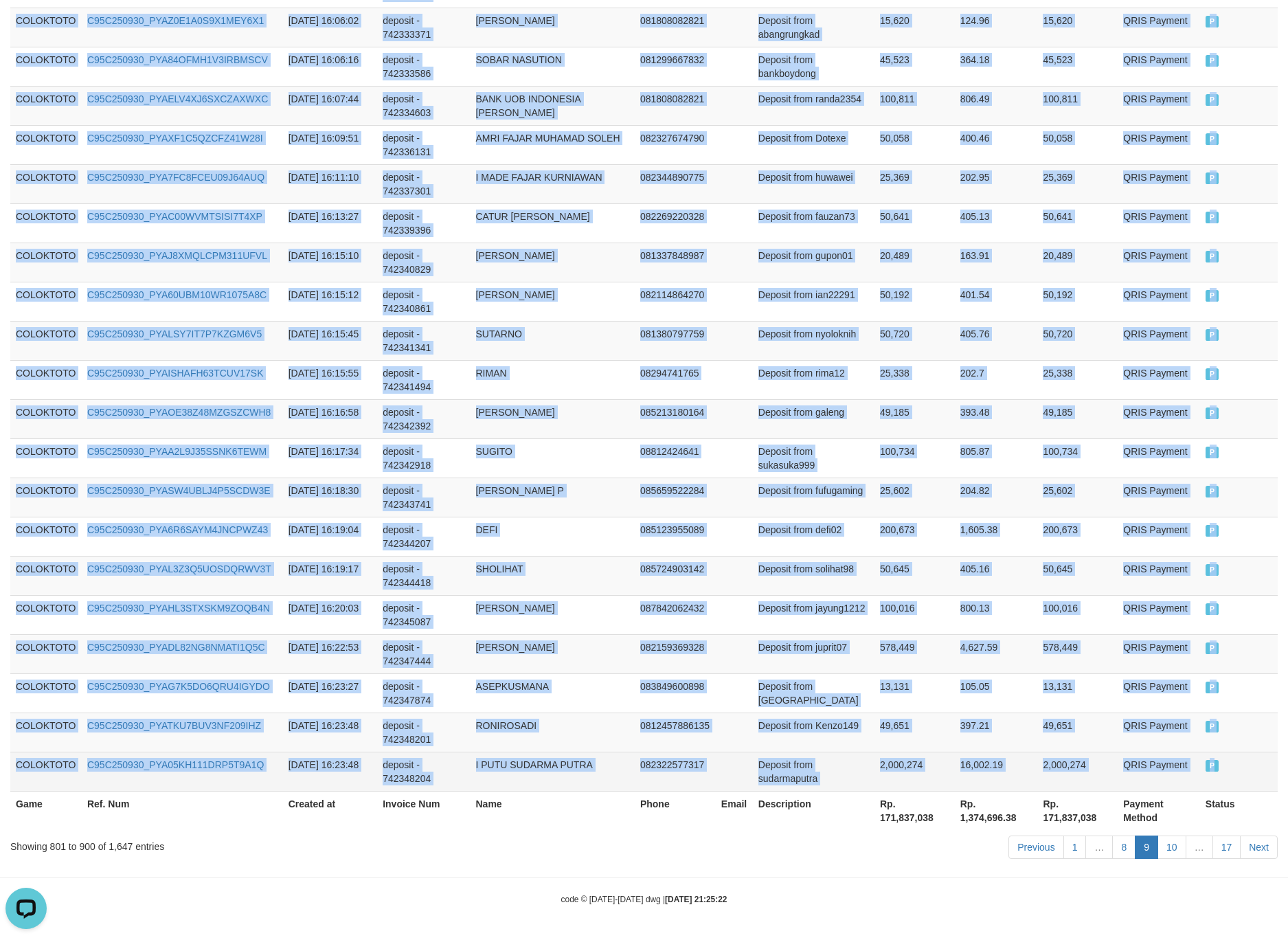
drag, startPoint x: 27, startPoint y: 157, endPoint x: 1243, endPoint y: 773, distance: 1363.1
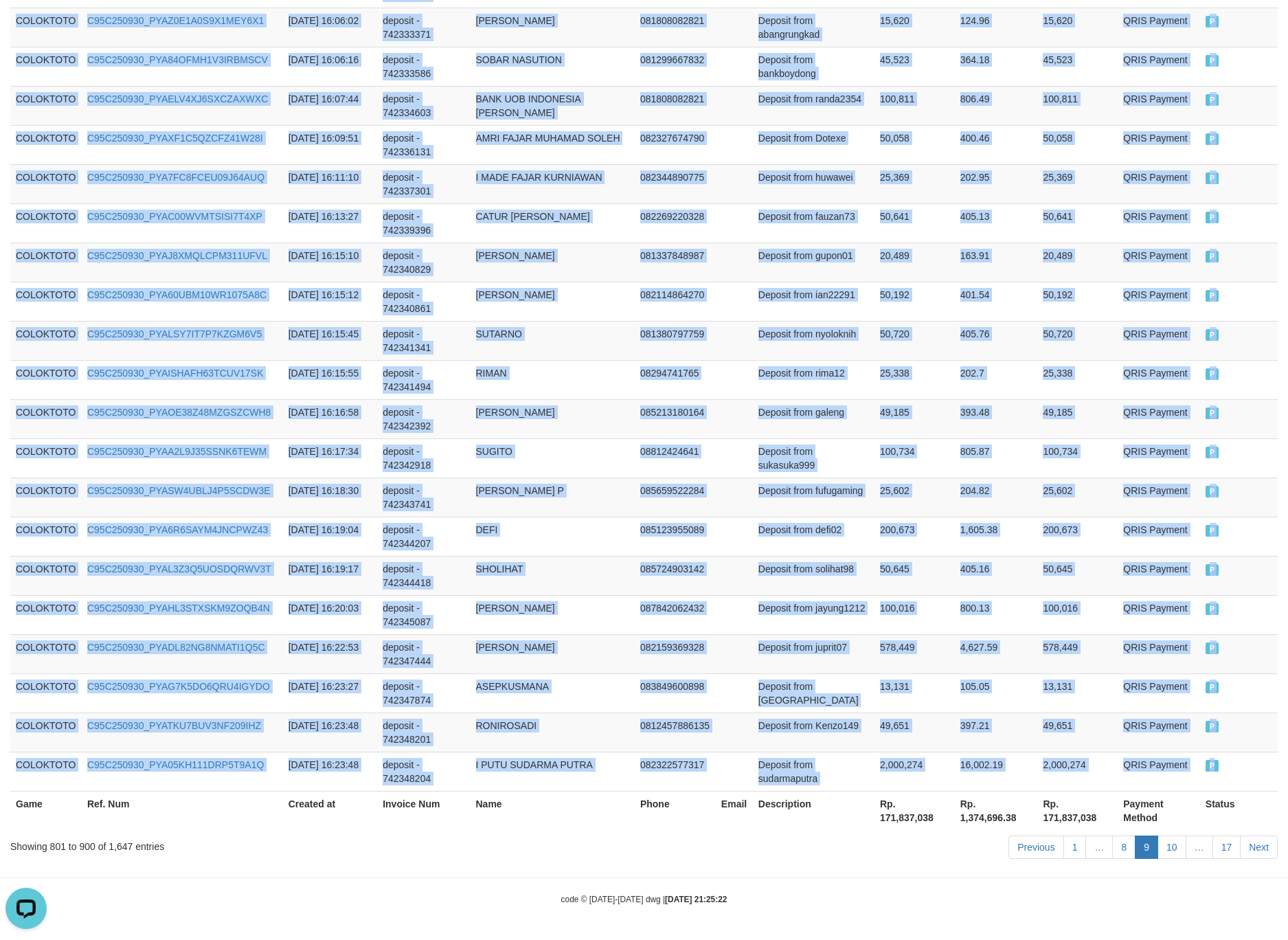
copy tbody "COLOKTOTO C95C250930_PYANNN646U3ONIG6HIH 2025-09-30 14:56:59 deposit - 74227824…"
drag, startPoint x: 850, startPoint y: 505, endPoint x: 889, endPoint y: 565, distance: 71.6
click at [850, 505] on td "Deposit from fufugaming" at bounding box center [814, 496] width 122 height 39
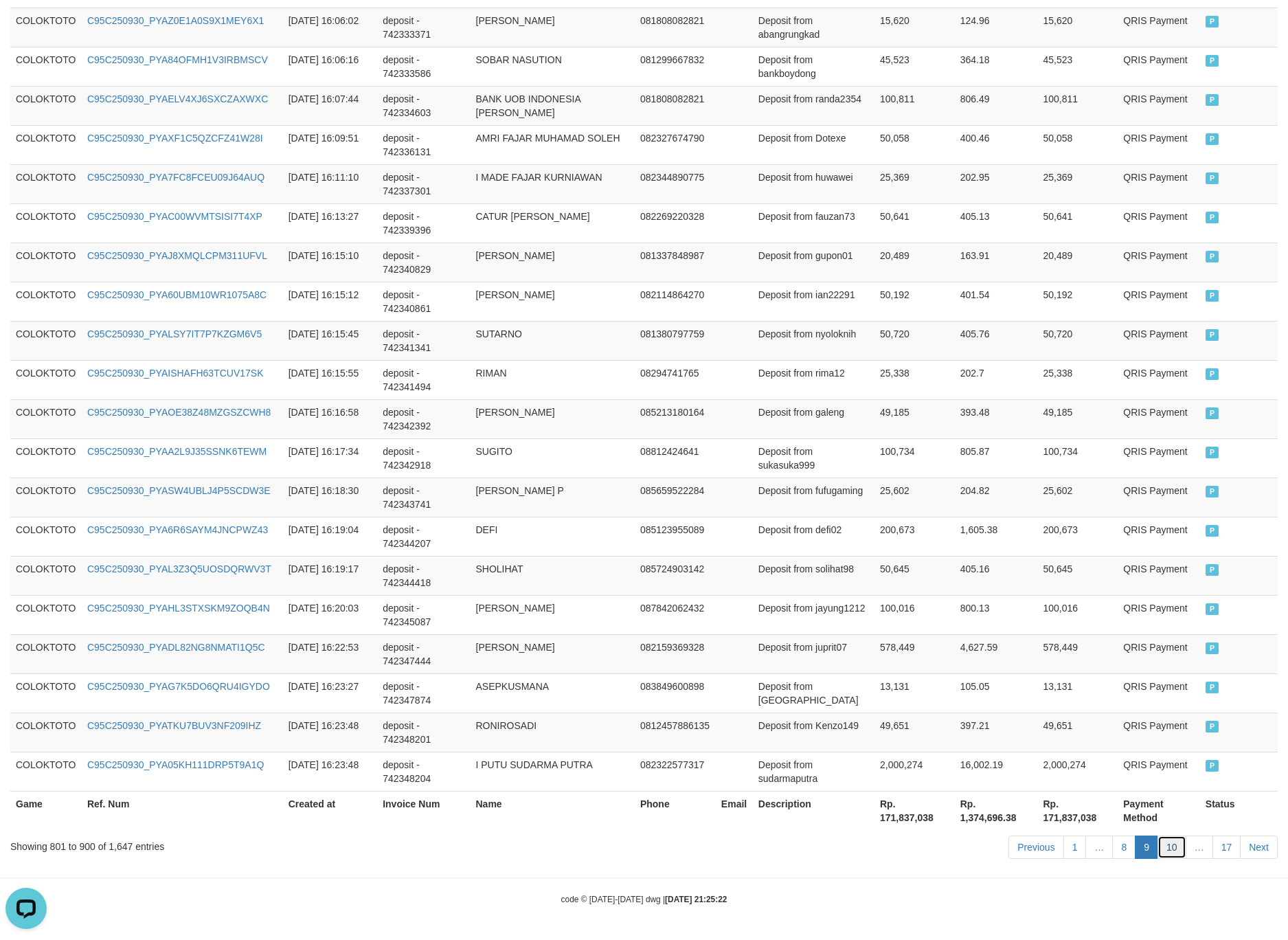
click at [1176, 843] on link "10" at bounding box center [1172, 846] width 29 height 23
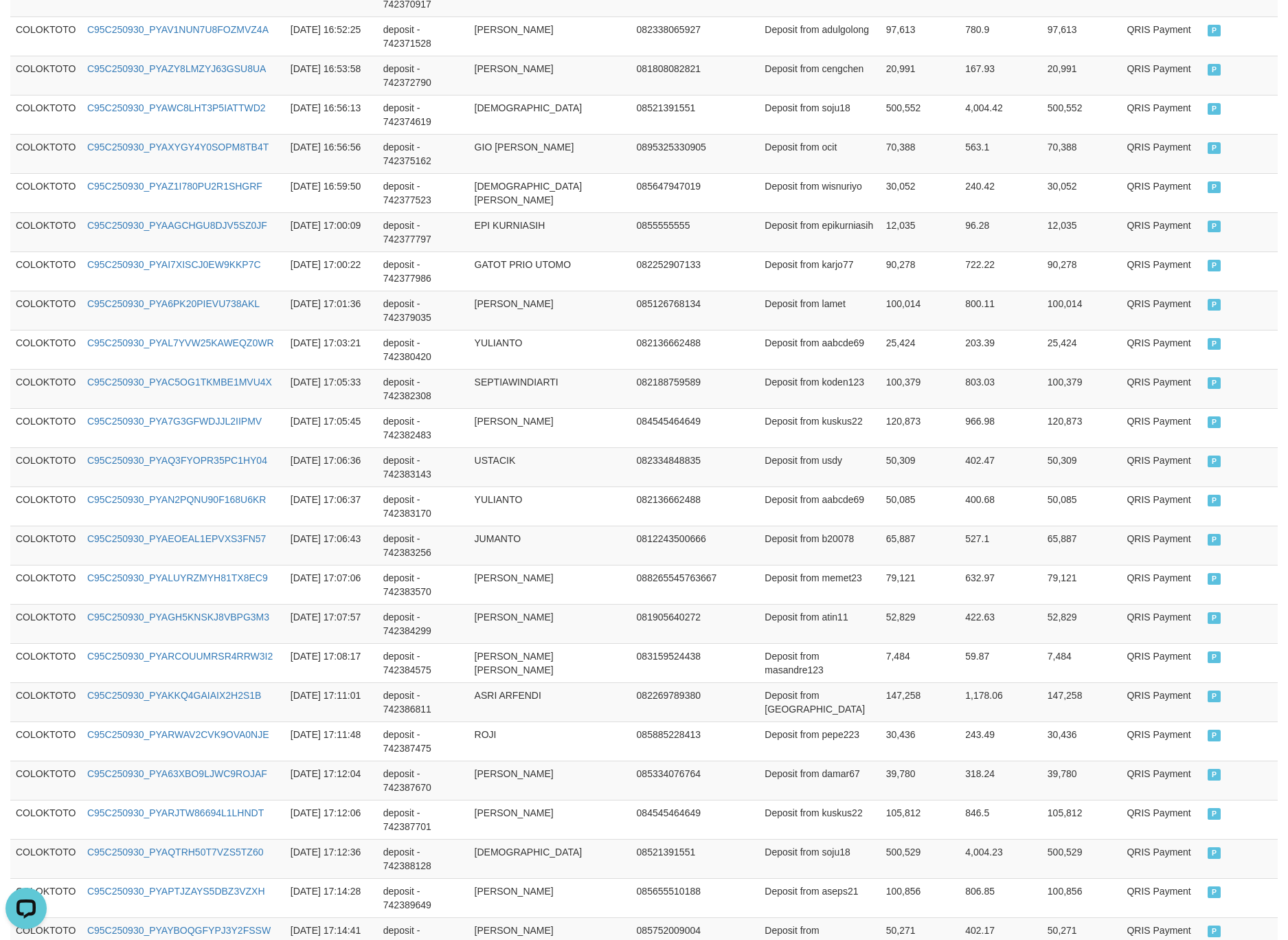
scroll to position [398, 0]
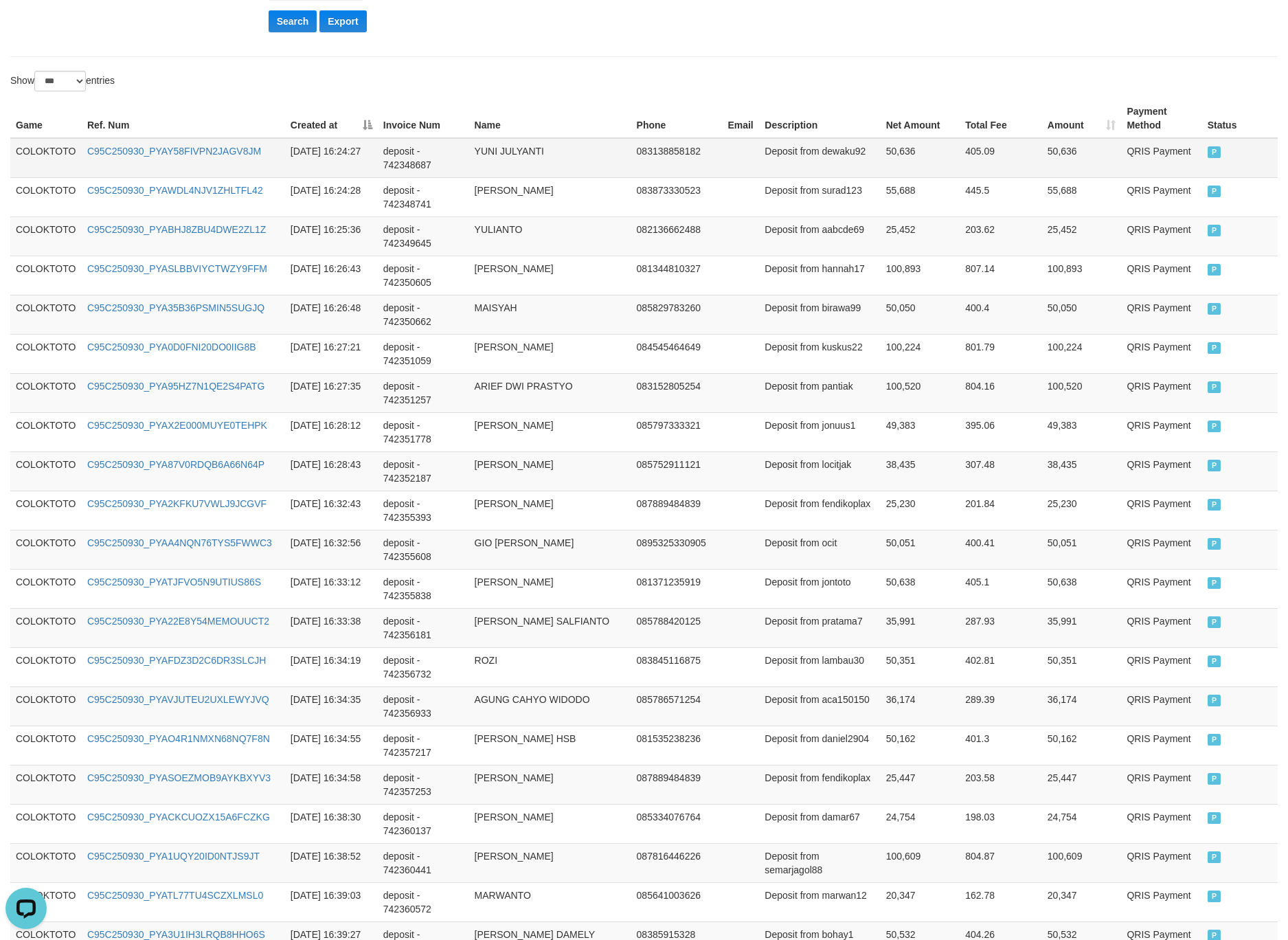
click at [54, 163] on td "COLOKTOTO" at bounding box center [46, 158] width 71 height 40
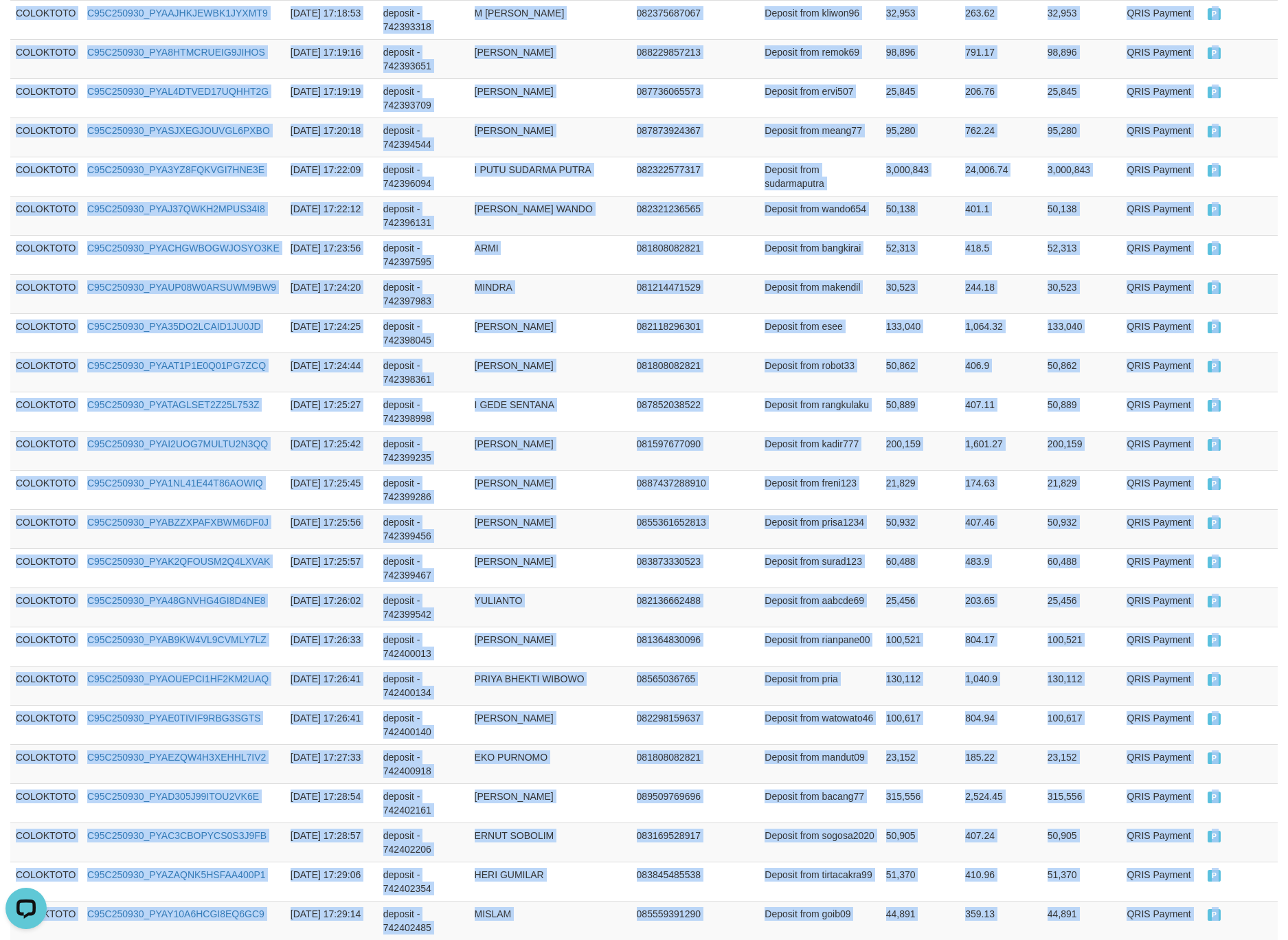
scroll to position [3695, 0]
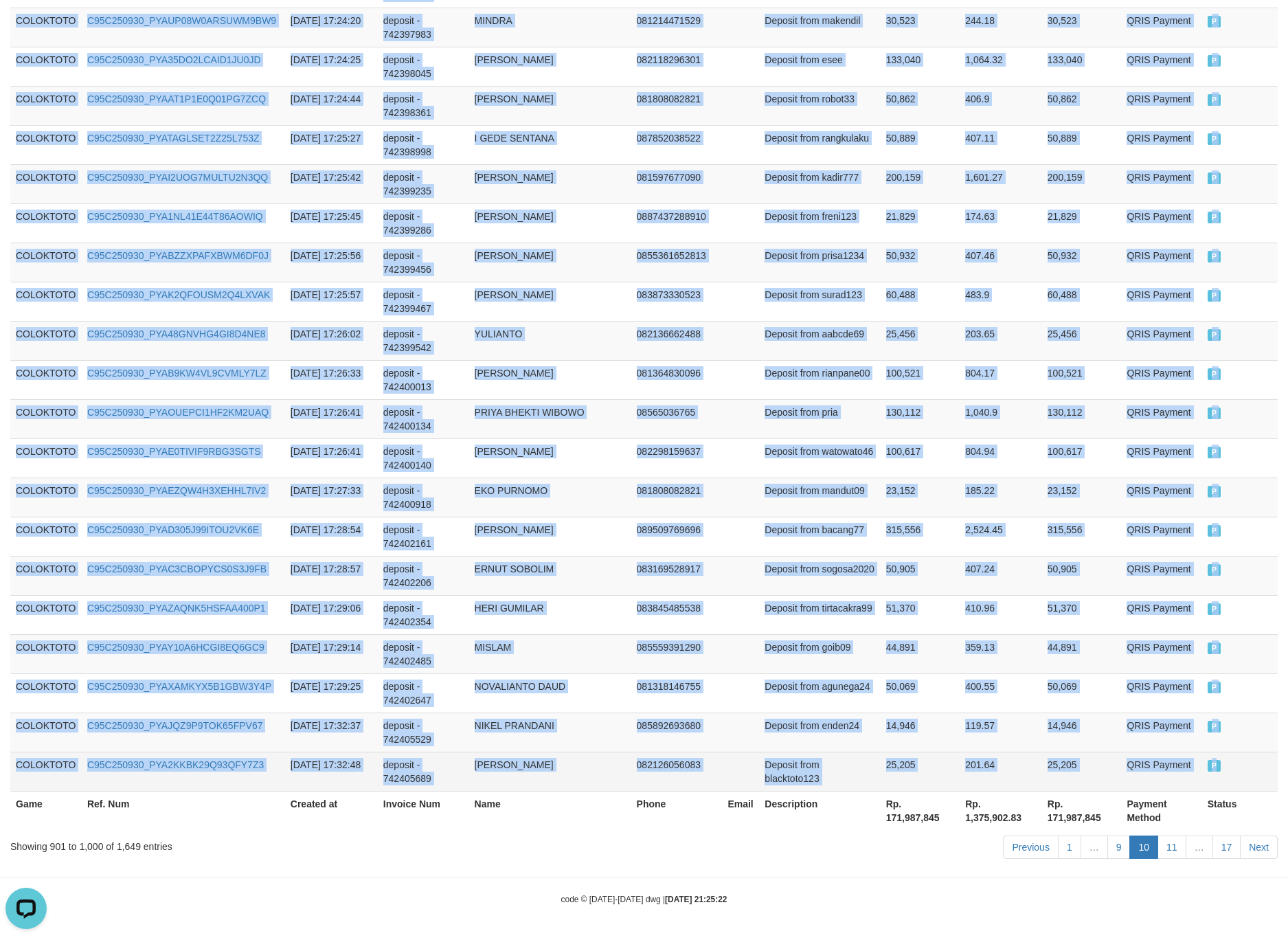
drag, startPoint x: 56, startPoint y: 168, endPoint x: 1258, endPoint y: 774, distance: 1346.1
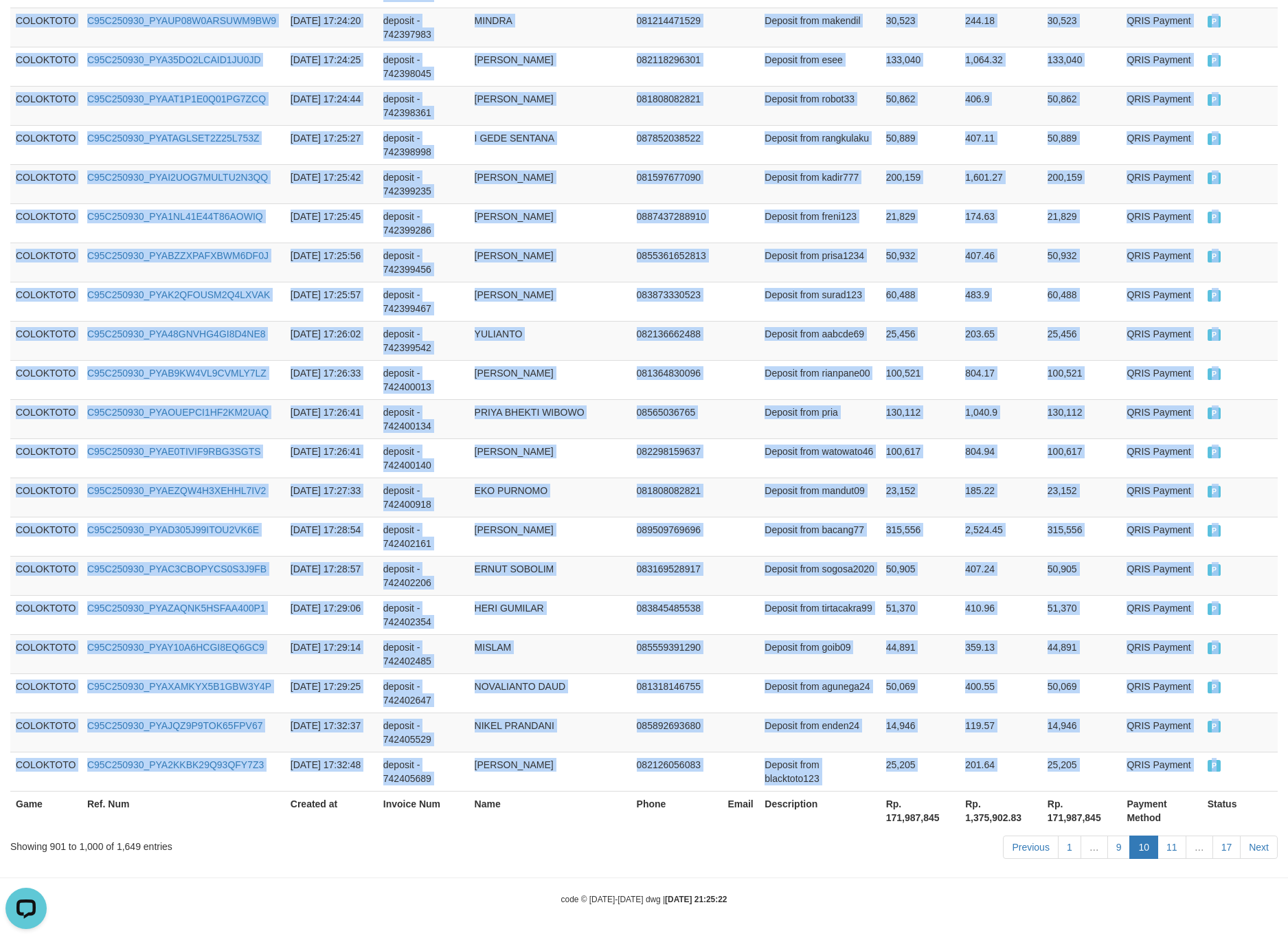
copy tbody "COLOKTOTO C95C250930_PYAY58FIVPN2JAGV8JM 2025-09-30 16:24:27 deposit - 74234868…"
drag, startPoint x: 786, startPoint y: 425, endPoint x: 928, endPoint y: 531, distance: 177.2
click at [789, 427] on td "Deposit from pria" at bounding box center [820, 418] width 121 height 39
click at [1159, 837] on link "11" at bounding box center [1172, 846] width 29 height 23
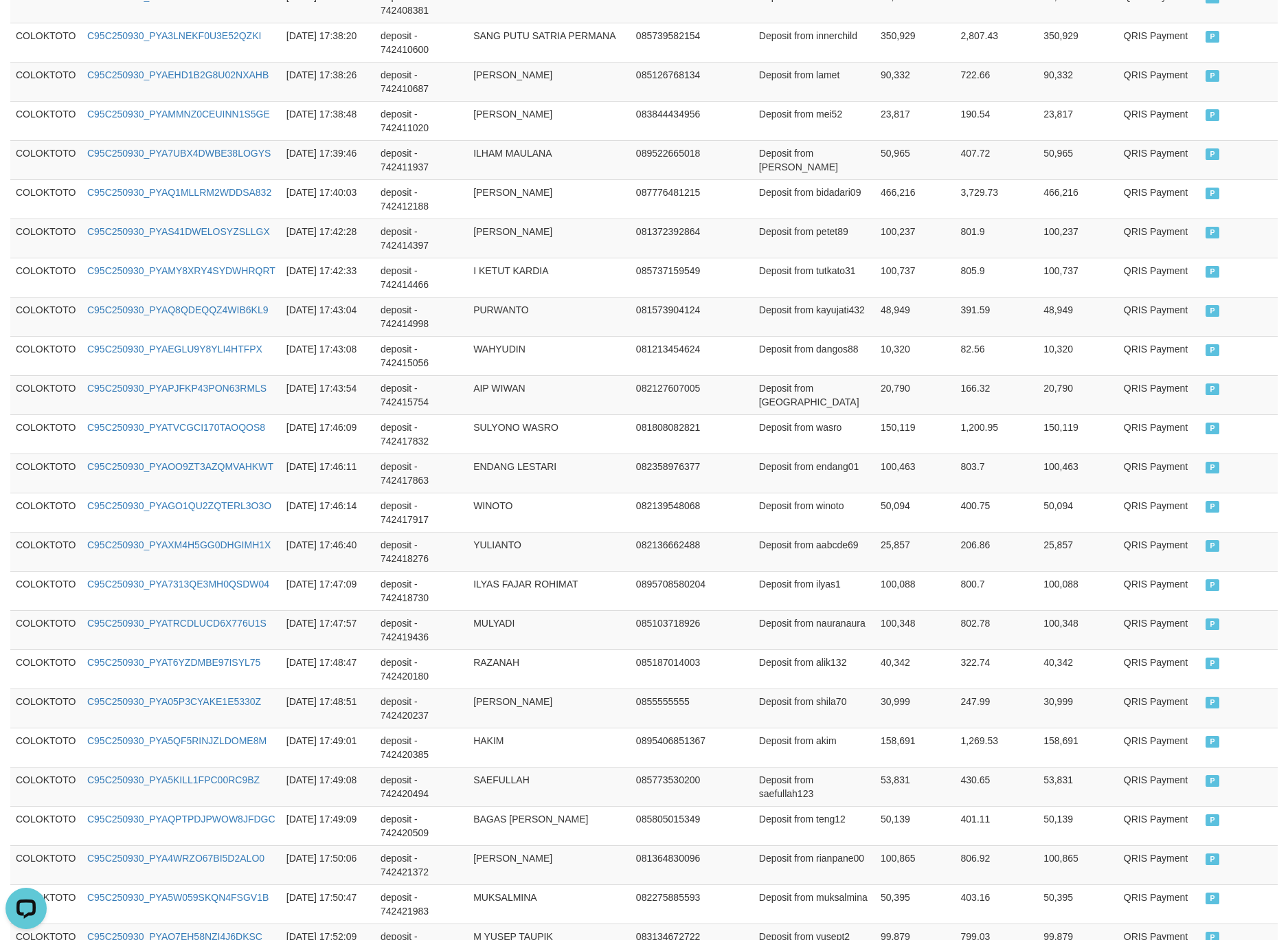
scroll to position [123, 0]
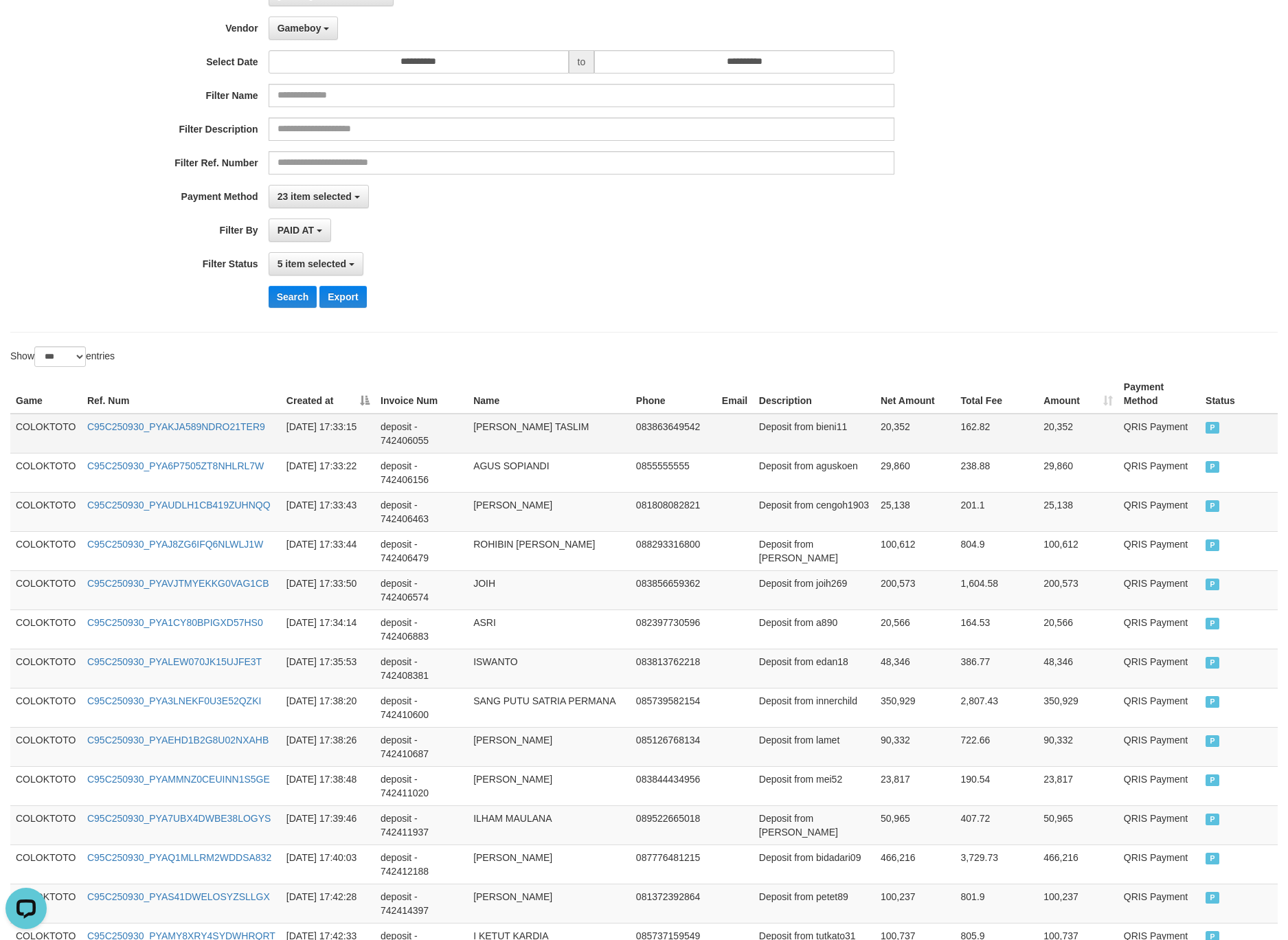
click at [65, 427] on td "COLOKTOTO" at bounding box center [46, 434] width 71 height 40
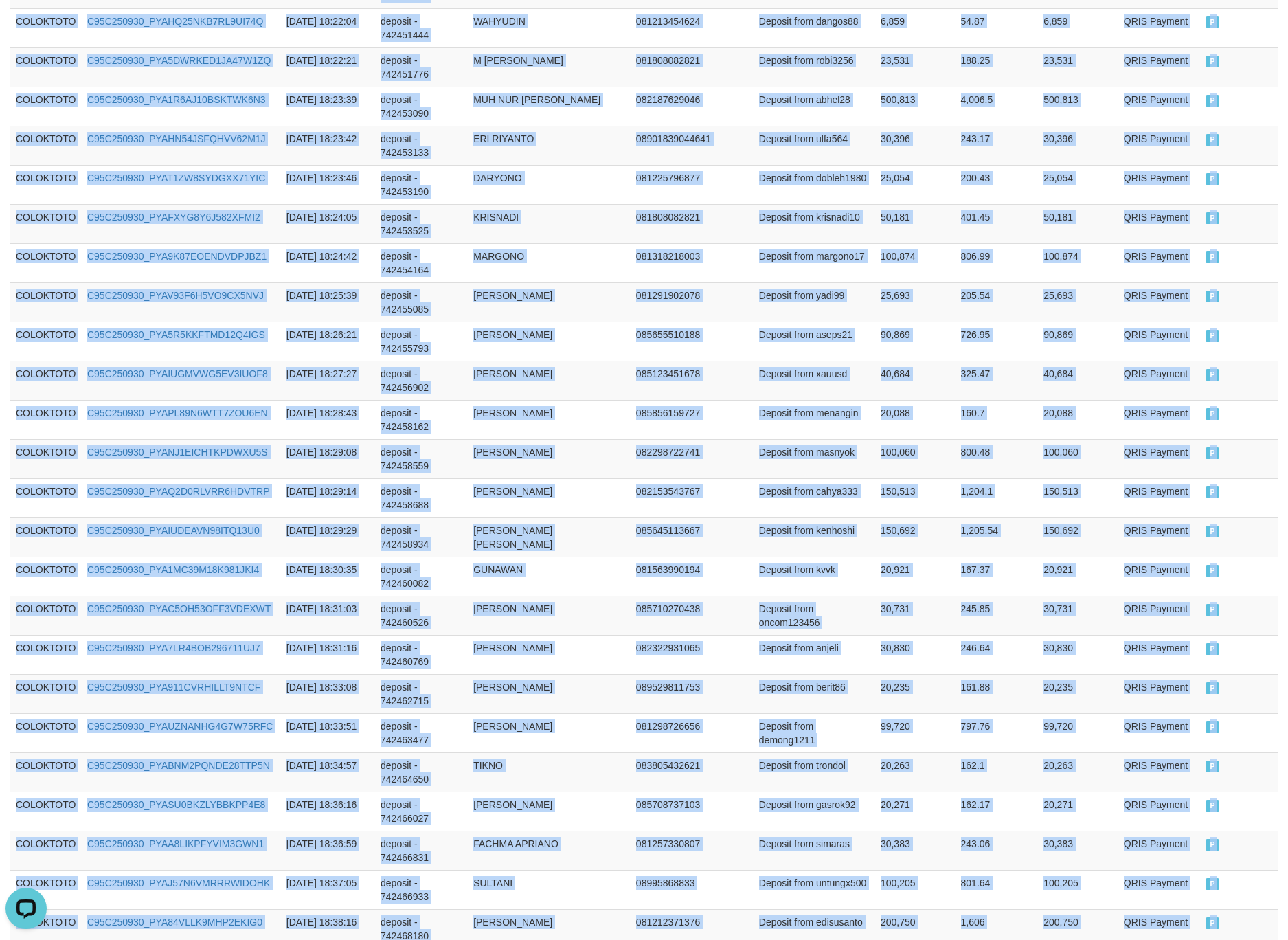
scroll to position [3695, 0]
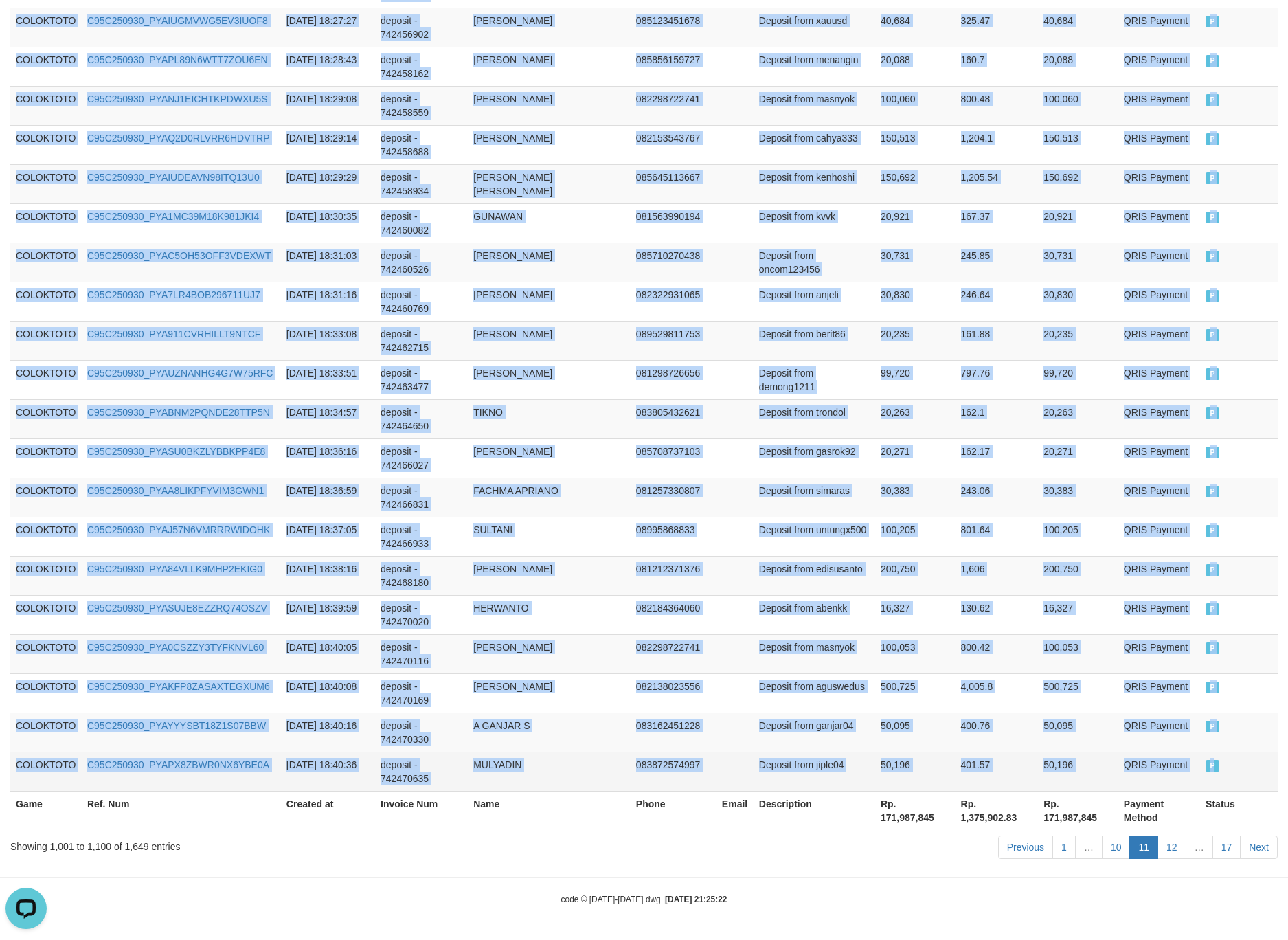
drag, startPoint x: 65, startPoint y: 427, endPoint x: 1216, endPoint y: 768, distance: 1200.5
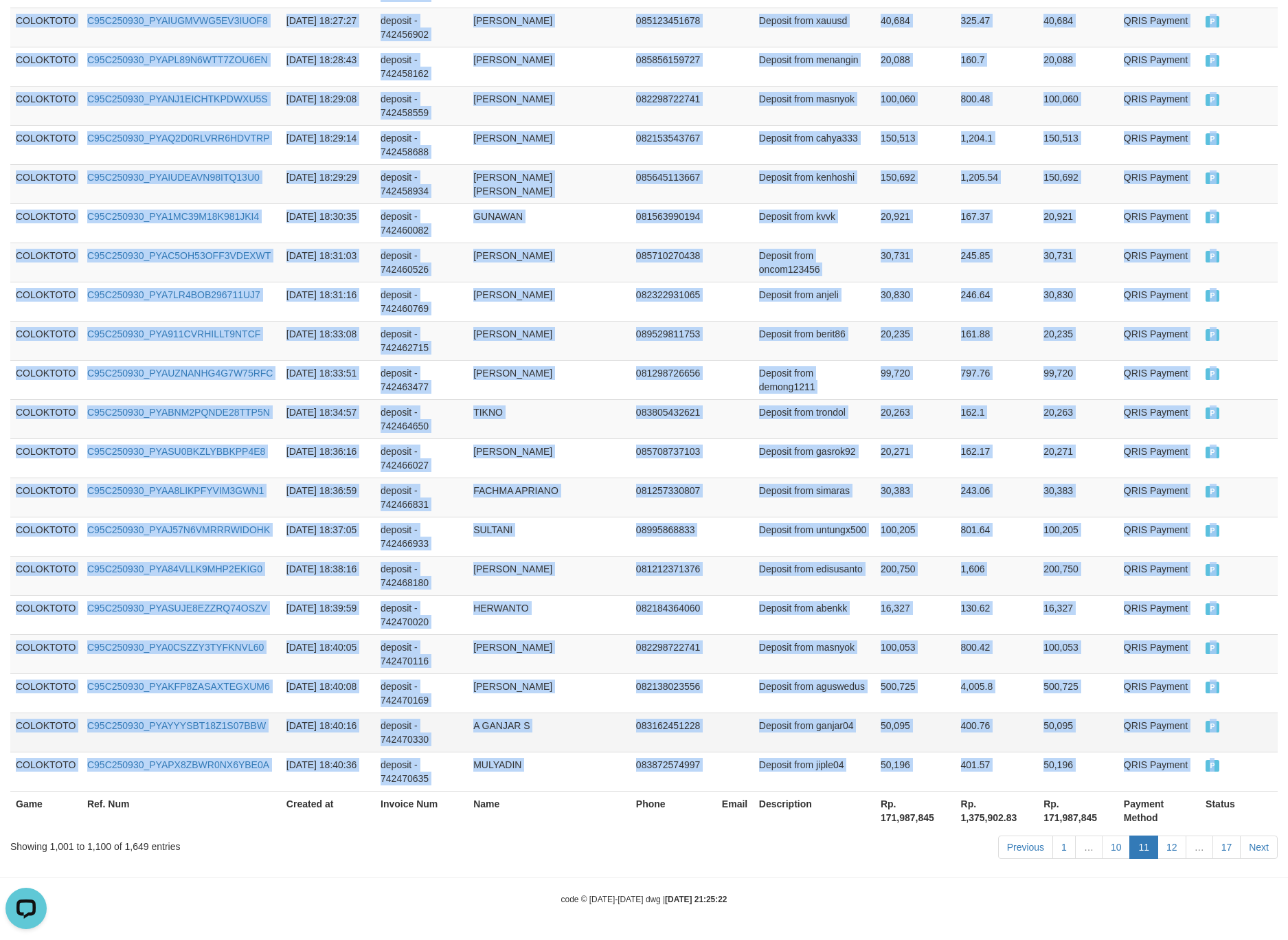
copy tbody "COLOKTOTO C95C250930_PYAKJA589NDRO21TER9 2025-09-30 17:33:15 deposit - 74240605…"
click at [944, 477] on td "30,383" at bounding box center [916, 496] width 80 height 39
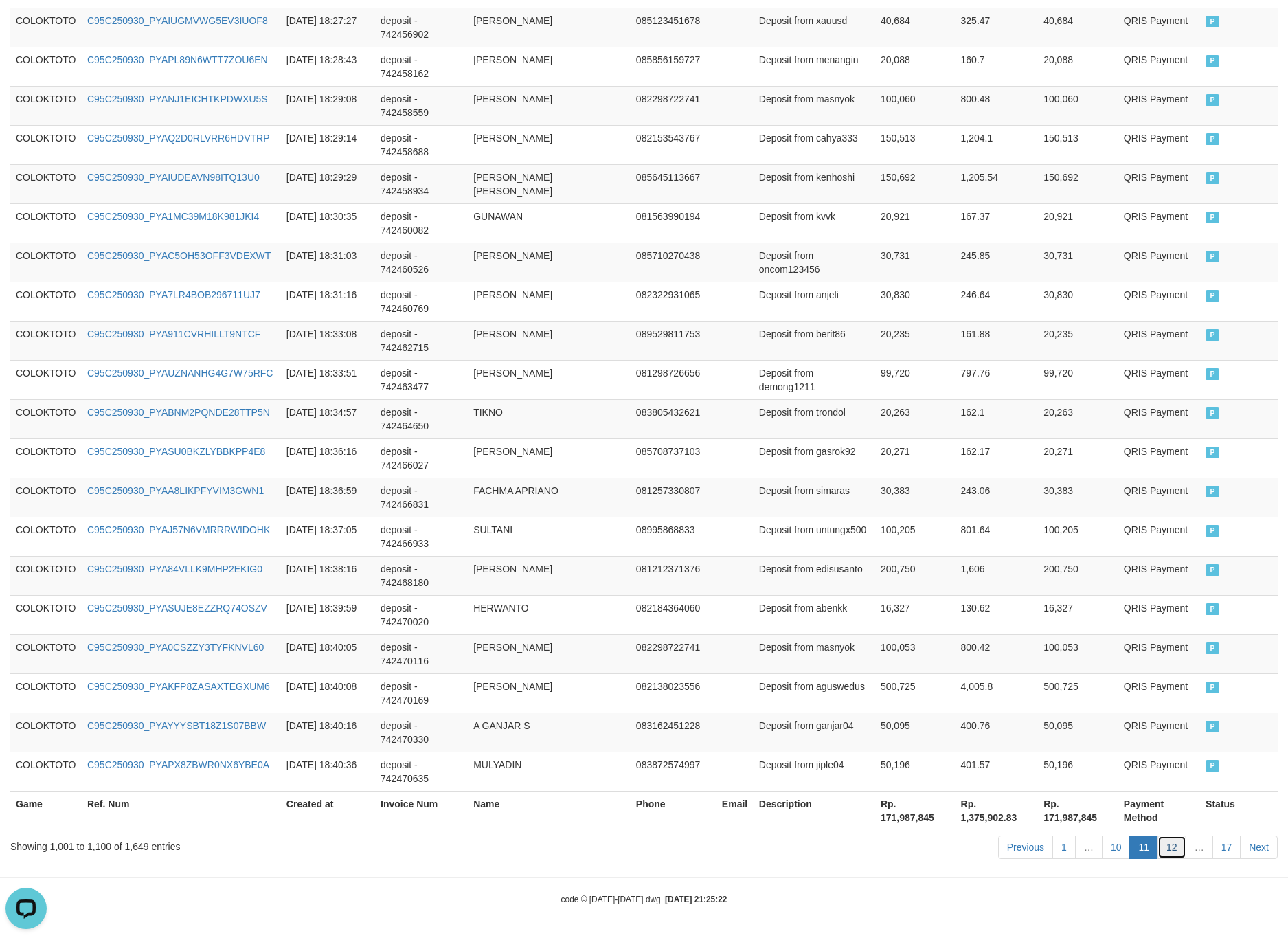
click at [1168, 850] on link "12" at bounding box center [1172, 846] width 29 height 23
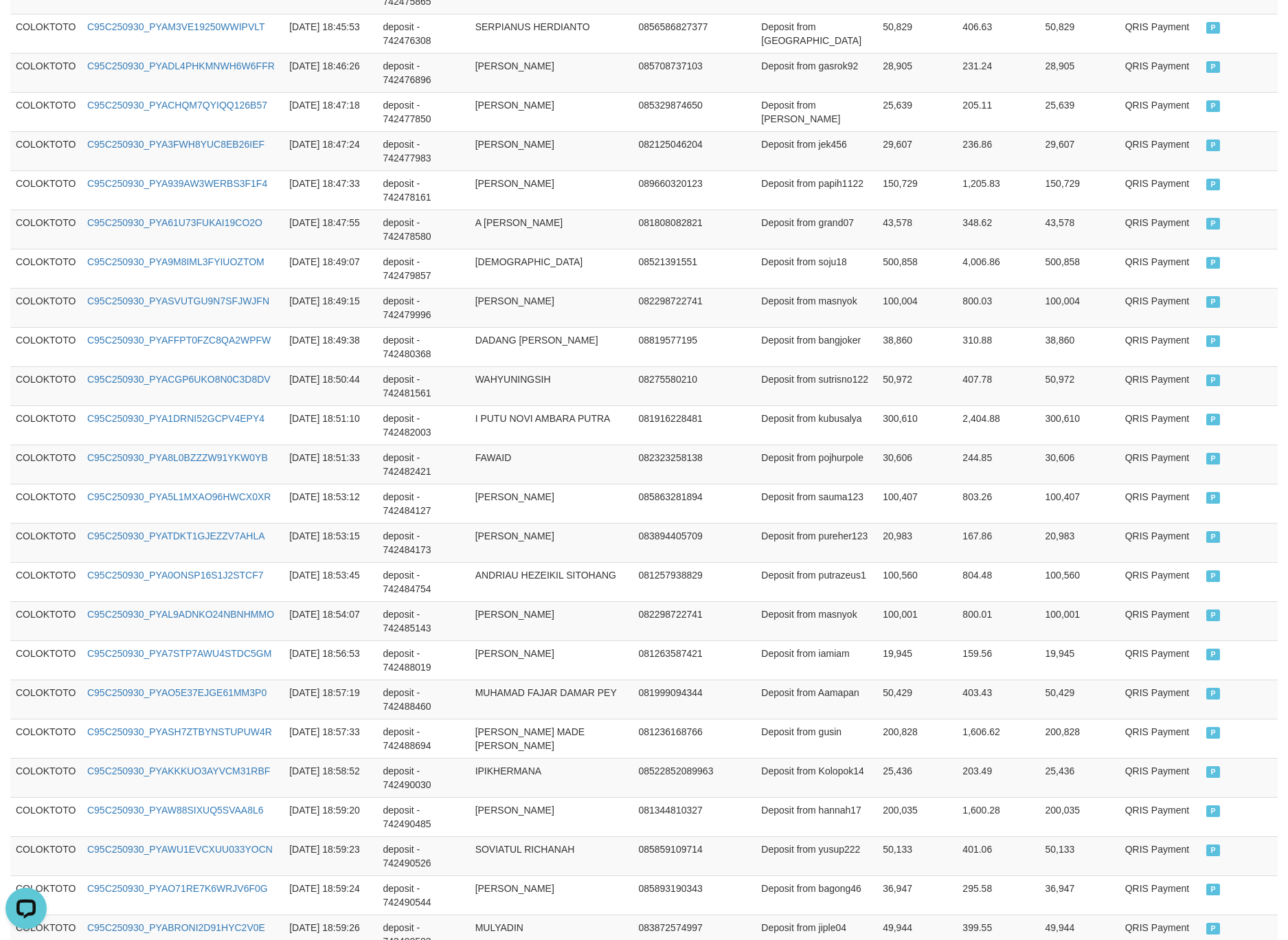
scroll to position [398, 0]
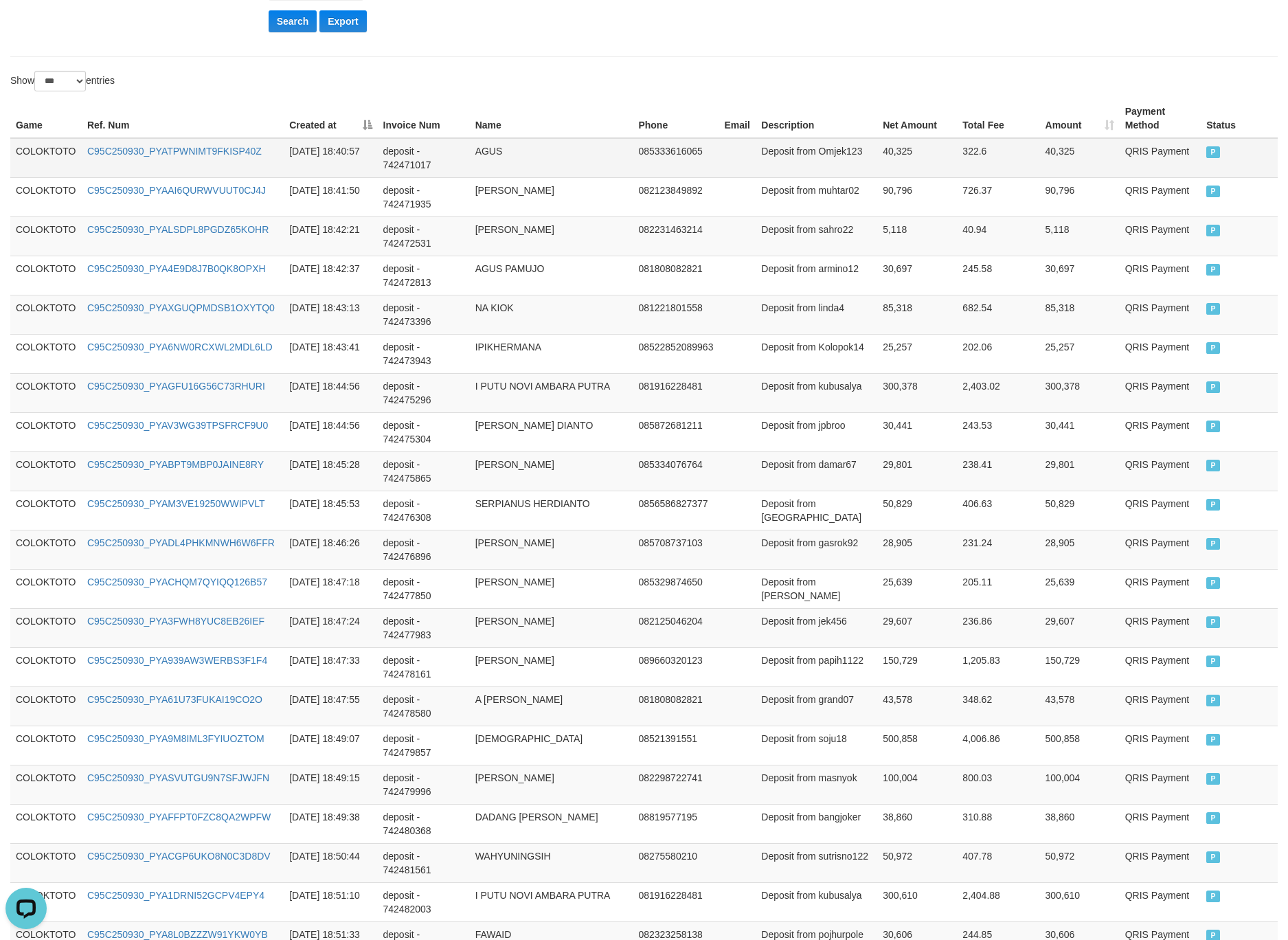
click at [45, 159] on td "COLOKTOTO" at bounding box center [46, 158] width 71 height 40
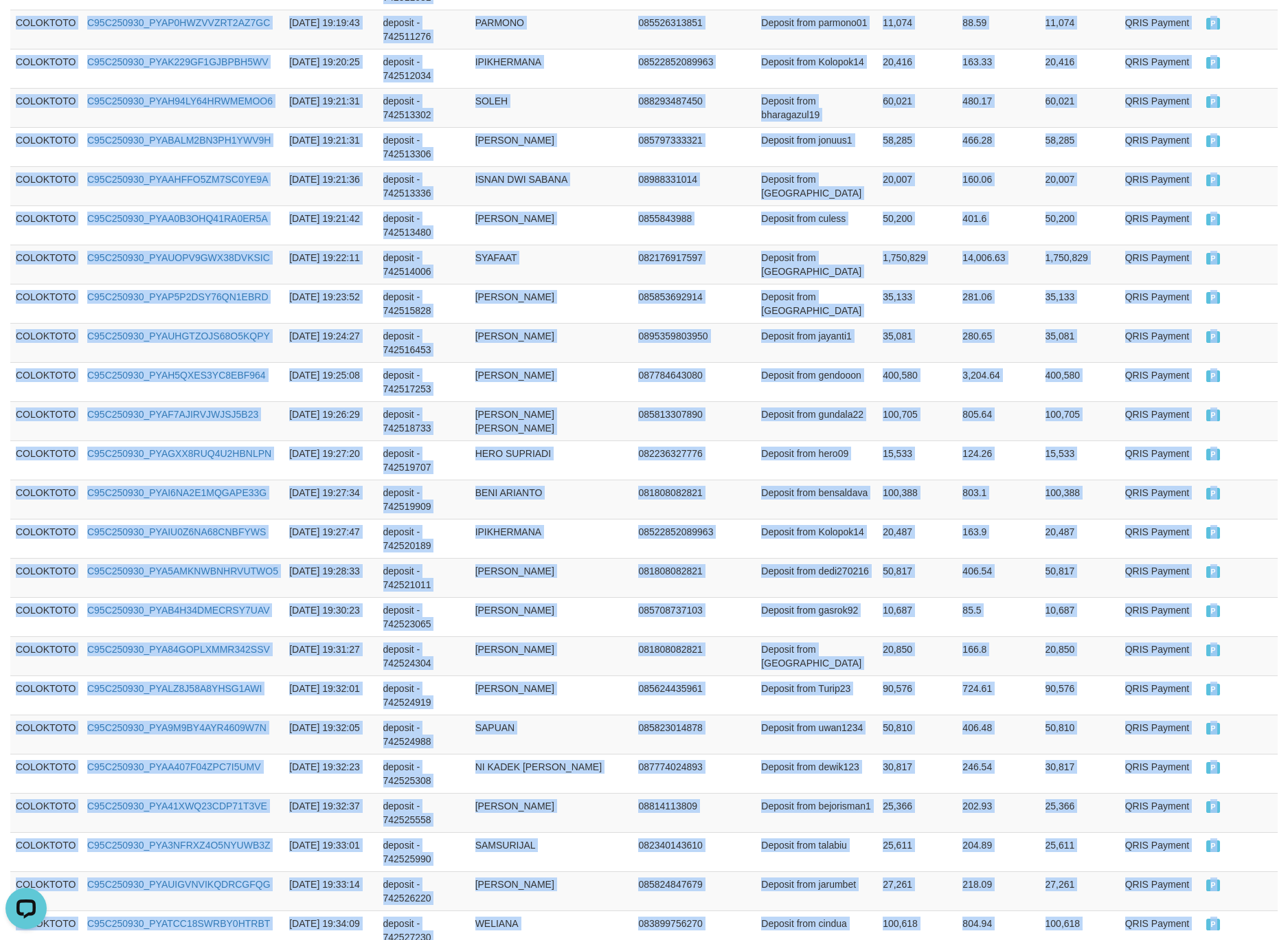
scroll to position [3695, 0]
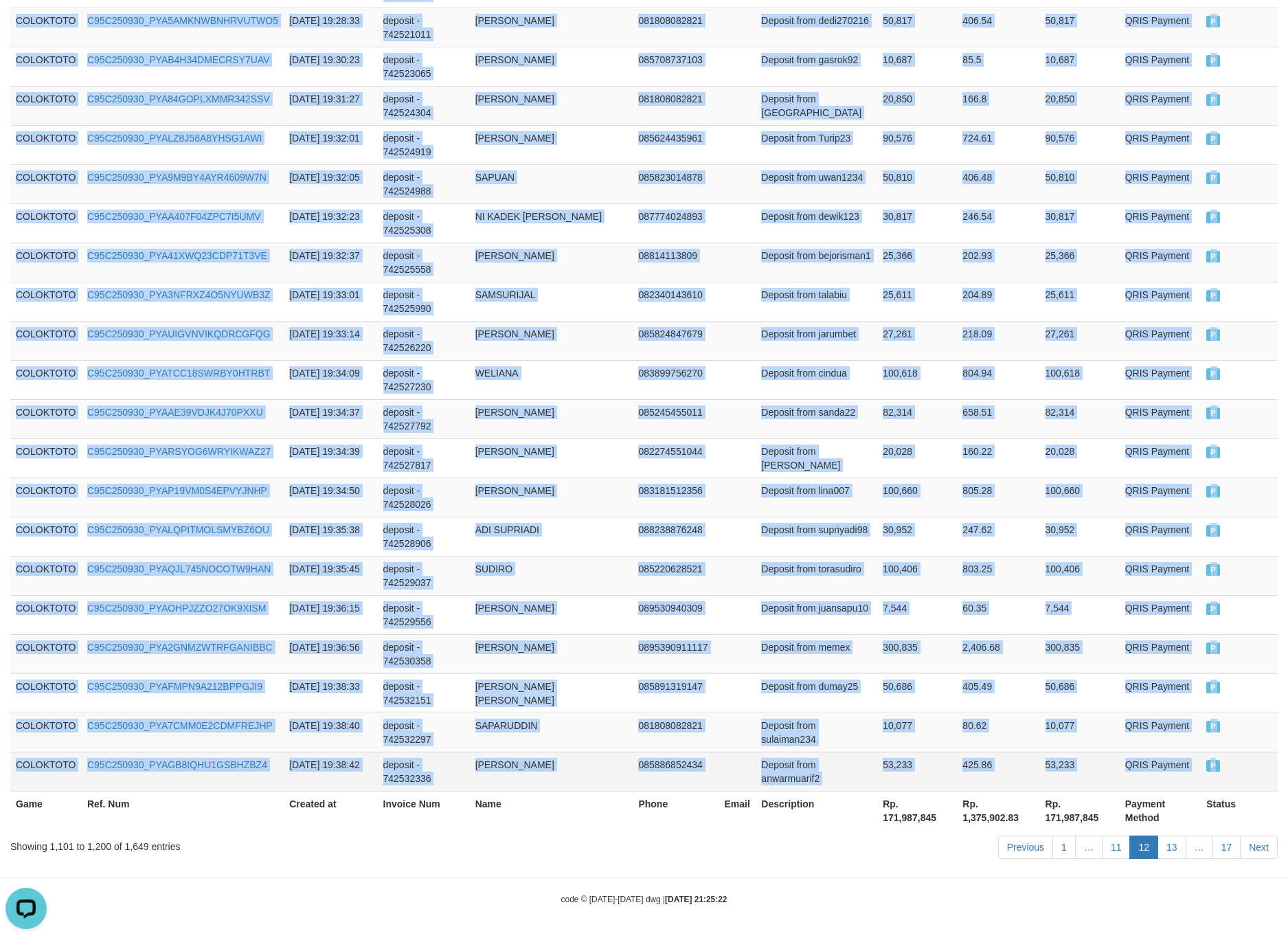
drag, startPoint x: 45, startPoint y: 159, endPoint x: 1226, endPoint y: 771, distance: 1330.2
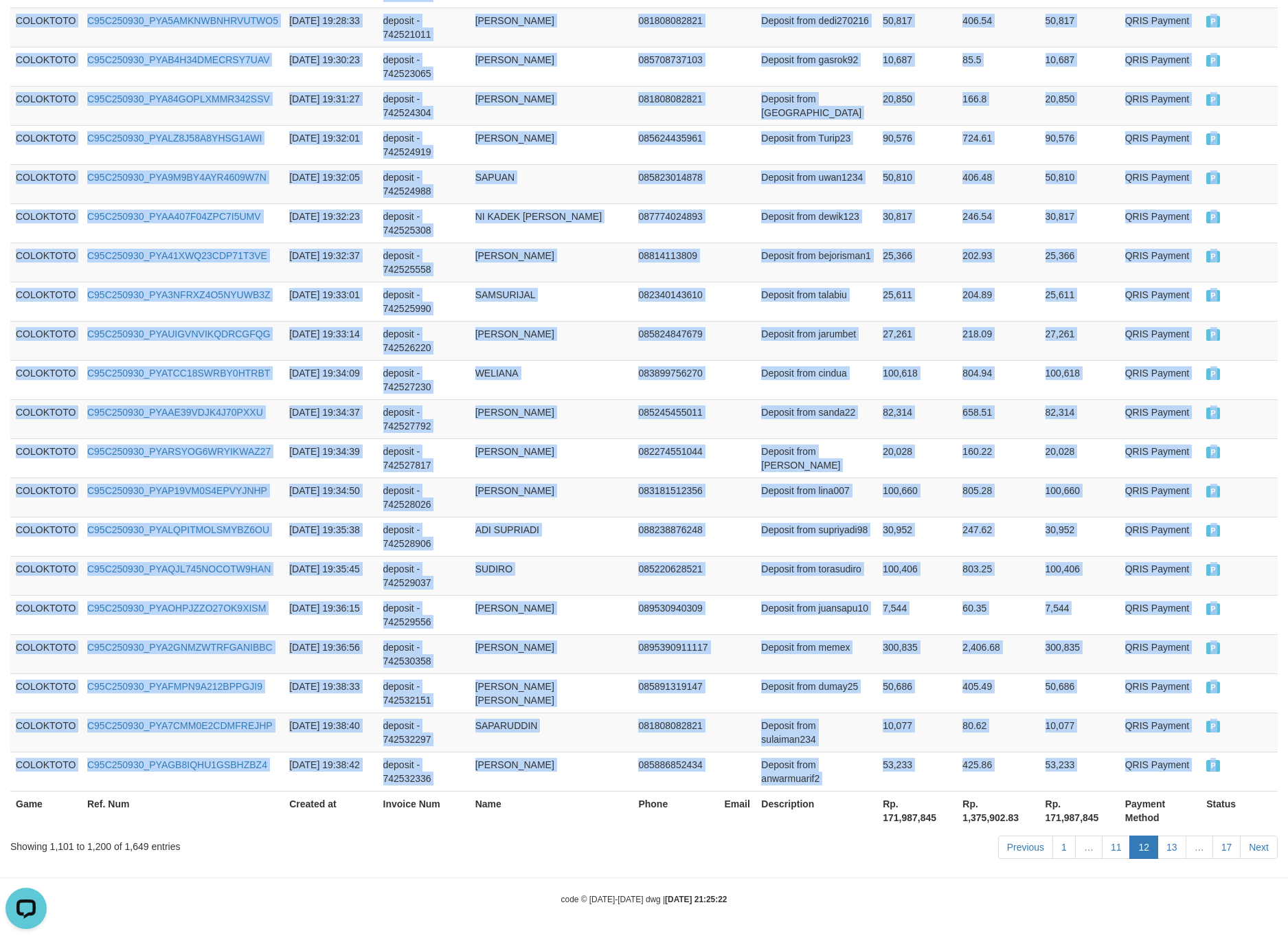
copy tbody "COLOKTOTO C95C250930_PYATPWNIMT9FKISP40Z 2025-09-30 18:40:57 deposit - 74247101…"
click at [1161, 846] on link "13" at bounding box center [1172, 846] width 29 height 23
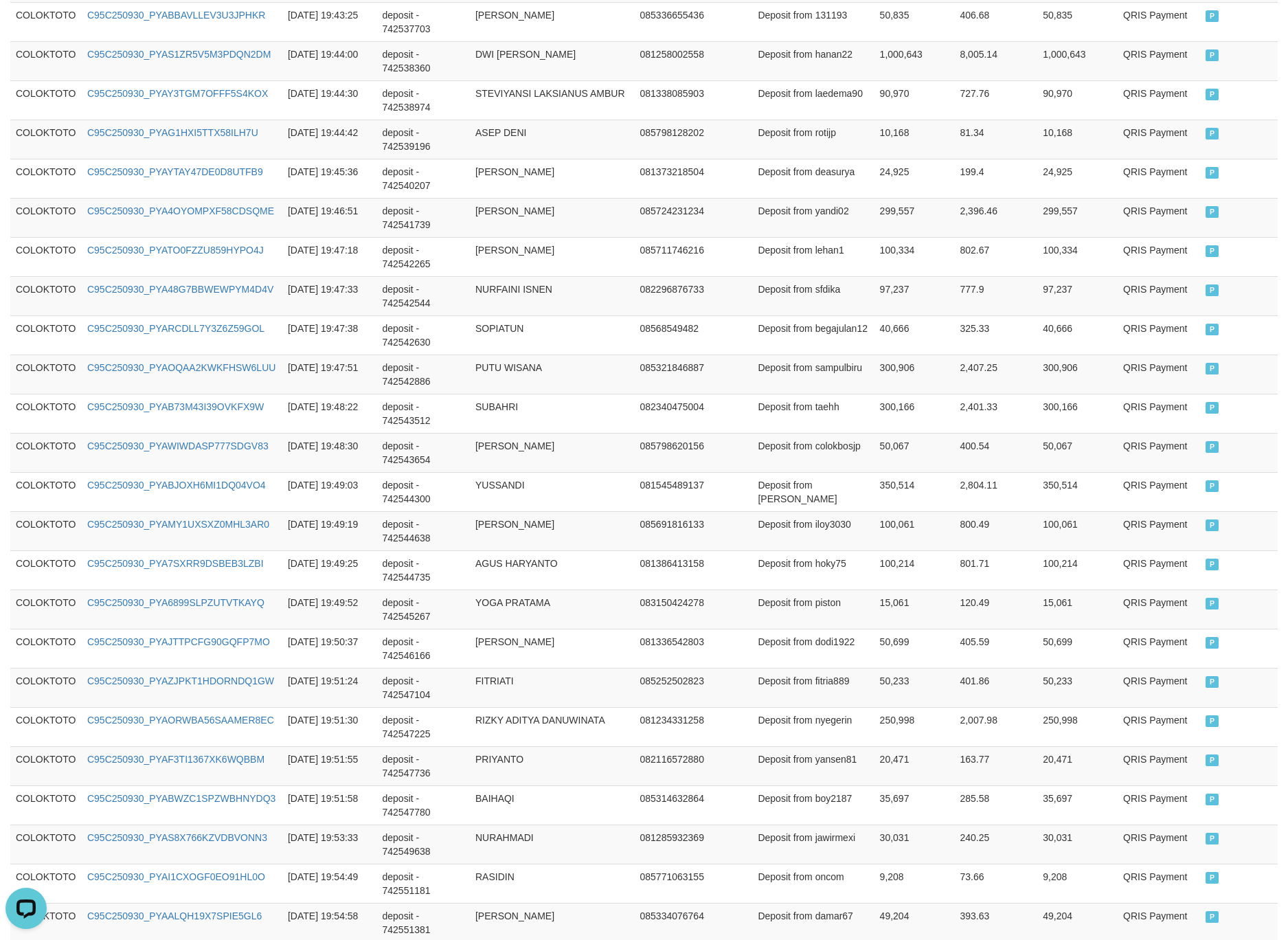
scroll to position [398, 0]
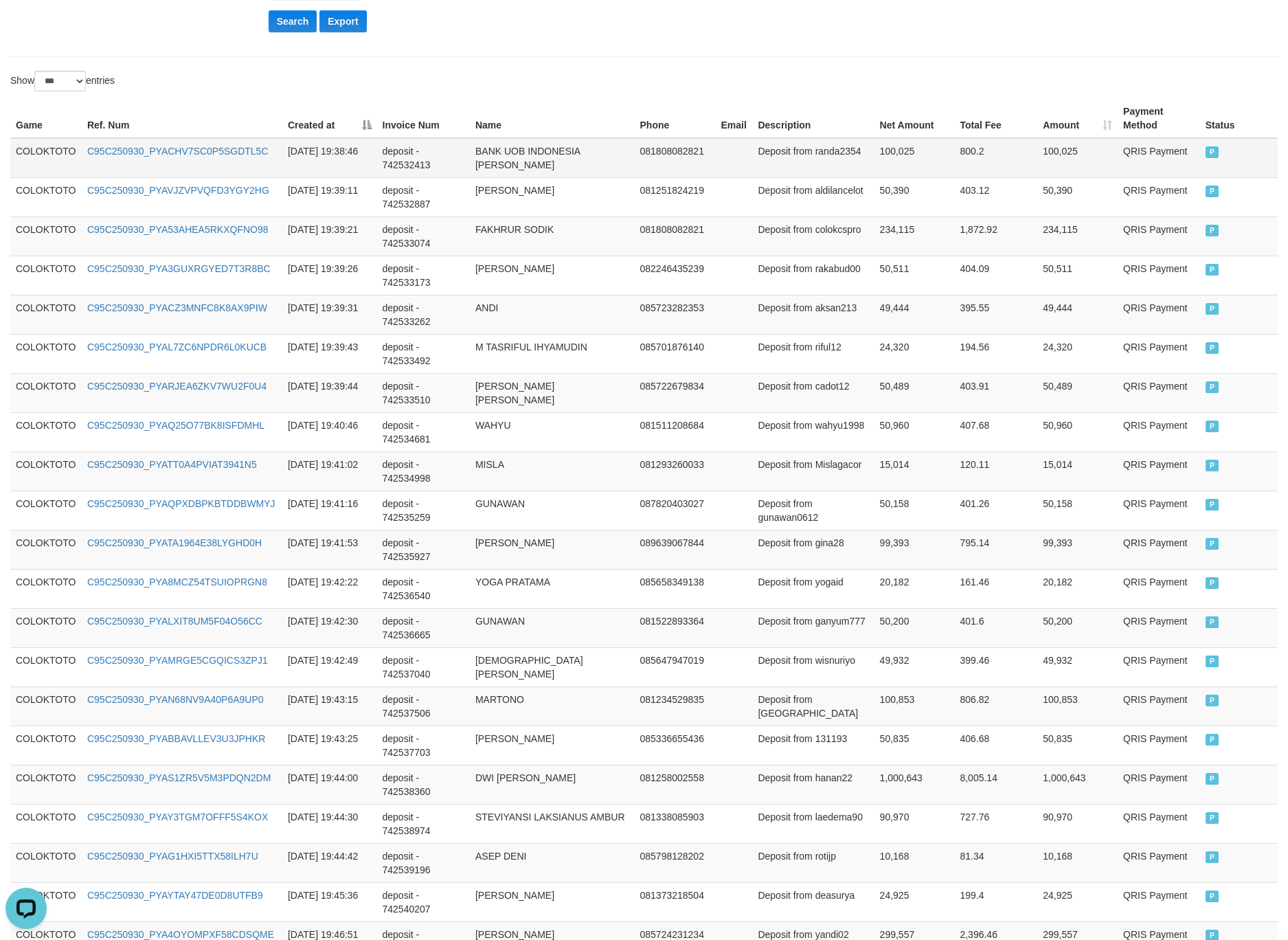
click at [48, 161] on td "COLOKTOTO" at bounding box center [46, 158] width 71 height 40
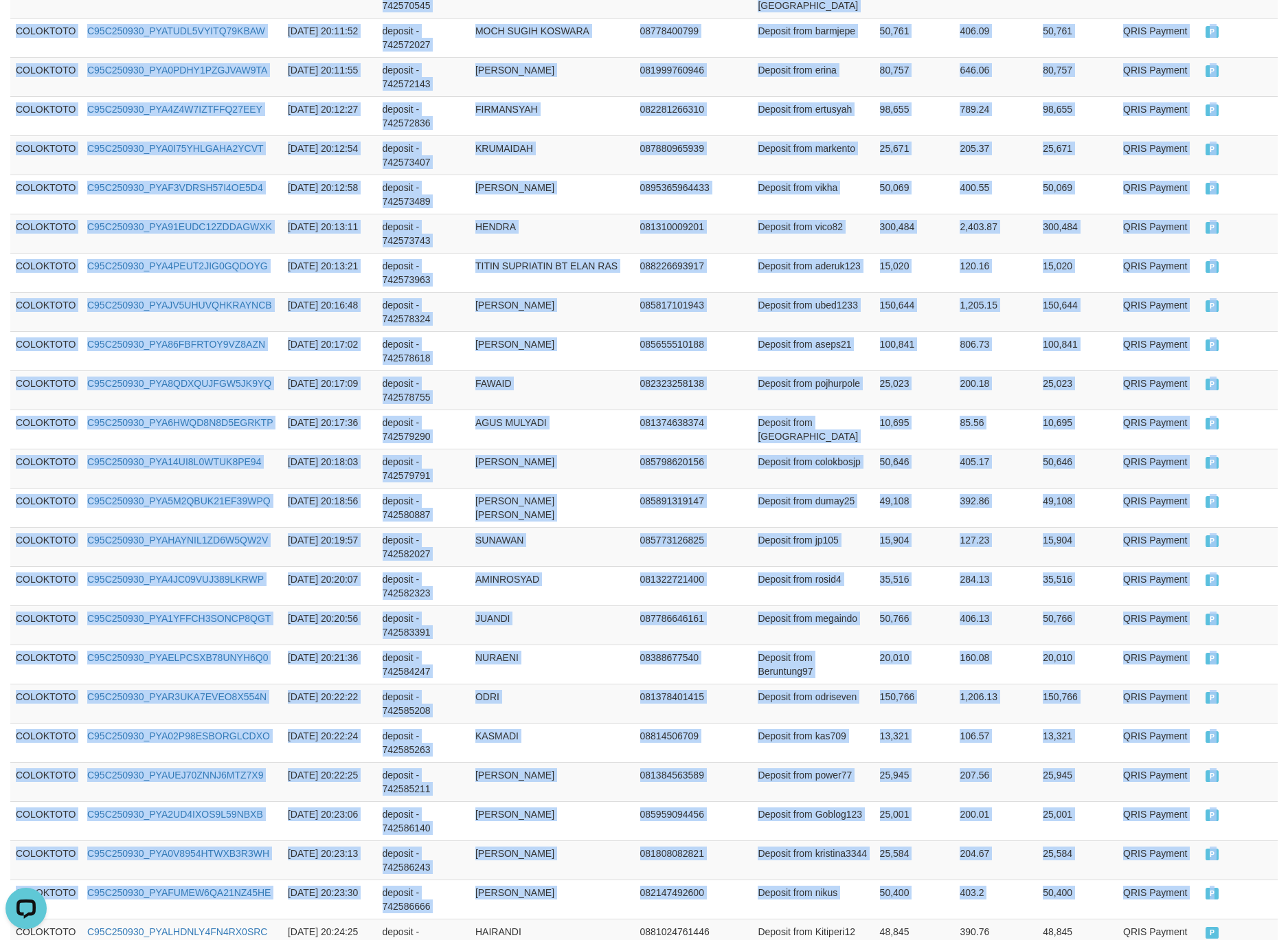
scroll to position [3695, 0]
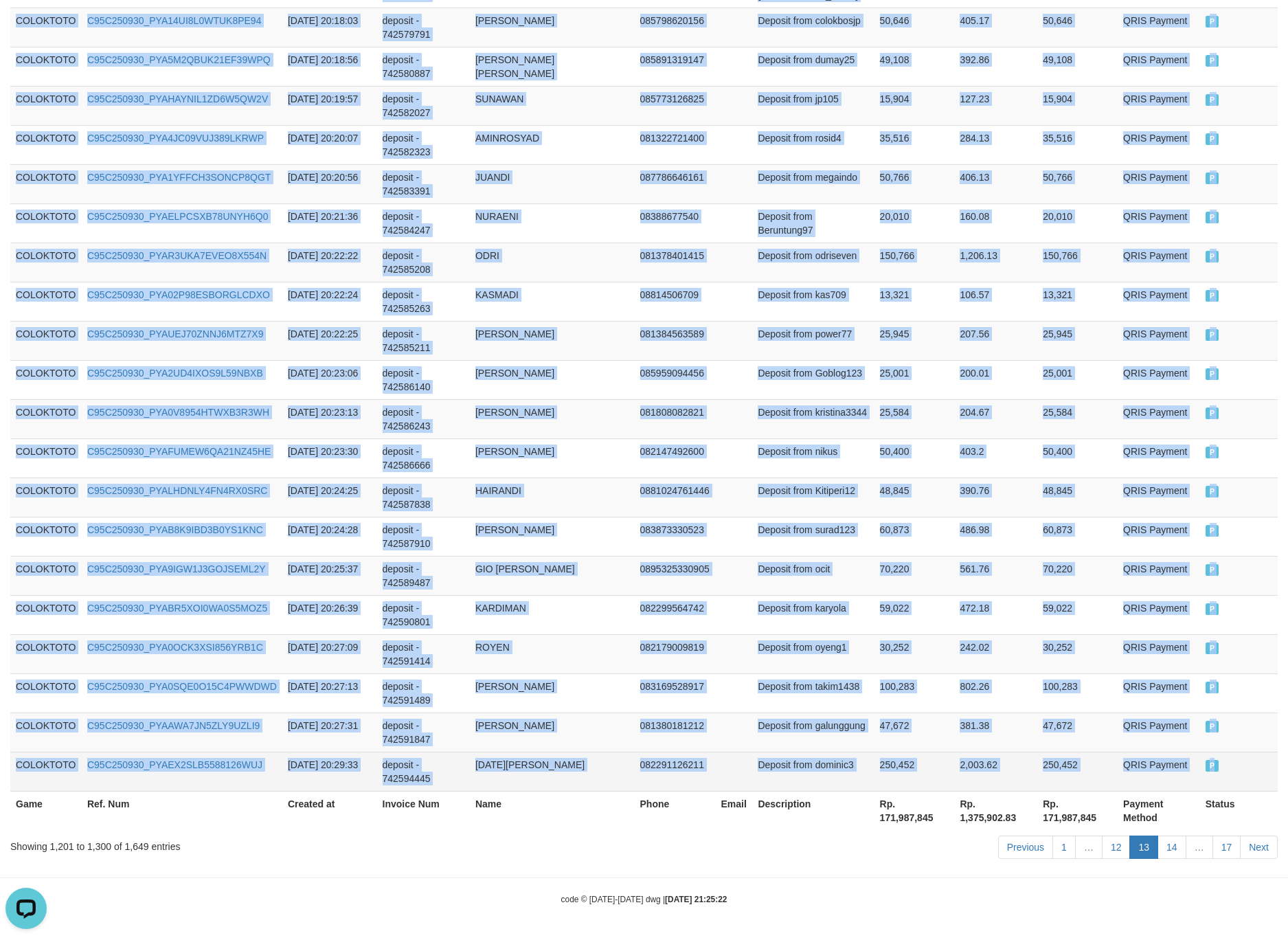
drag, startPoint x: 48, startPoint y: 161, endPoint x: 1256, endPoint y: 768, distance: 1351.9
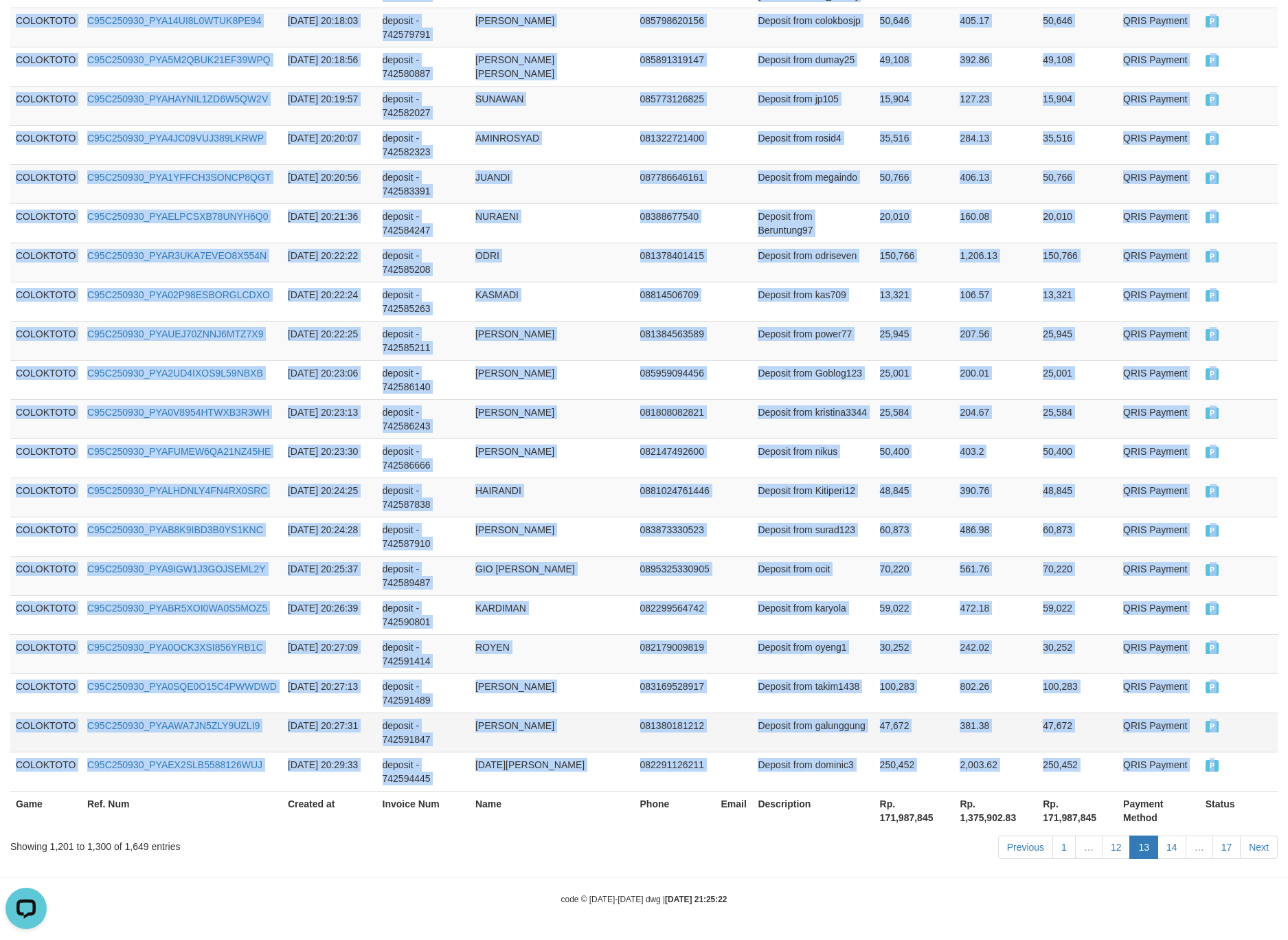
copy tbody "COLOKTOTO C95C250930_PYACHV7SC0P5SGDTL5C 2025-09-30 19:38:46 deposit - 74253241…"
click at [833, 477] on td "Deposit from Kitiperi12" at bounding box center [813, 496] width 122 height 39
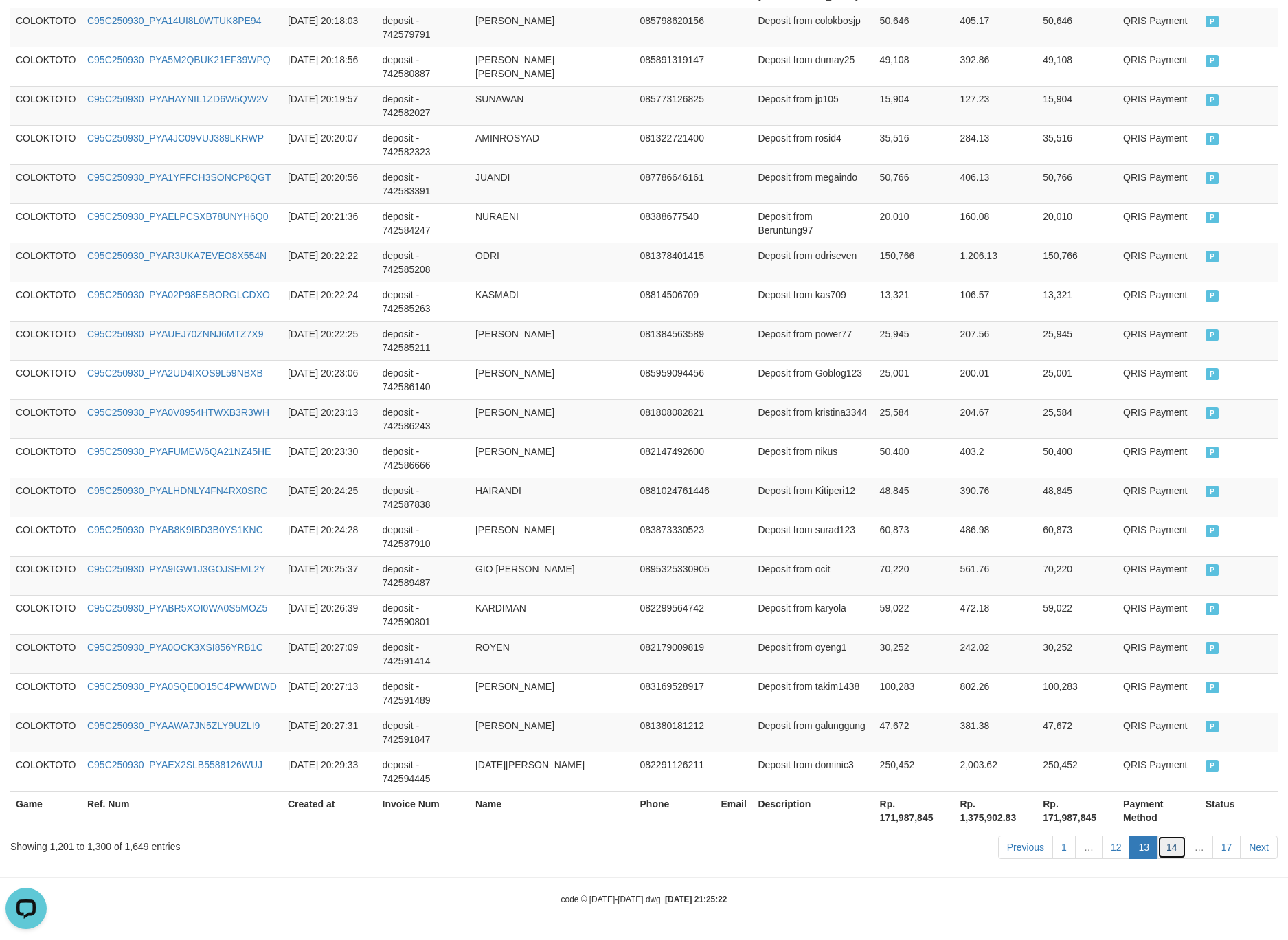
click at [1174, 850] on link "14" at bounding box center [1172, 846] width 29 height 23
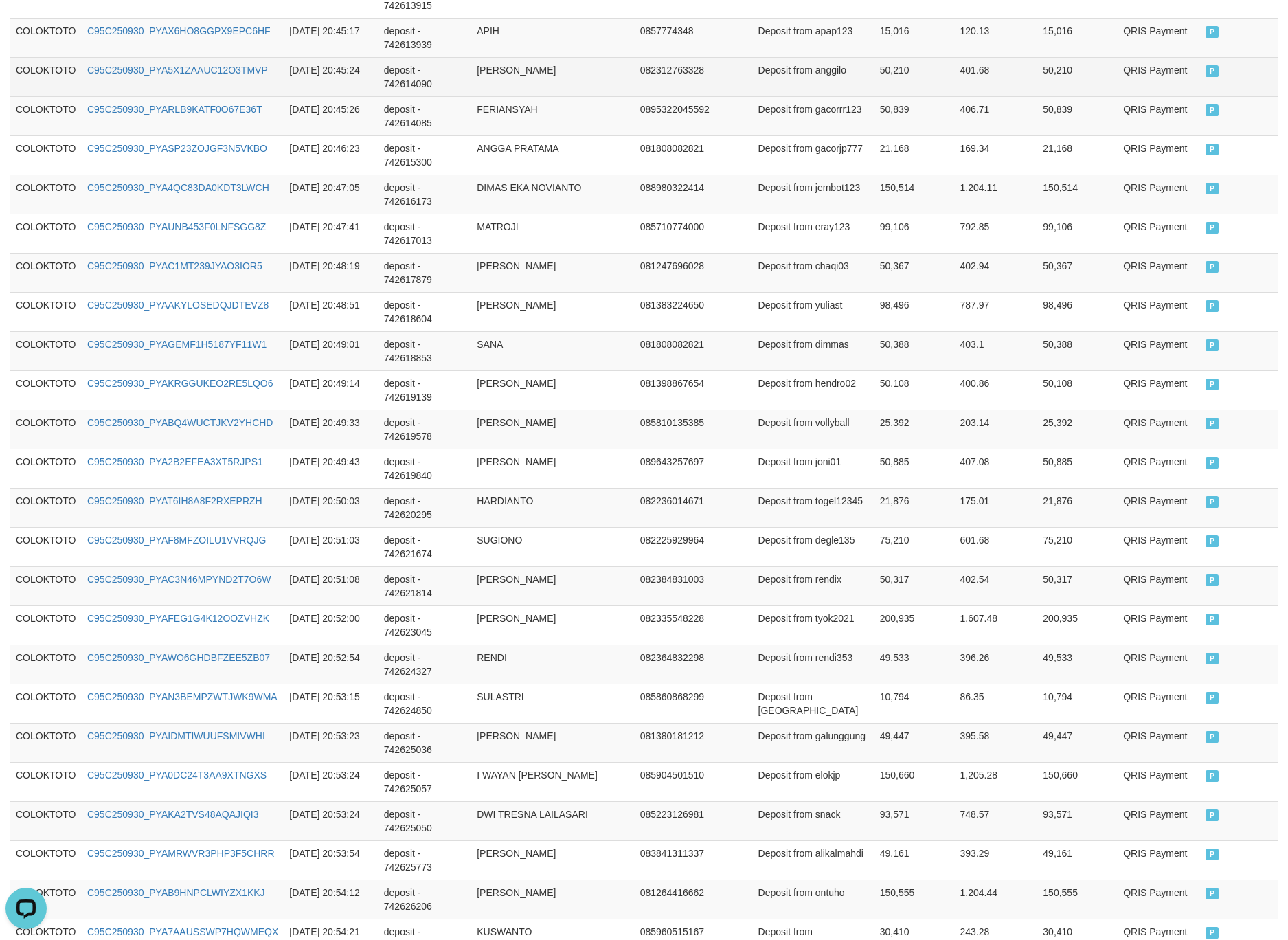
scroll to position [123, 0]
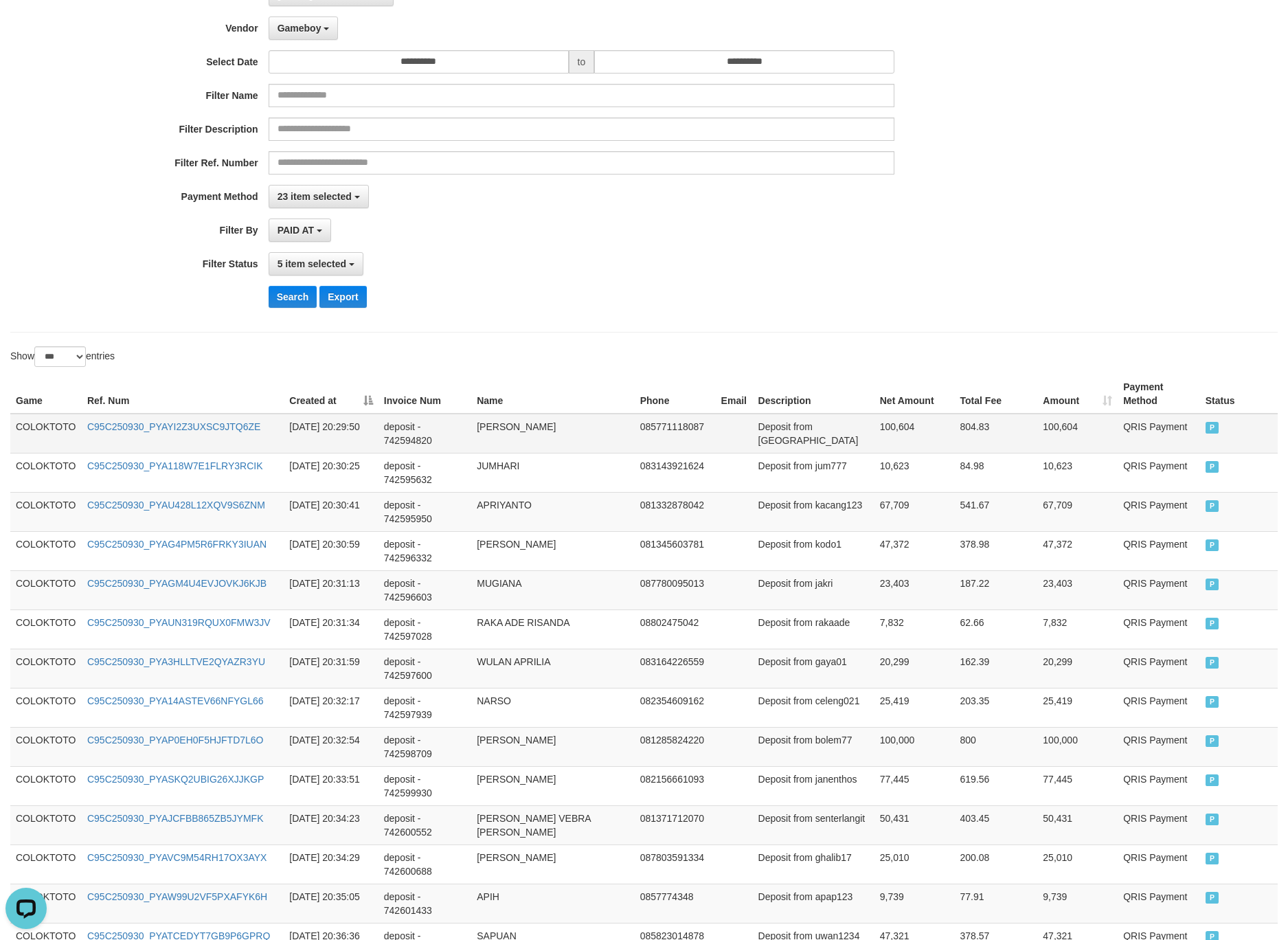
click at [56, 424] on td "COLOKTOTO" at bounding box center [46, 434] width 71 height 40
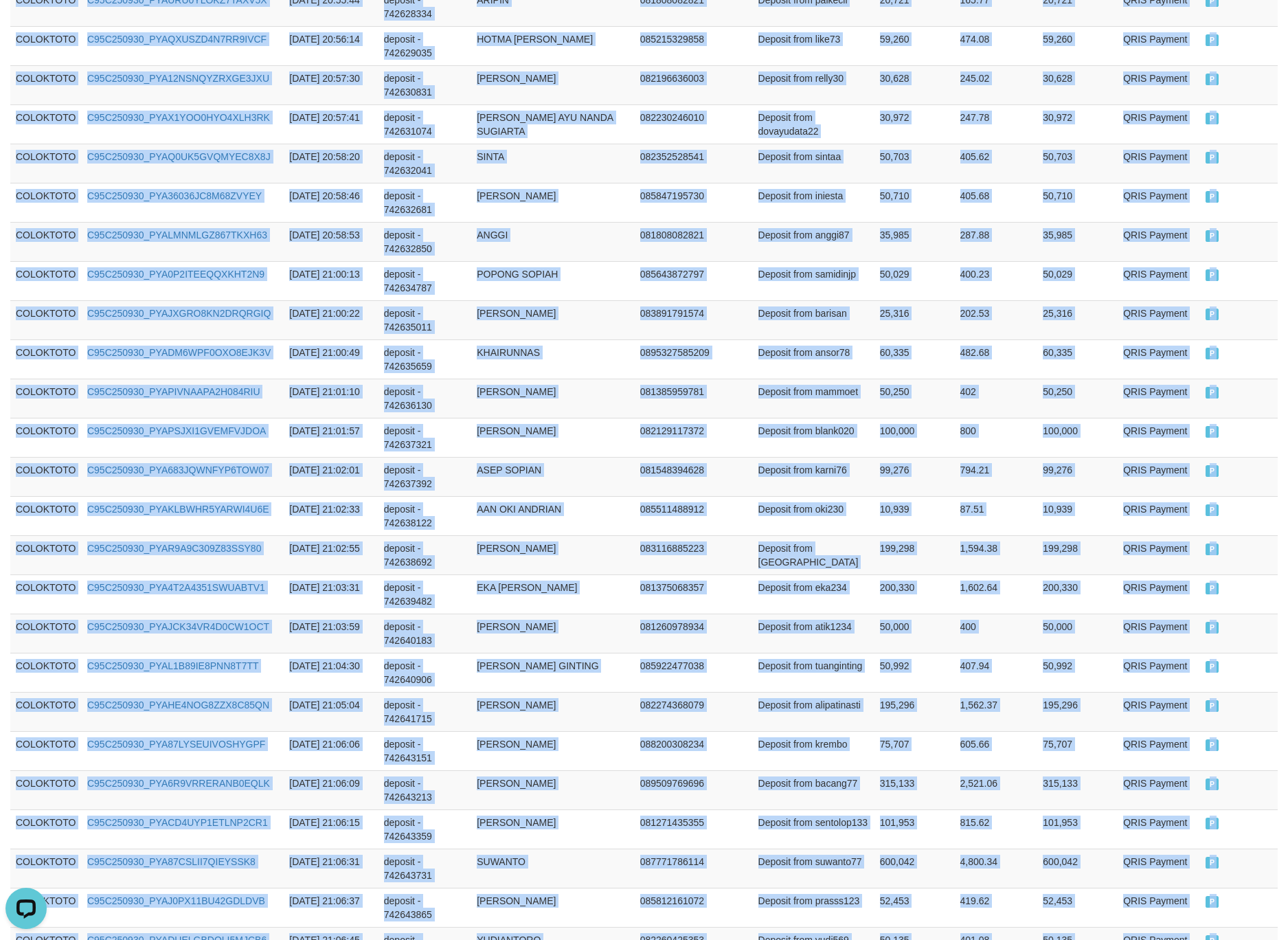
scroll to position [3695, 0]
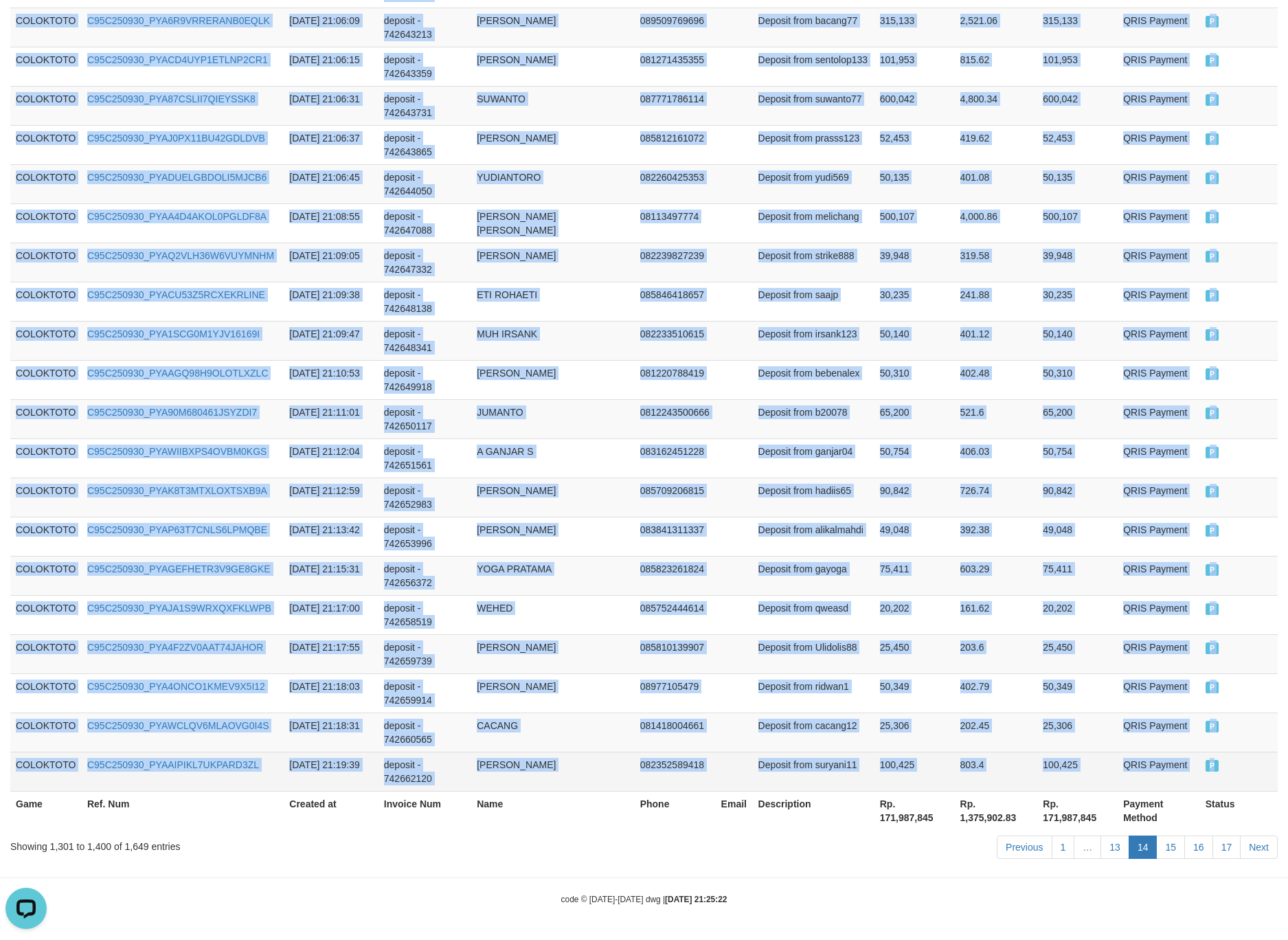
drag, startPoint x: 56, startPoint y: 424, endPoint x: 1241, endPoint y: 765, distance: 1233.1
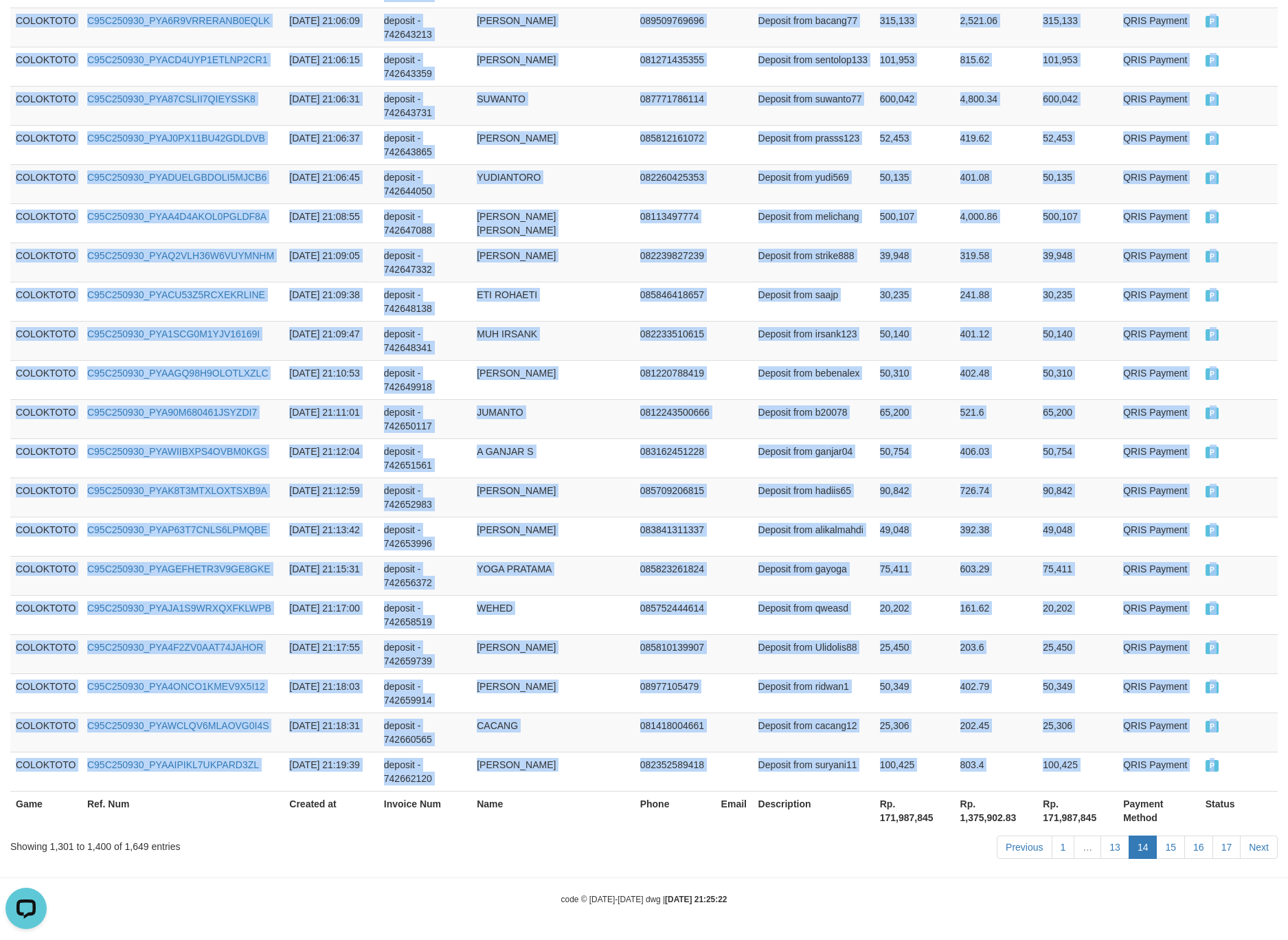
copy tbody "COLOKTOTO C95C250930_PYAYI2Z3UXSC9JTQ6ZE 2025-09-30 20:29:50 deposit - 74259482…"
click at [884, 503] on td "90,842" at bounding box center [915, 496] width 80 height 39
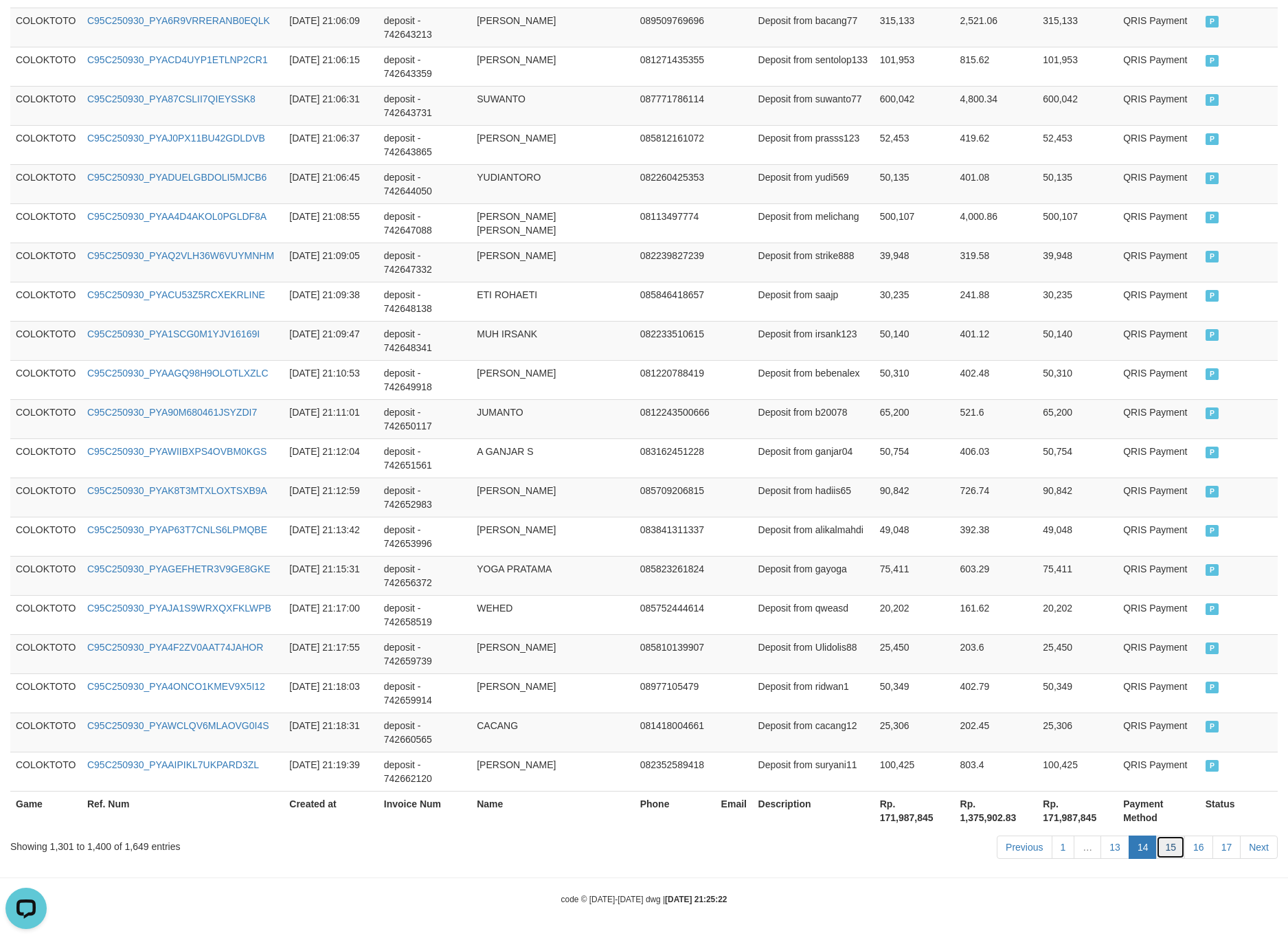
click at [1167, 843] on link "15" at bounding box center [1171, 846] width 29 height 23
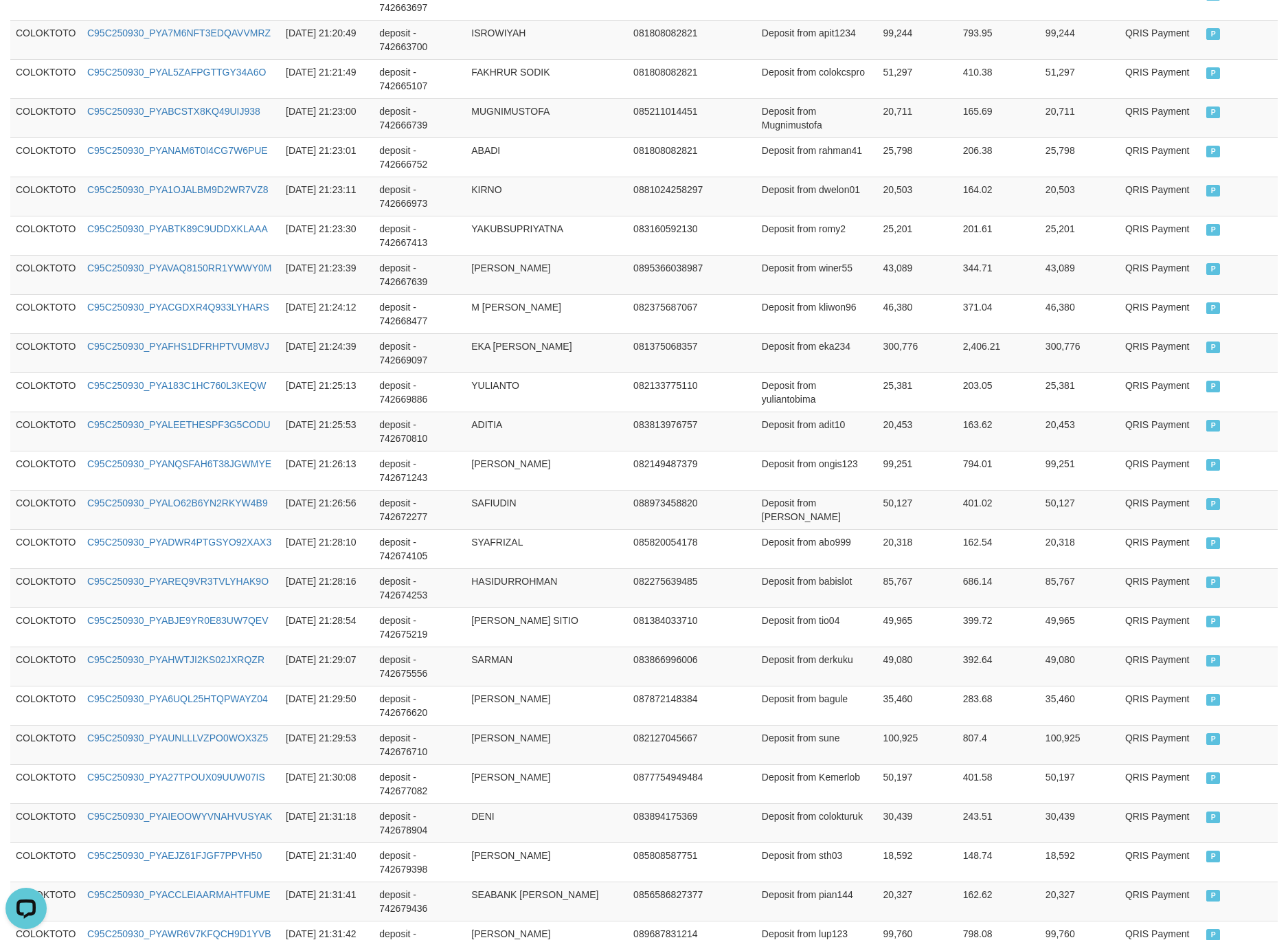
scroll to position [0, 0]
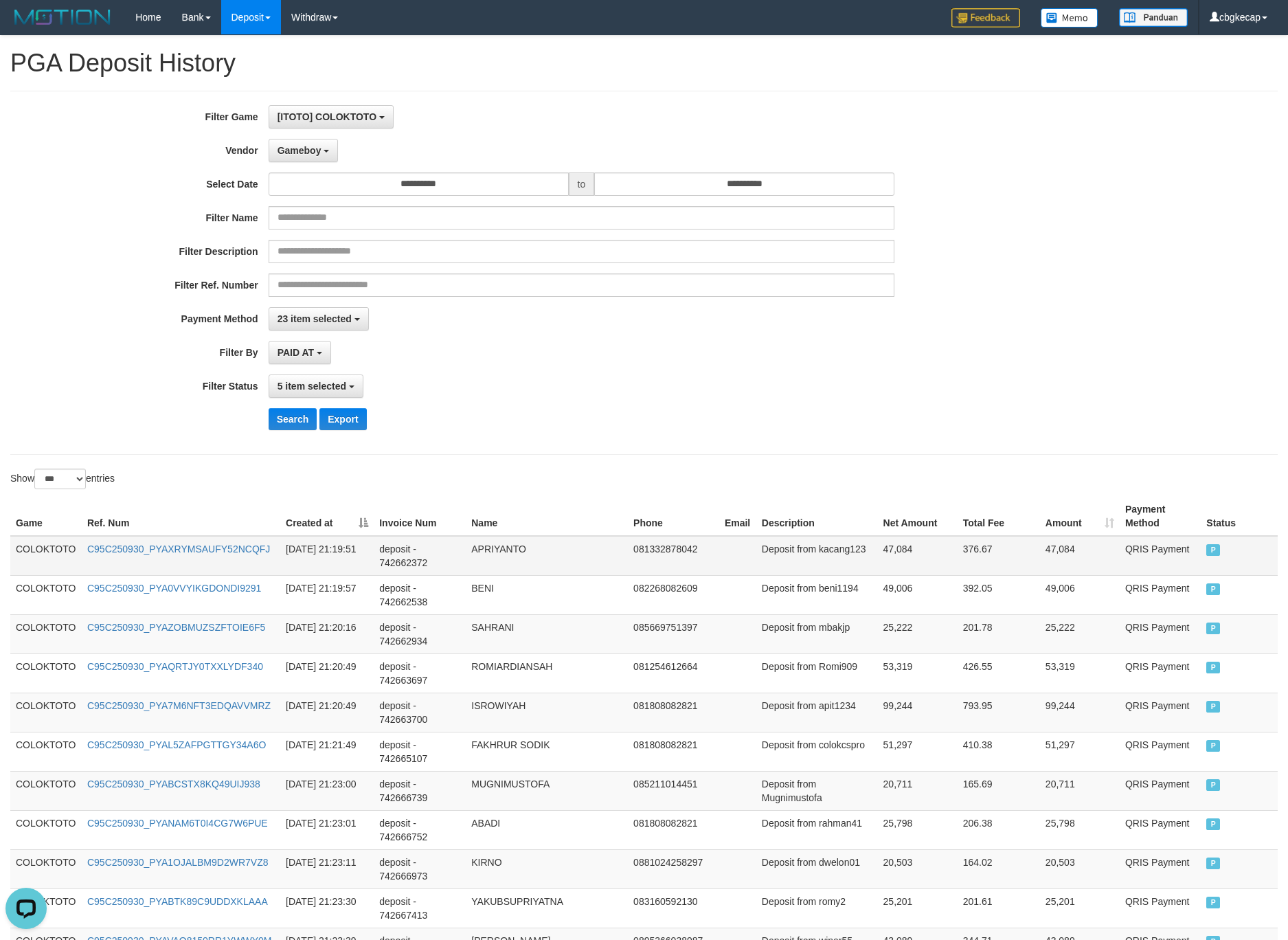
click at [51, 555] on td "COLOKTOTO" at bounding box center [46, 556] width 71 height 40
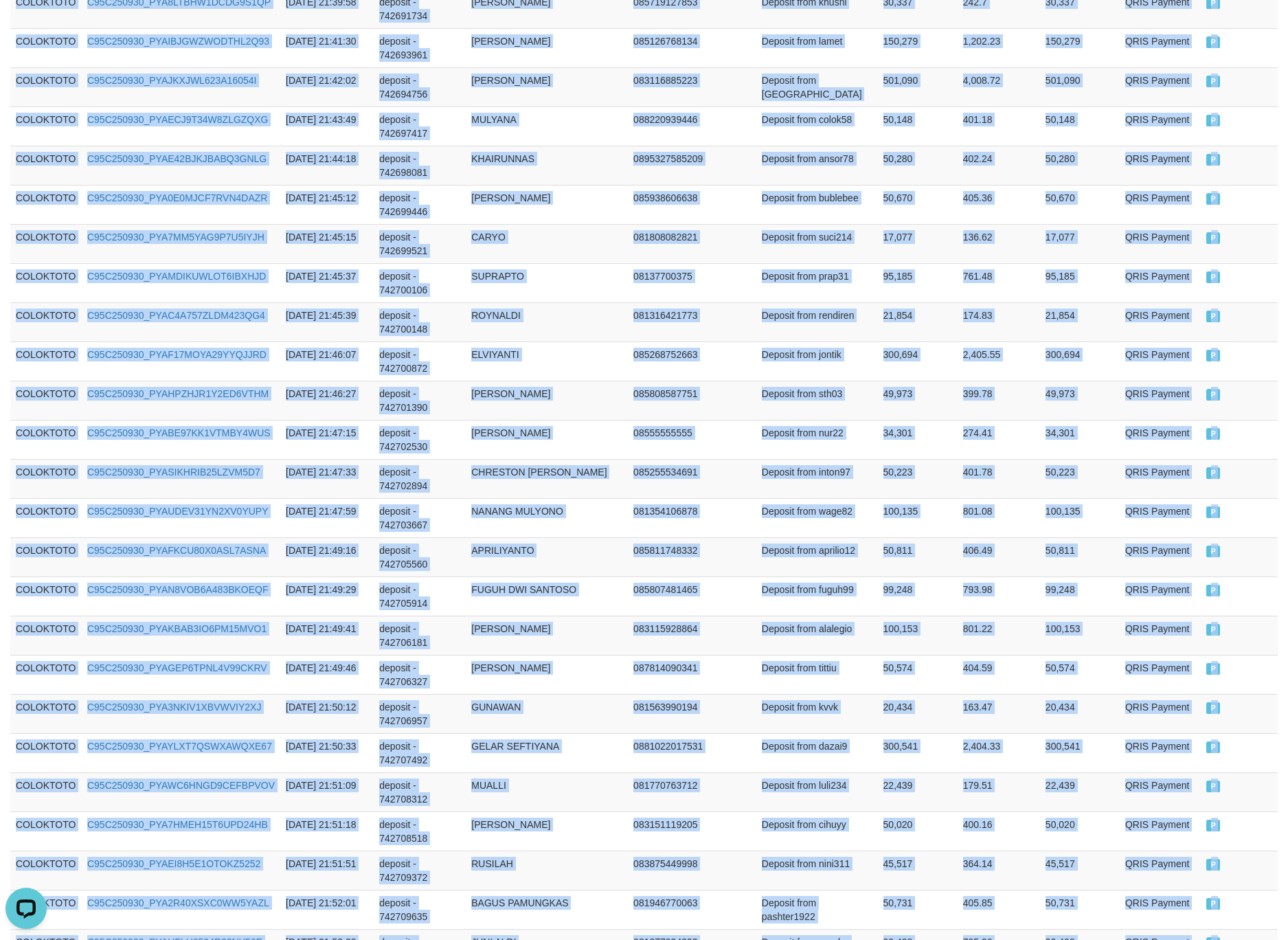
scroll to position [3695, 0]
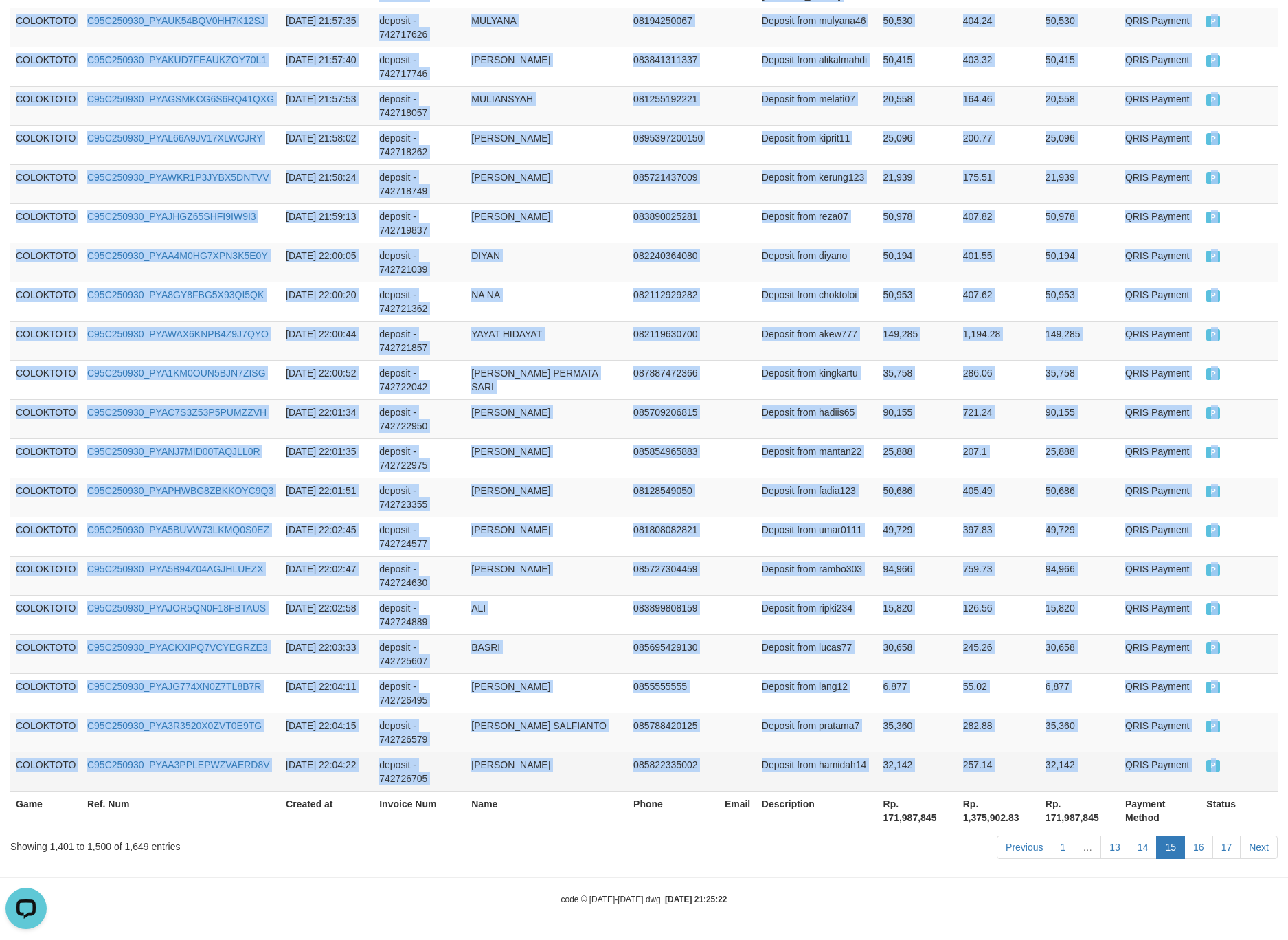
drag, startPoint x: 51, startPoint y: 555, endPoint x: 1214, endPoint y: 759, distance: 1180.8
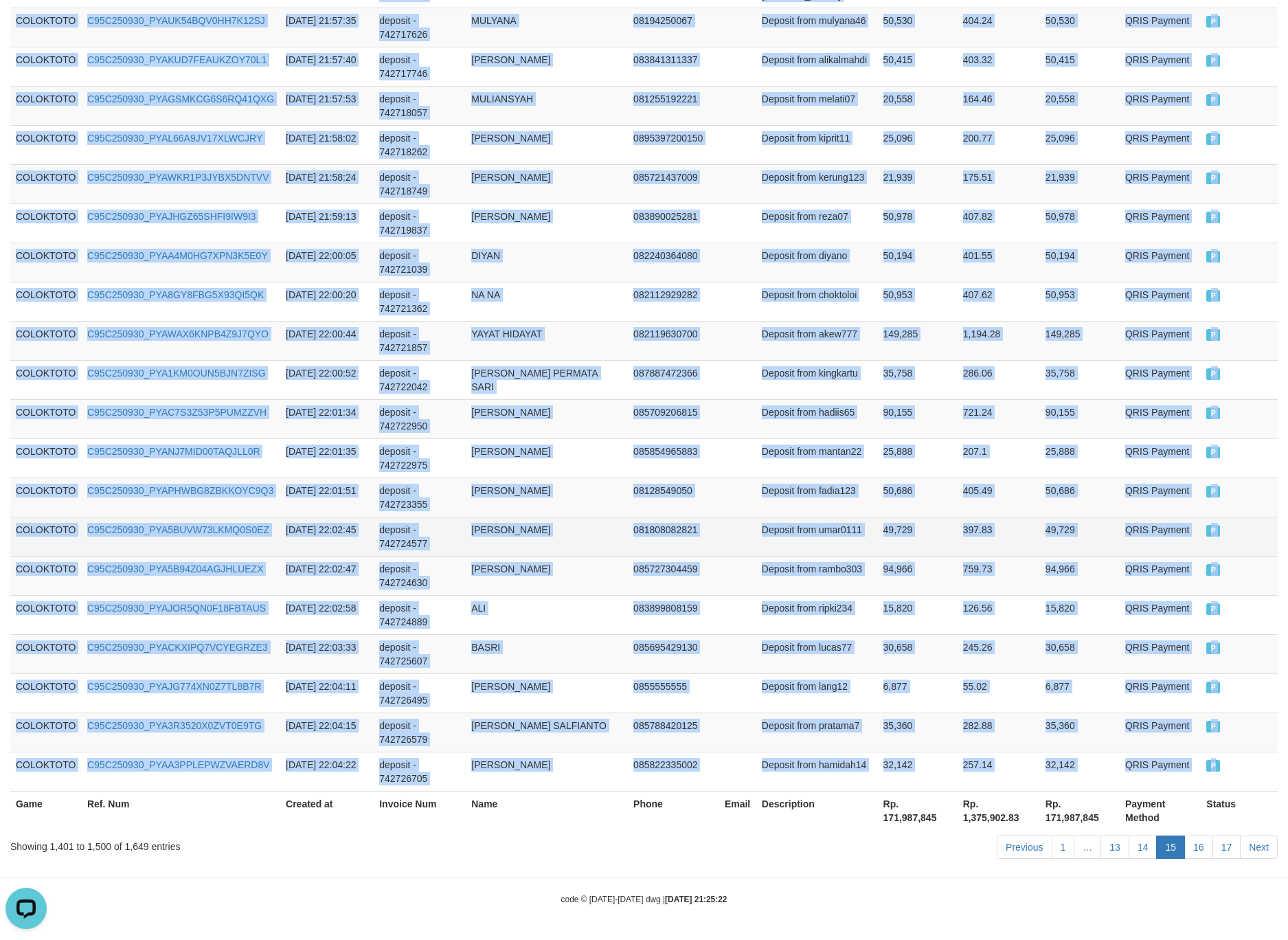
drag, startPoint x: 843, startPoint y: 513, endPoint x: 1064, endPoint y: 872, distance: 421.6
click at [844, 516] on td "Deposit from umar0111" at bounding box center [818, 536] width 122 height 39
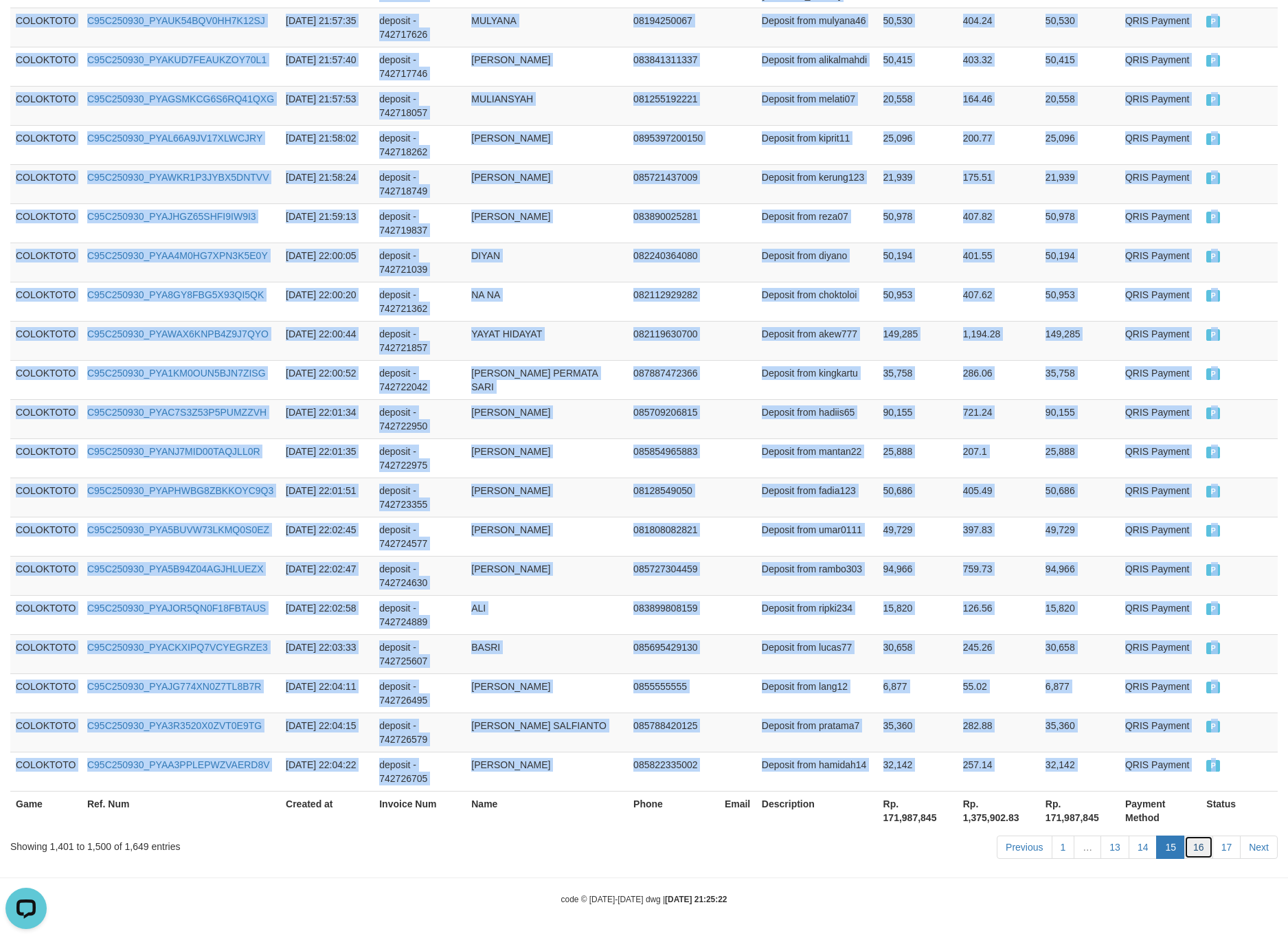
click at [1196, 841] on link "16" at bounding box center [1199, 846] width 29 height 23
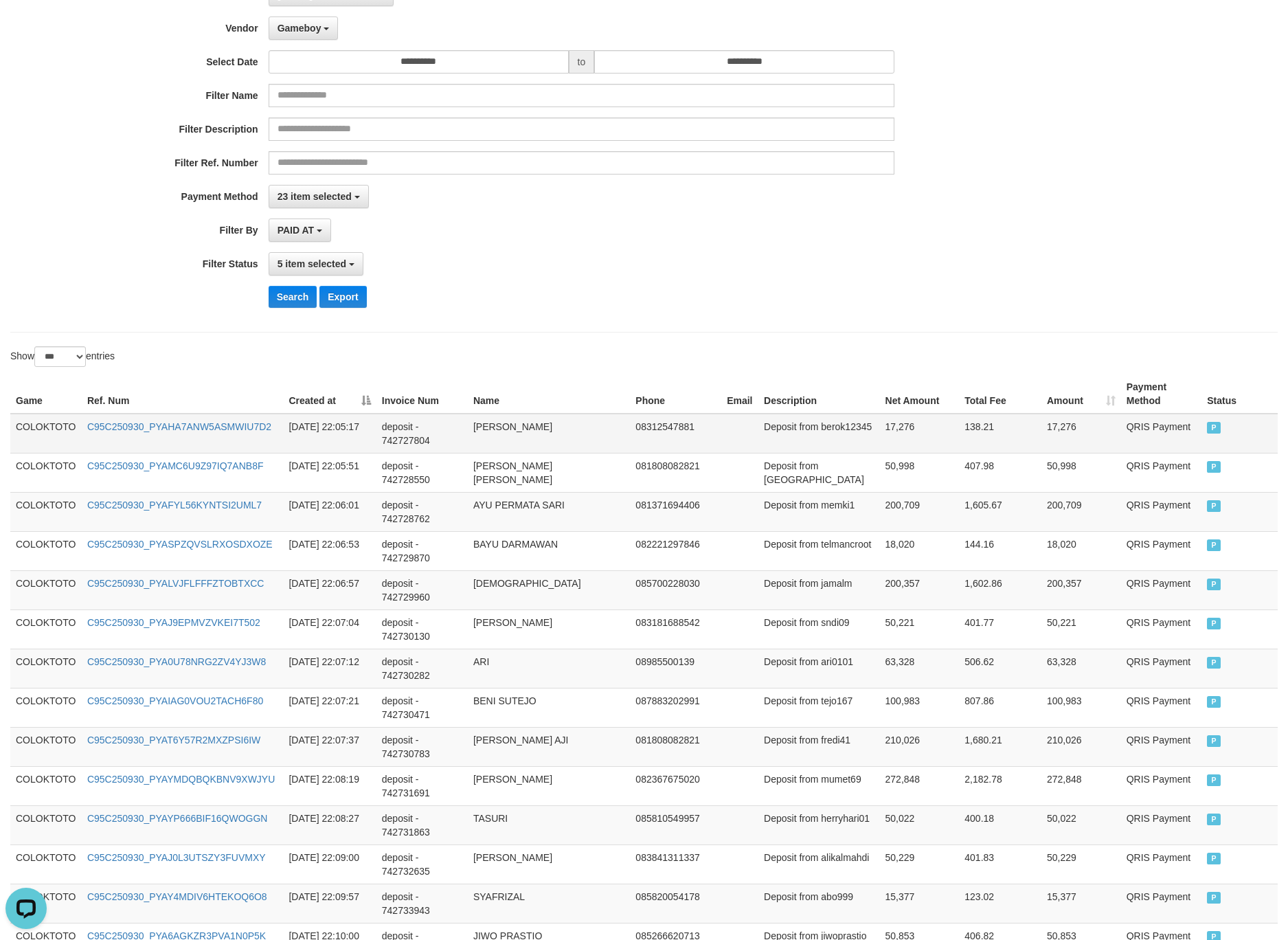
click at [51, 424] on td "COLOKTOTO" at bounding box center [46, 434] width 71 height 40
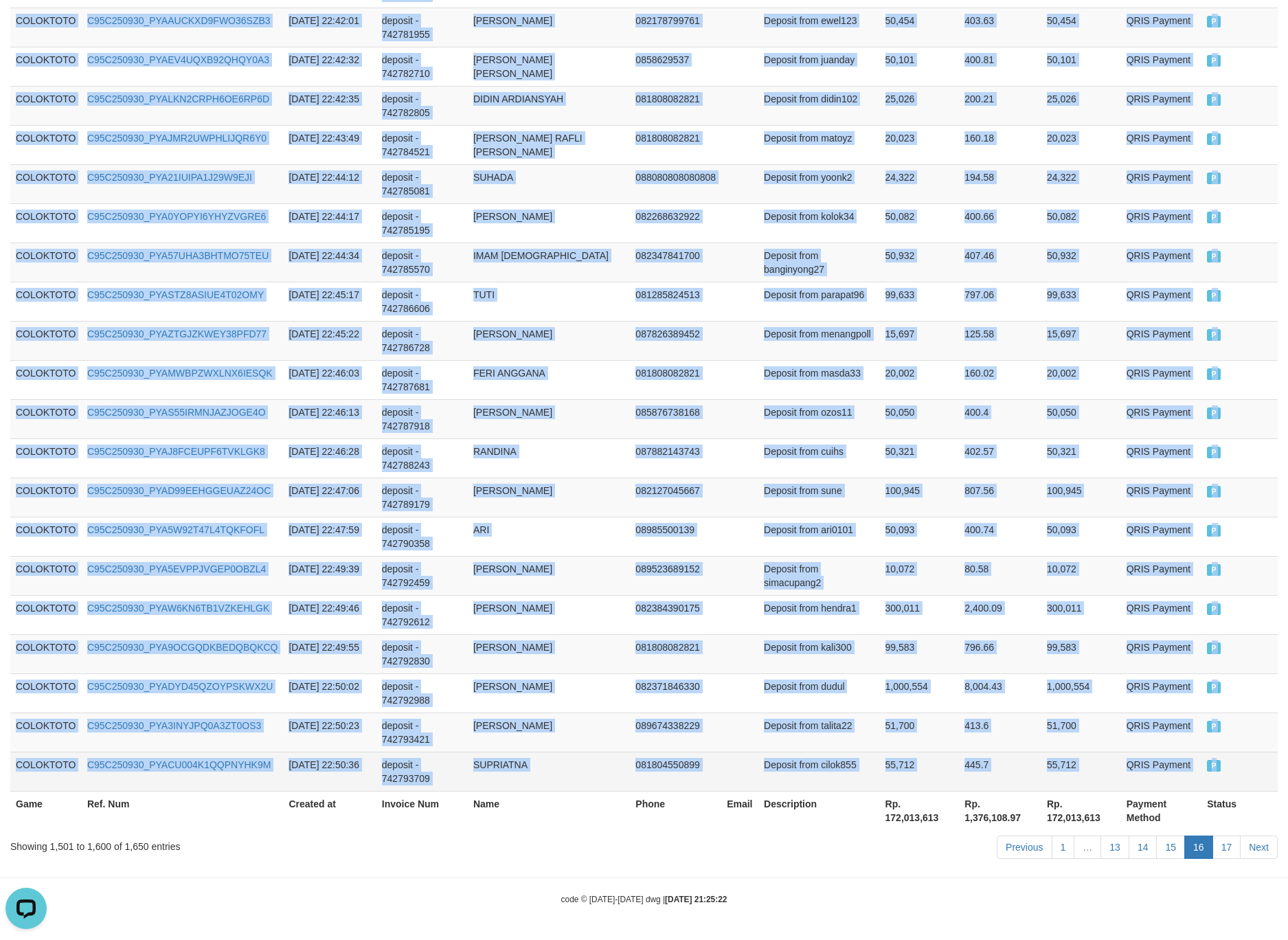
drag, startPoint x: 51, startPoint y: 424, endPoint x: 1241, endPoint y: 773, distance: 1240.1
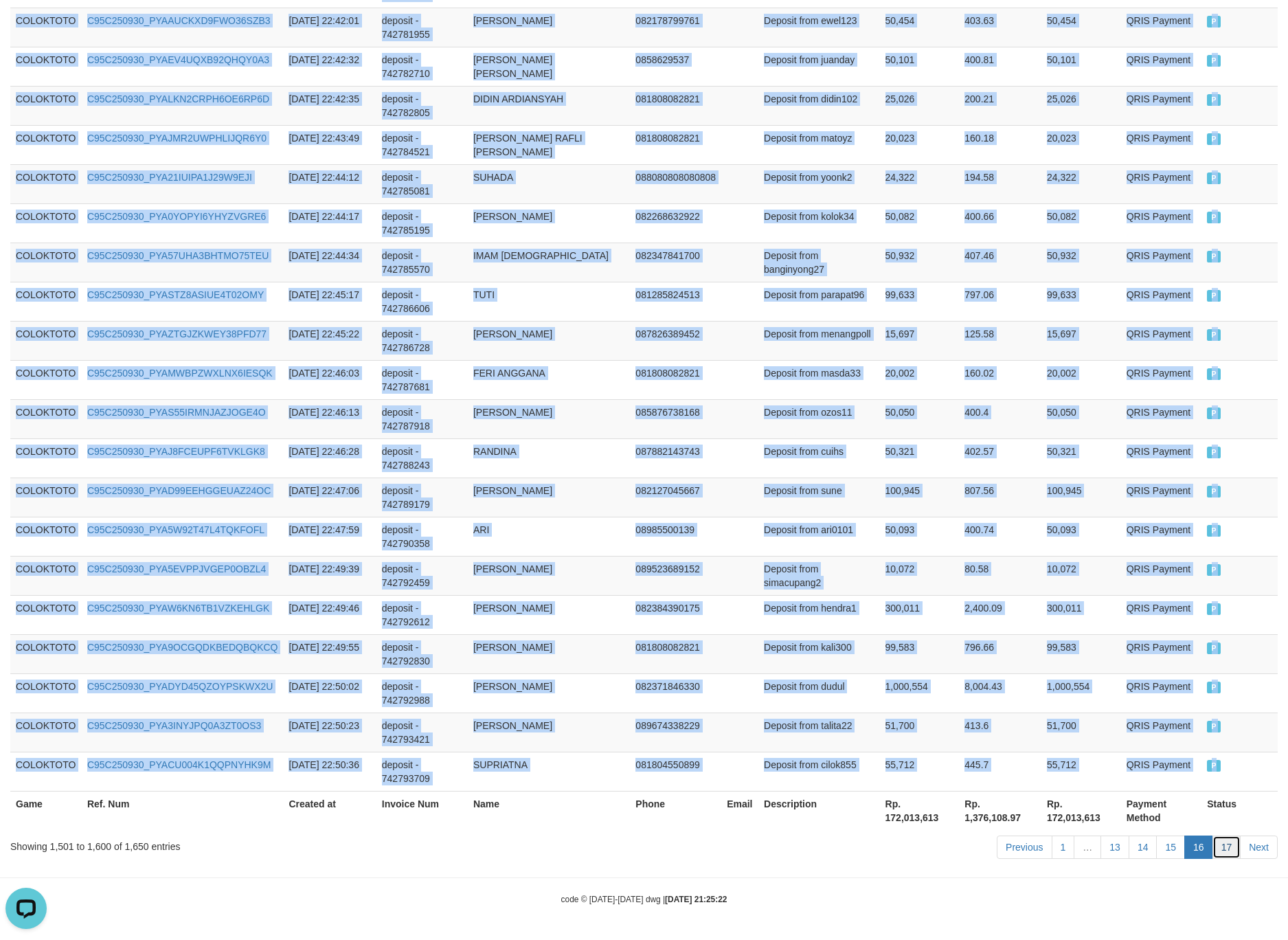
click at [1216, 845] on link "17" at bounding box center [1227, 846] width 29 height 23
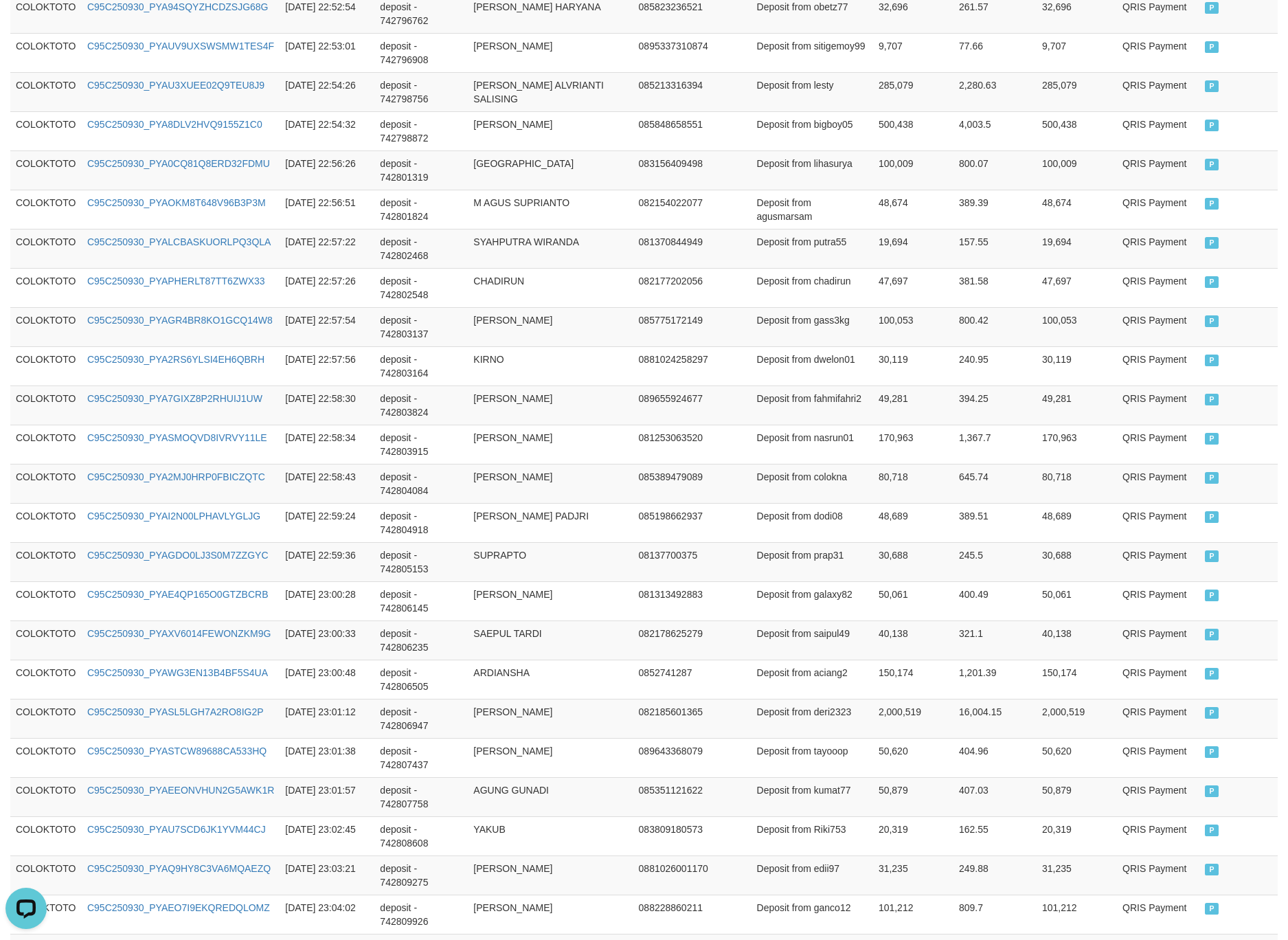
scroll to position [0, 0]
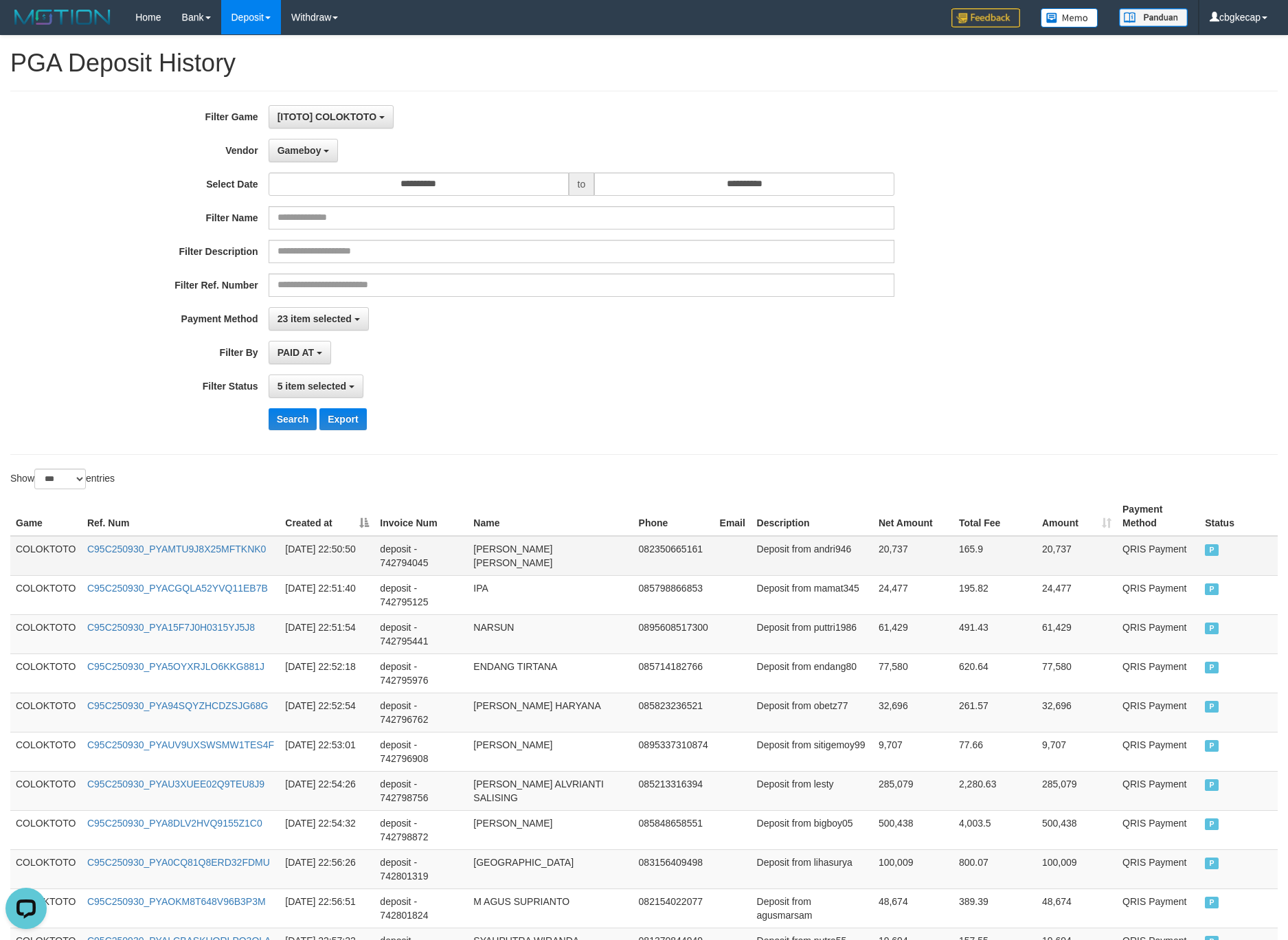
click at [45, 551] on td "COLOKTOTO" at bounding box center [46, 556] width 71 height 40
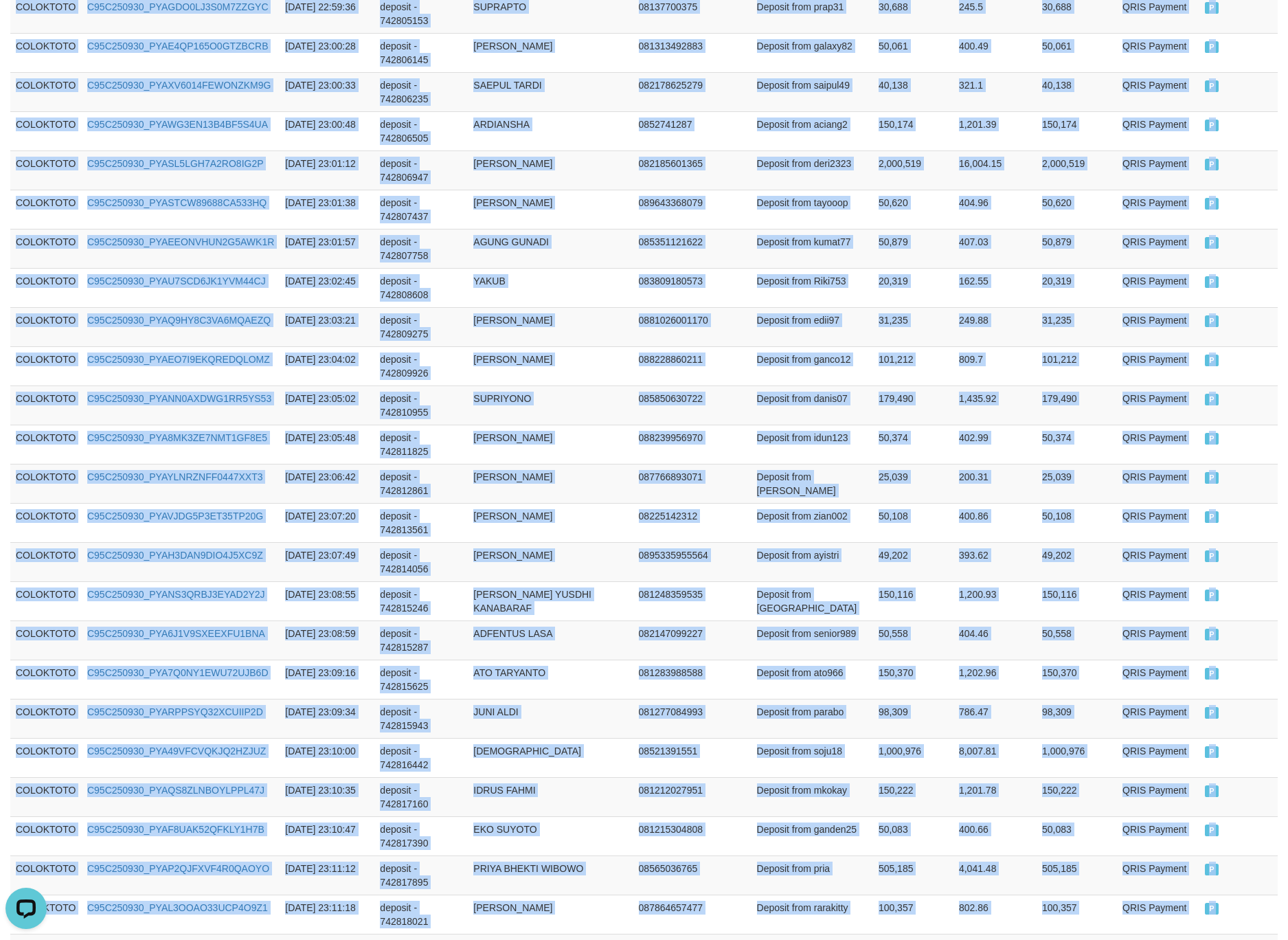
scroll to position [1723, 0]
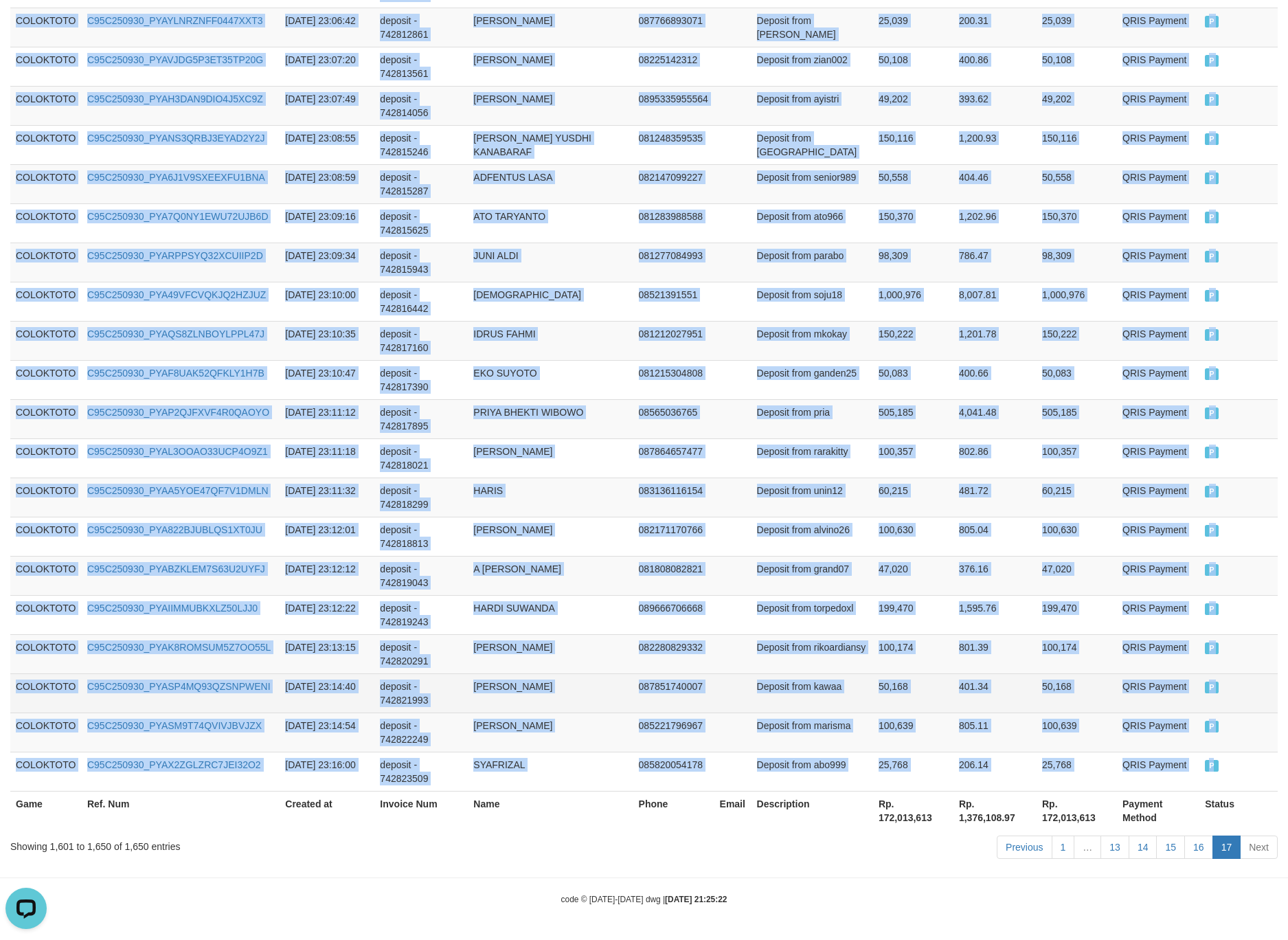
drag, startPoint x: 45, startPoint y: 551, endPoint x: 1272, endPoint y: 696, distance: 1235.5
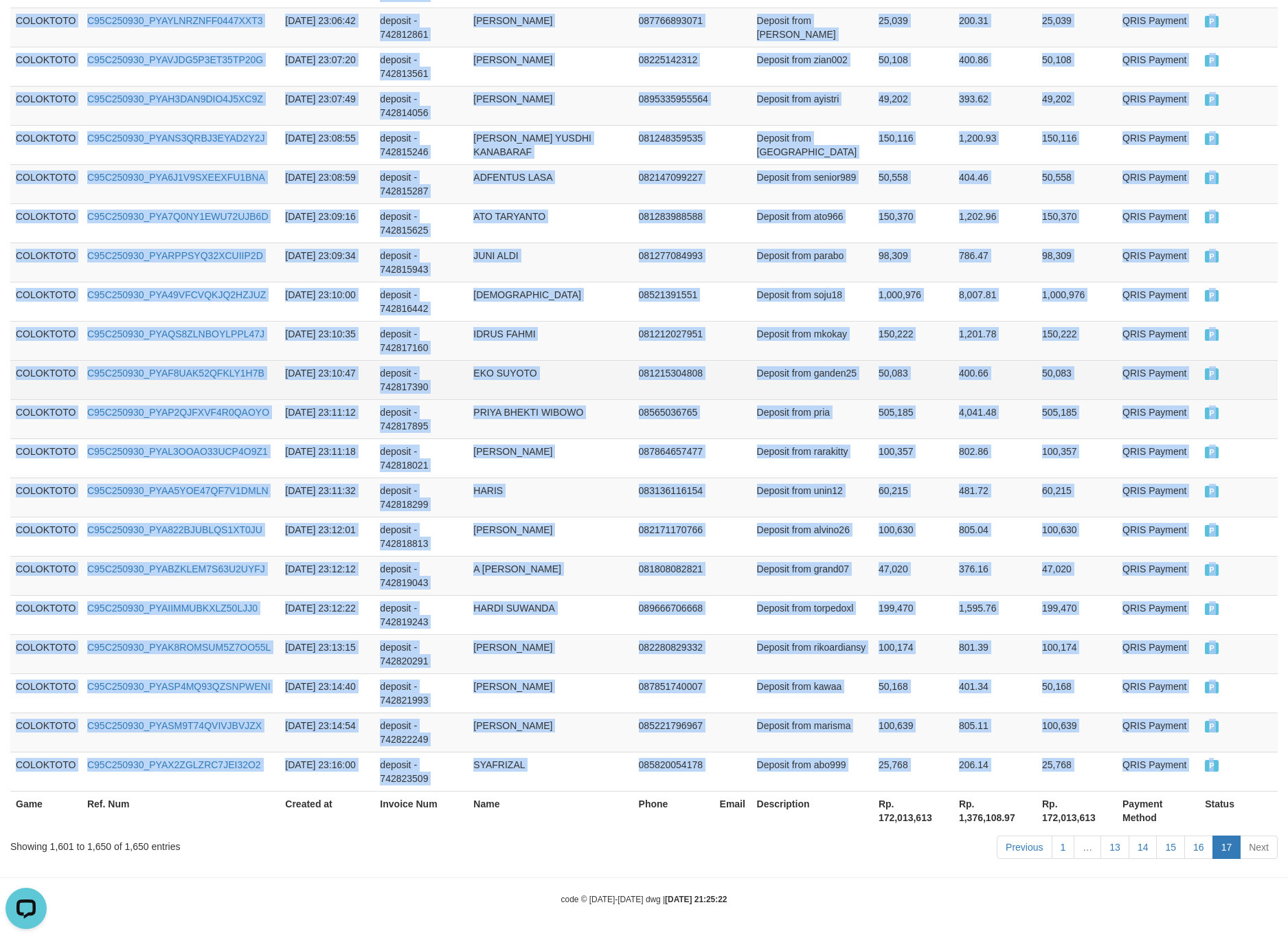
click at [722, 392] on td at bounding box center [733, 379] width 37 height 39
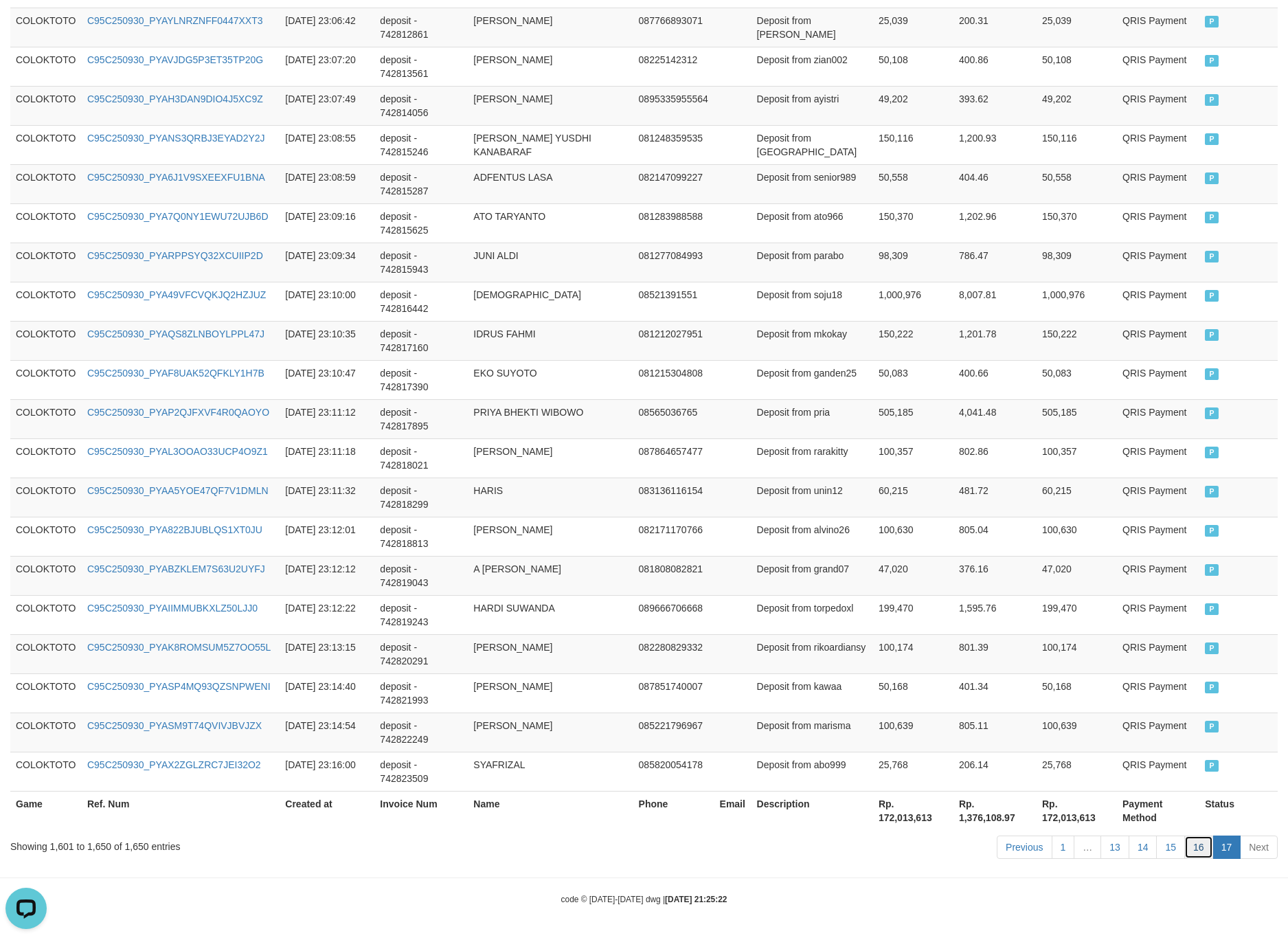
click at [1194, 845] on link "16" at bounding box center [1199, 846] width 29 height 23
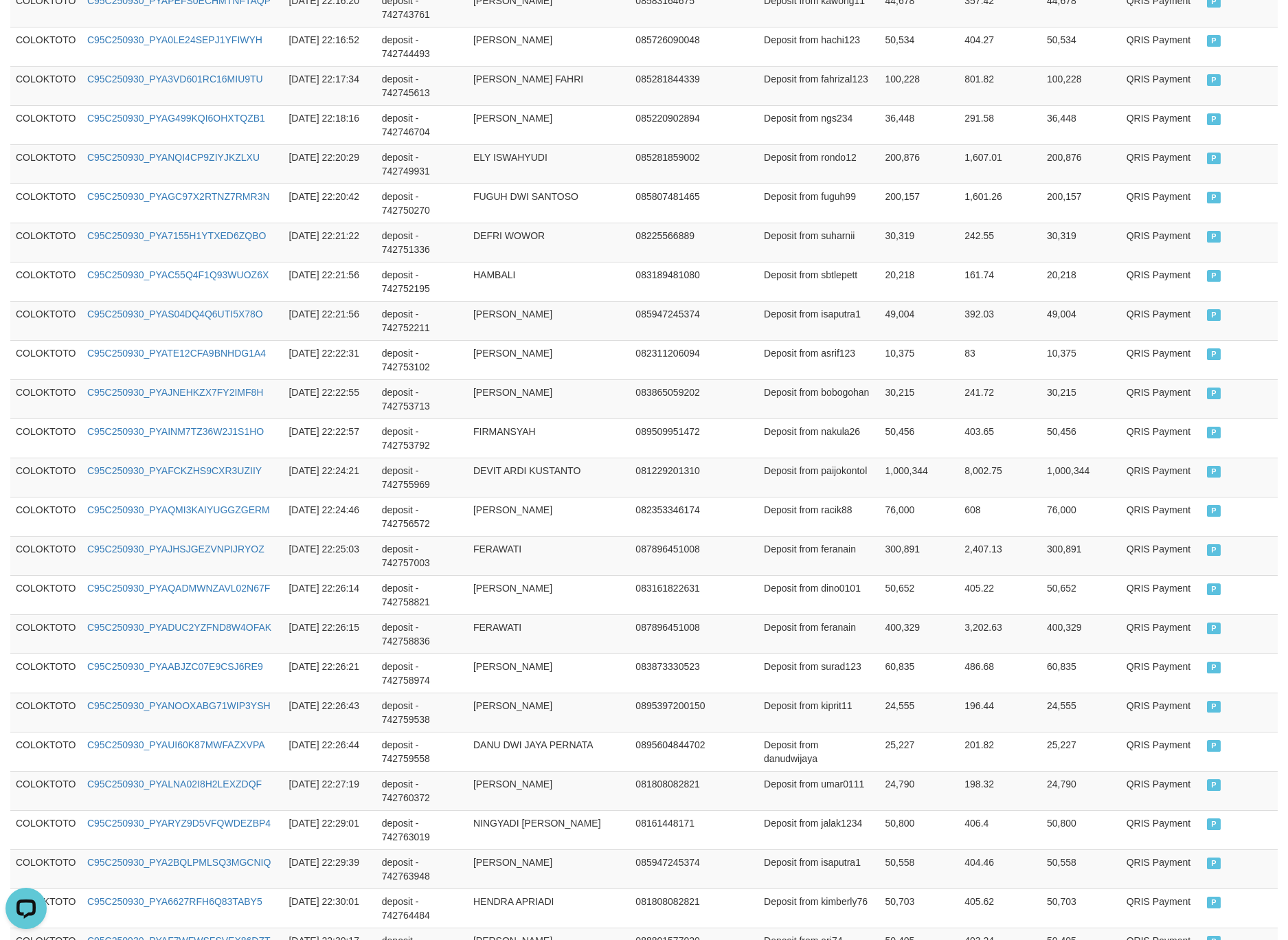
scroll to position [3695, 0]
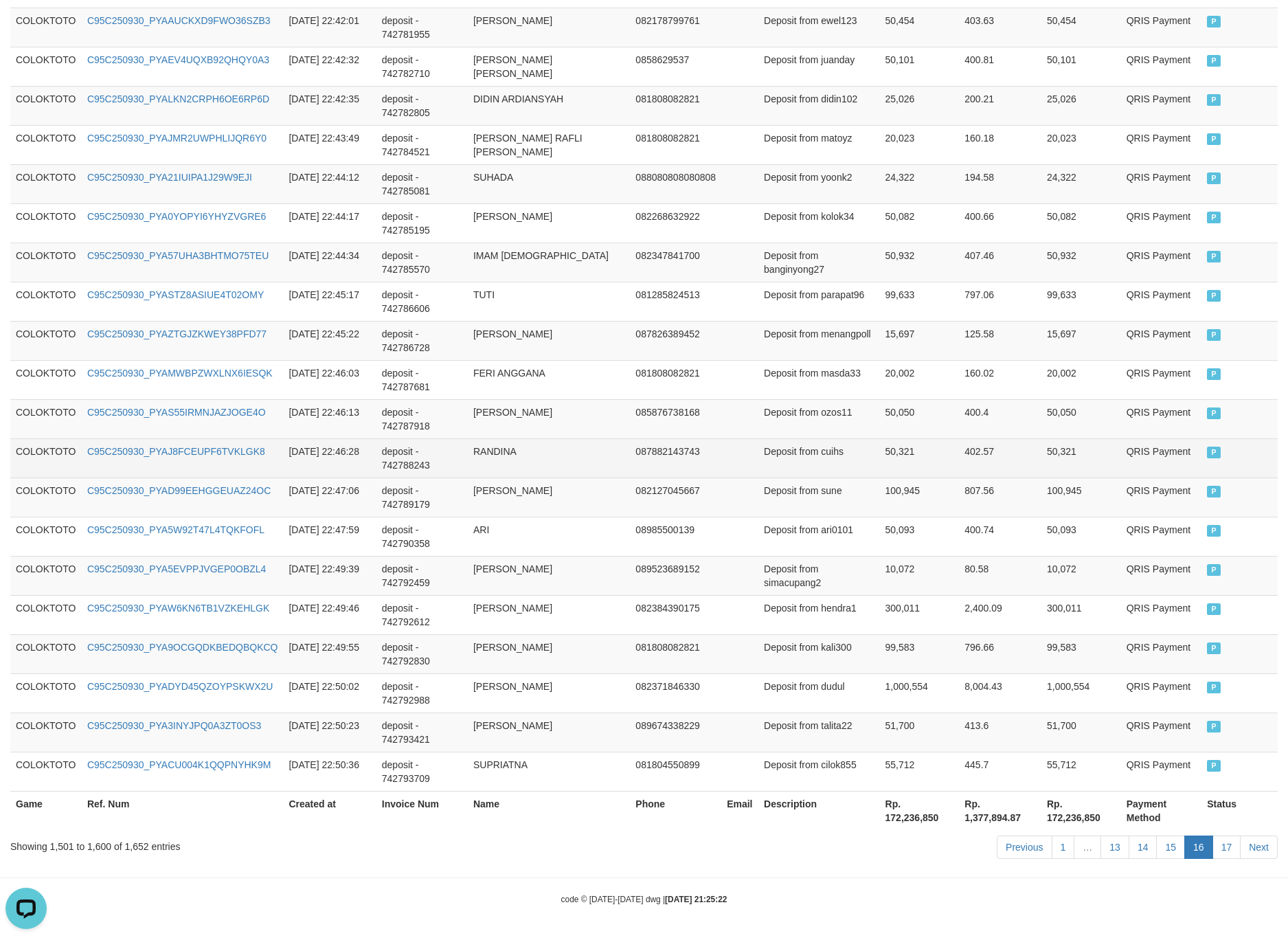
click at [914, 447] on td "50,321" at bounding box center [919, 458] width 80 height 39
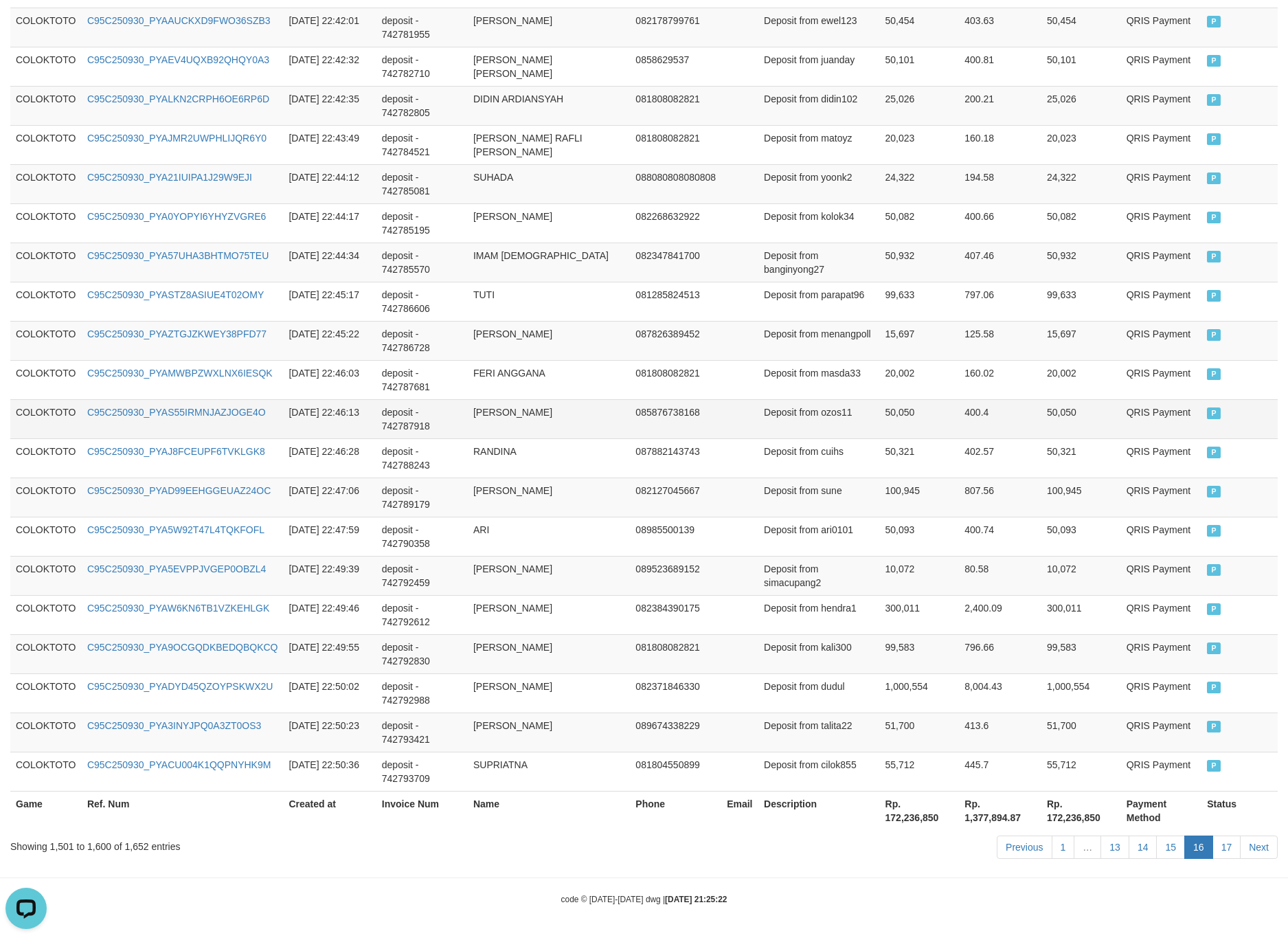
click at [667, 424] on td "085876738168" at bounding box center [676, 418] width 91 height 39
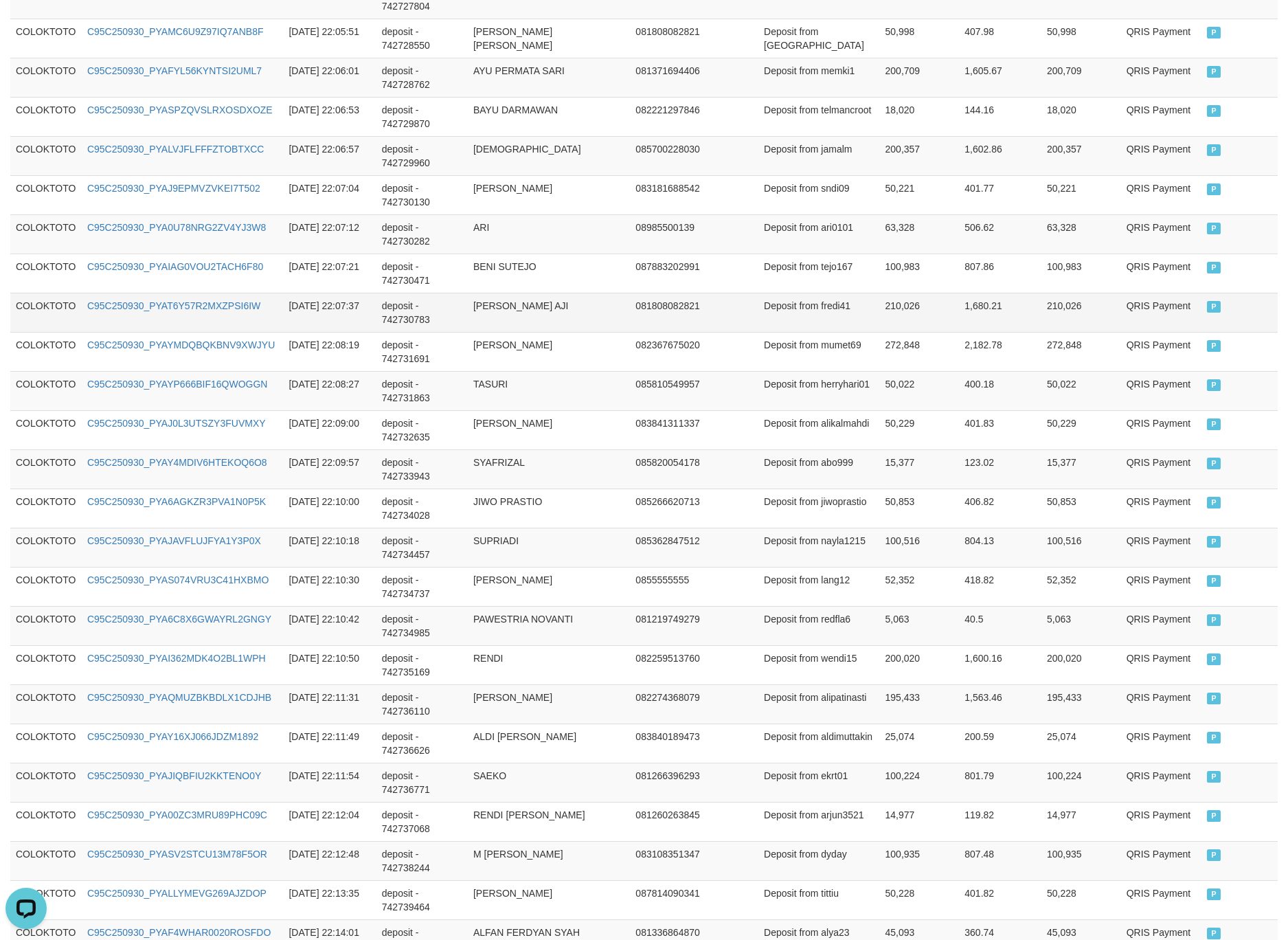
click at [821, 323] on td "Deposit from fredi41" at bounding box center [819, 312] width 121 height 39
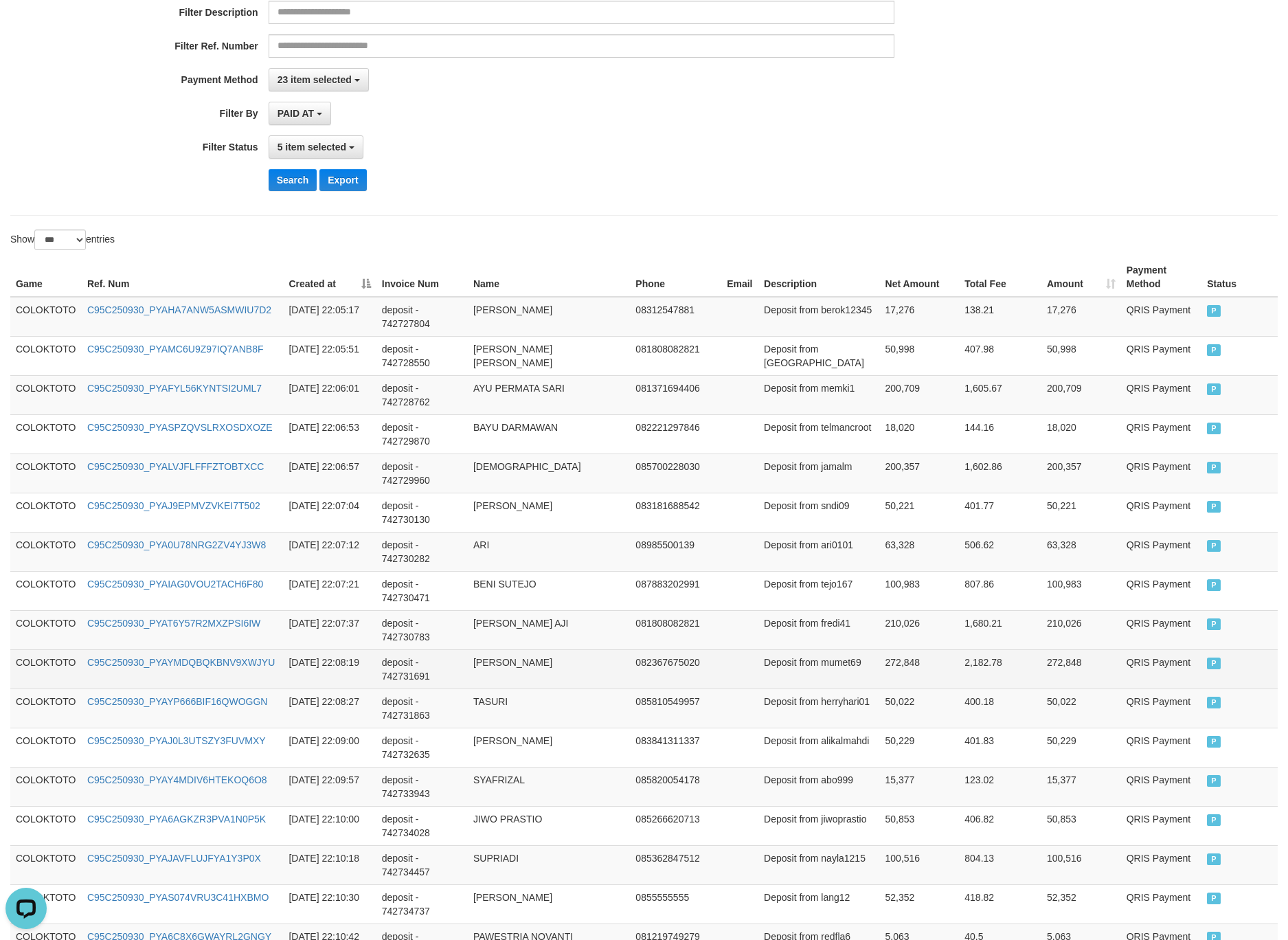
scroll to position [0, 0]
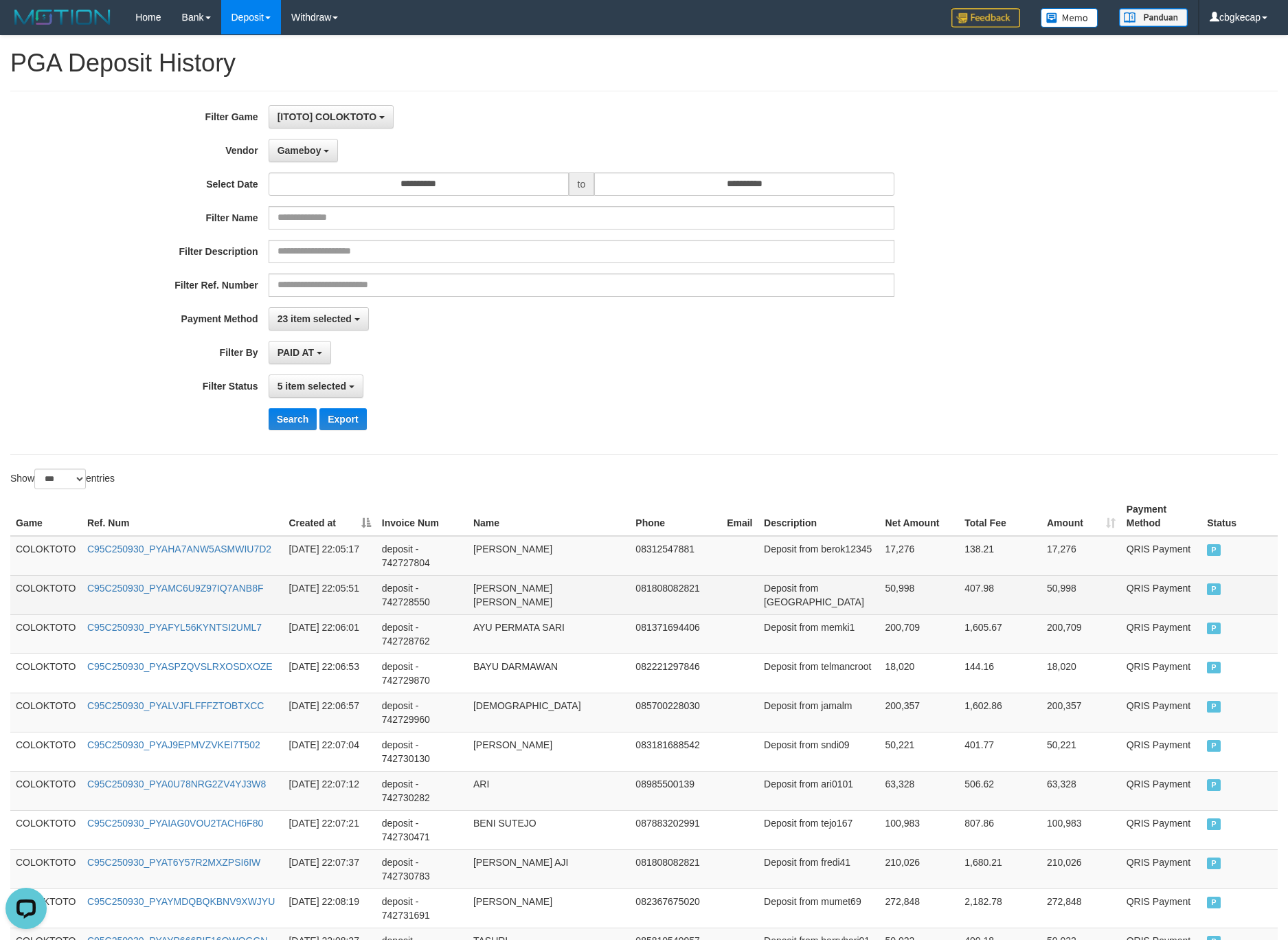
click at [51, 590] on td "COLOKTOTO" at bounding box center [46, 594] width 71 height 39
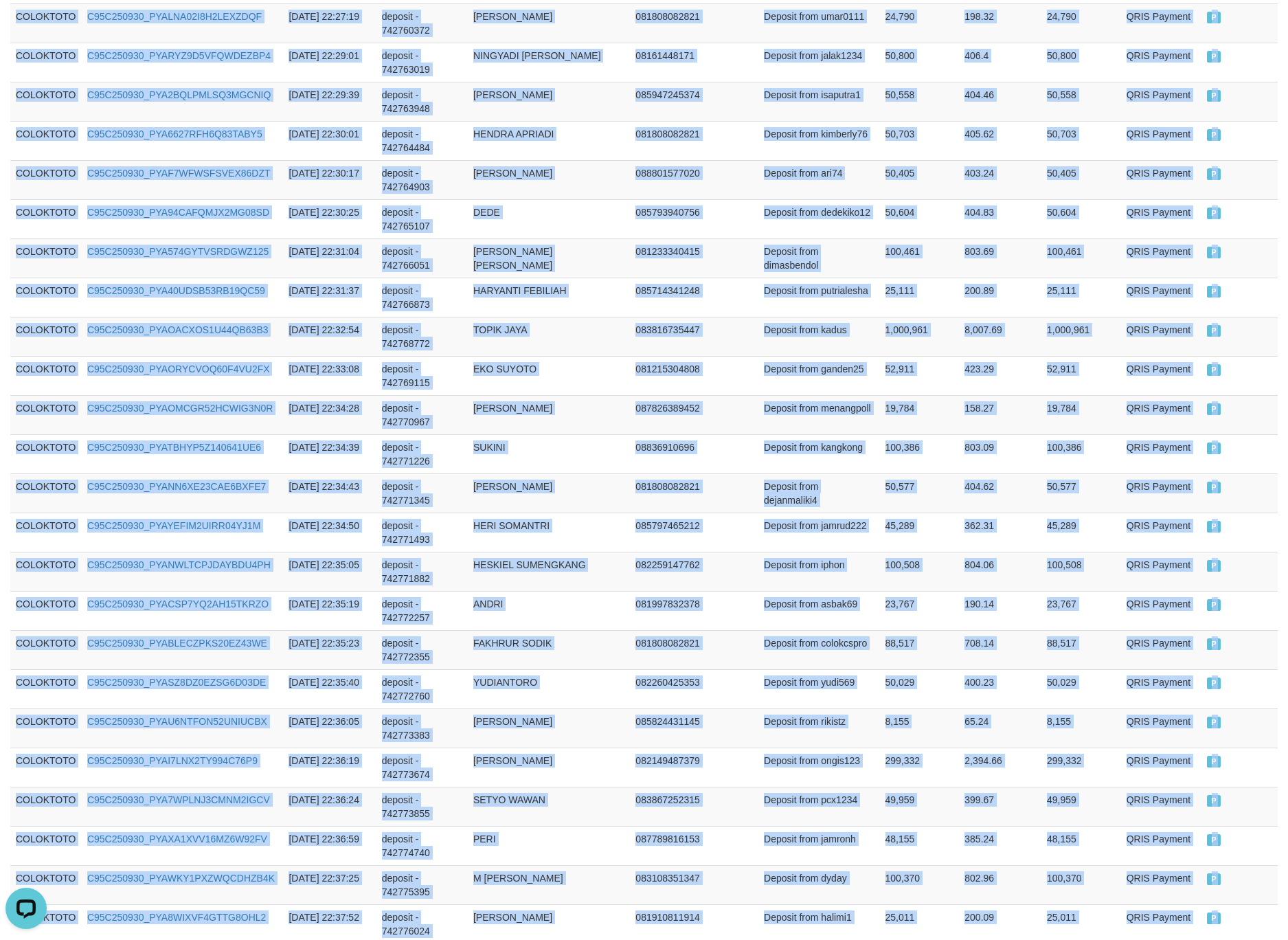
scroll to position [3695, 0]
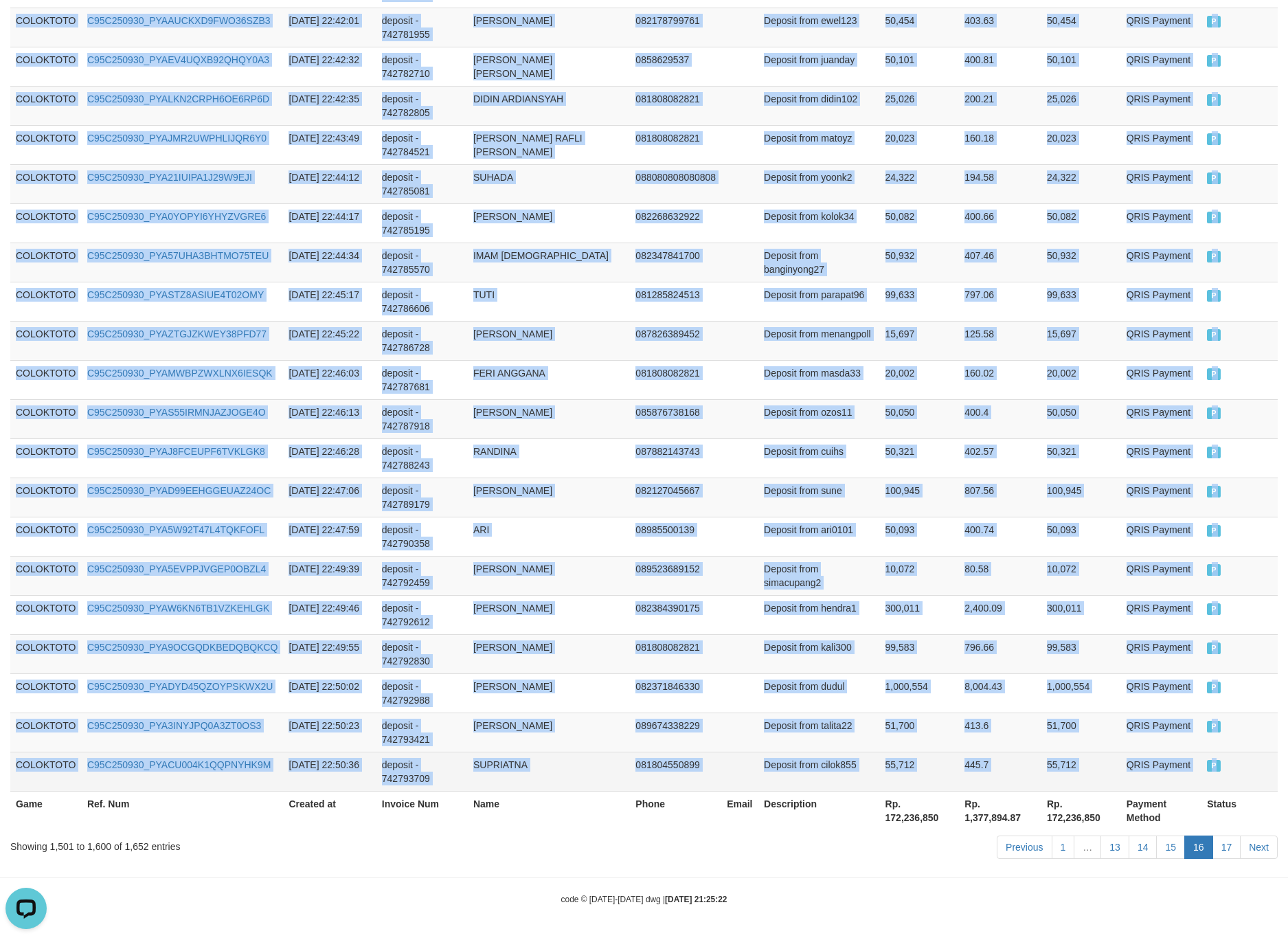
drag, startPoint x: 51, startPoint y: 590, endPoint x: 1229, endPoint y: 767, distance: 1191.2
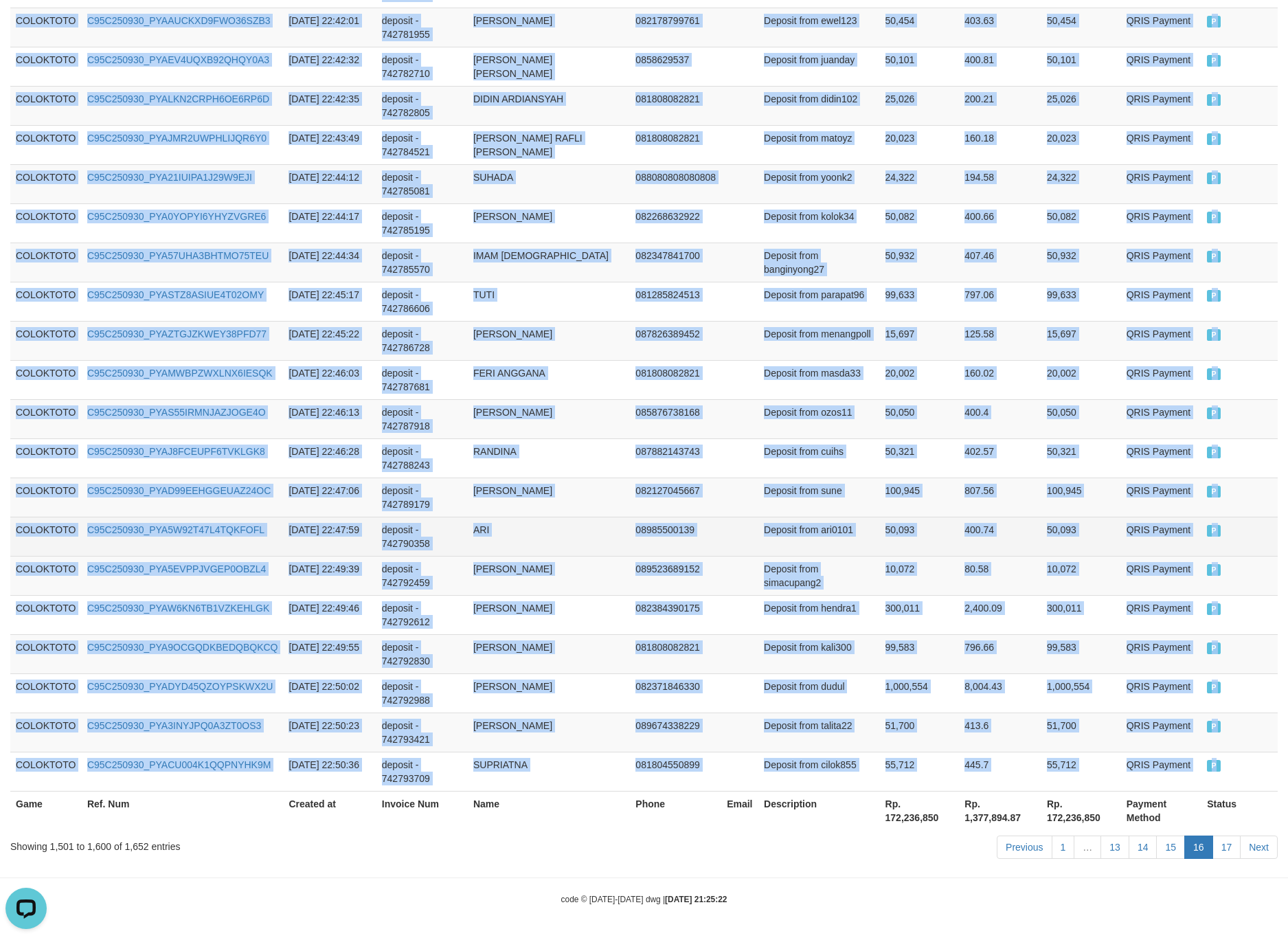
click at [839, 530] on td "Deposit from ari0101" at bounding box center [819, 536] width 121 height 39
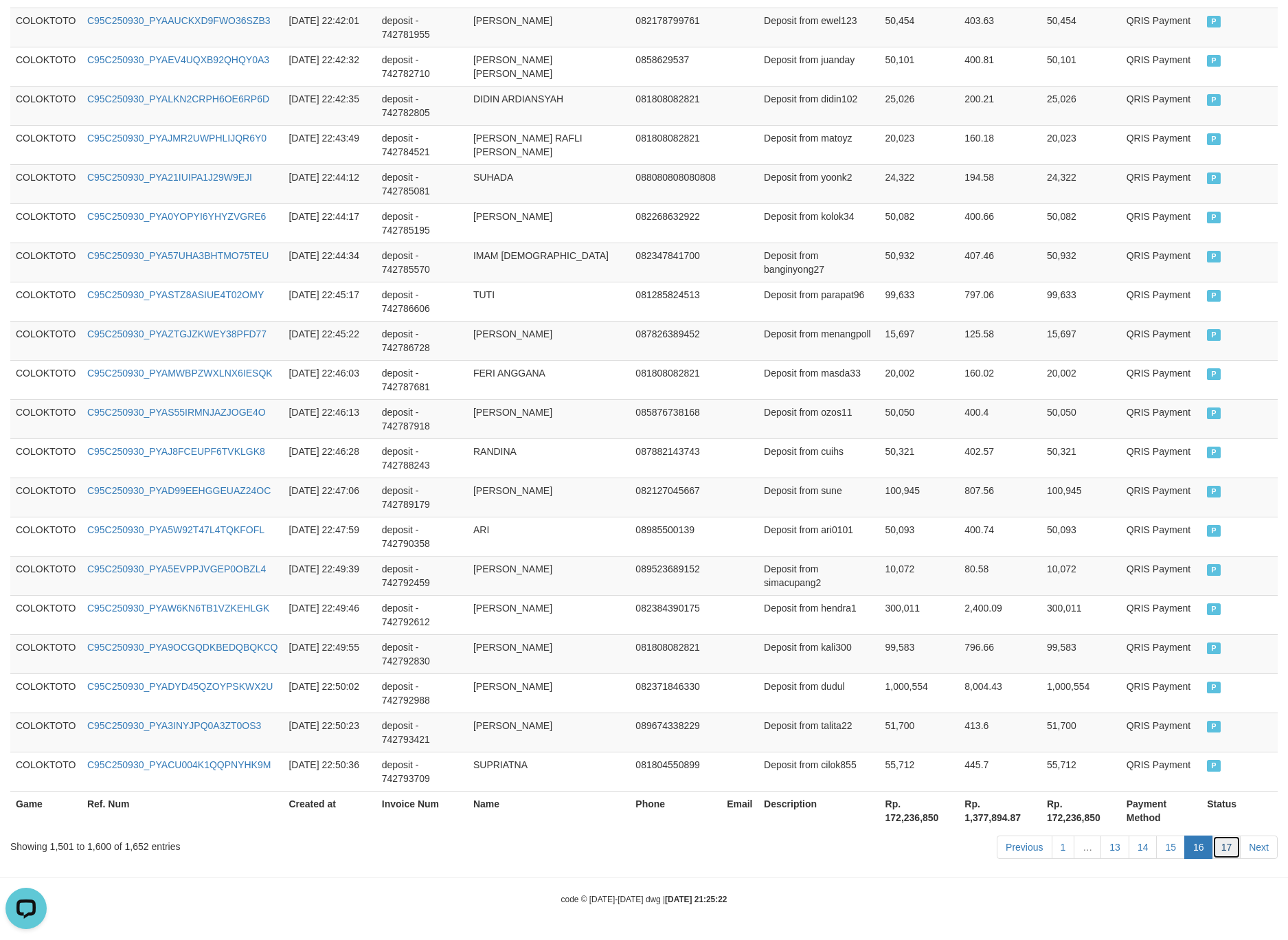
click at [1214, 839] on link "17" at bounding box center [1227, 846] width 29 height 23
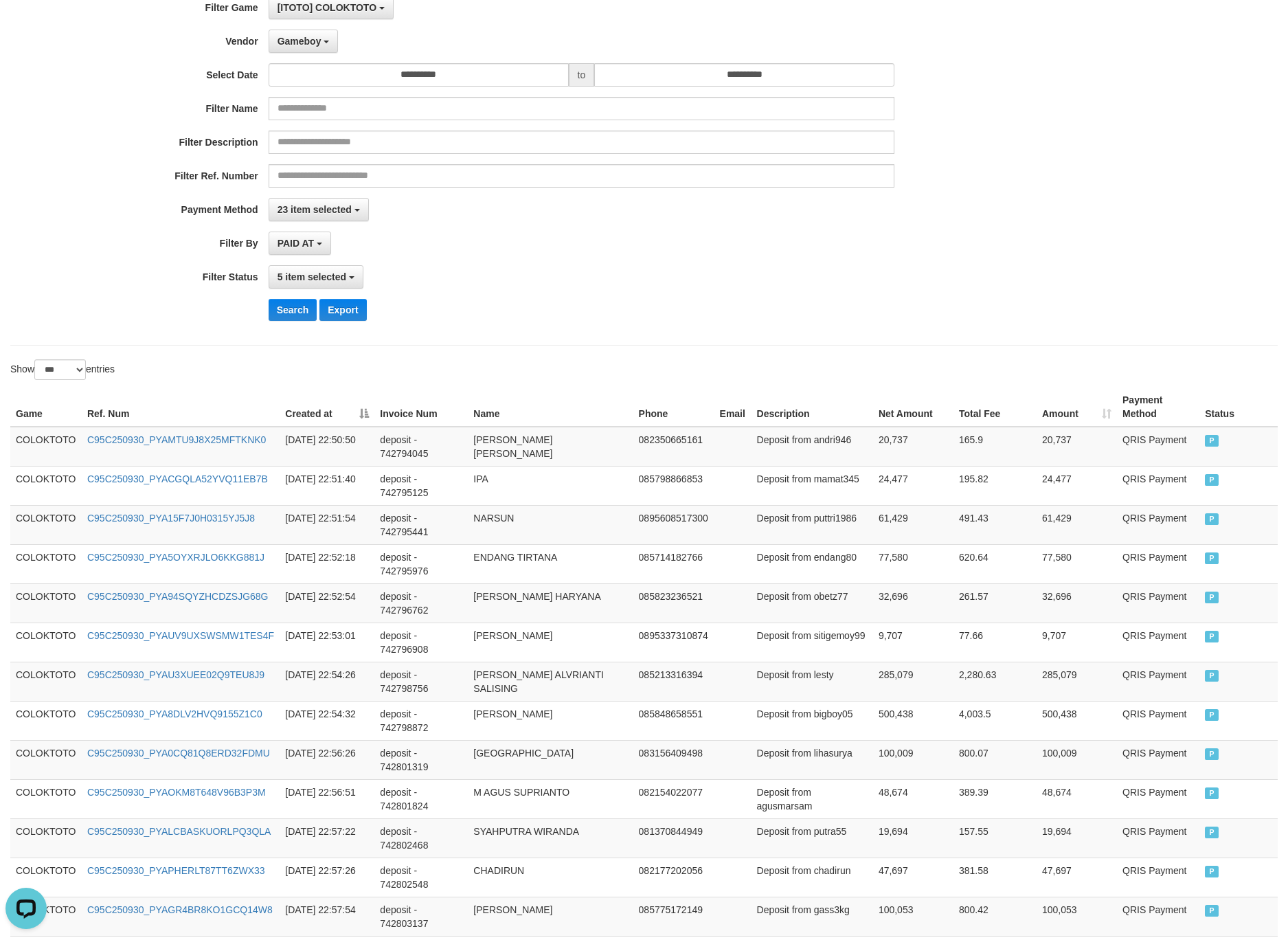
scroll to position [0, 0]
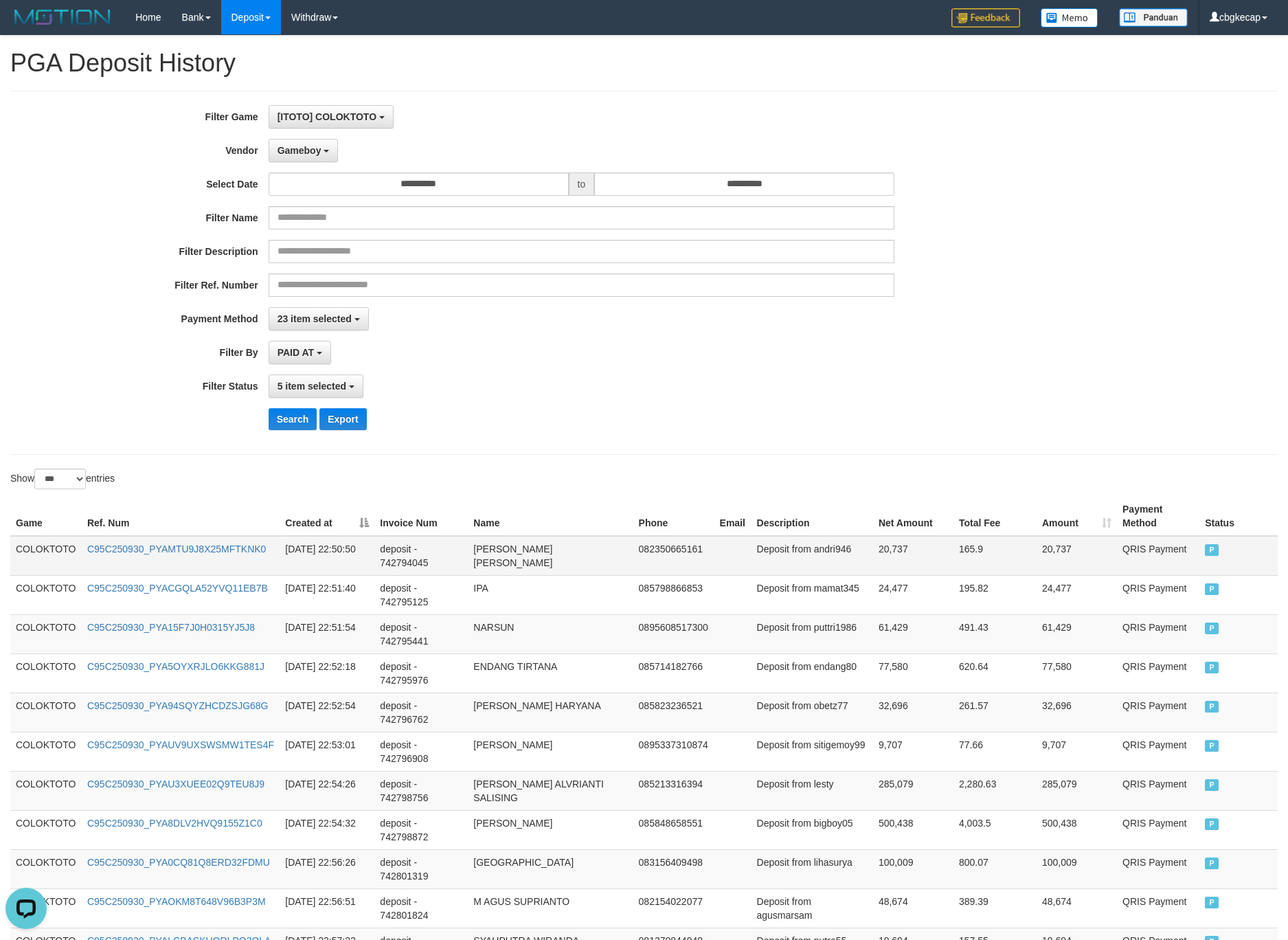
click at [43, 542] on td "COLOKTOTO" at bounding box center [46, 556] width 71 height 40
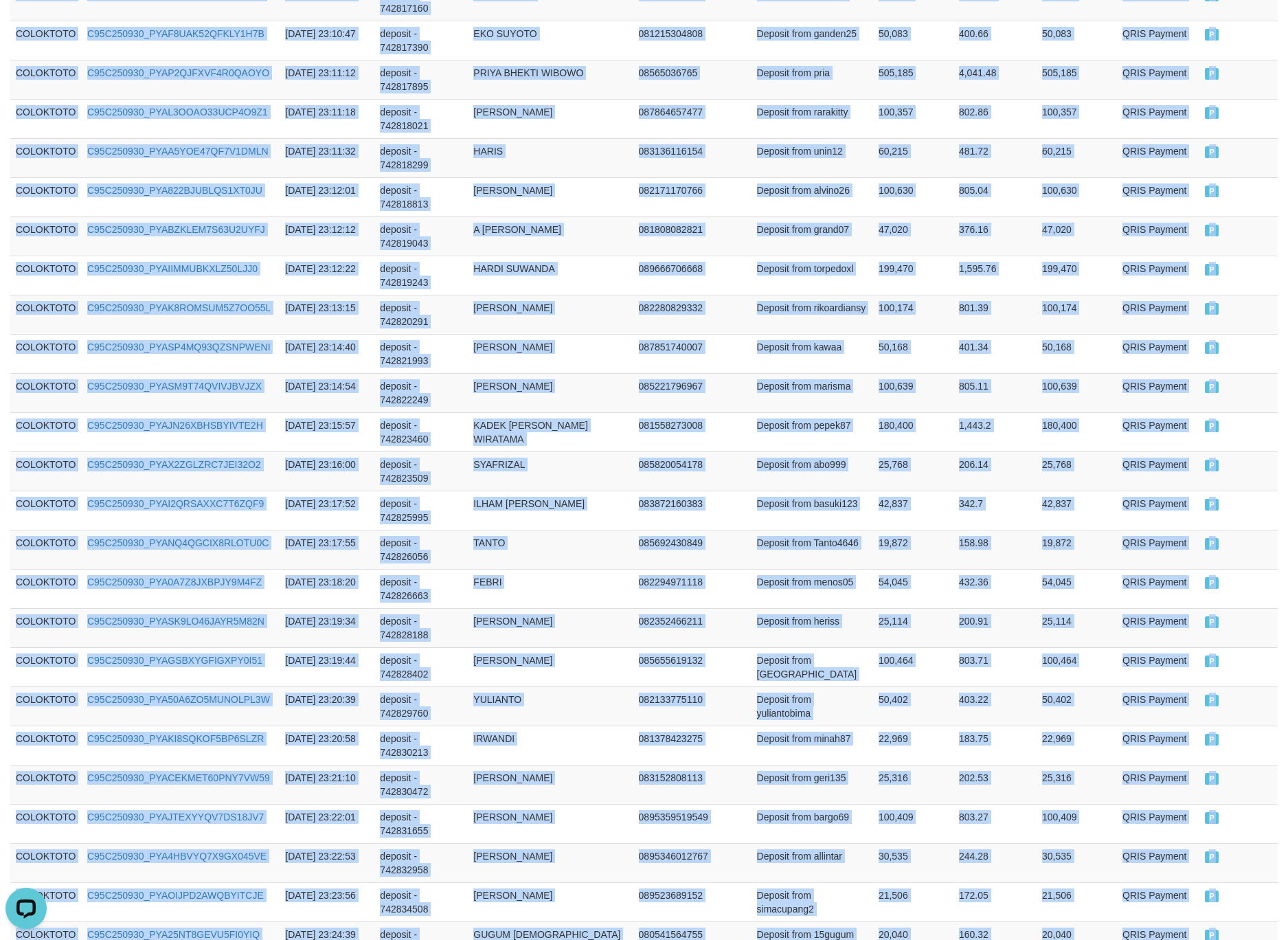
scroll to position [2512, 0]
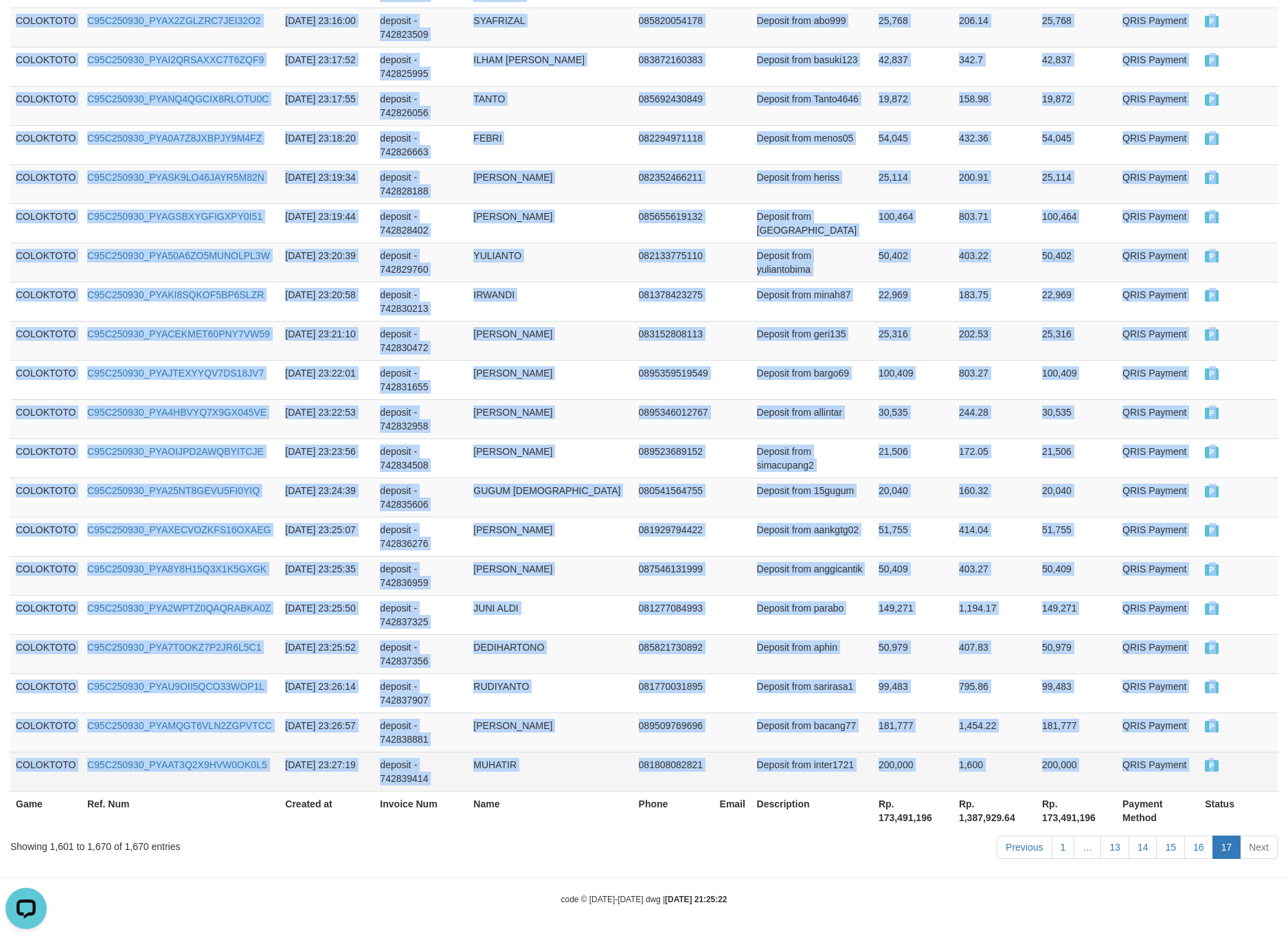
drag, startPoint x: 43, startPoint y: 542, endPoint x: 1232, endPoint y: 759, distance: 1208.6
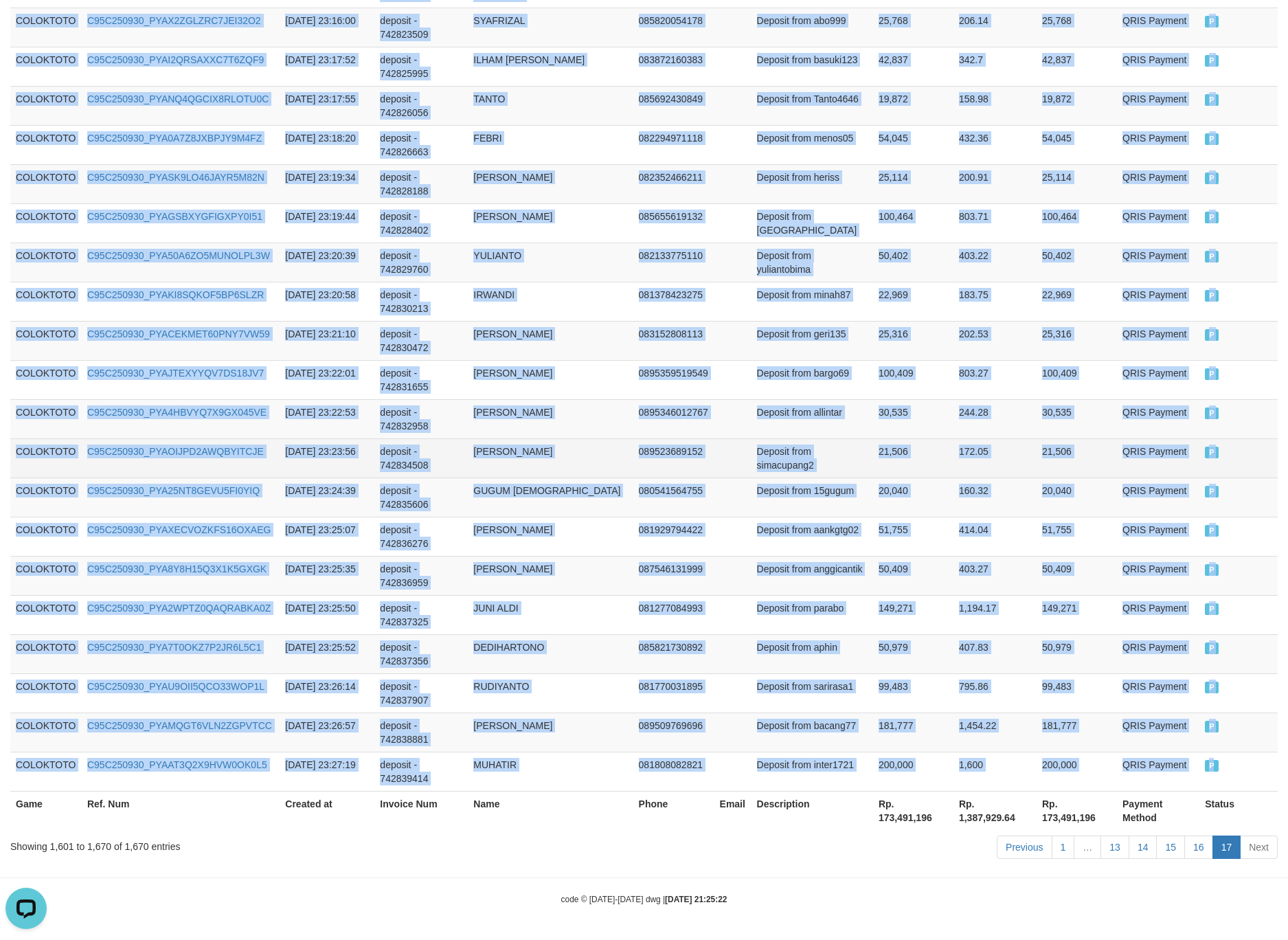
click at [687, 446] on td "089523689152" at bounding box center [673, 458] width 81 height 39
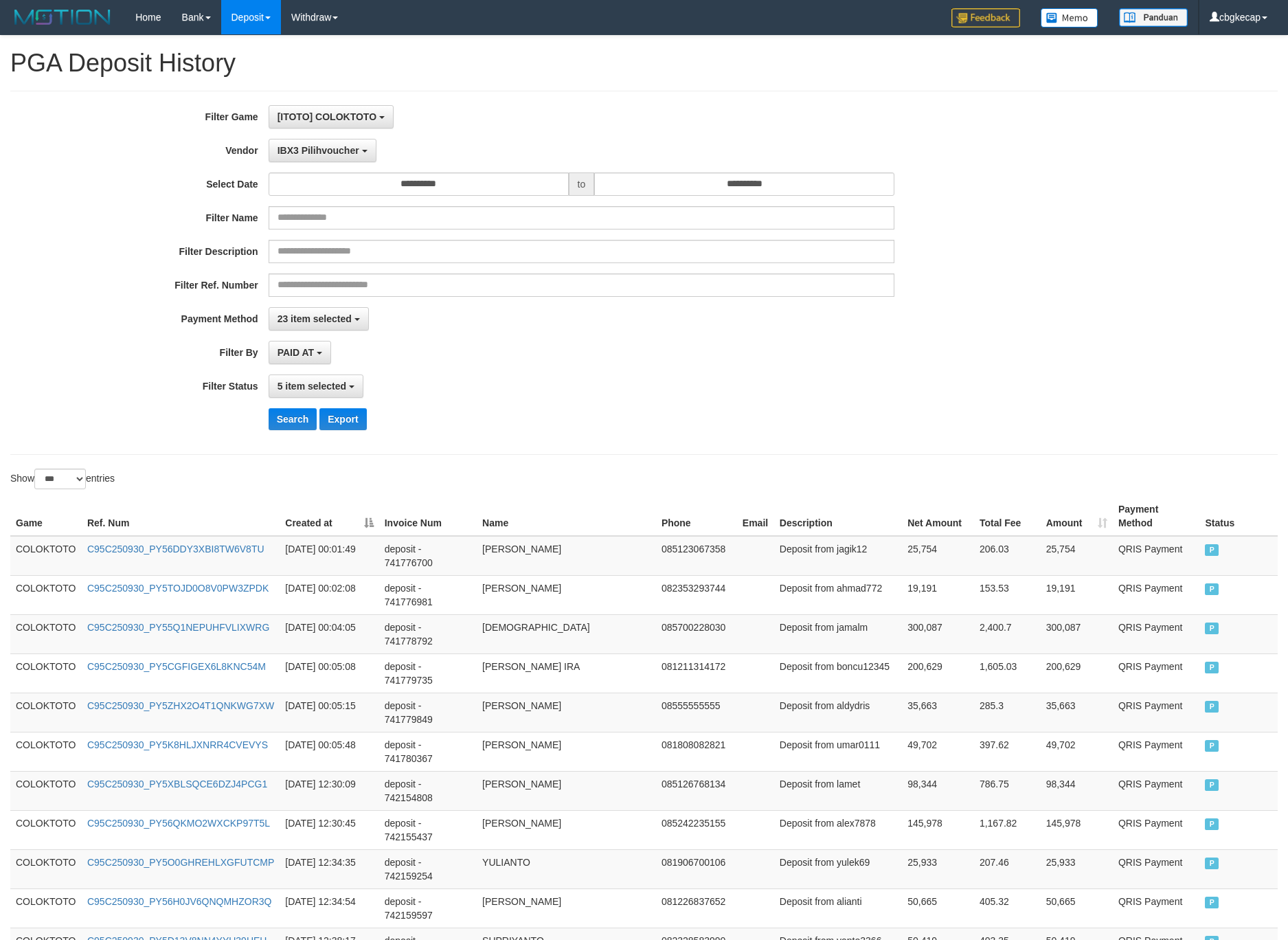
select select "**********"
select select "***"
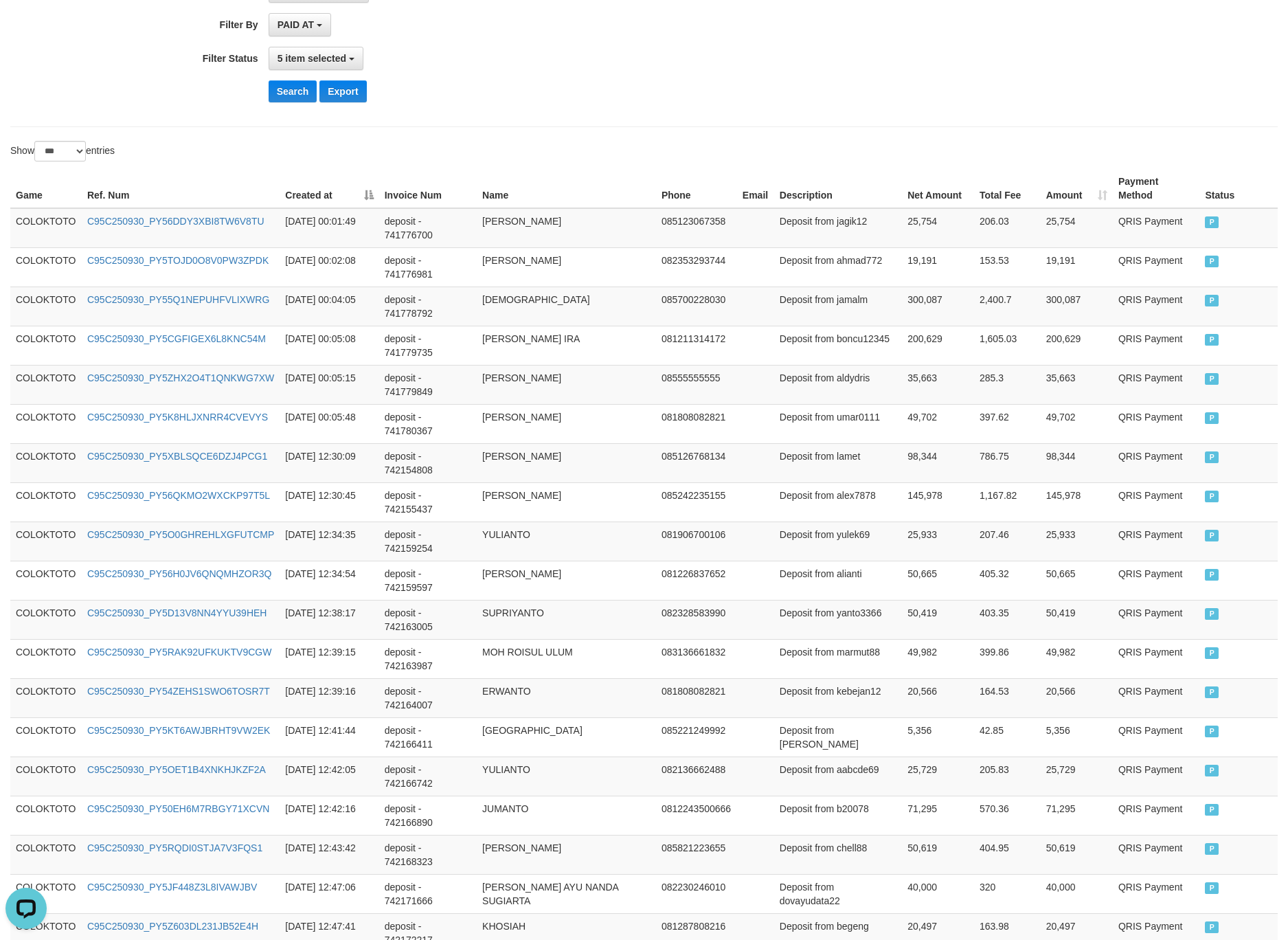
scroll to position [150, 0]
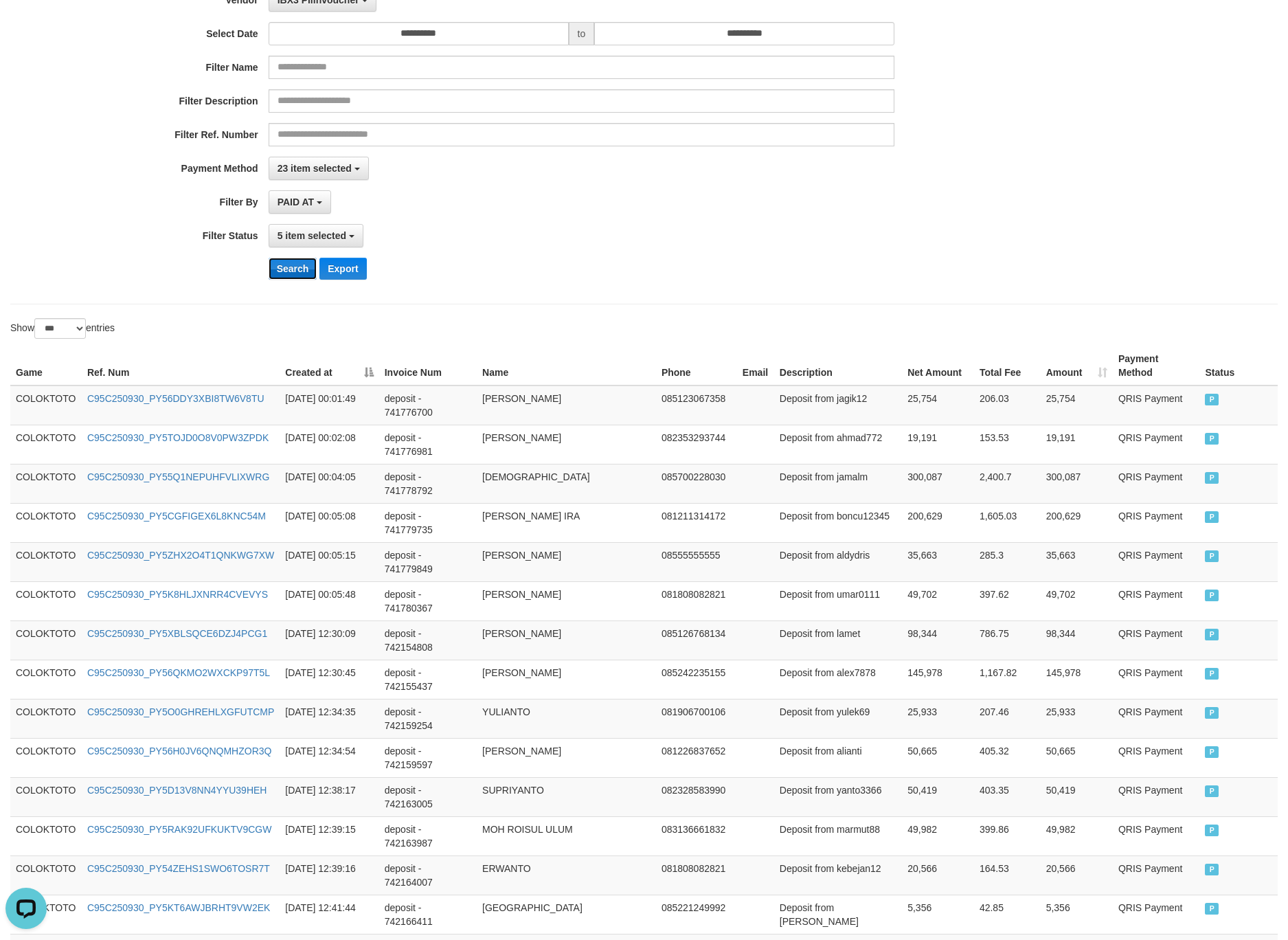
click at [300, 274] on button "Search" at bounding box center [293, 269] width 49 height 22
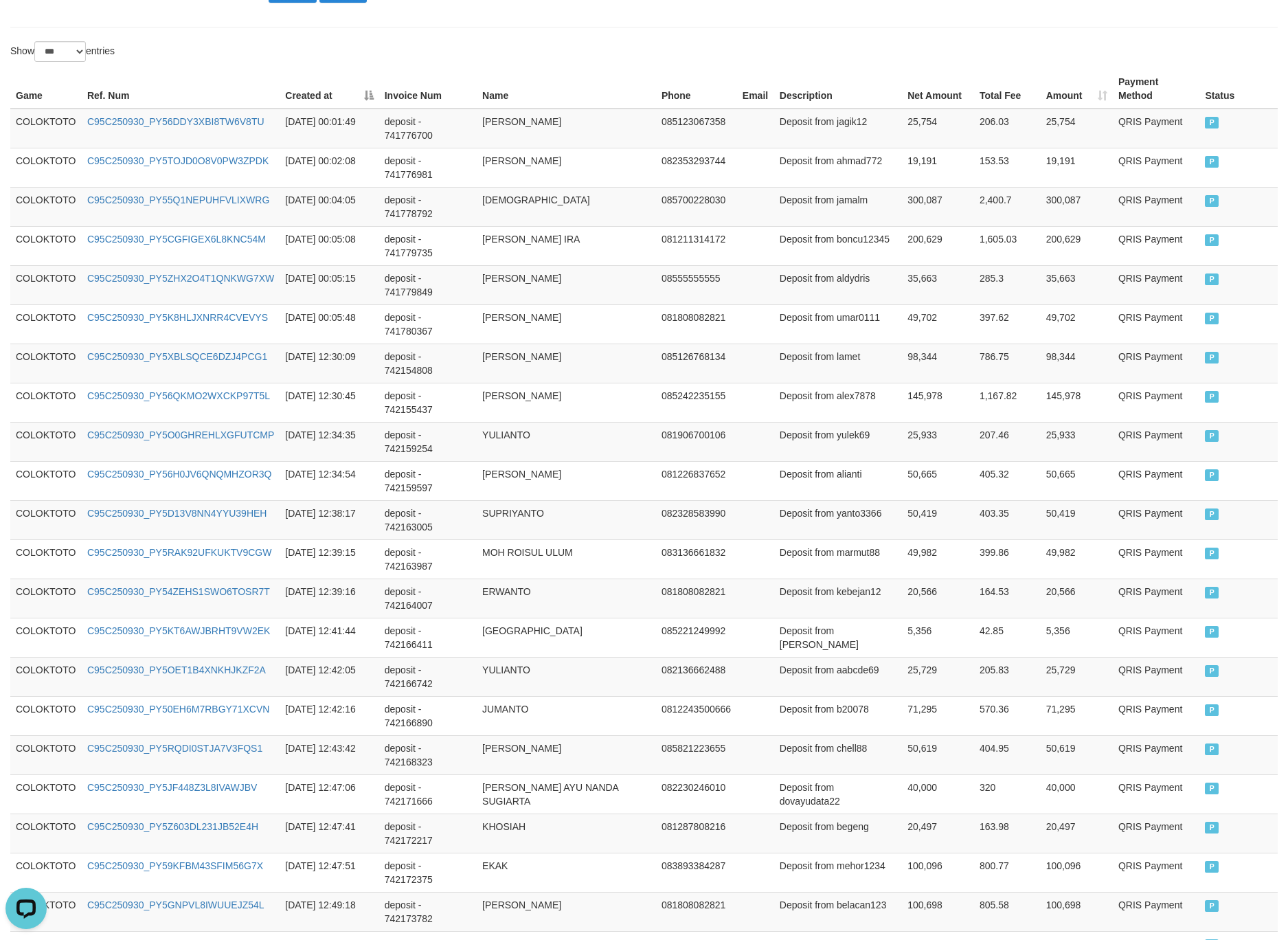
scroll to position [0, 0]
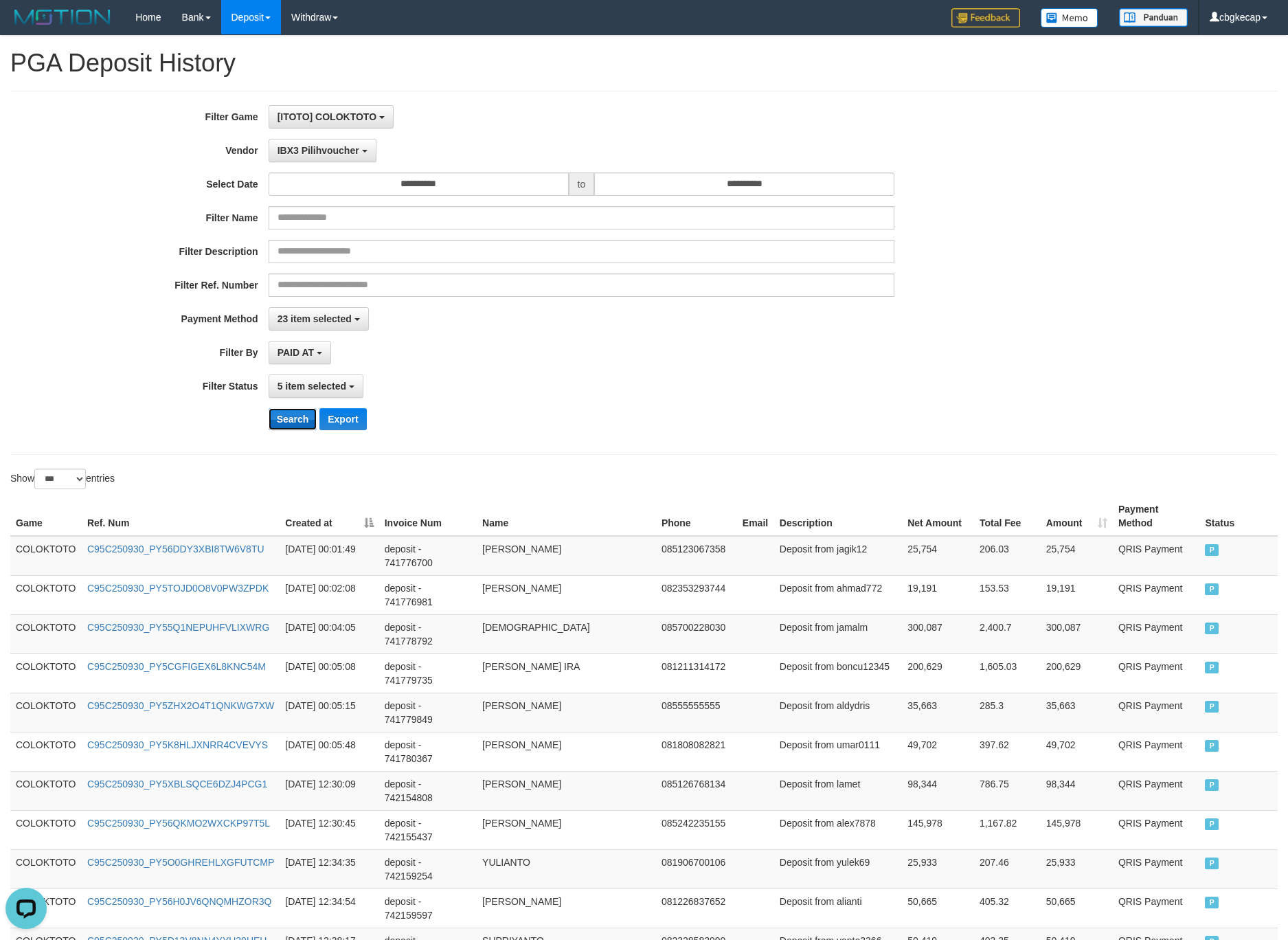
click at [297, 427] on button "Search" at bounding box center [293, 419] width 49 height 22
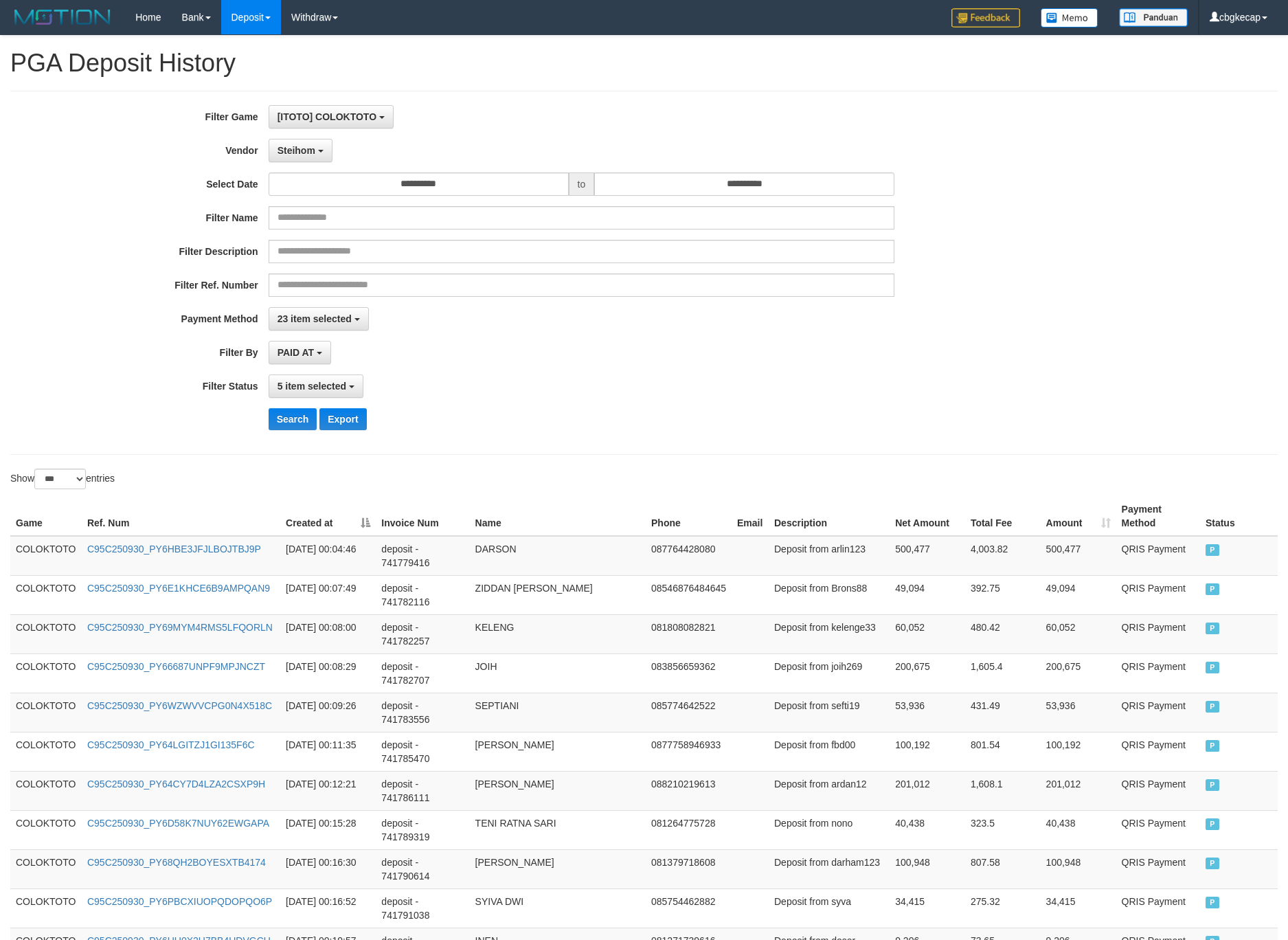
select select "**********"
select select "***"
click at [307, 417] on button "Search" at bounding box center [293, 419] width 49 height 22
click at [43, 553] on td "COLOKTOTO" at bounding box center [46, 556] width 71 height 40
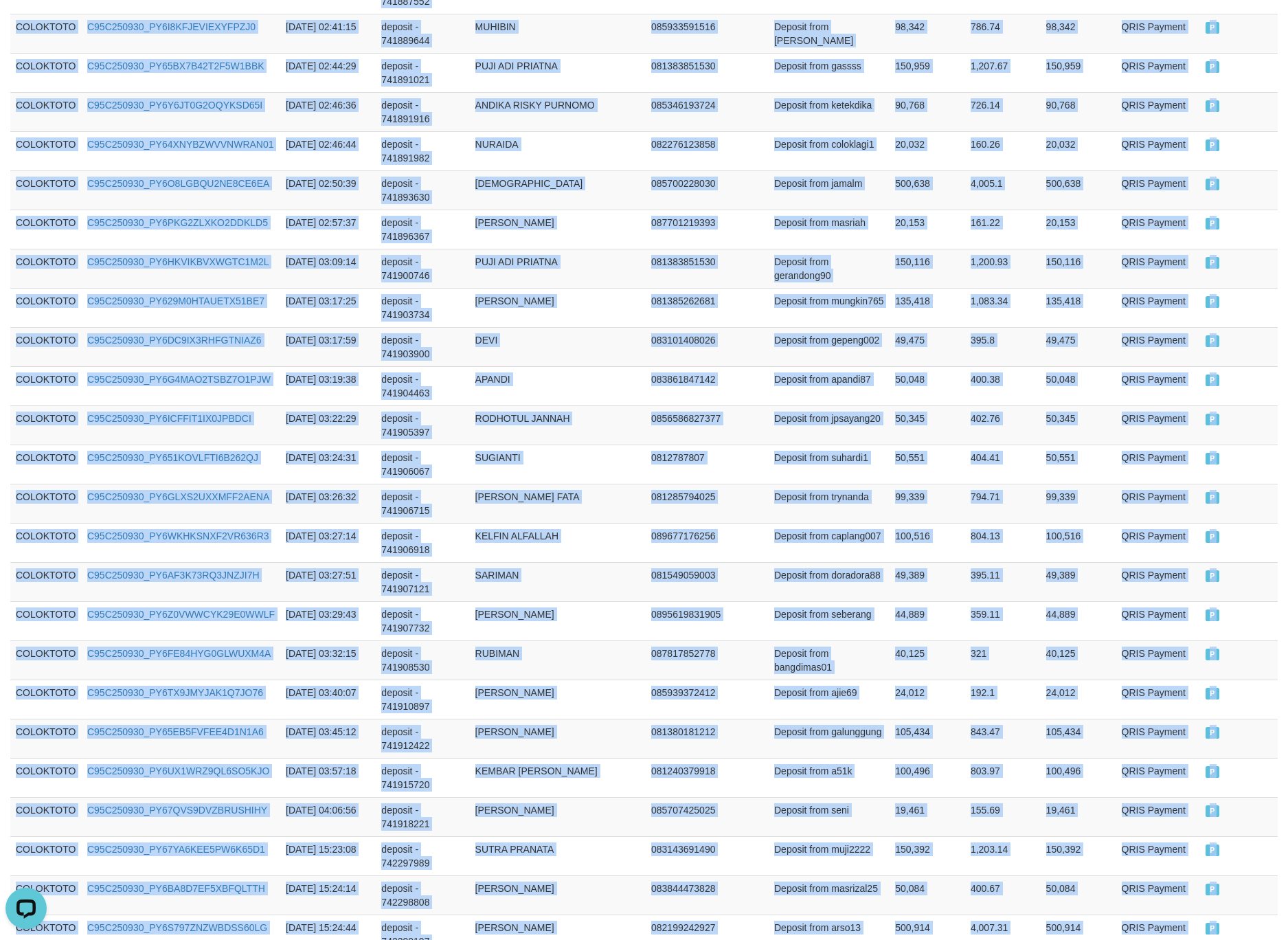
scroll to position [3695, 0]
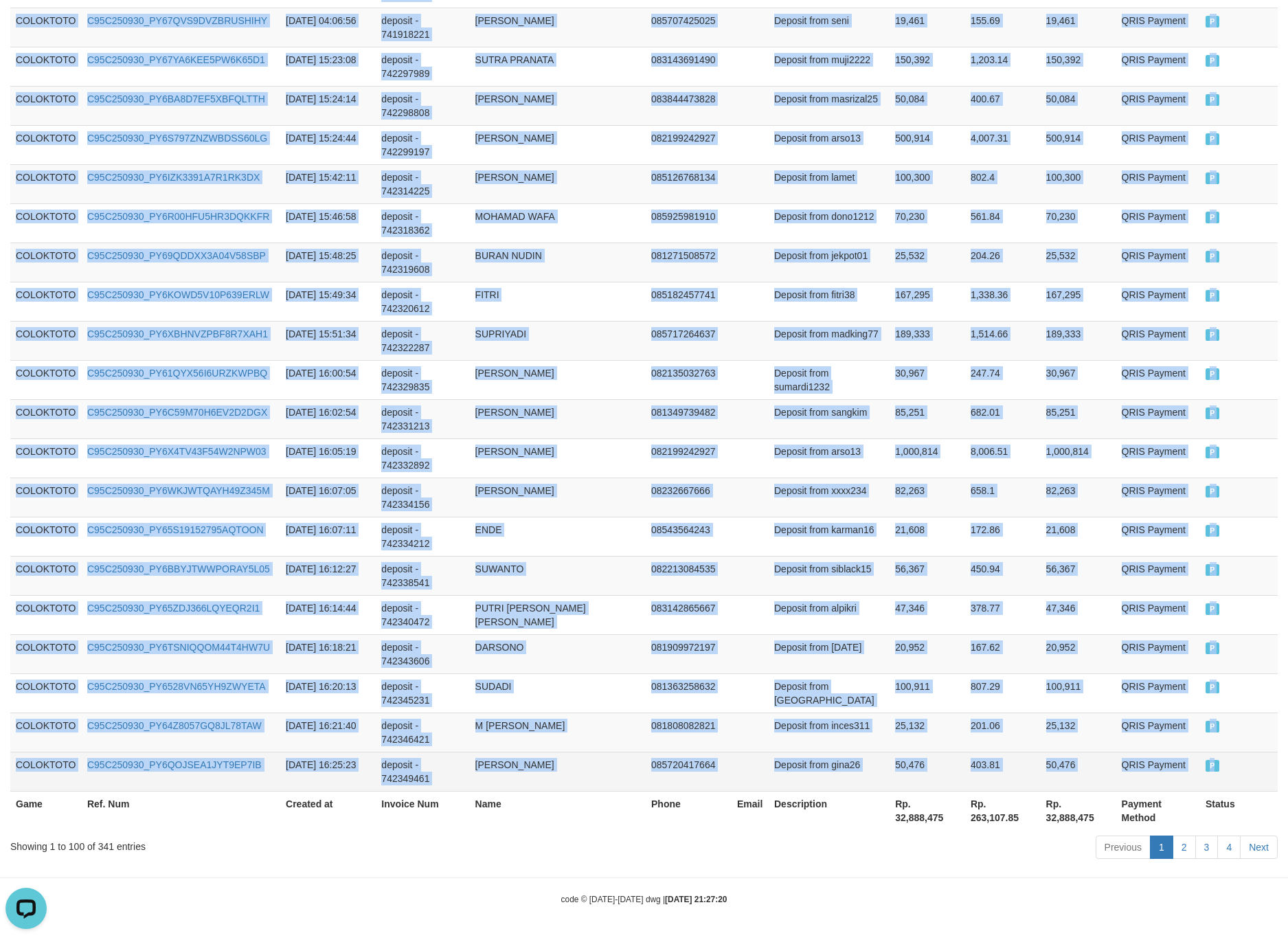
drag, startPoint x: 43, startPoint y: 553, endPoint x: 1243, endPoint y: 760, distance: 1217.7
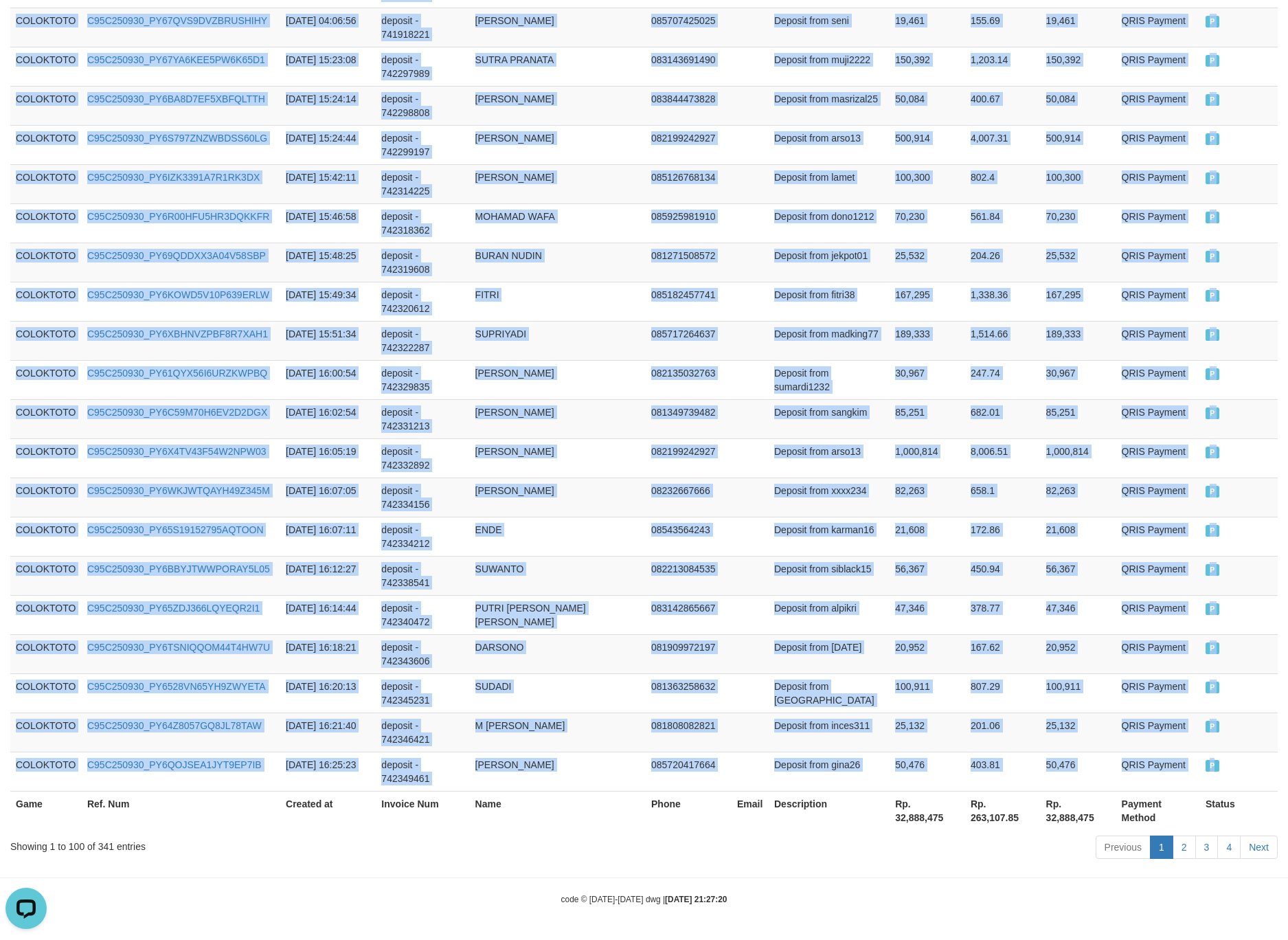
copy tbody "COLOKTOTO C95C250930_PY6HBE3JFJLBOJTBJ9P 2025-09-30 00:04:46 deposit - 74177941…"
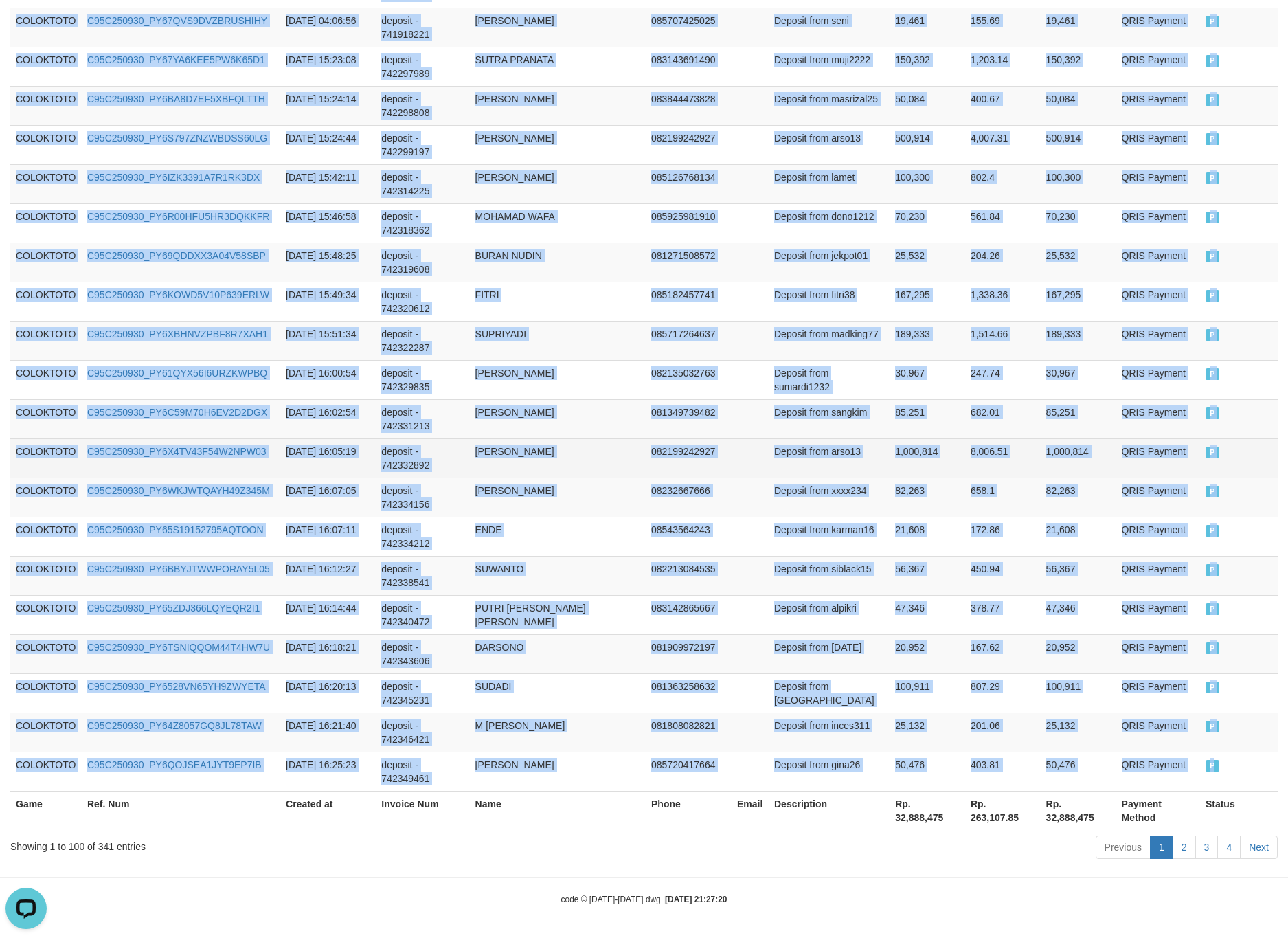
click at [843, 458] on td "Deposit from arso13" at bounding box center [829, 458] width 121 height 39
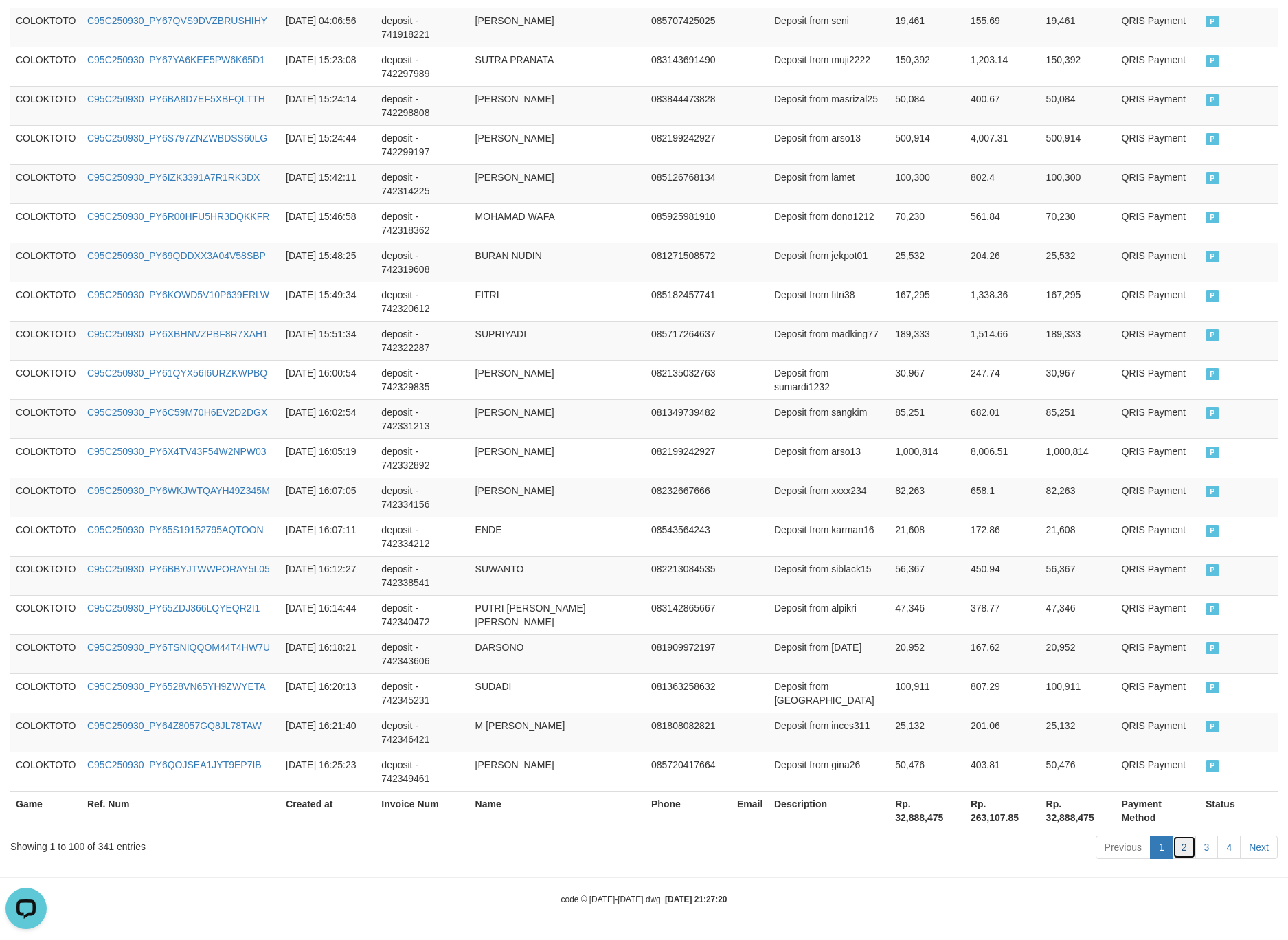
click at [1186, 849] on link "2" at bounding box center [1184, 846] width 23 height 23
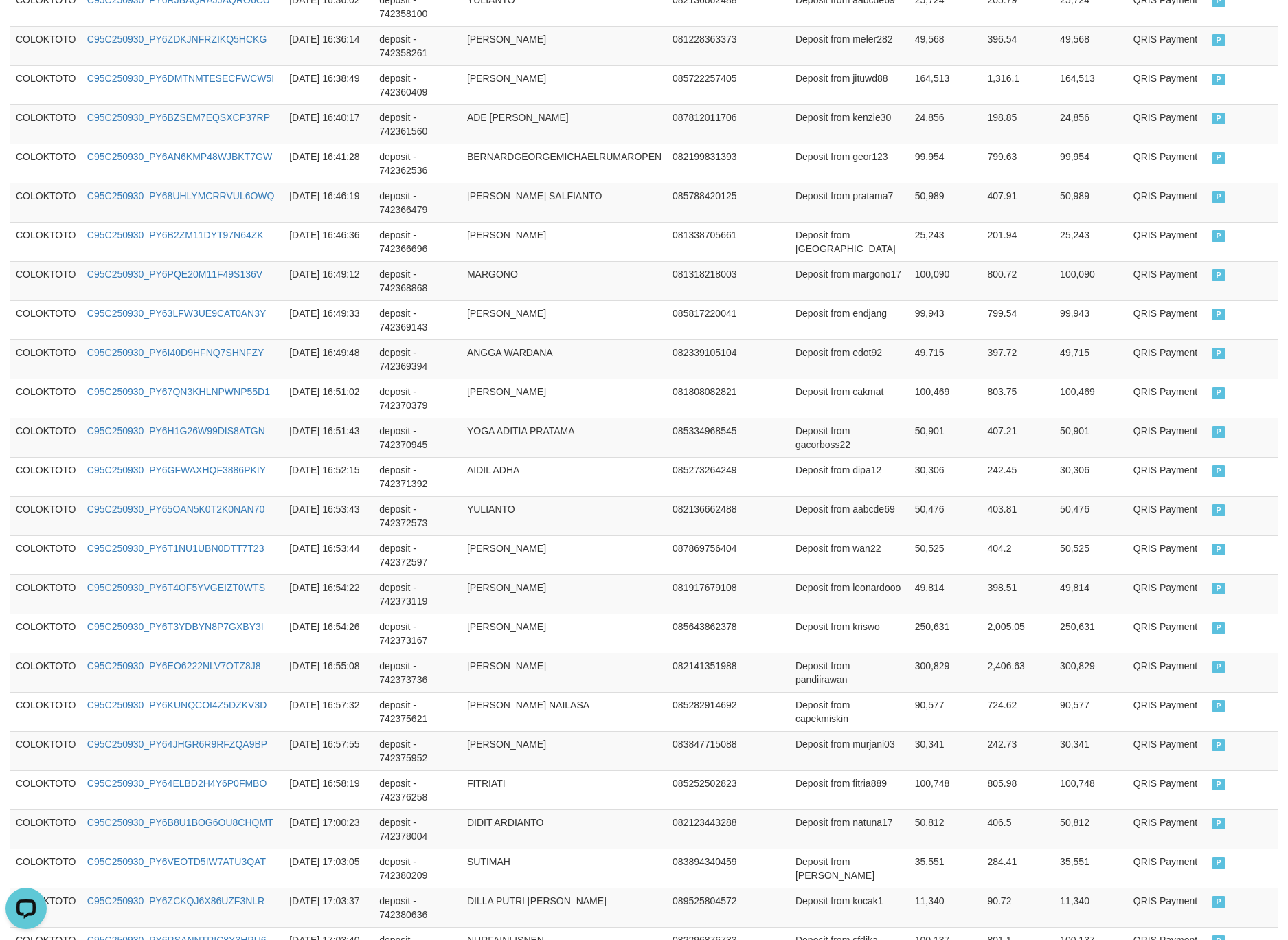
scroll to position [123, 0]
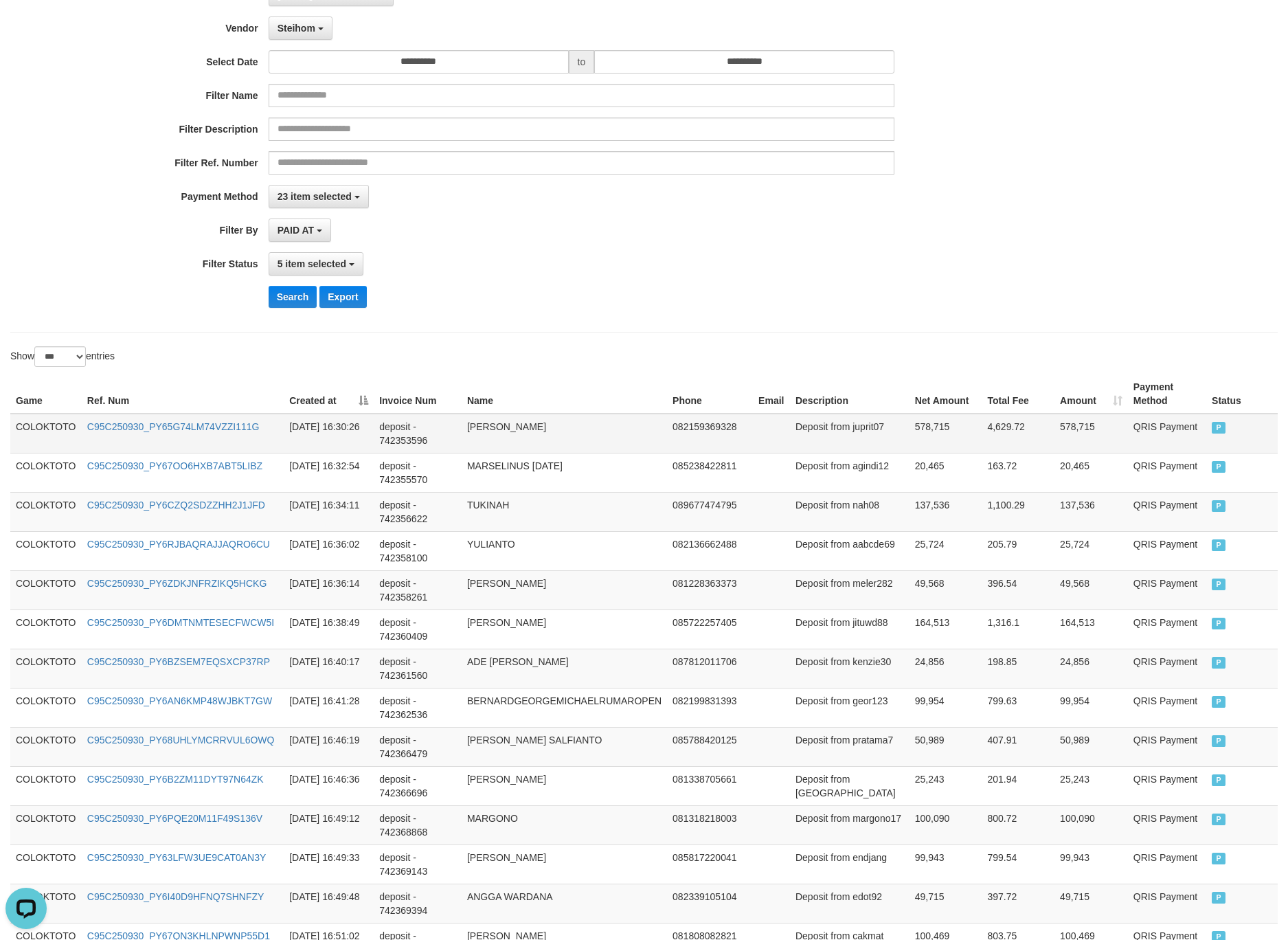
click at [33, 419] on td "COLOKTOTO" at bounding box center [46, 434] width 71 height 40
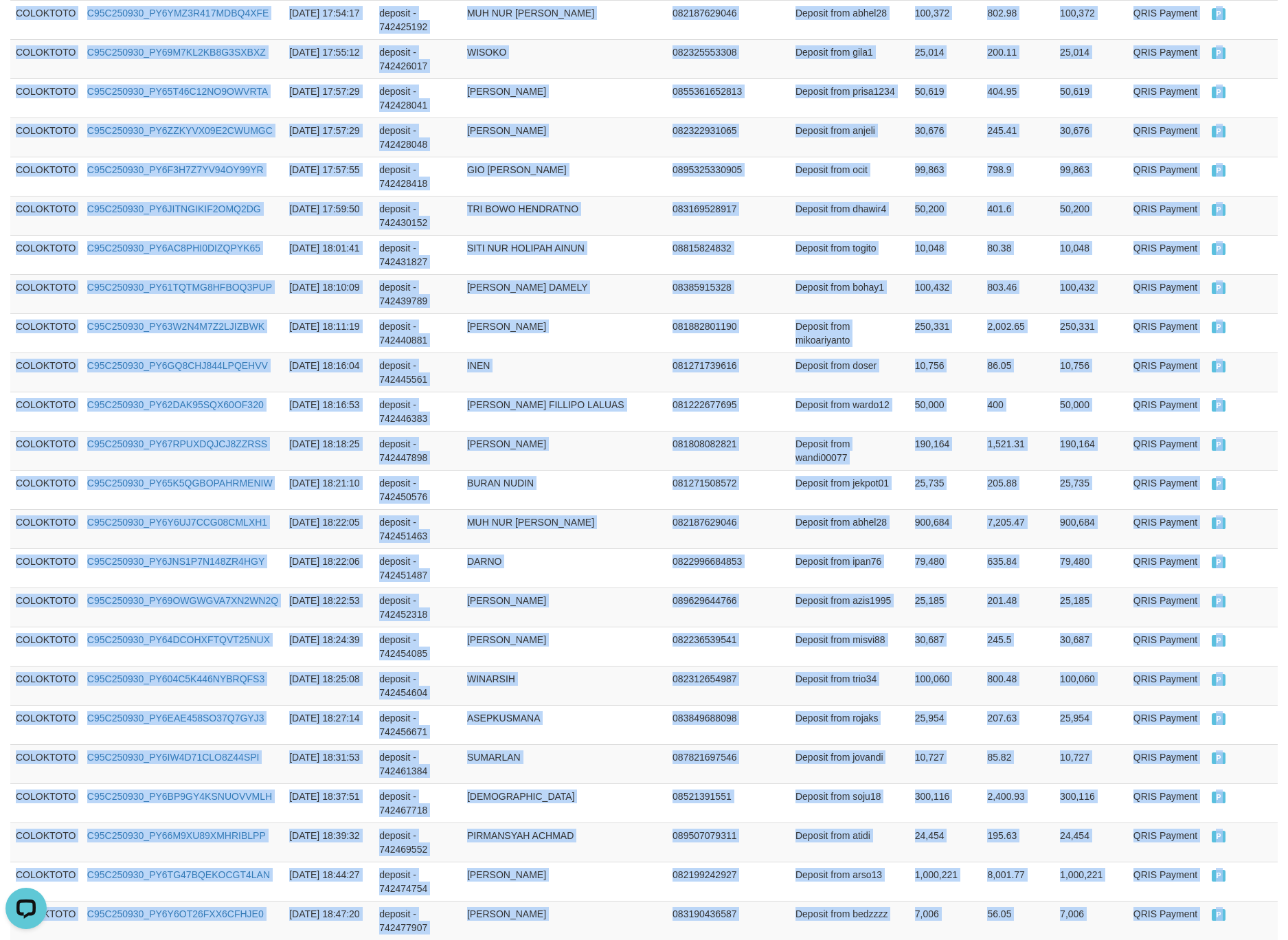
scroll to position [3695, 0]
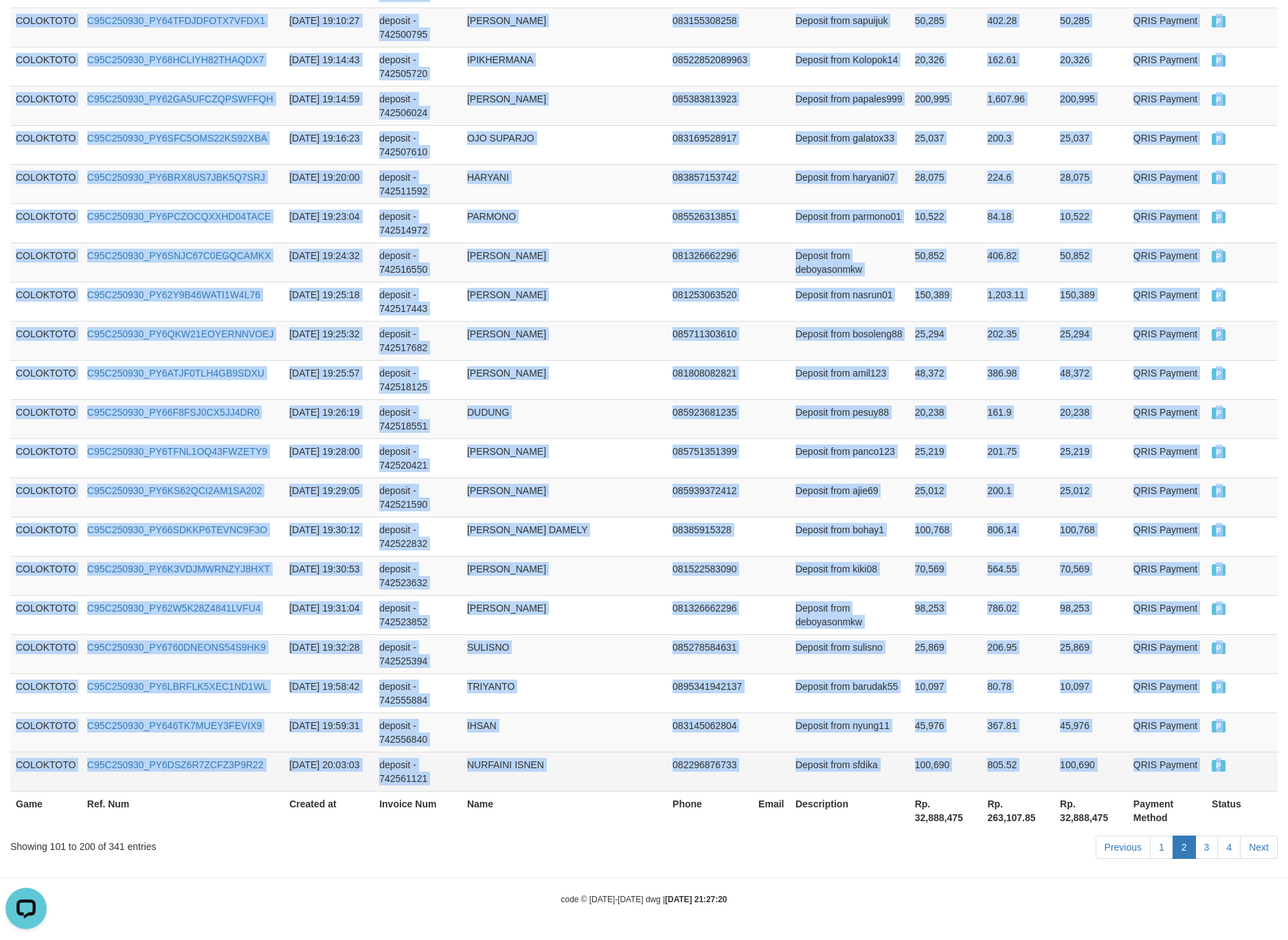
drag, startPoint x: 33, startPoint y: 419, endPoint x: 1253, endPoint y: 771, distance: 1269.8
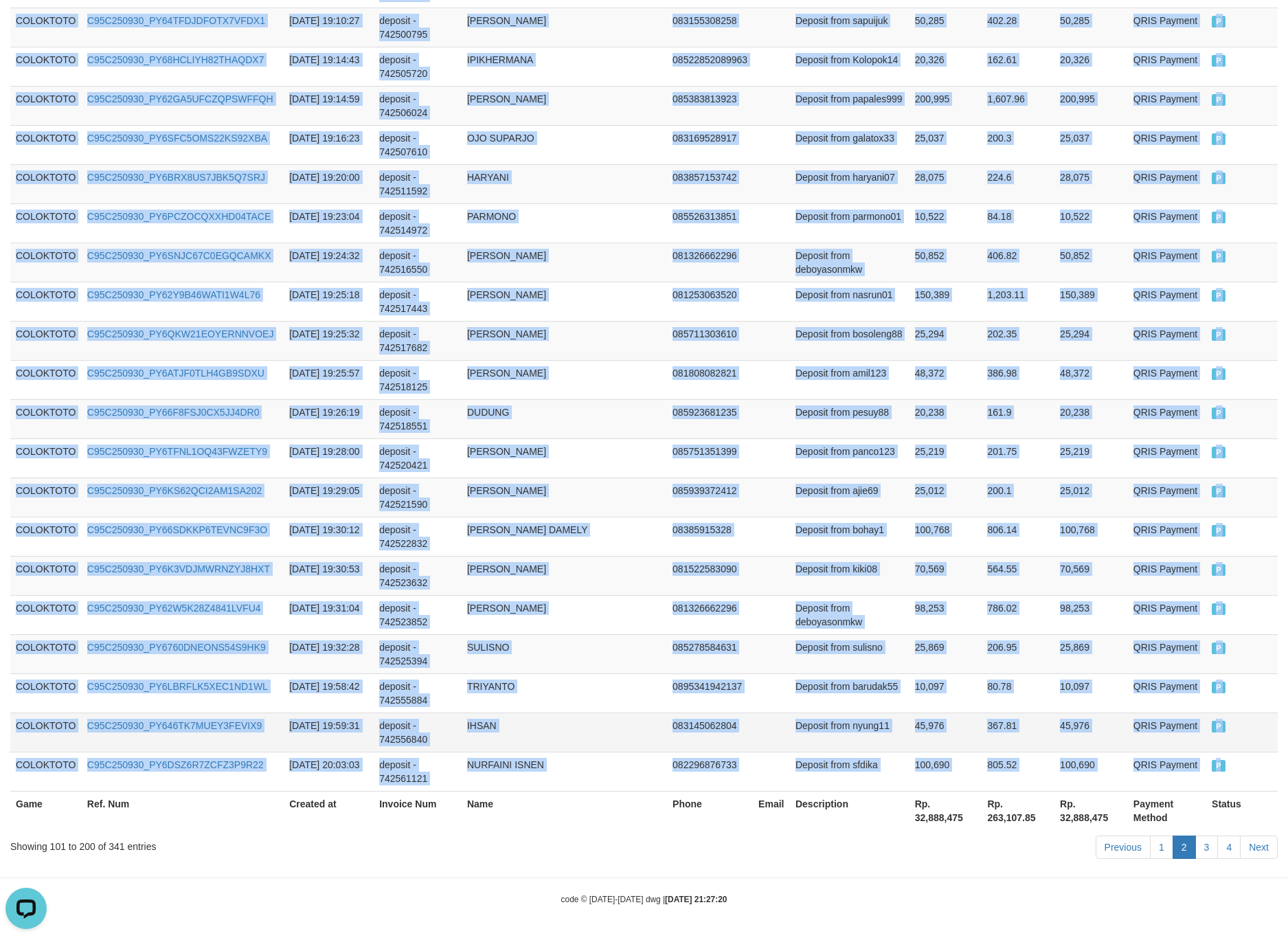
copy tbody "COLOKTOTO C95C250930_PY65G74LM74VZZI111G 2025-09-30 16:30:26 deposit - 74235359…"
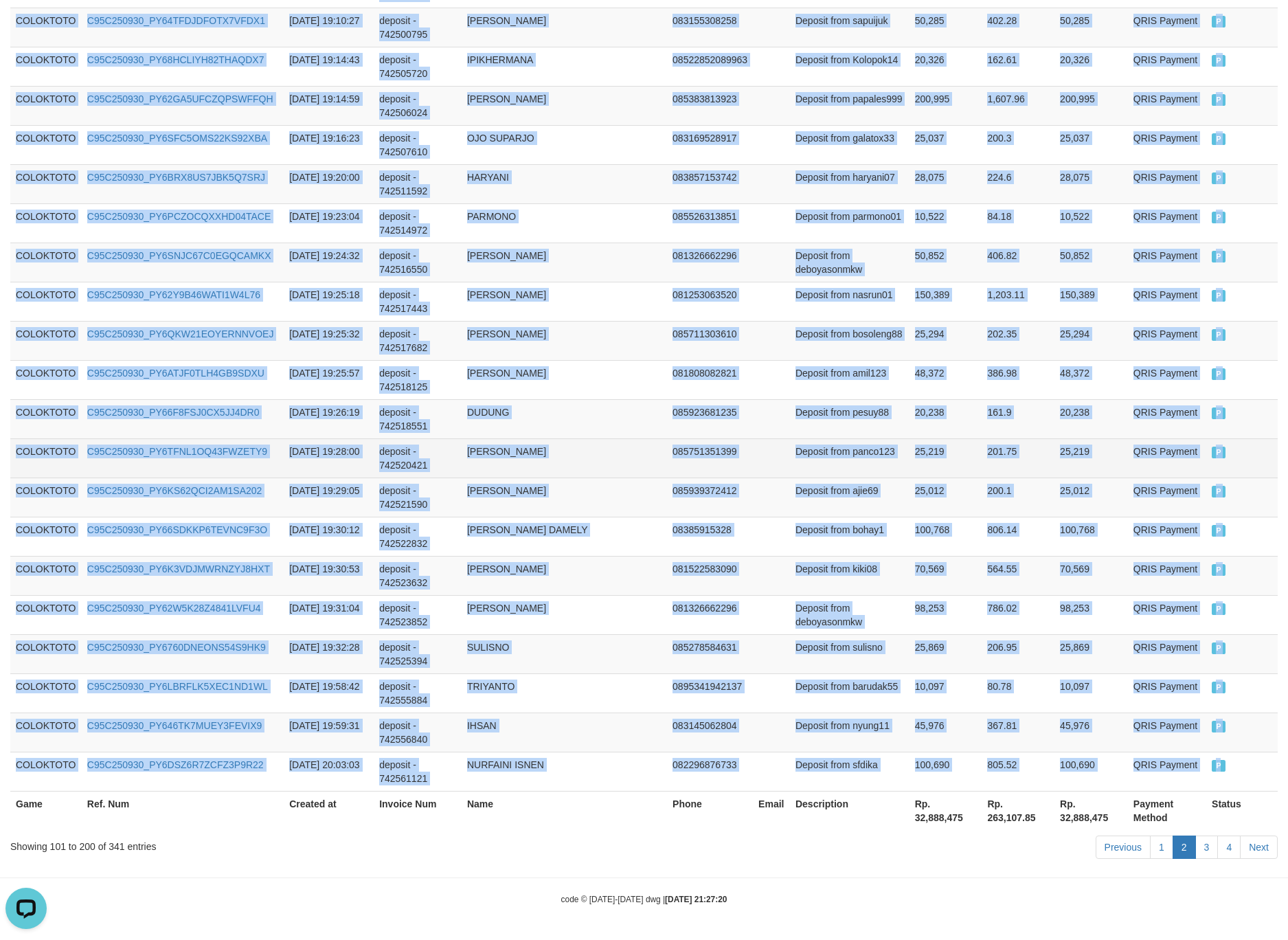
click at [920, 440] on td "25,219" at bounding box center [946, 458] width 73 height 39
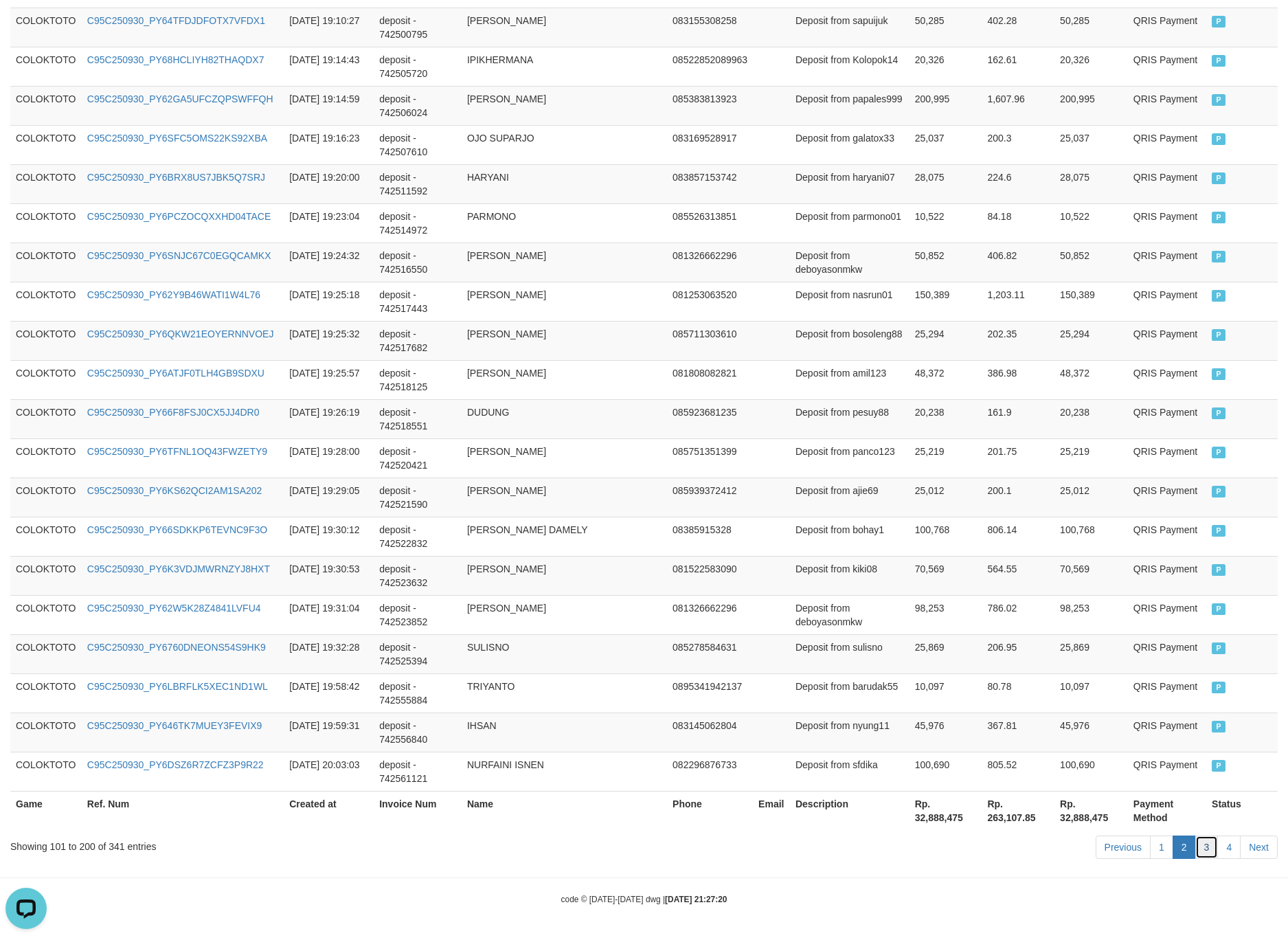
click at [1202, 841] on link "3" at bounding box center [1207, 846] width 23 height 23
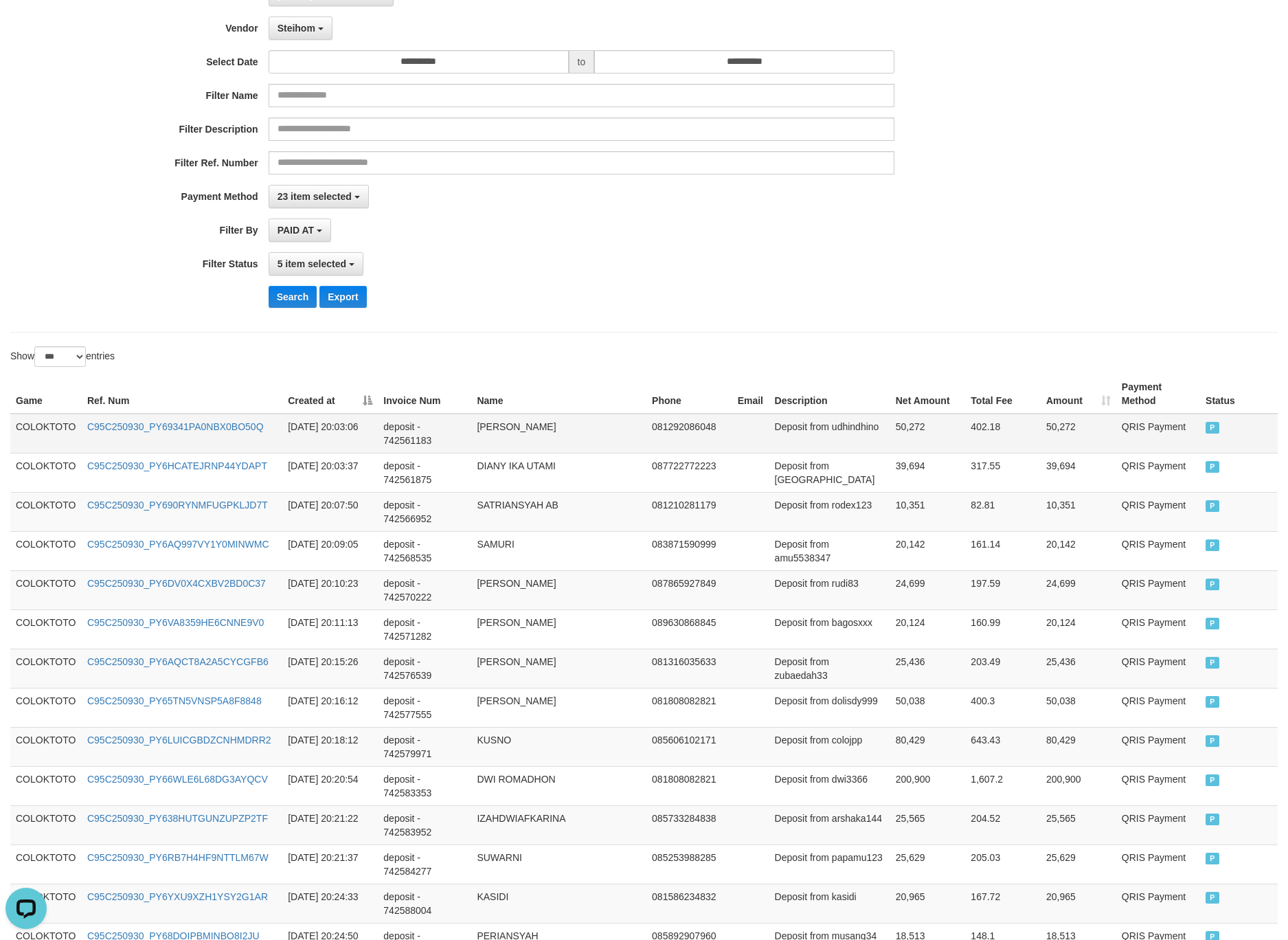
click at [45, 430] on td "COLOKTOTO" at bounding box center [46, 434] width 71 height 40
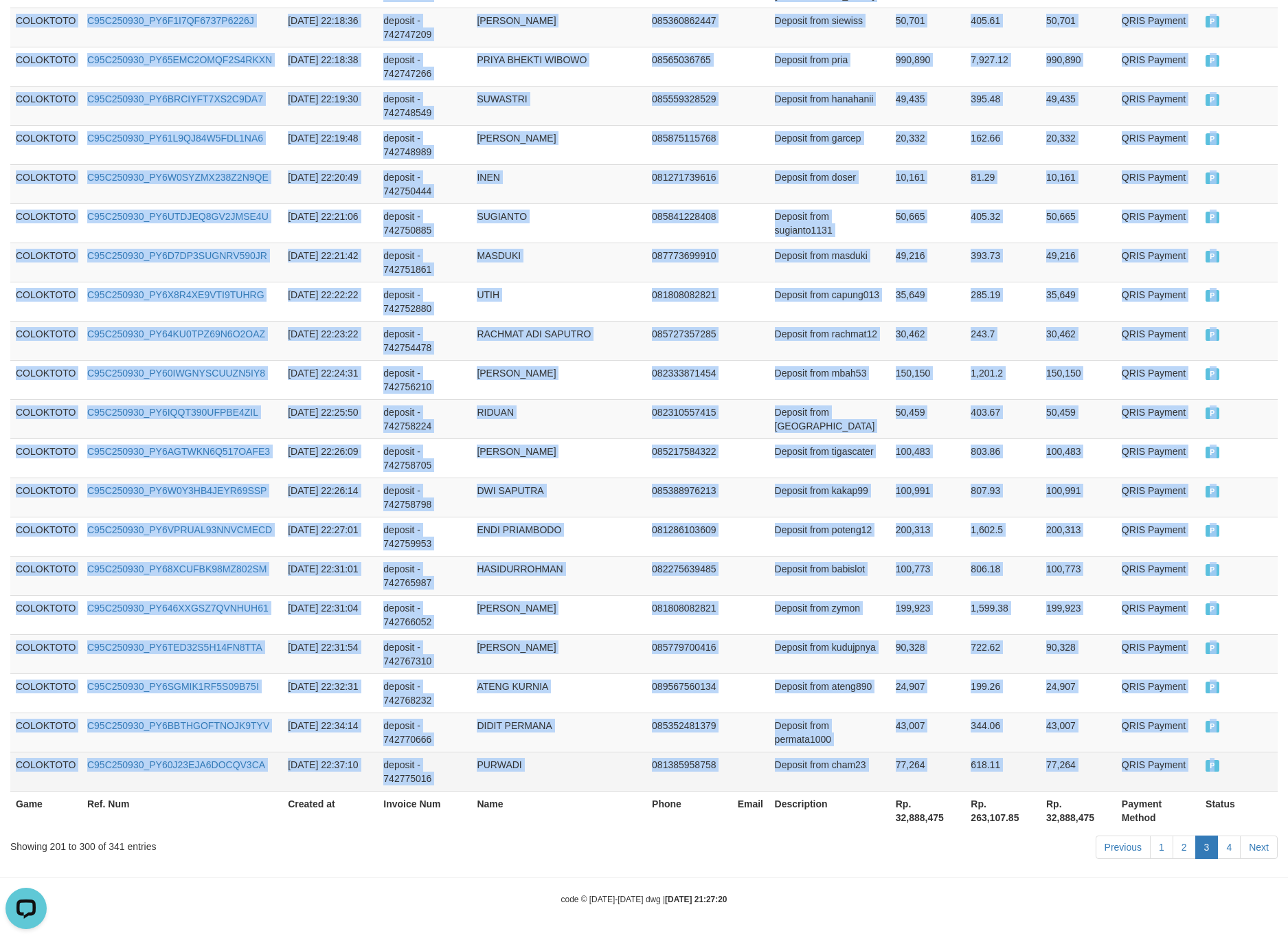
drag, startPoint x: 45, startPoint y: 430, endPoint x: 1266, endPoint y: 765, distance: 1266.1
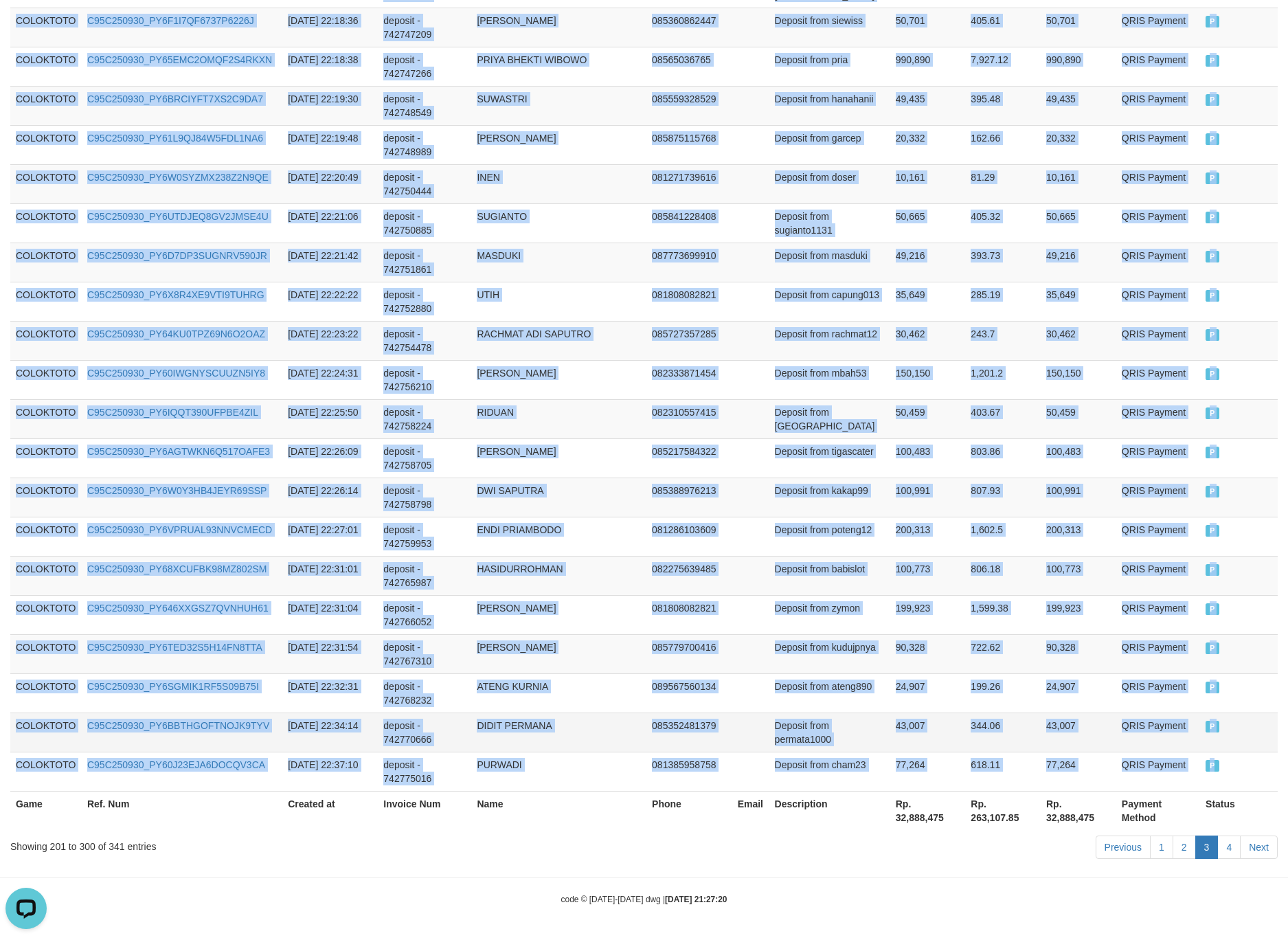
copy tbody "COLOKTOTO C95C250930_PY69341PA0NBX0BO50Q 2025-09-30 20:03:06 deposit - 74256118…"
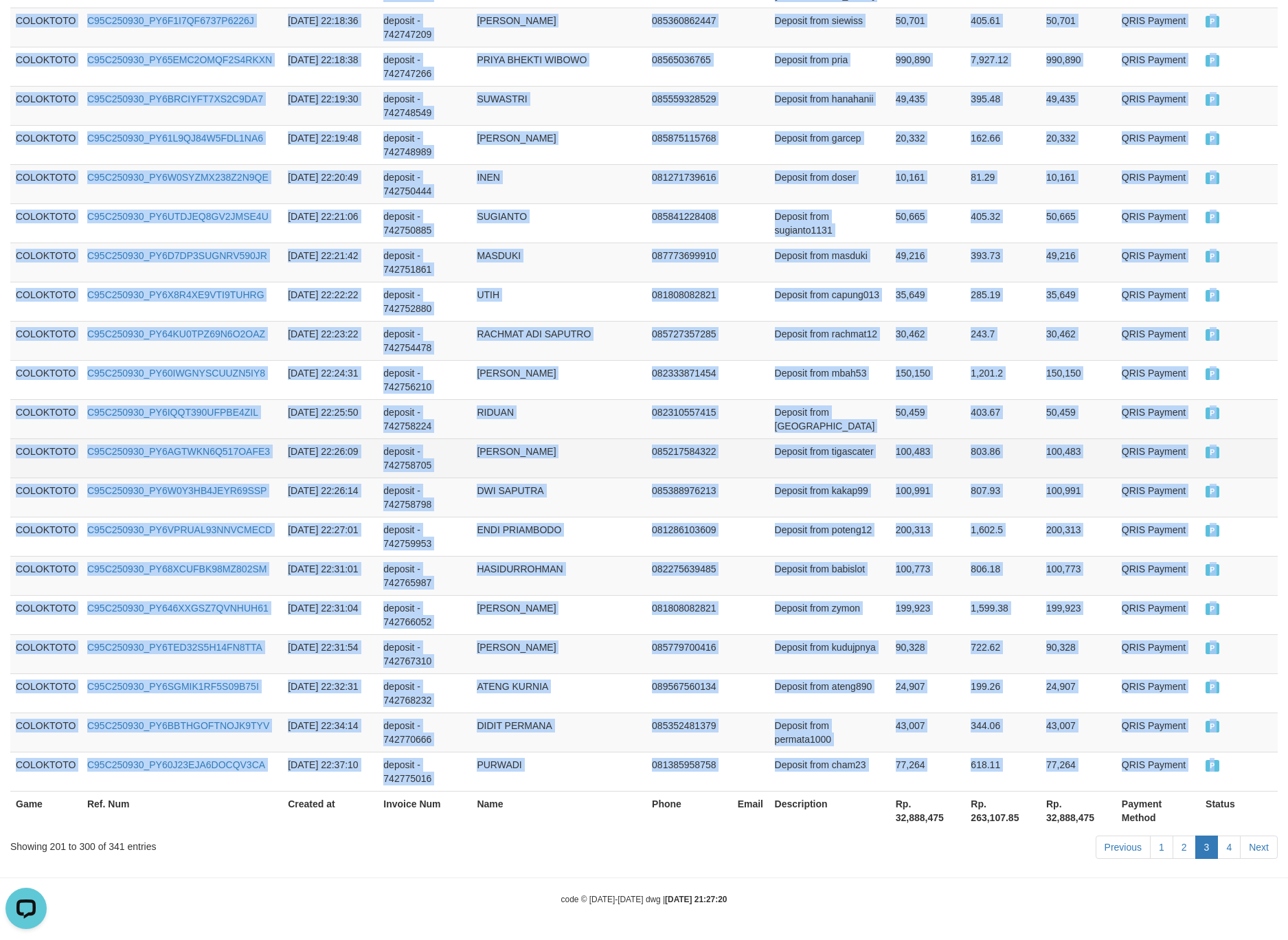
drag, startPoint x: 769, startPoint y: 466, endPoint x: 784, endPoint y: 466, distance: 15.0
click at [768, 466] on tr "COLOKTOTO C95C250930_PY6AGTWKN6Q517OAFE3 2025-09-30 22:26:09 deposit - 74275870…" at bounding box center [644, 458] width 1268 height 39
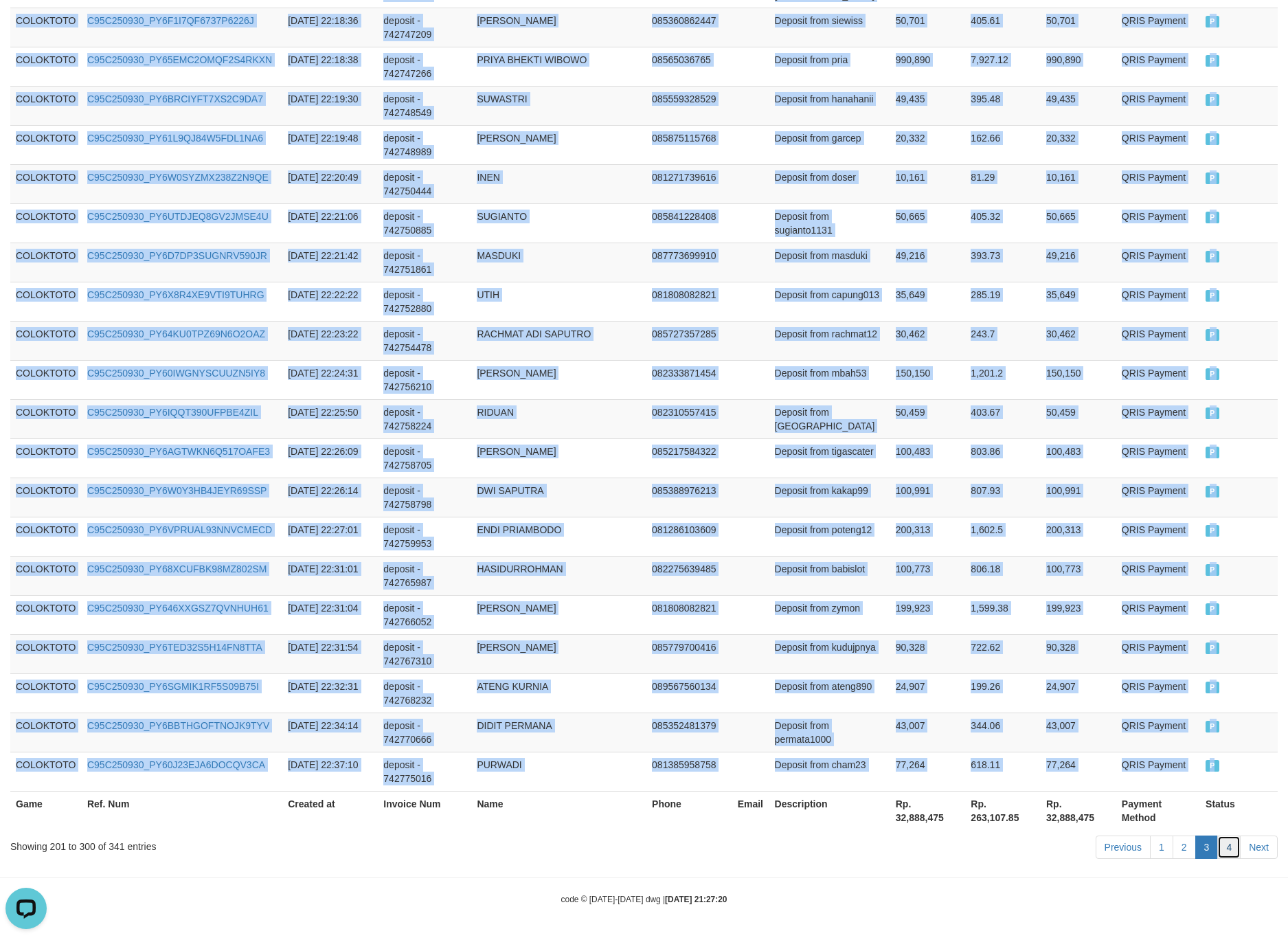
click at [1226, 845] on link "4" at bounding box center [1229, 846] width 23 height 23
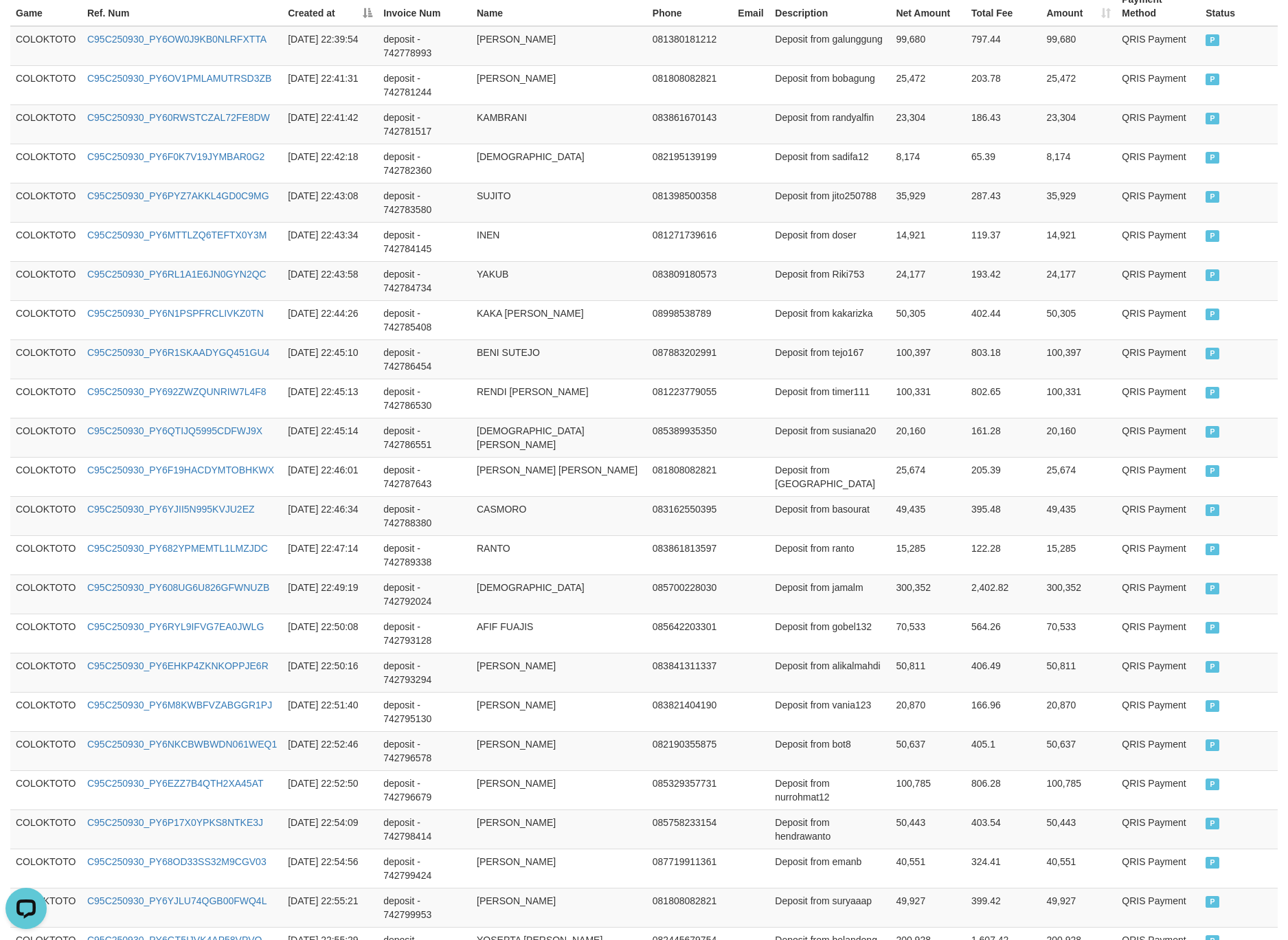
scroll to position [0, 0]
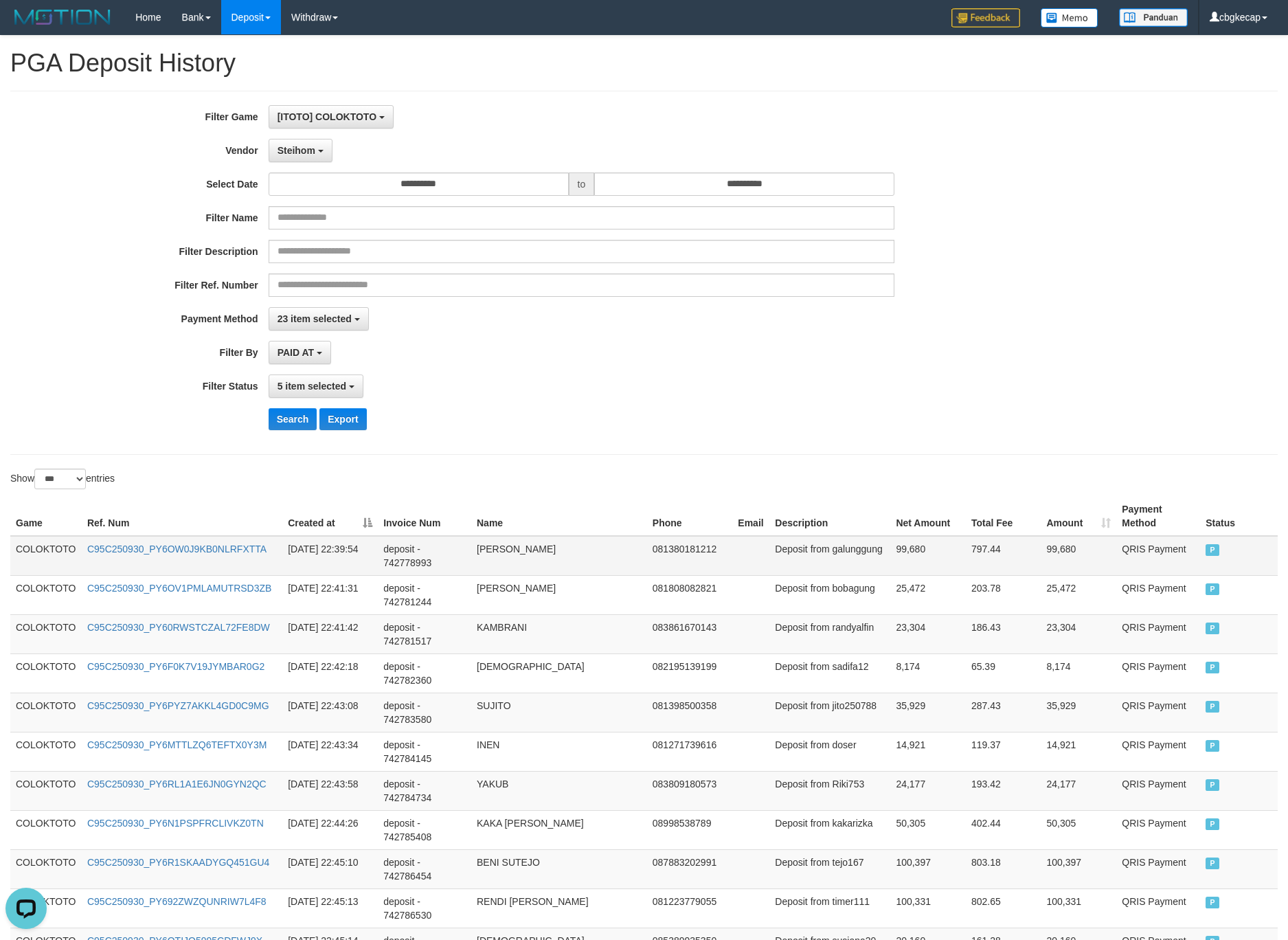
click at [56, 552] on td "COLOKTOTO" at bounding box center [46, 556] width 71 height 40
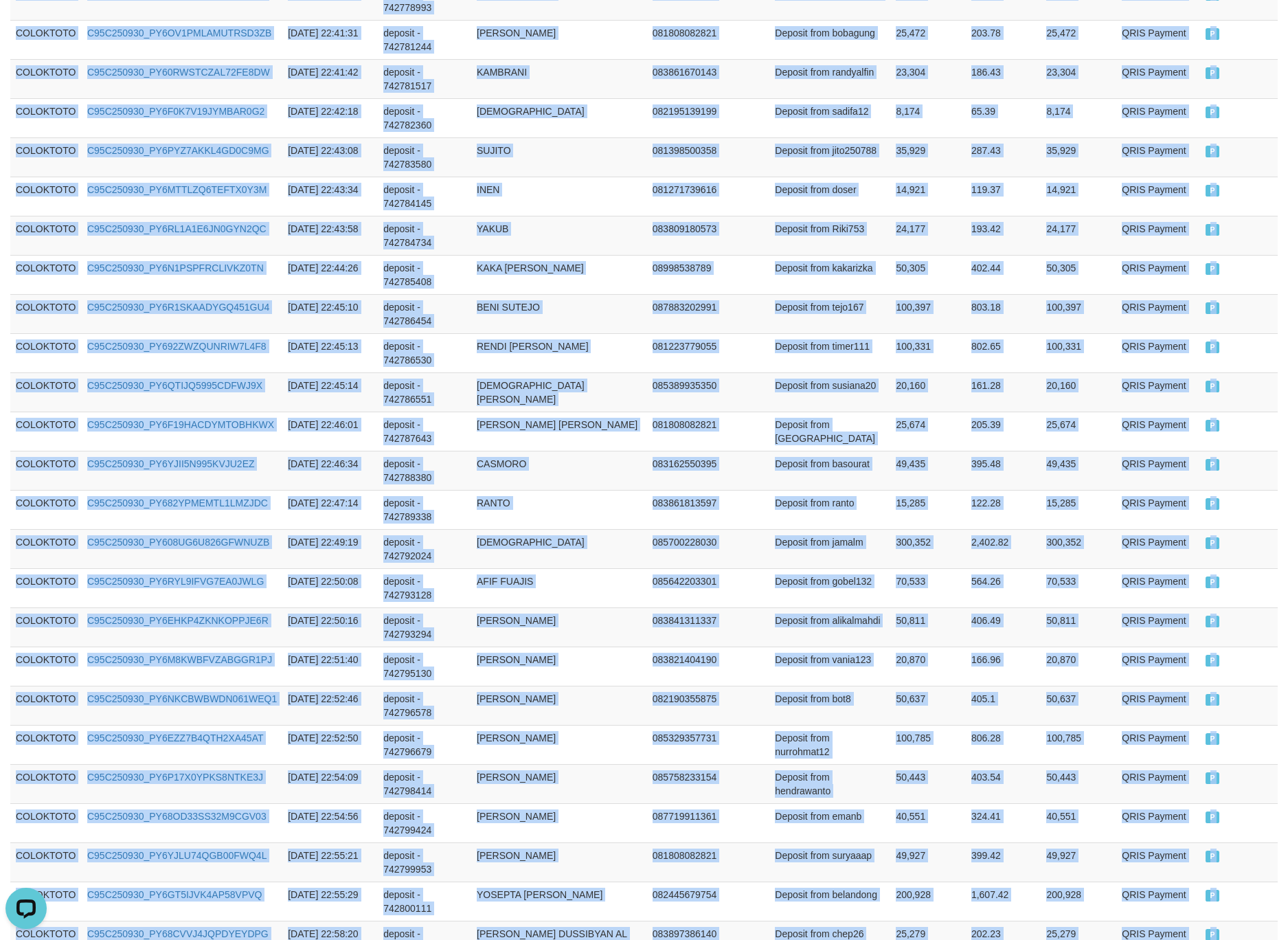
scroll to position [1368, 0]
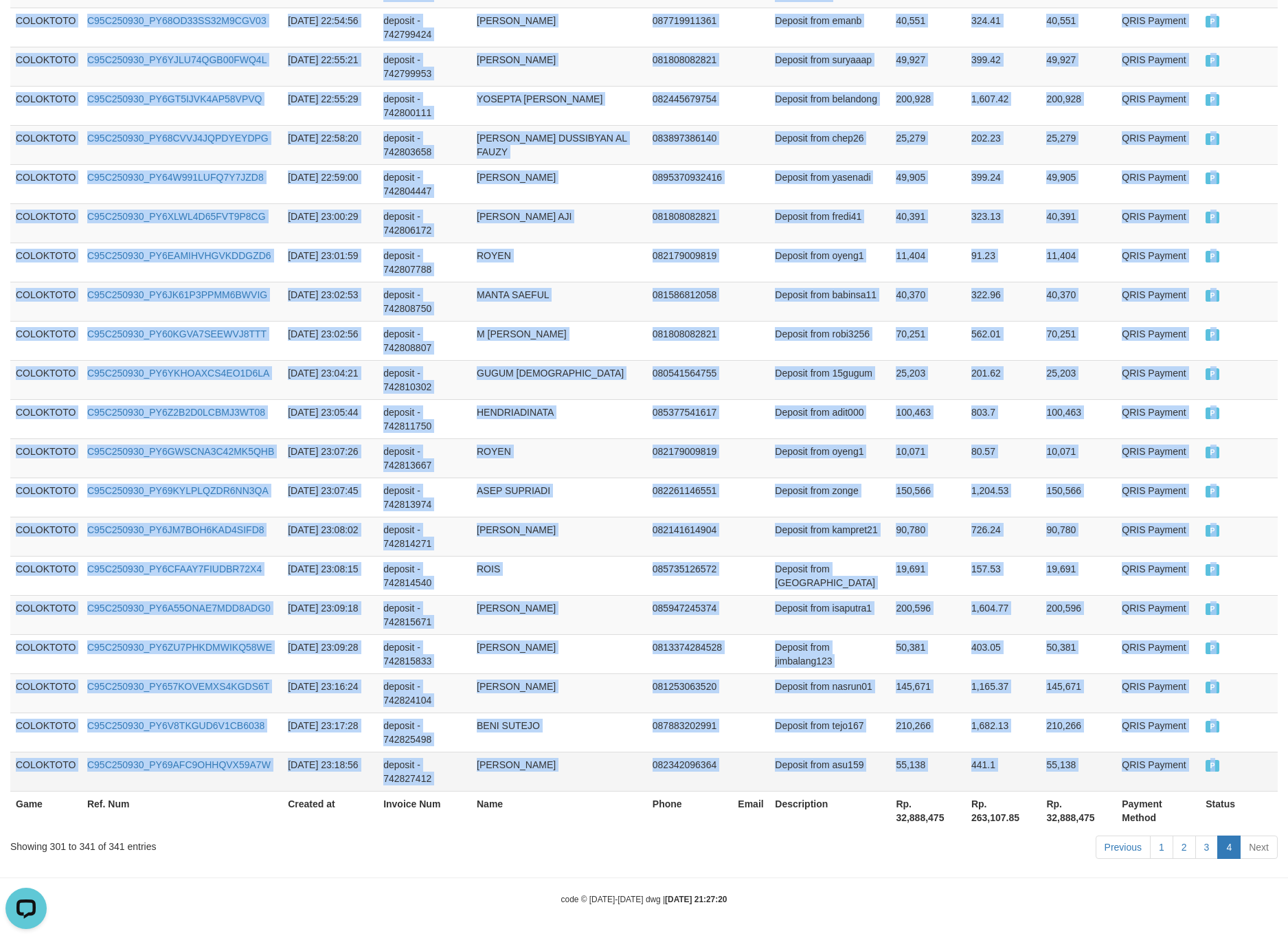
drag, startPoint x: 56, startPoint y: 552, endPoint x: 1234, endPoint y: 768, distance: 1197.6
copy tbody "COLOKTOTO C95C250930_PY6OW0J9KB0NLRFXTTA 2025-09-30 22:39:54 deposit - 74277899…"
click at [670, 336] on td "081808082821" at bounding box center [690, 340] width 86 height 39
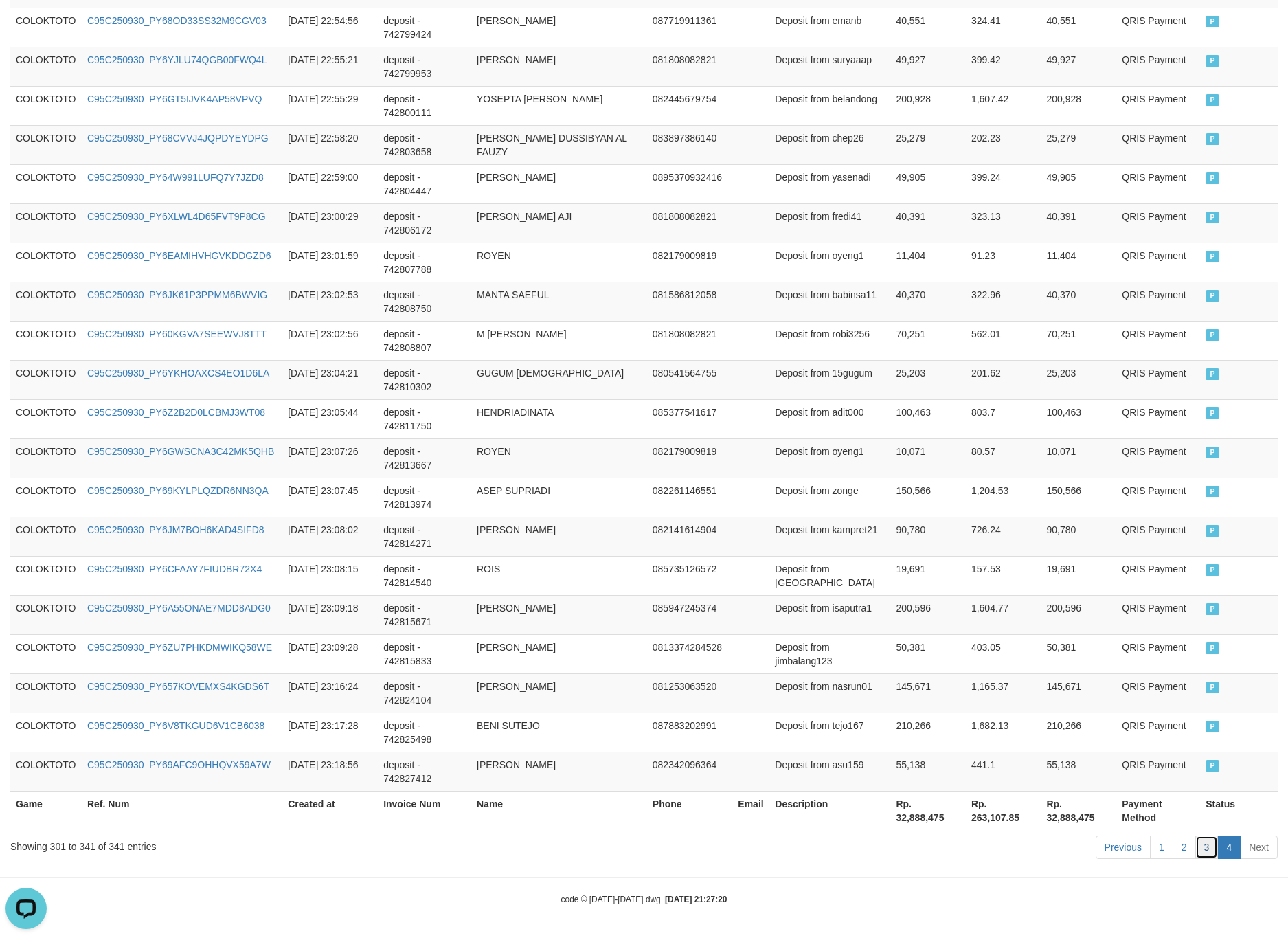
click at [1211, 848] on link "3" at bounding box center [1207, 846] width 23 height 23
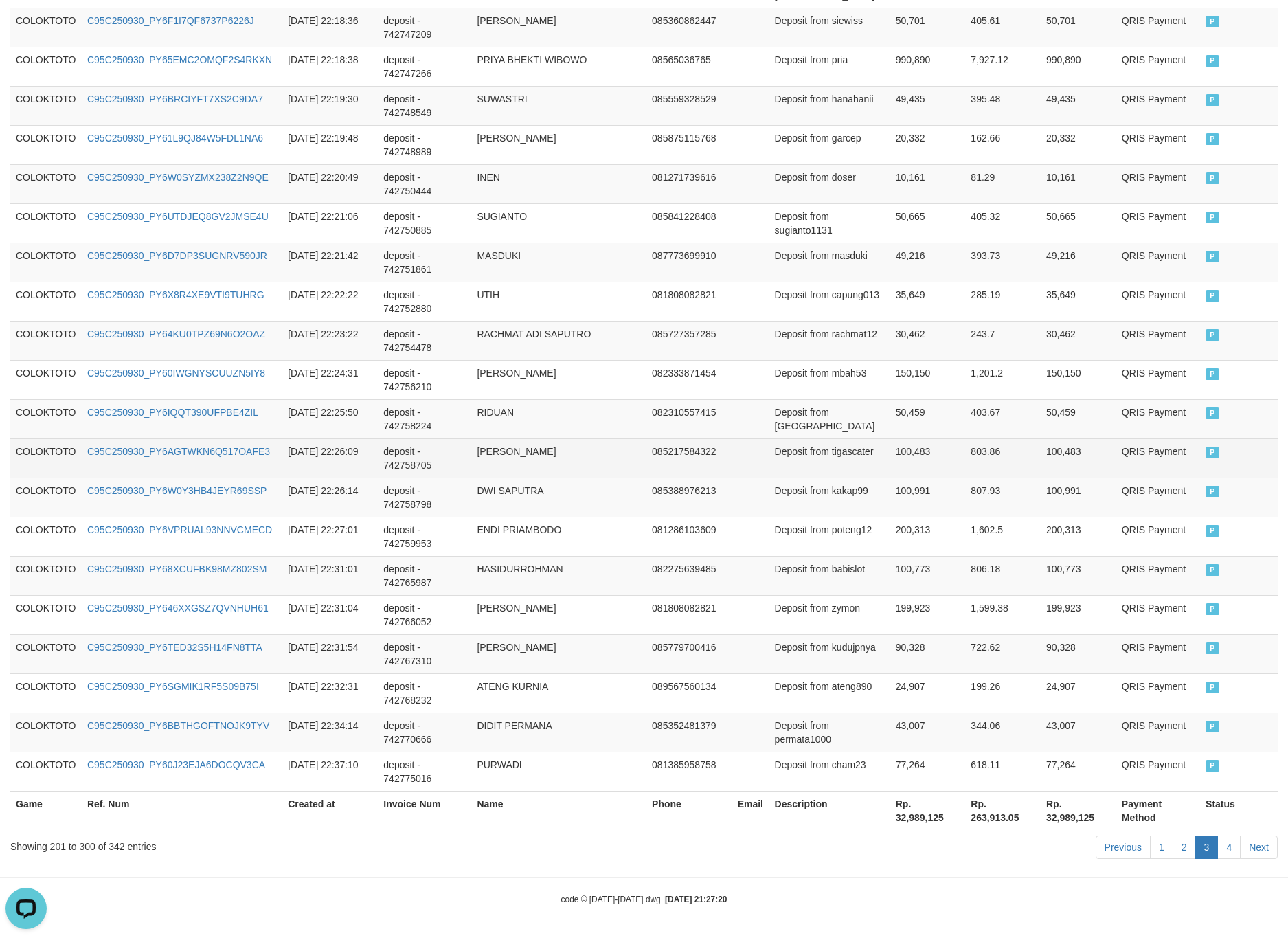
click at [876, 456] on td "Deposit from tigascater" at bounding box center [829, 458] width 121 height 39
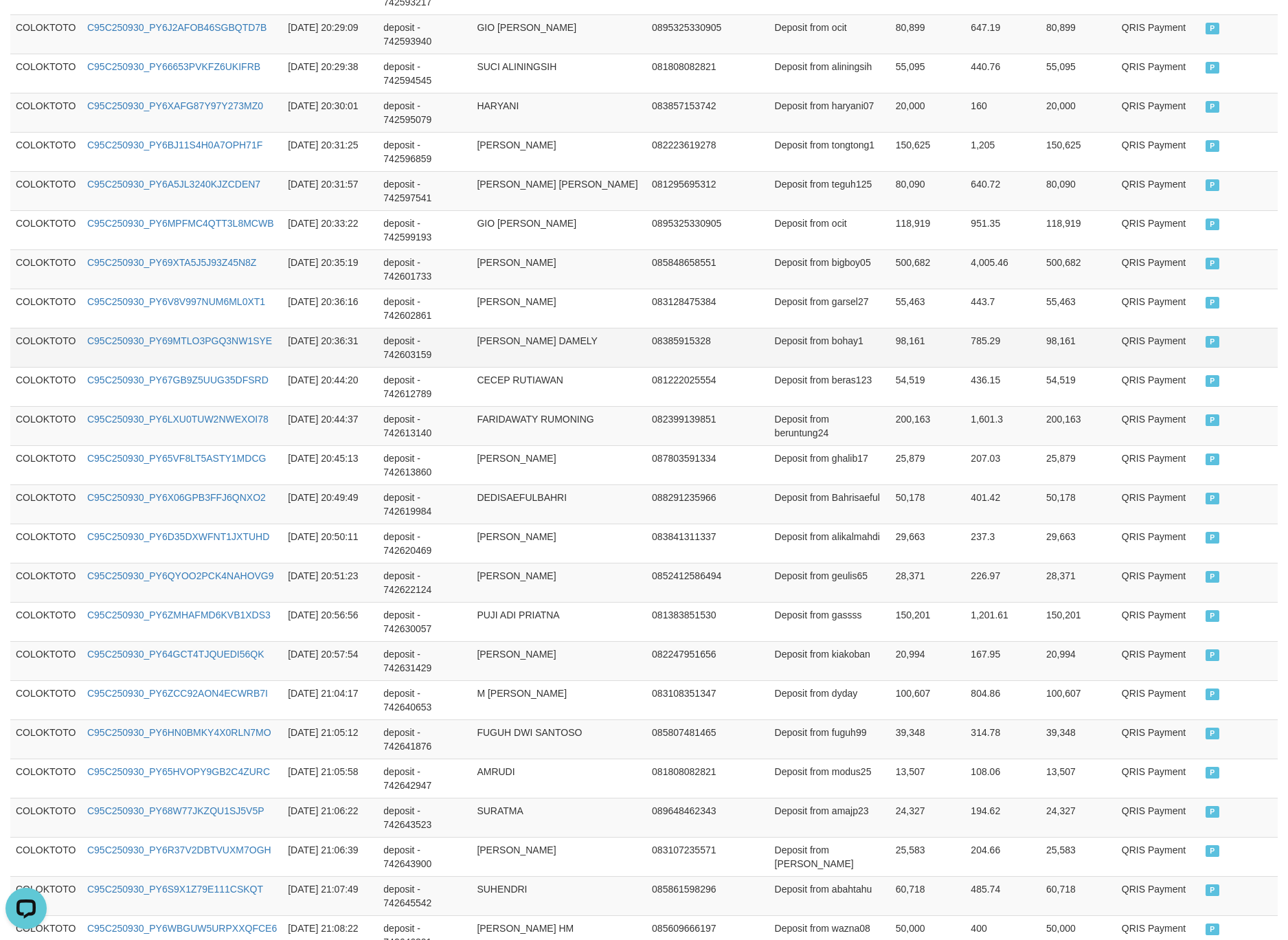
click at [917, 355] on td "98,161" at bounding box center [928, 347] width 76 height 39
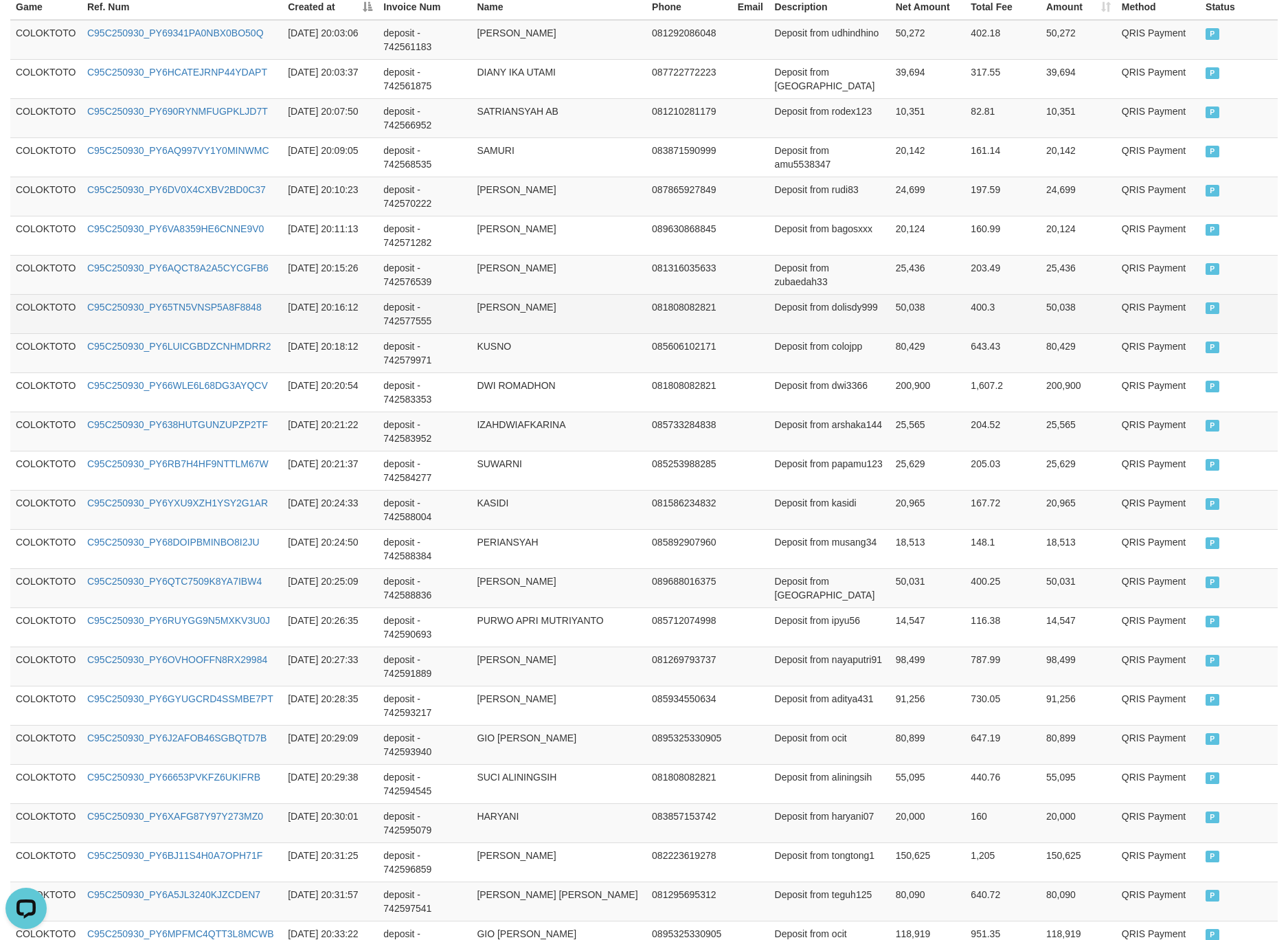
click at [936, 303] on td "50,038" at bounding box center [928, 314] width 76 height 39
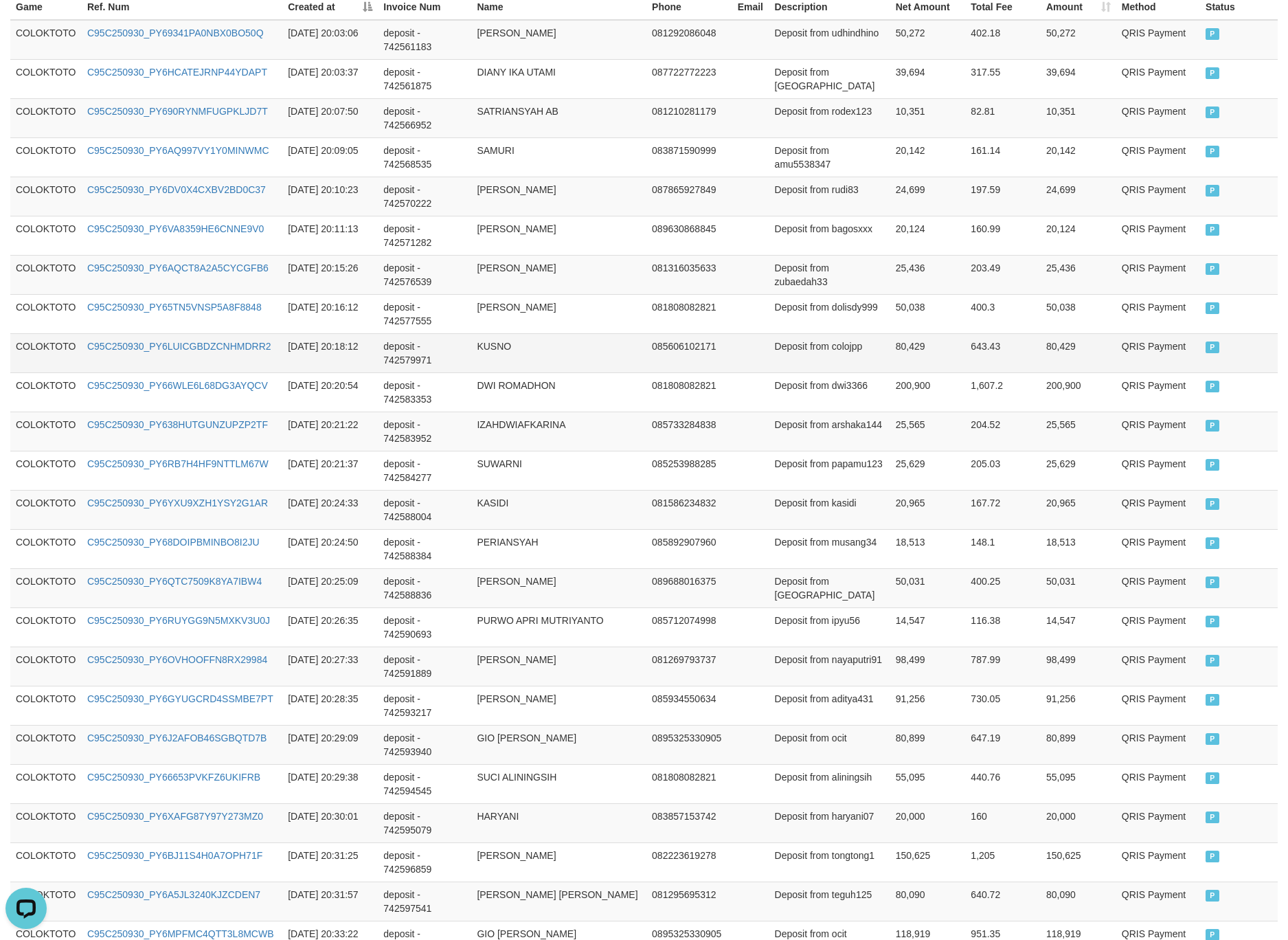
click at [707, 351] on td "085606102171" at bounding box center [690, 352] width 86 height 39
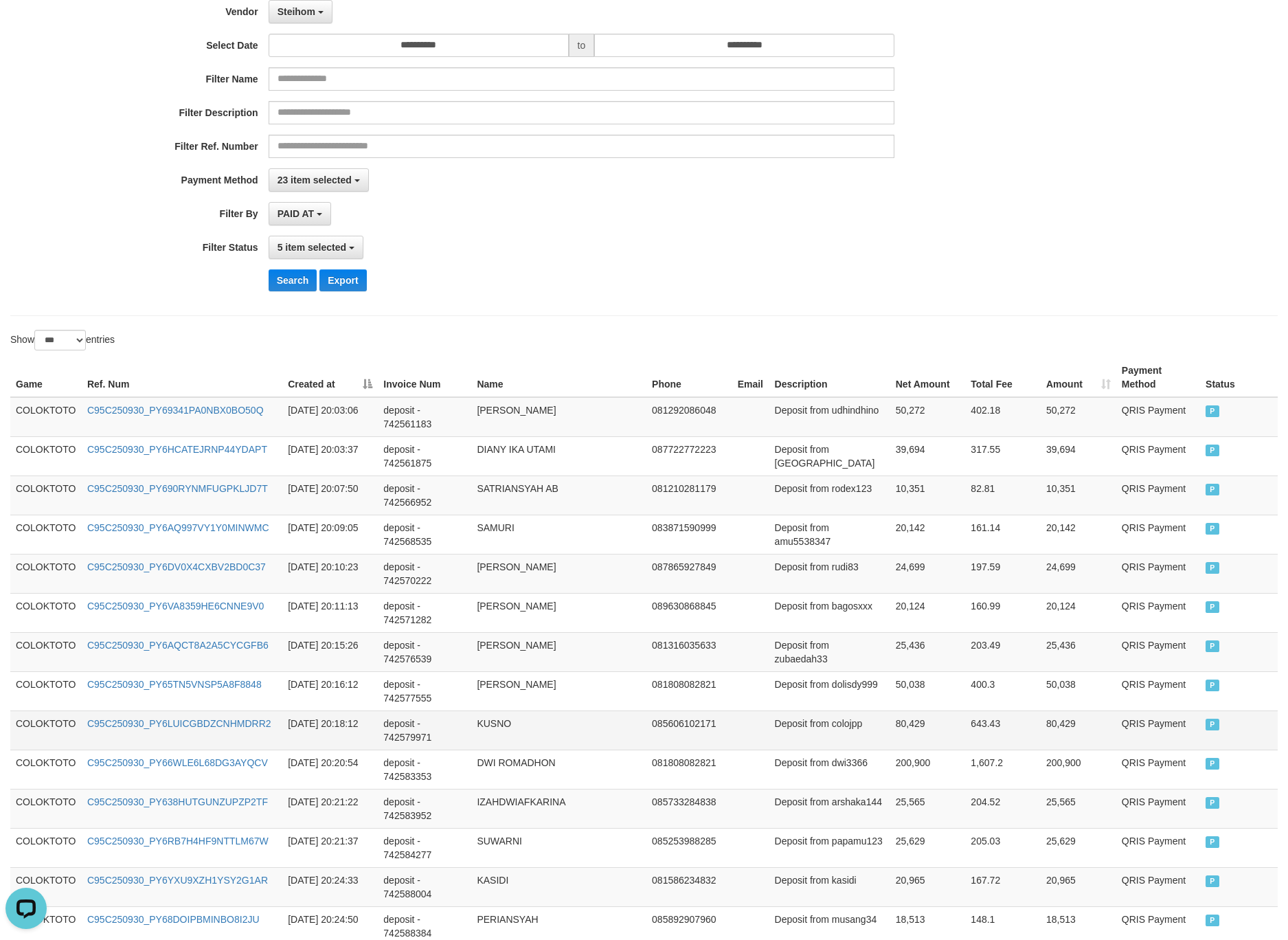
scroll to position [0, 0]
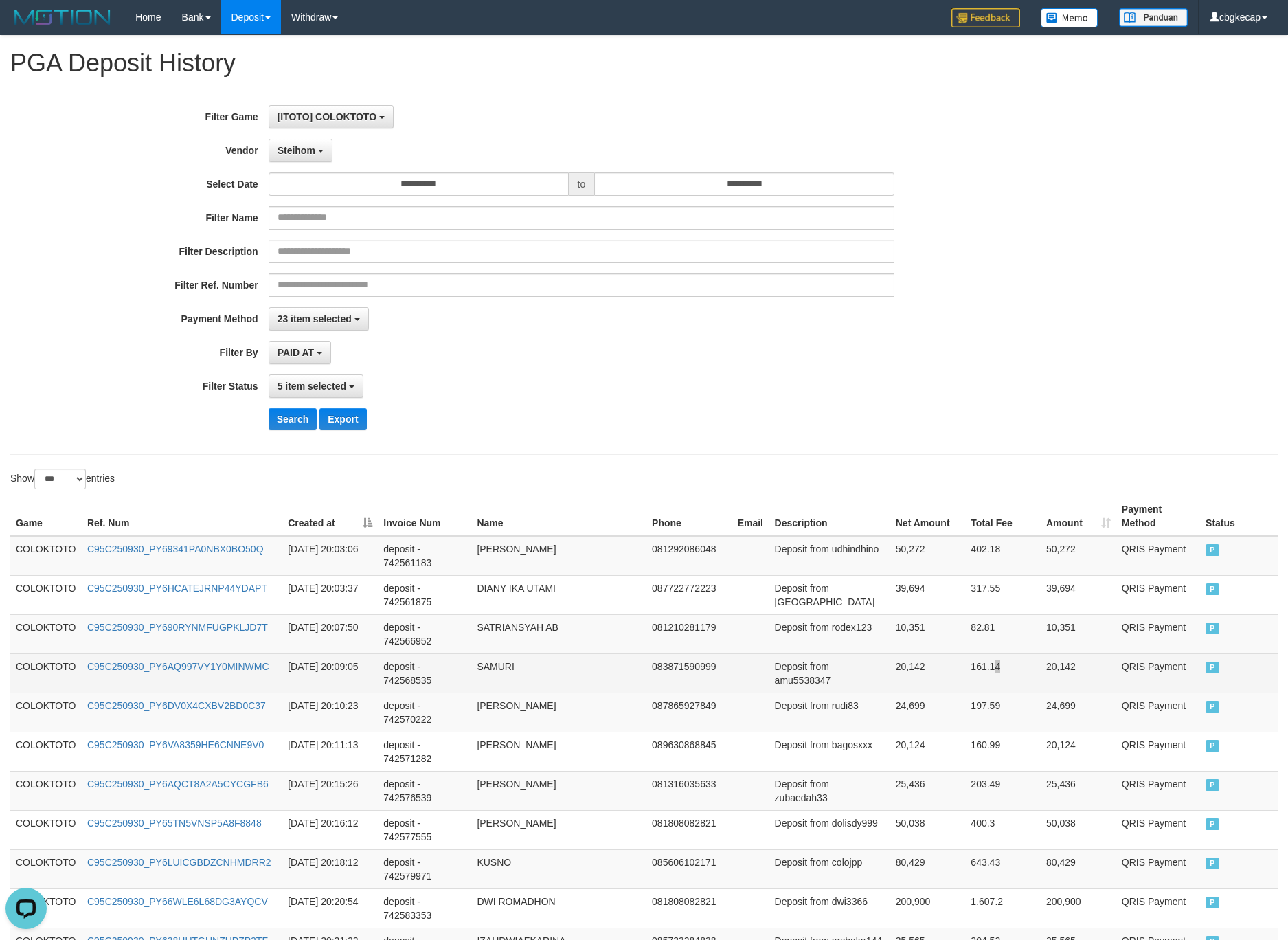
click at [998, 672] on td "161.14" at bounding box center [1003, 672] width 76 height 39
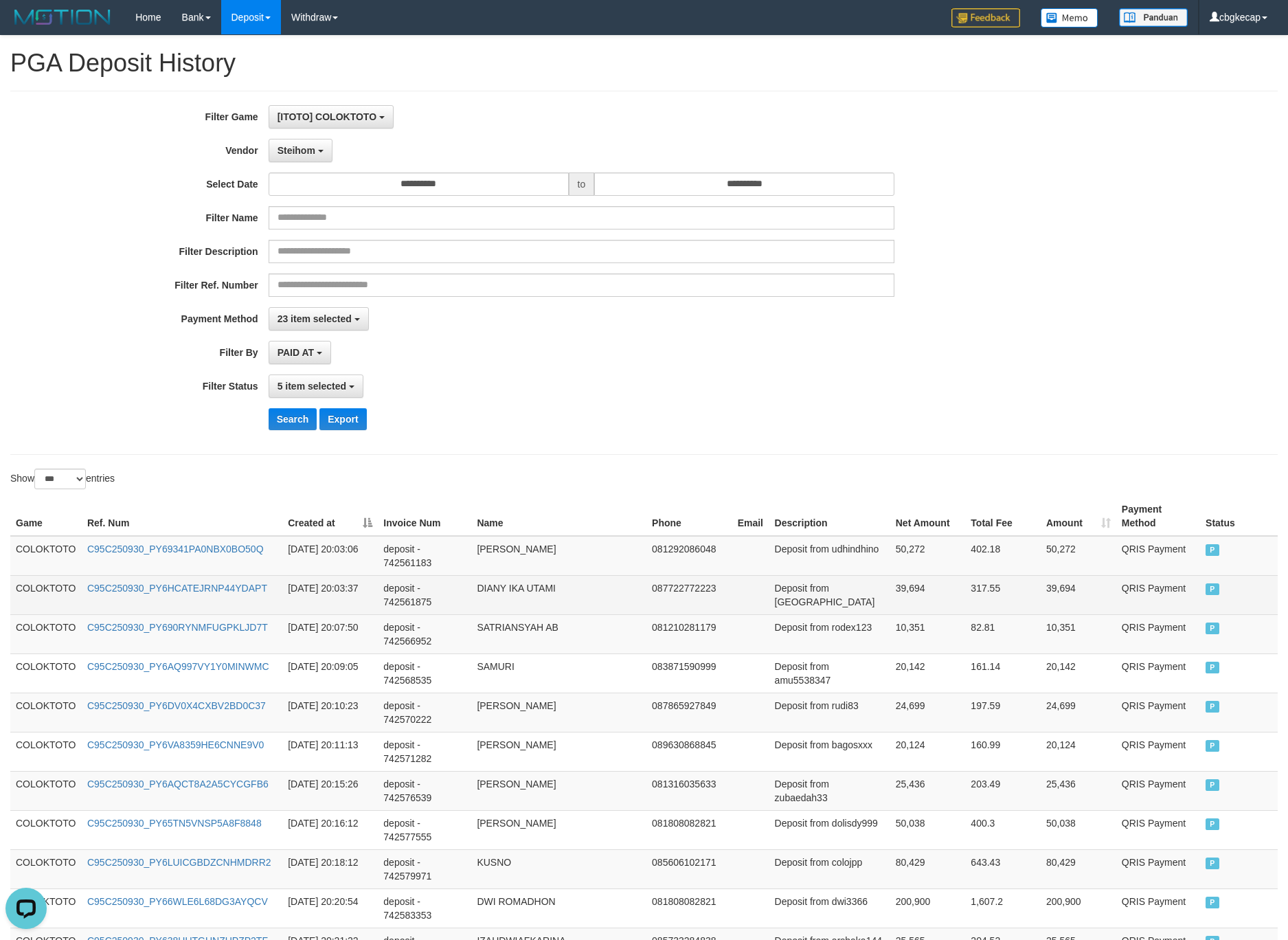
click at [58, 587] on td "COLOKTOTO" at bounding box center [46, 594] width 71 height 39
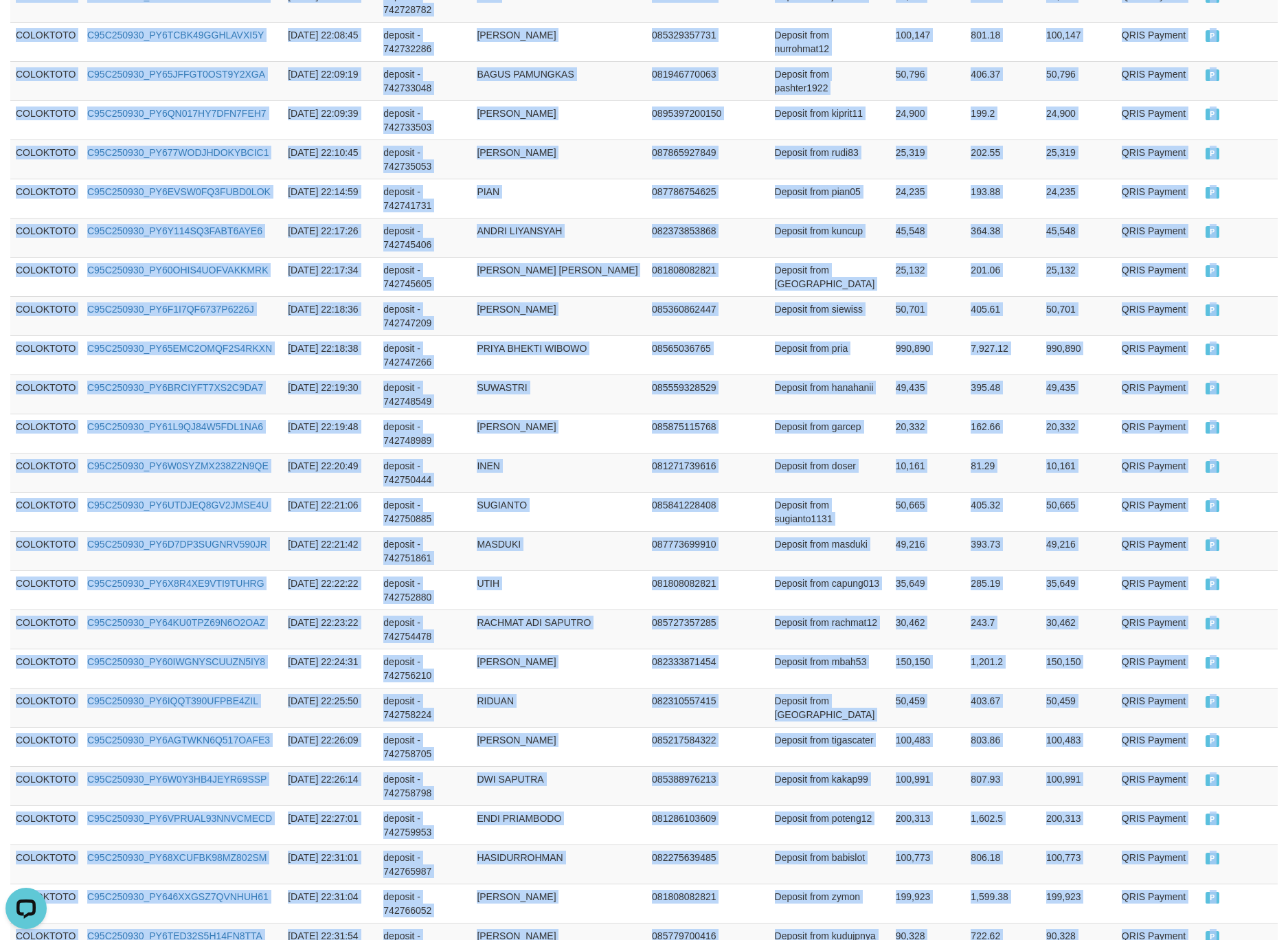
scroll to position [3695, 0]
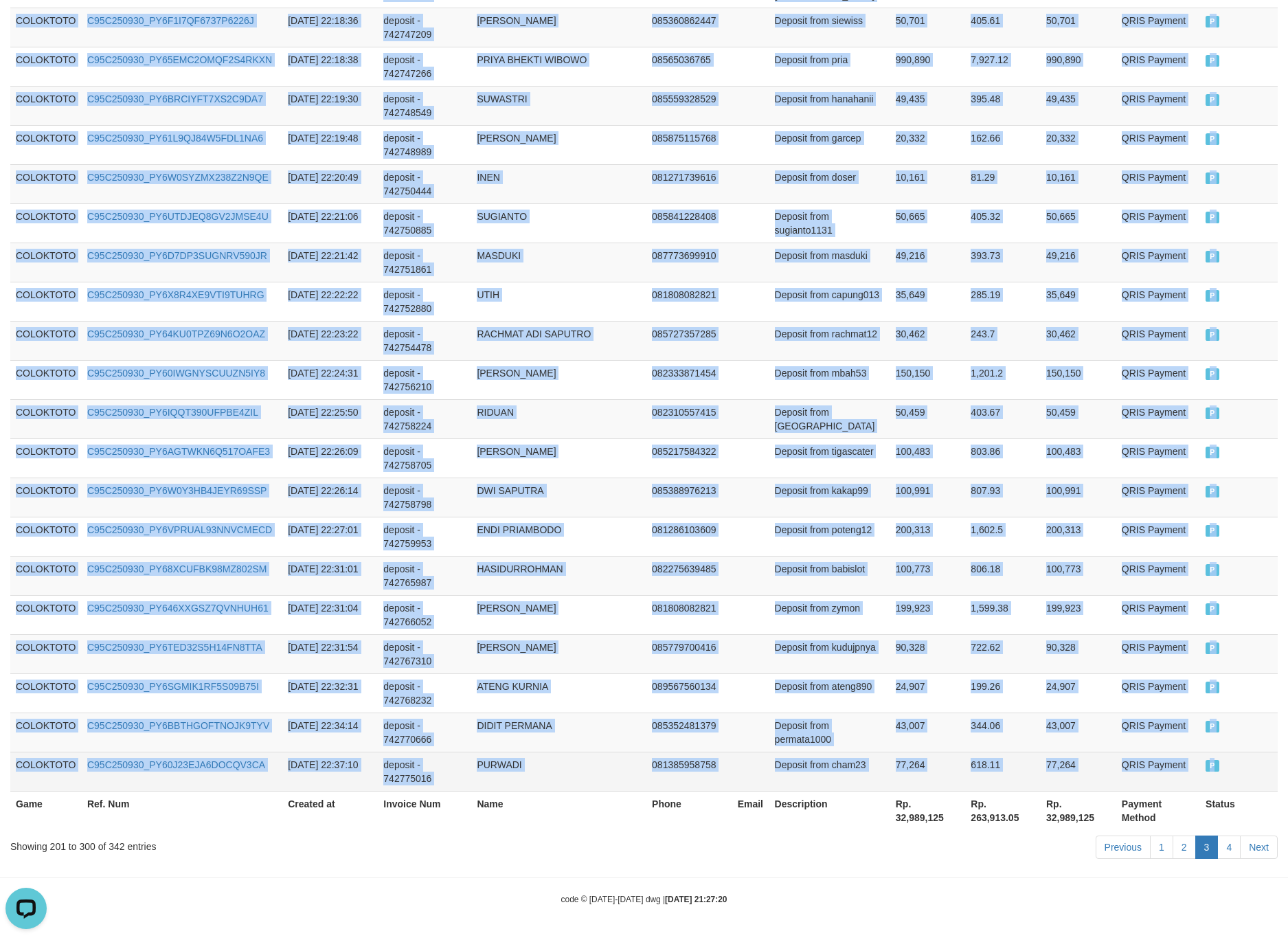
drag, startPoint x: 58, startPoint y: 587, endPoint x: 1232, endPoint y: 759, distance: 1186.5
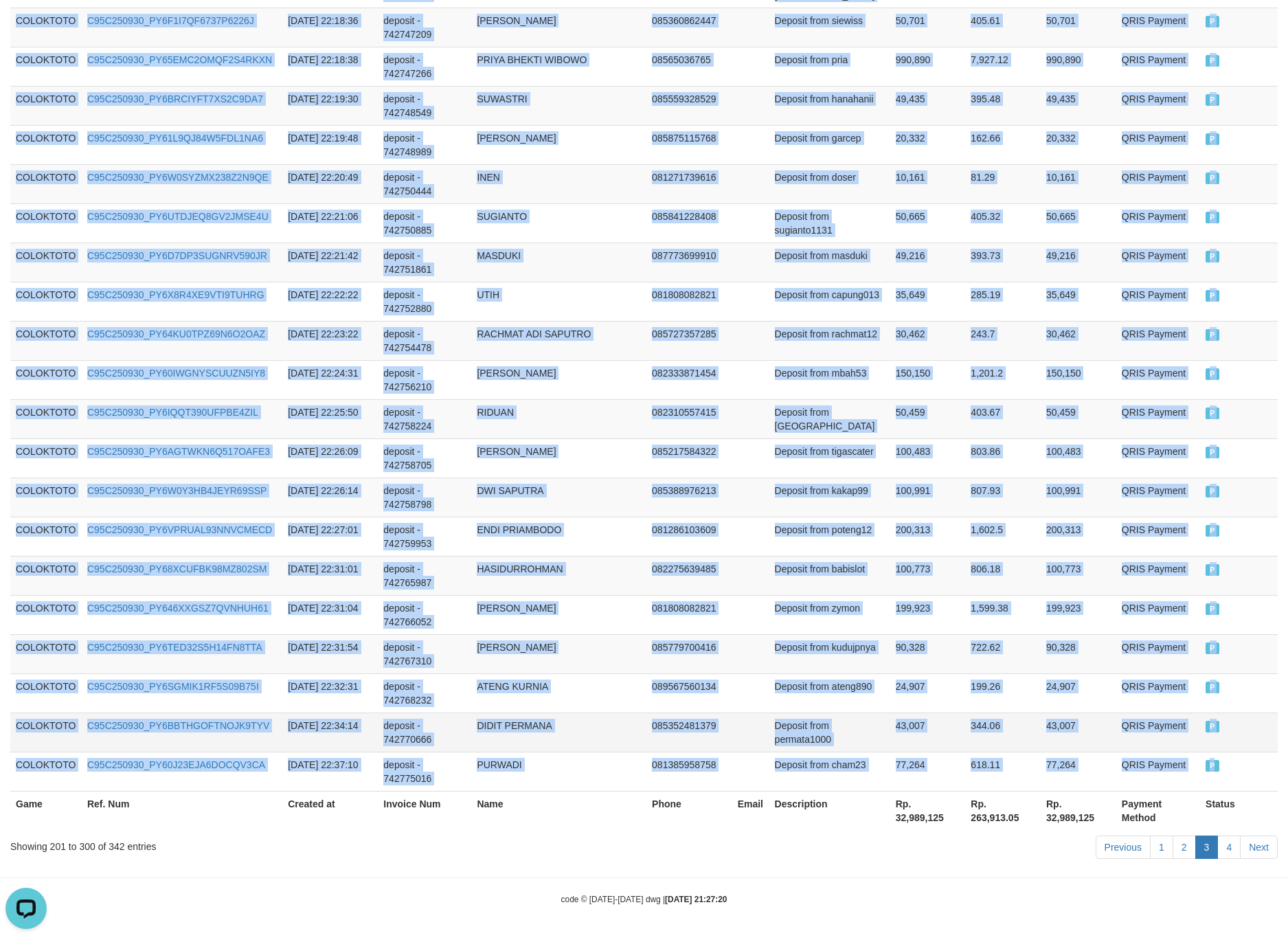
copy tbody "COLOKTOTO C95C250930_PY6HCATEJRNP44YDAPT 2025-09-30 20:03:37 deposit - 74256187…"
drag, startPoint x: 673, startPoint y: 489, endPoint x: 1029, endPoint y: 835, distance: 496.4
click at [674, 489] on td "085388976213" at bounding box center [690, 496] width 86 height 39
click at [1234, 841] on link "4" at bounding box center [1229, 846] width 23 height 23
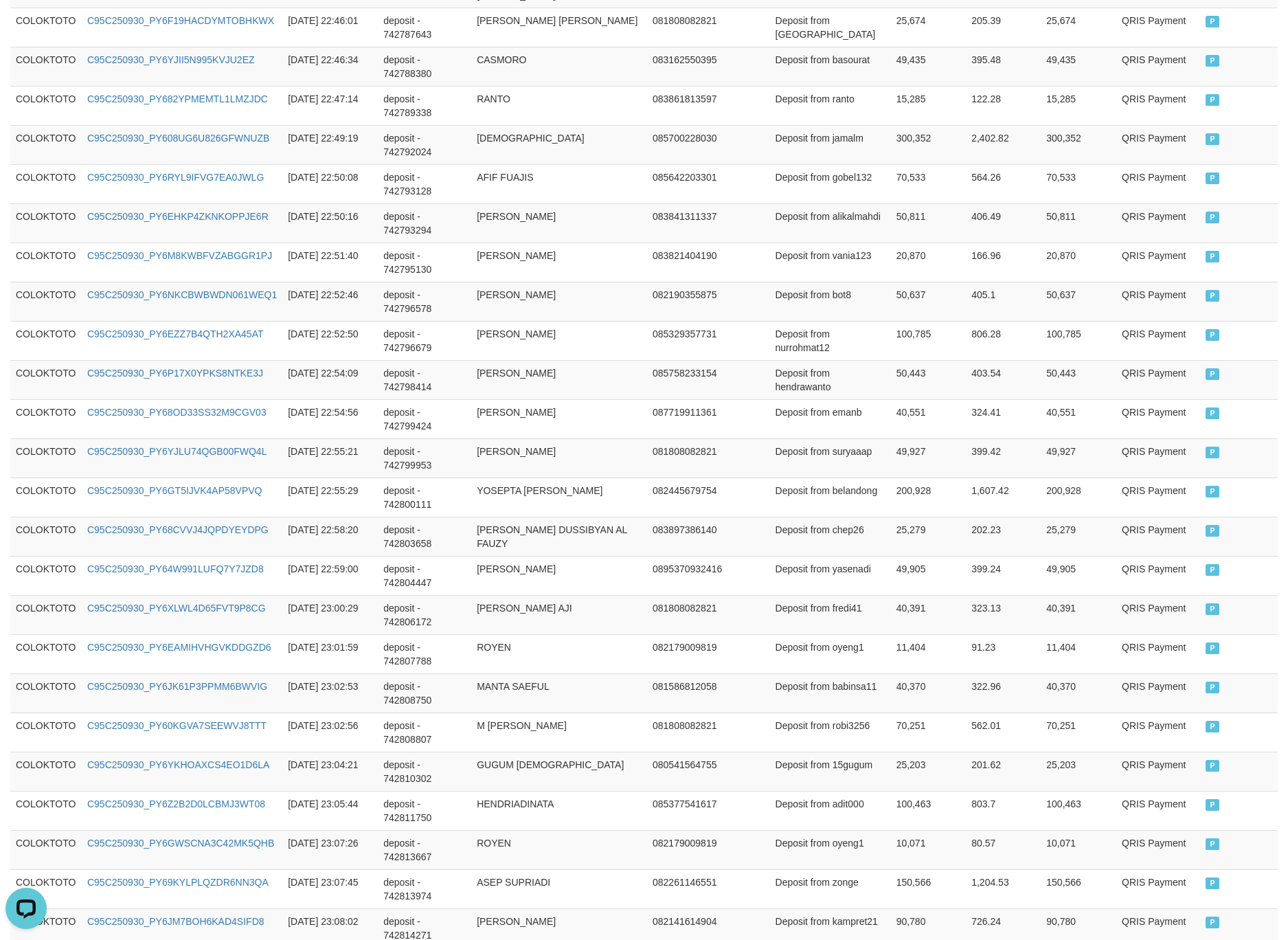
scroll to position [0, 0]
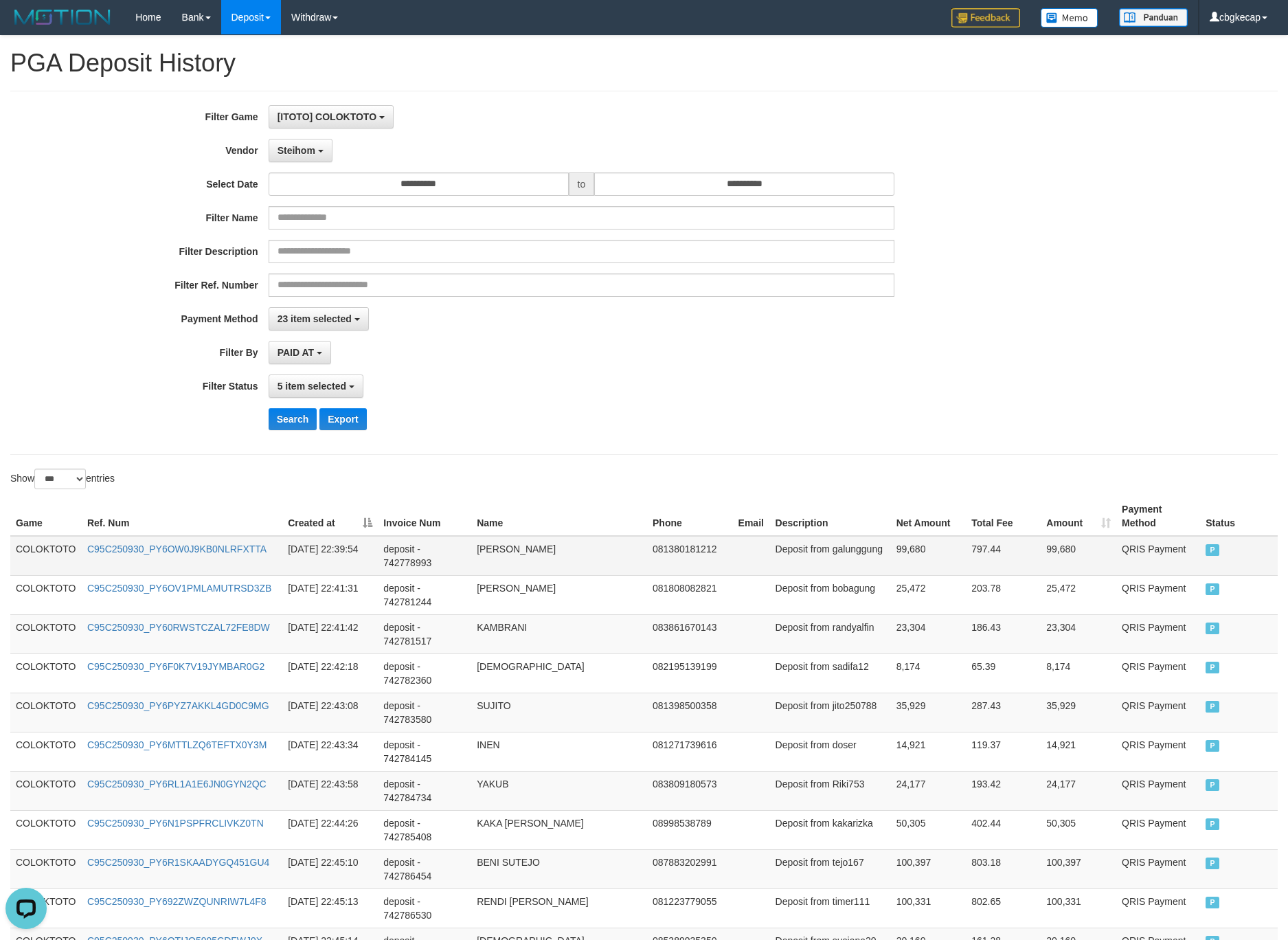
click at [54, 549] on td "COLOKTOTO" at bounding box center [46, 556] width 71 height 40
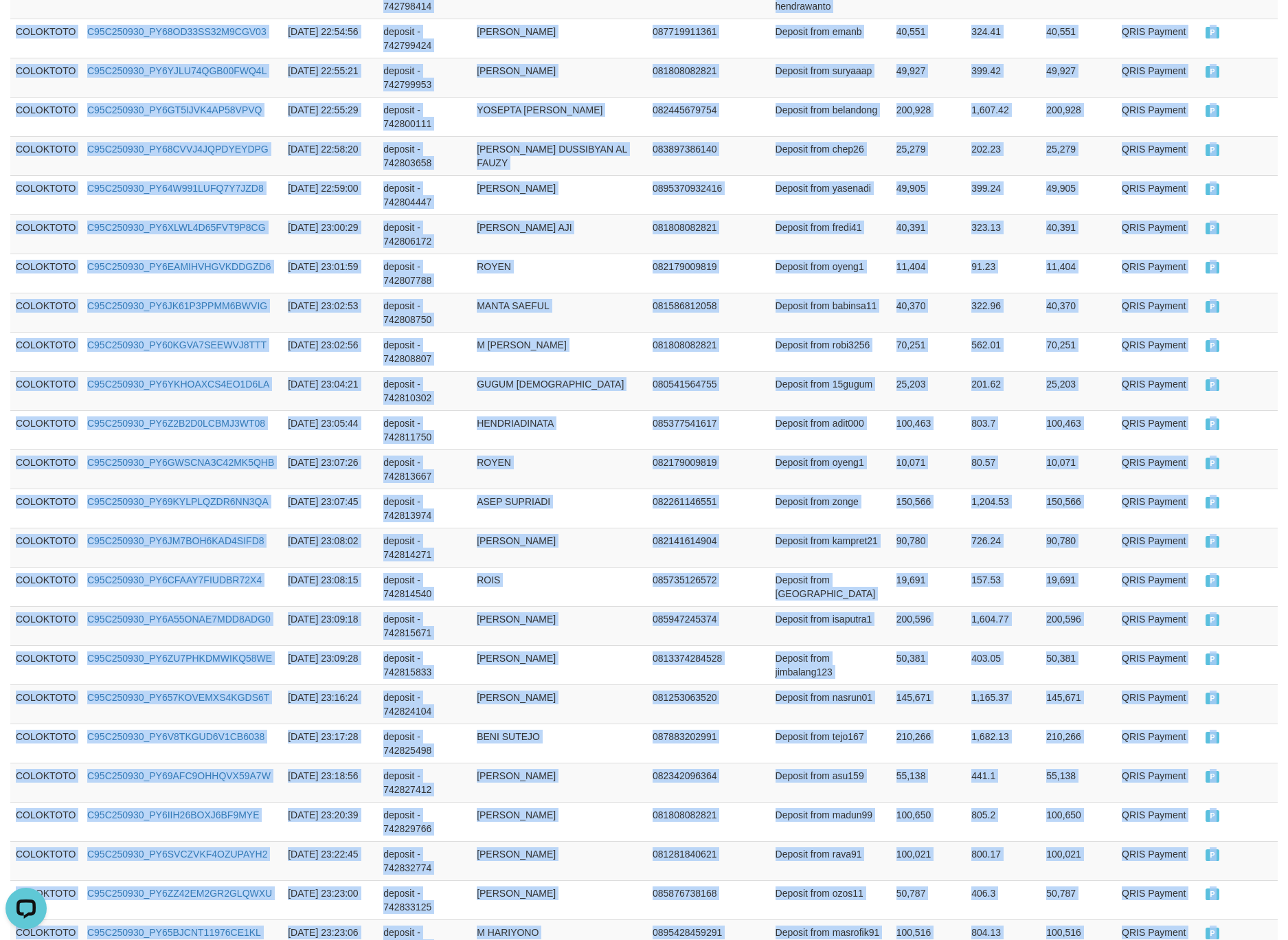
scroll to position [1604, 0]
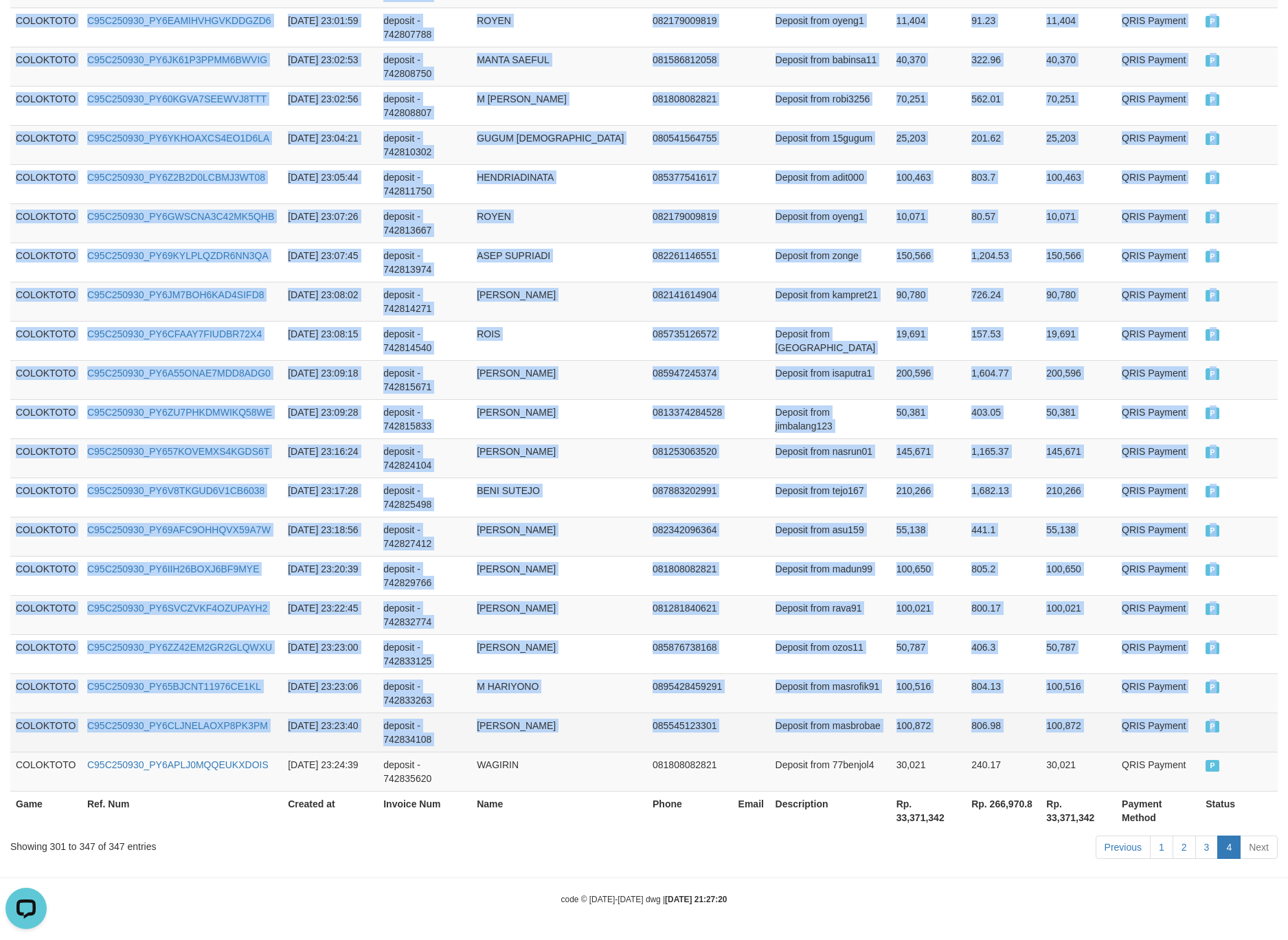
drag, startPoint x: 54, startPoint y: 549, endPoint x: 1223, endPoint y: 748, distance: 1185.8
copy tbody "COLOKTOTO C95C250930_PY6OW0J9KB0NLRFXTTA 2025-09-30 22:39:54 deposit - 74277899…"
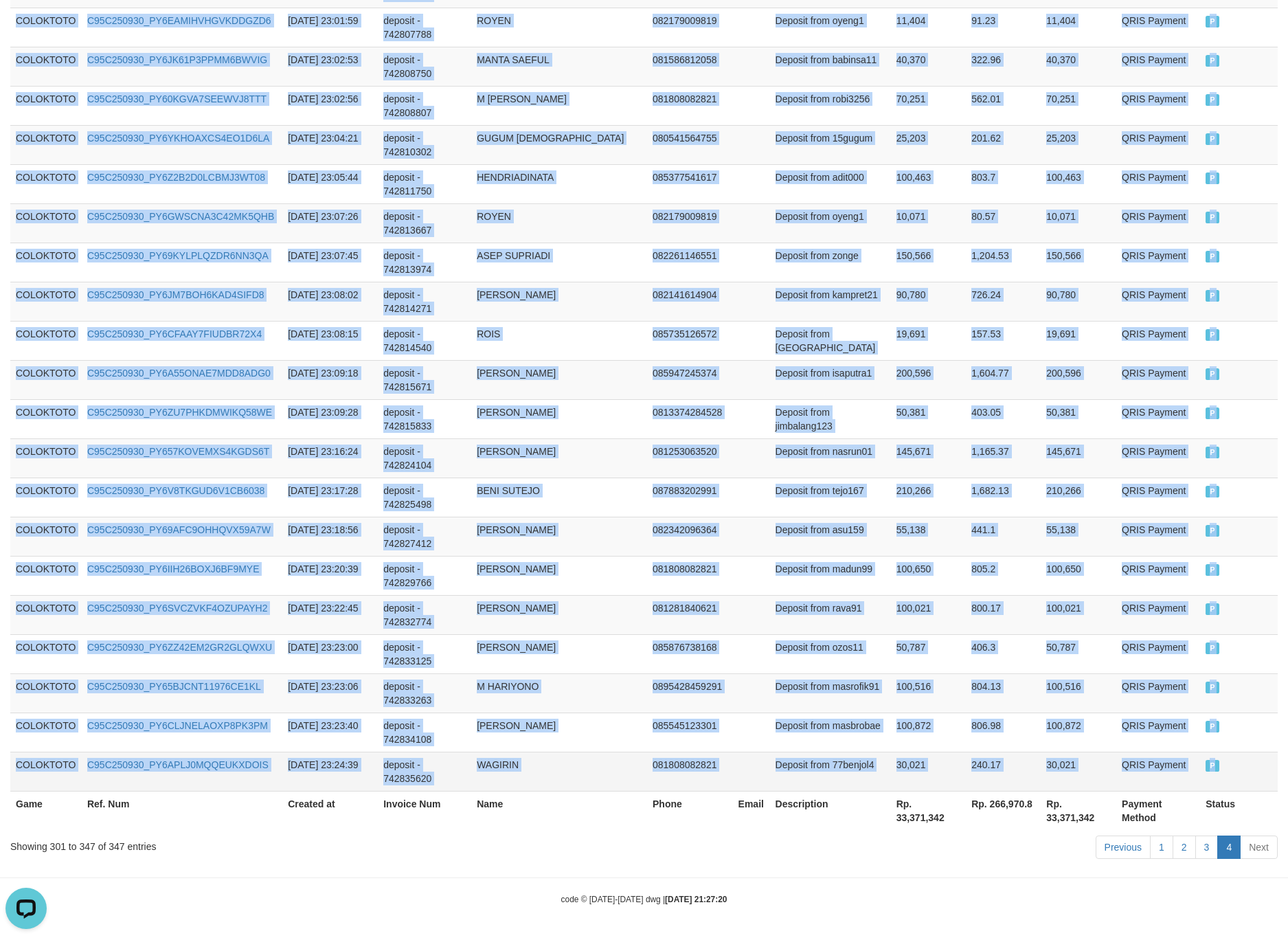
click at [1229, 777] on td "P" at bounding box center [1239, 771] width 77 height 39
copy tbody "COLOKTOTO C95C250930_PY6OW0J9KB0NLRFXTTA 2025-09-30 22:39:54 deposit - 74277899…"
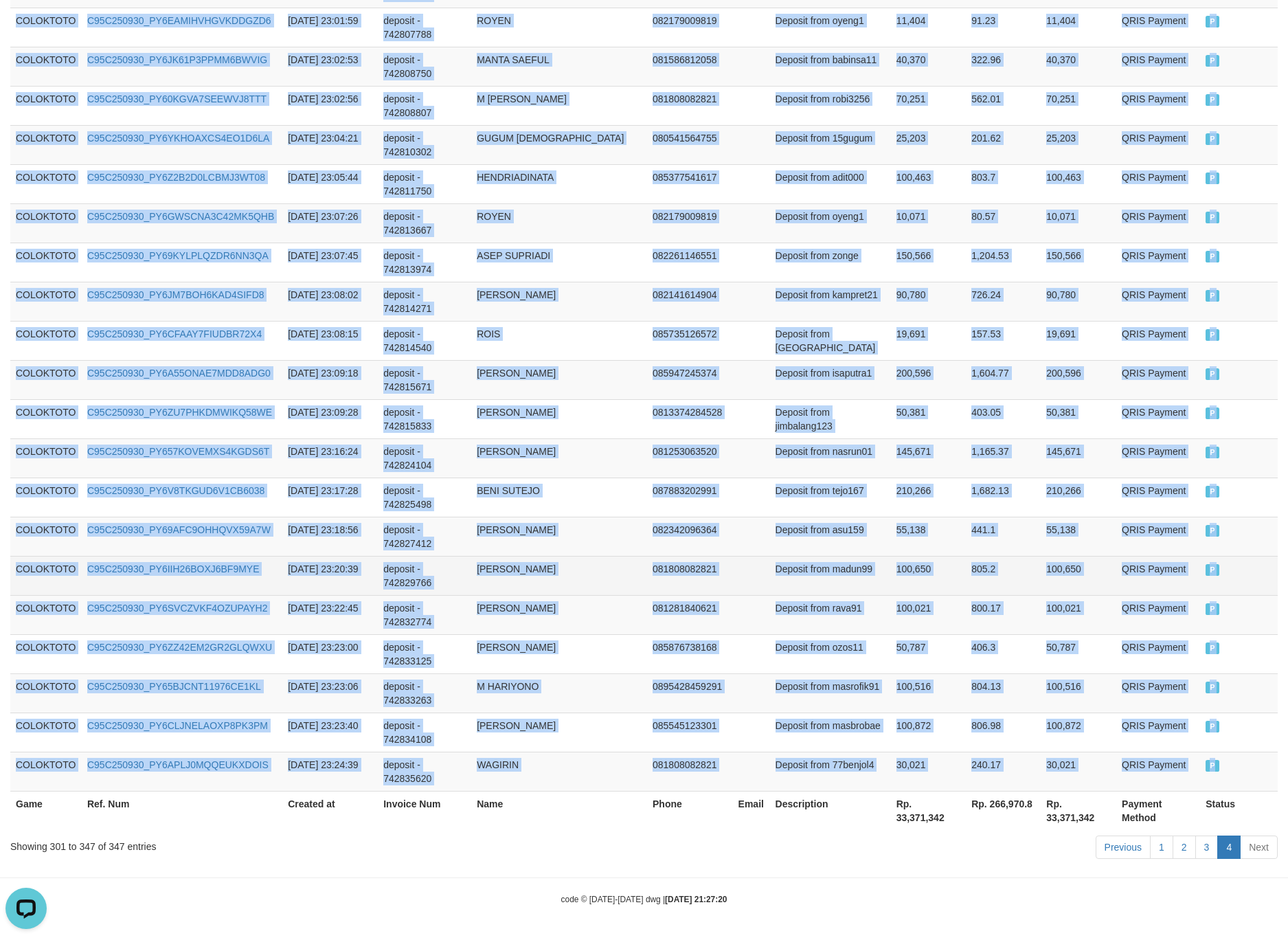
click at [899, 556] on td "100,650" at bounding box center [929, 575] width 76 height 39
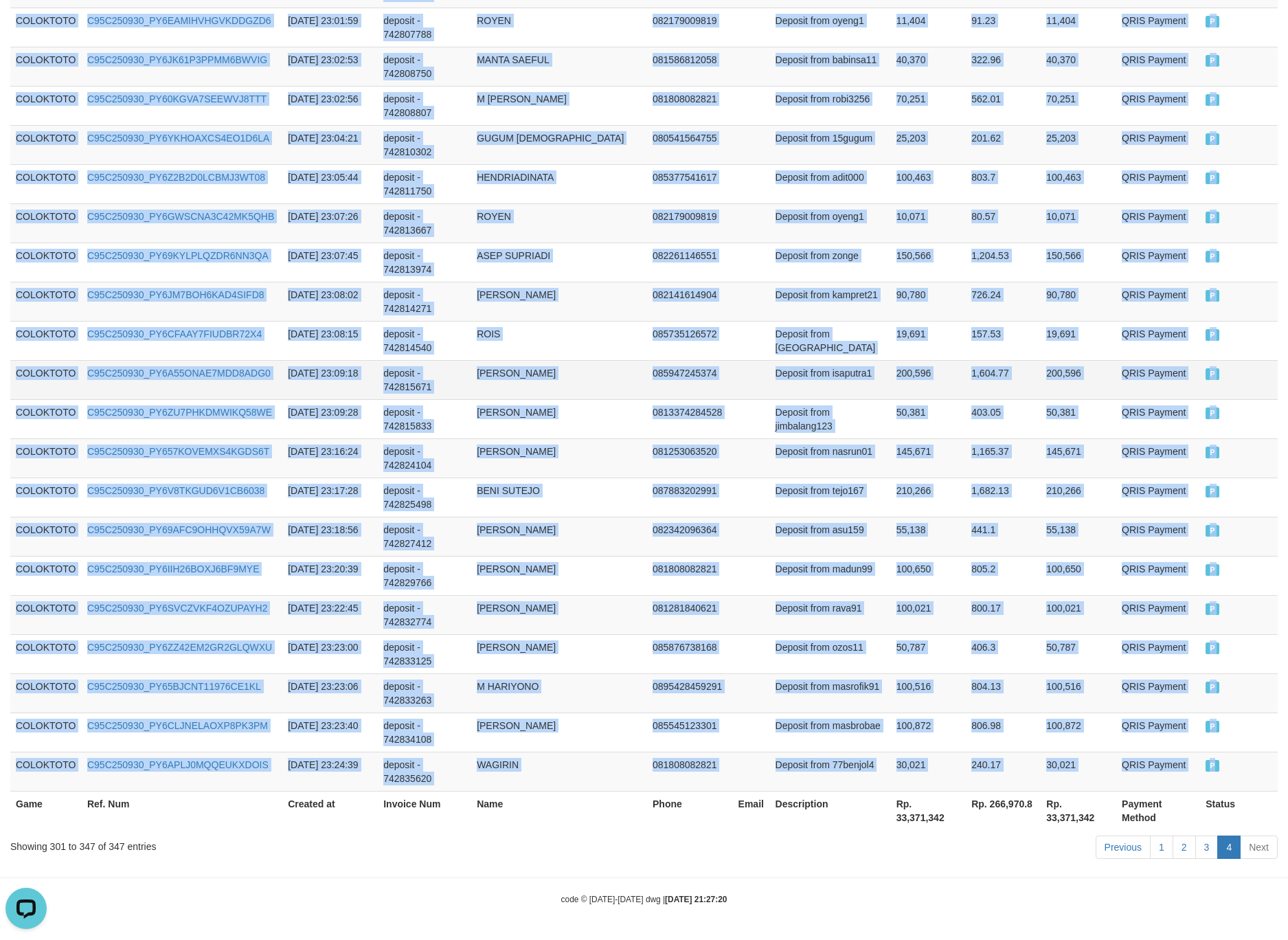
drag, startPoint x: 755, startPoint y: 376, endPoint x: 786, endPoint y: 363, distance: 33.6
click at [757, 376] on td at bounding box center [751, 379] width 37 height 39
click at [752, 146] on td at bounding box center [751, 144] width 37 height 39
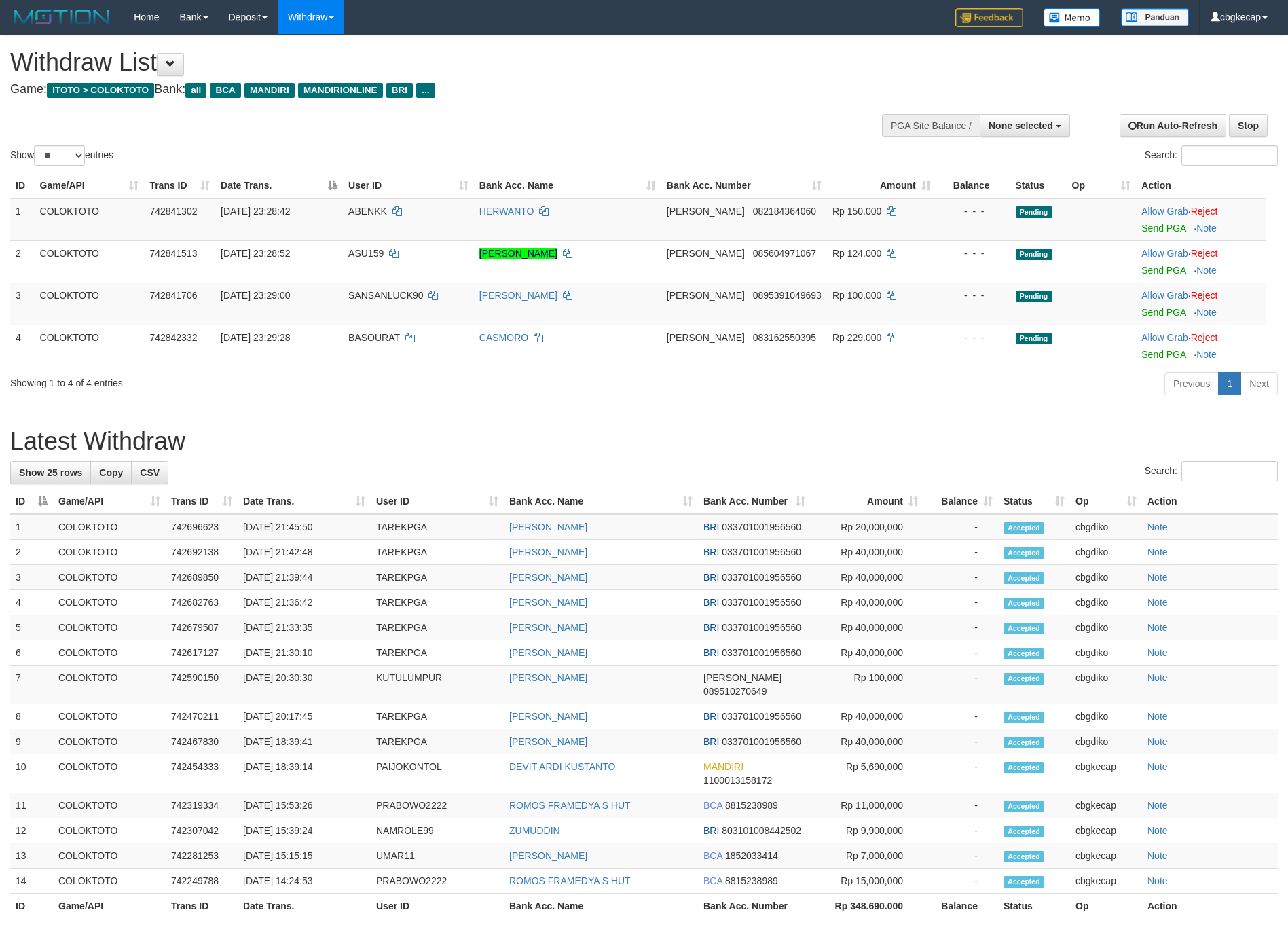
select select
select select "**"
click at [1013, 124] on span "None selected" at bounding box center [1021, 126] width 65 height 11
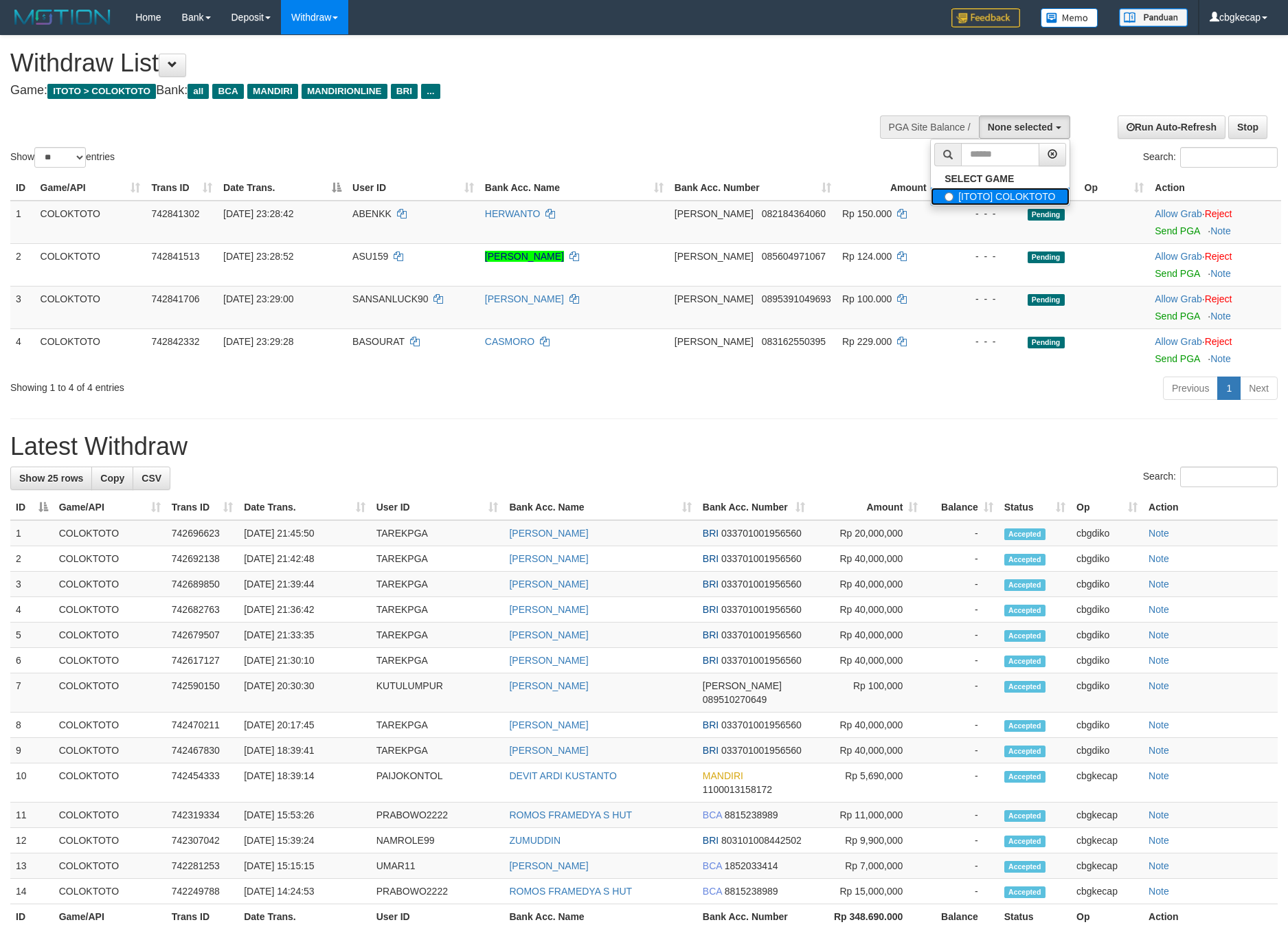
click at [994, 188] on label "[ITOTO] COLOKTOTO" at bounding box center [1000, 196] width 138 height 18
select select "****"
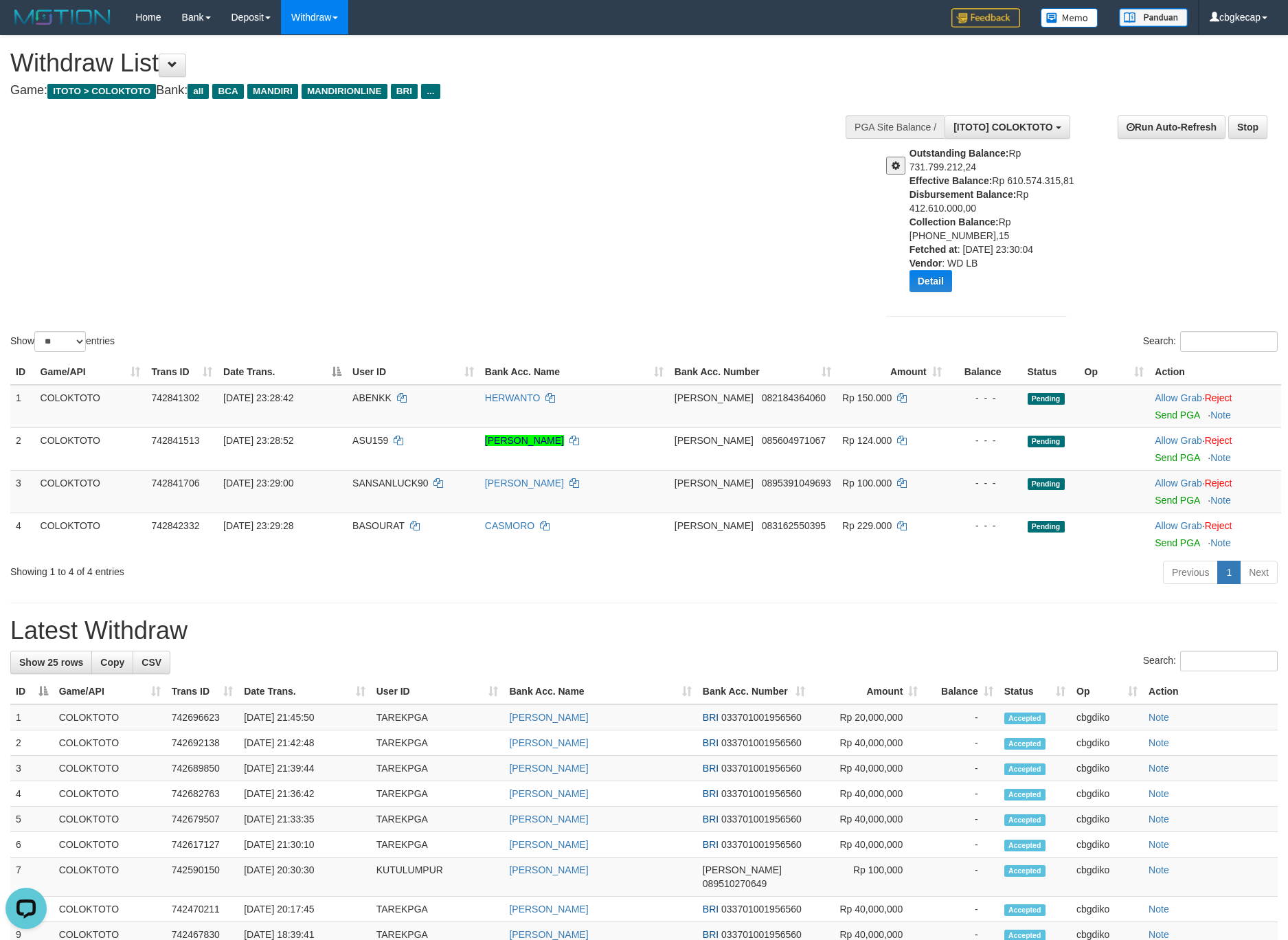
click at [460, 206] on div "Show ** ** ** *** entries Search:" at bounding box center [644, 195] width 1288 height 319
